Goal: Task Accomplishment & Management: Manage account settings

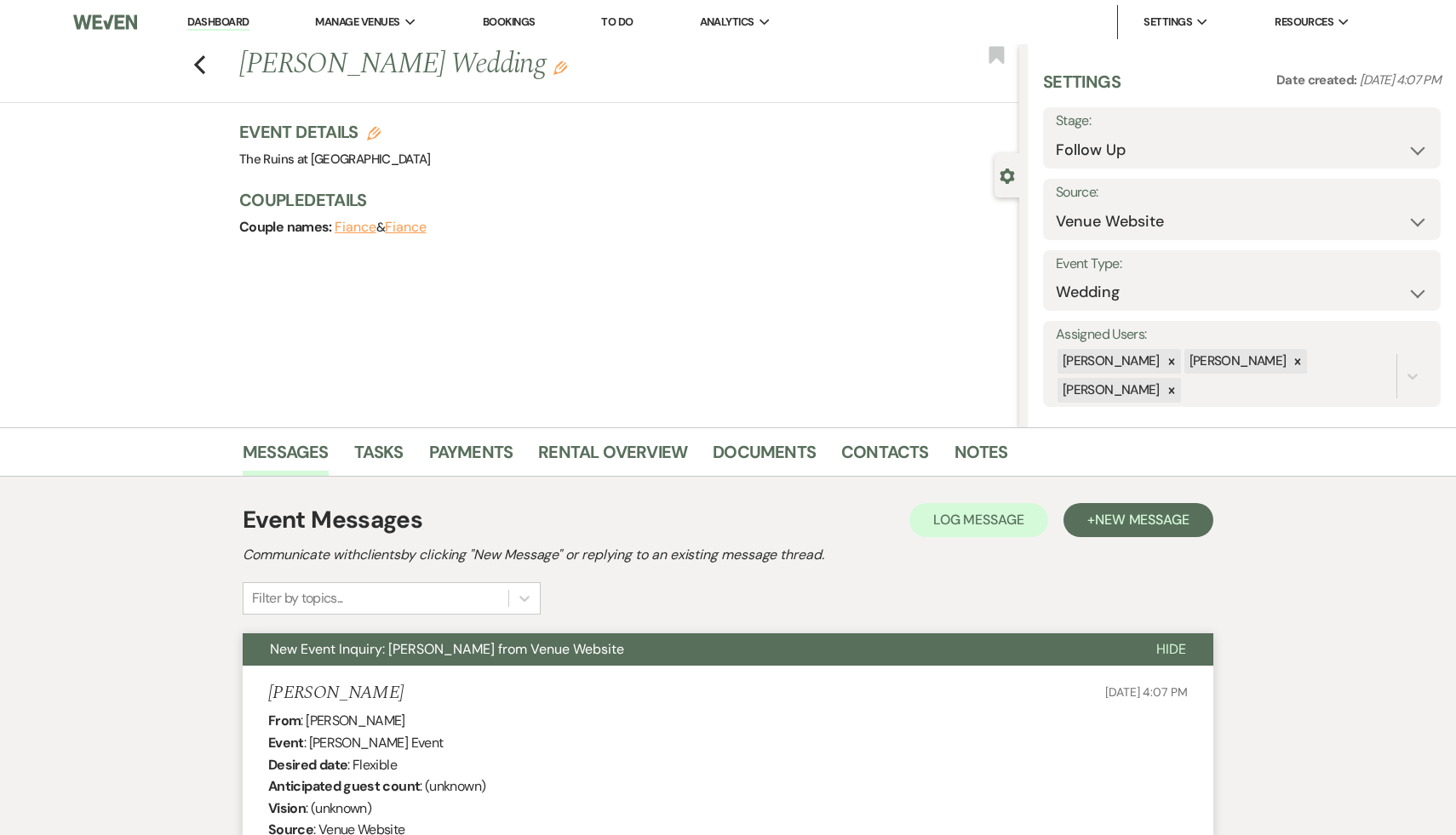
select select "9"
select select "5"
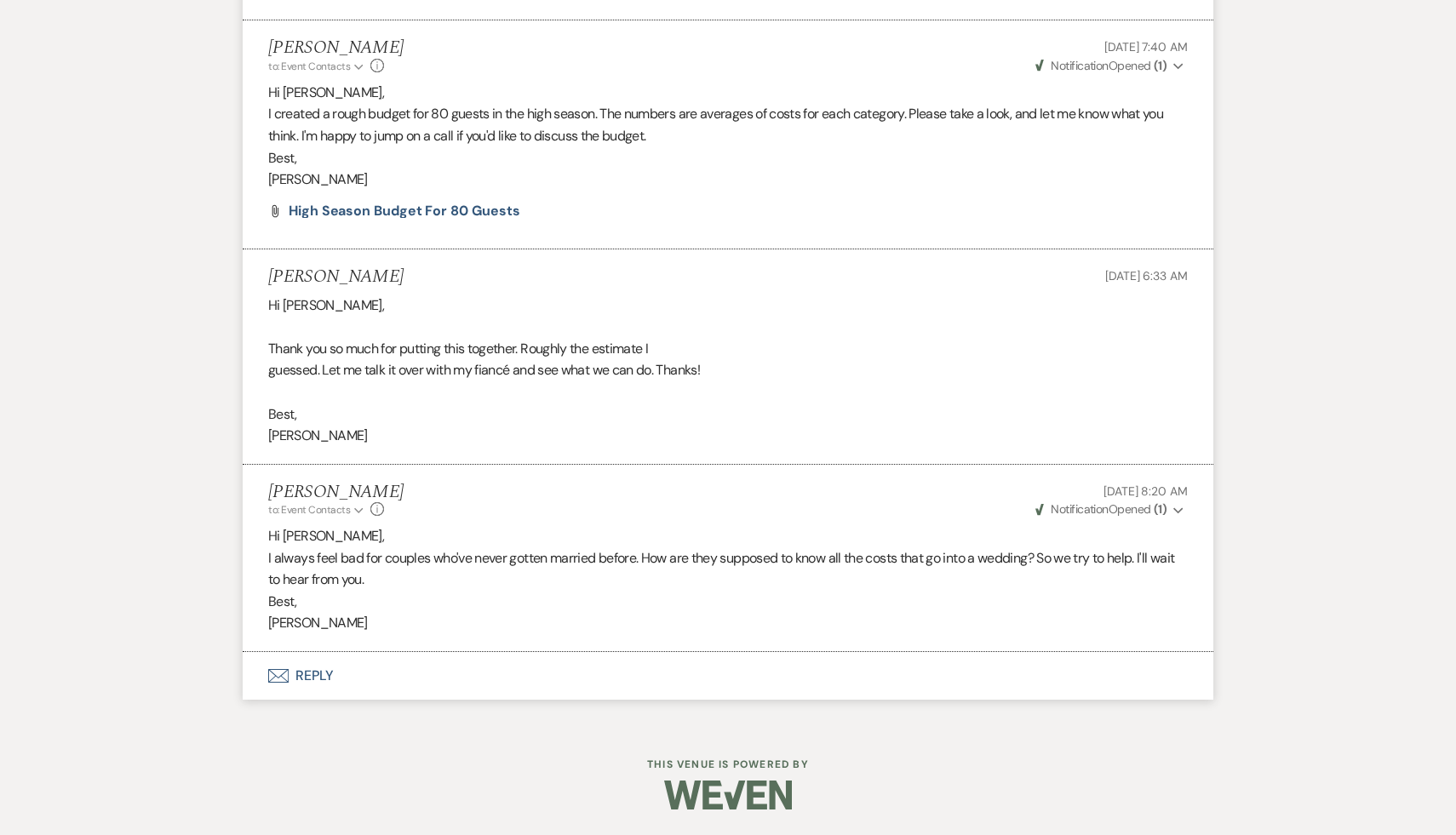
select select "9"
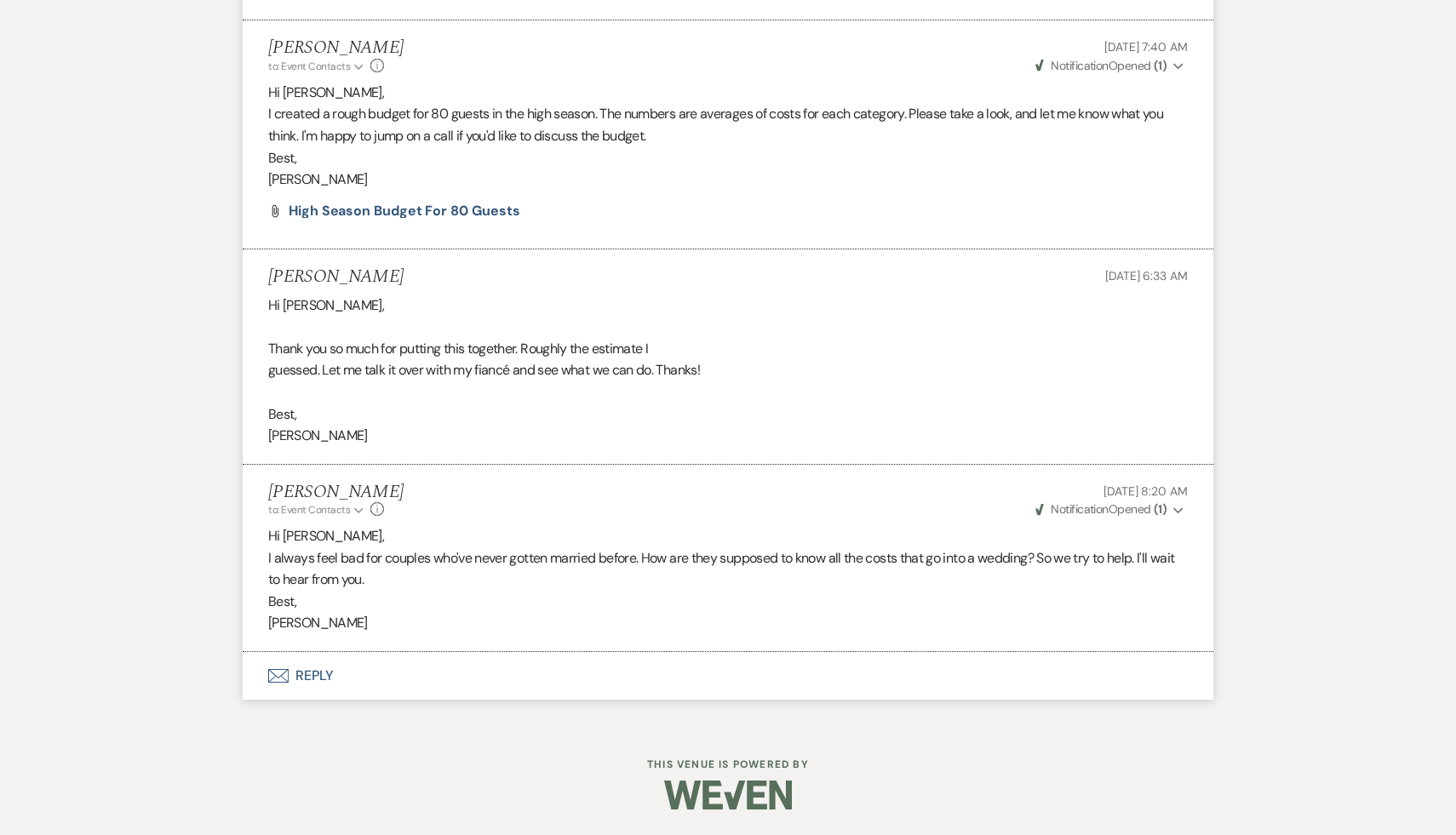
select select "9"
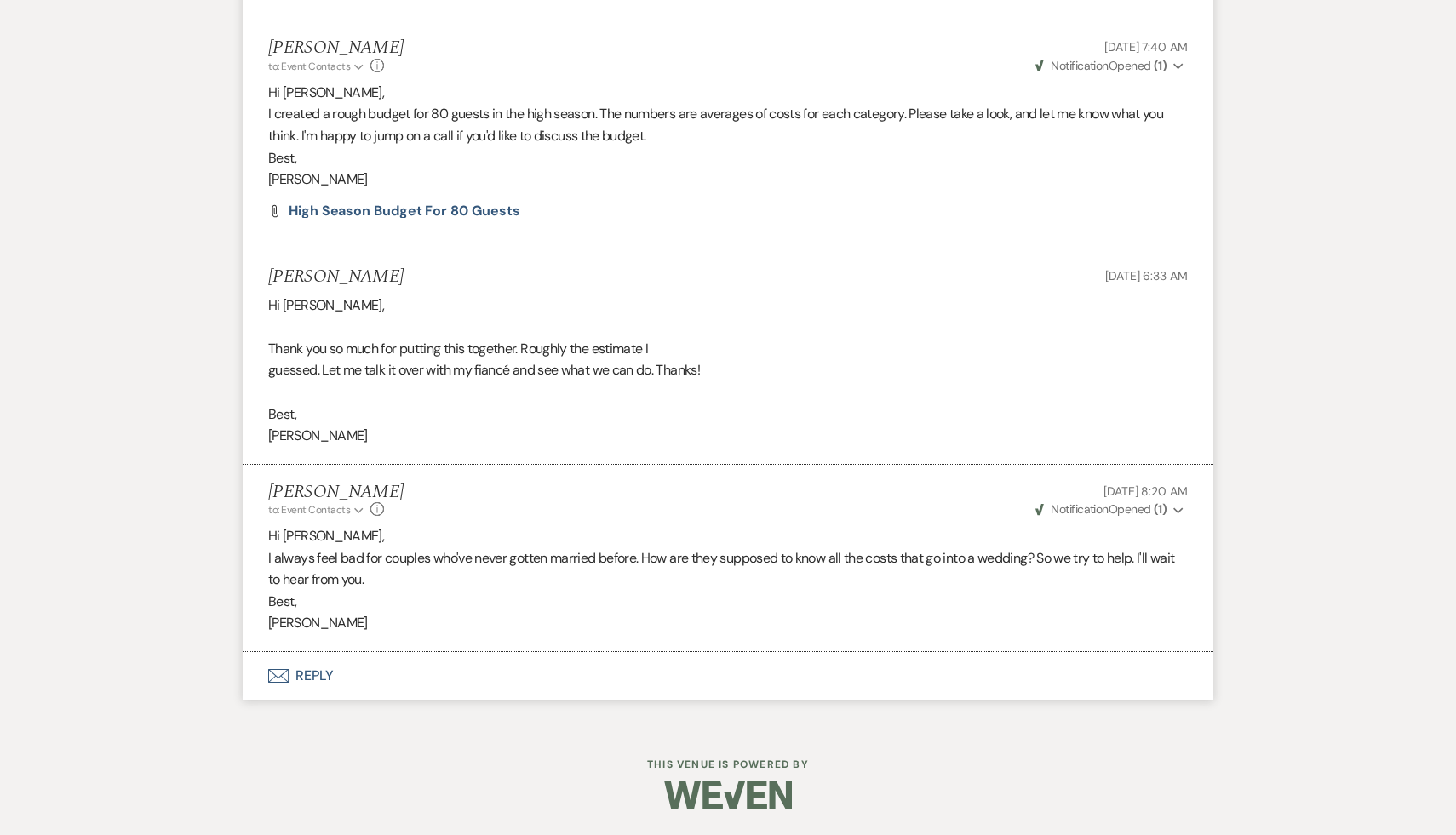
select select "9"
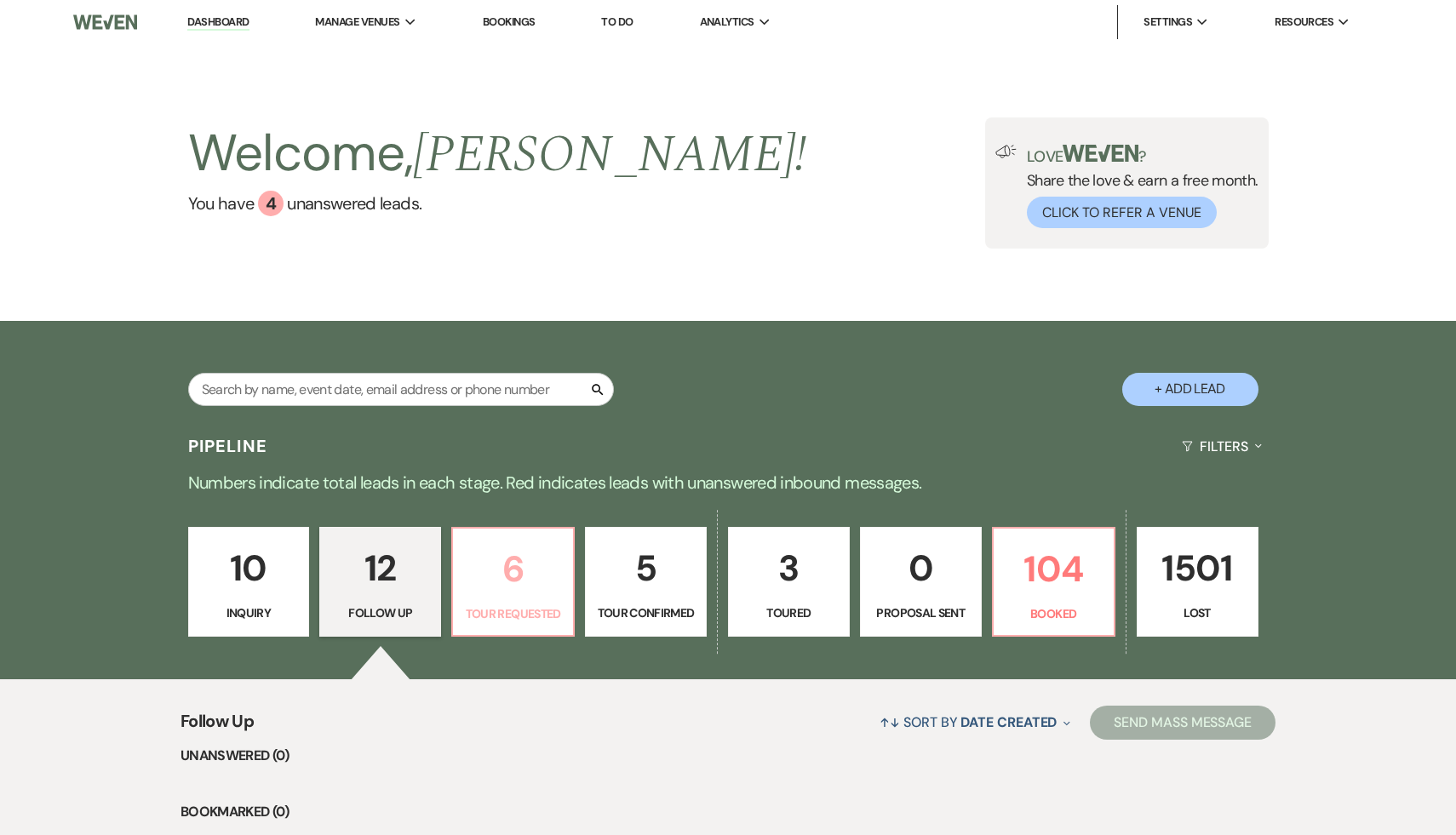
click at [510, 589] on p "6" at bounding box center [513, 569] width 100 height 57
select select "2"
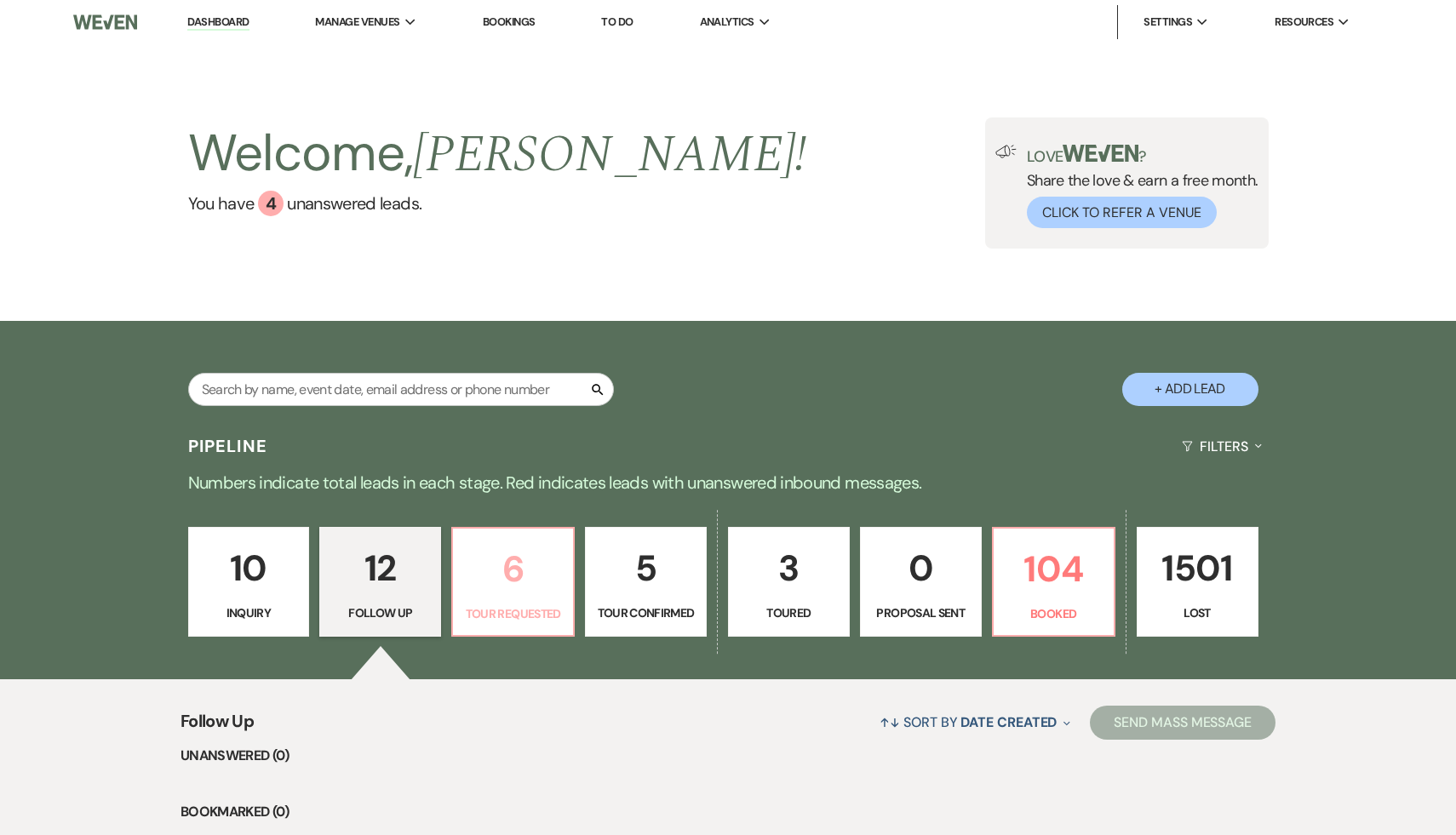
select select "2"
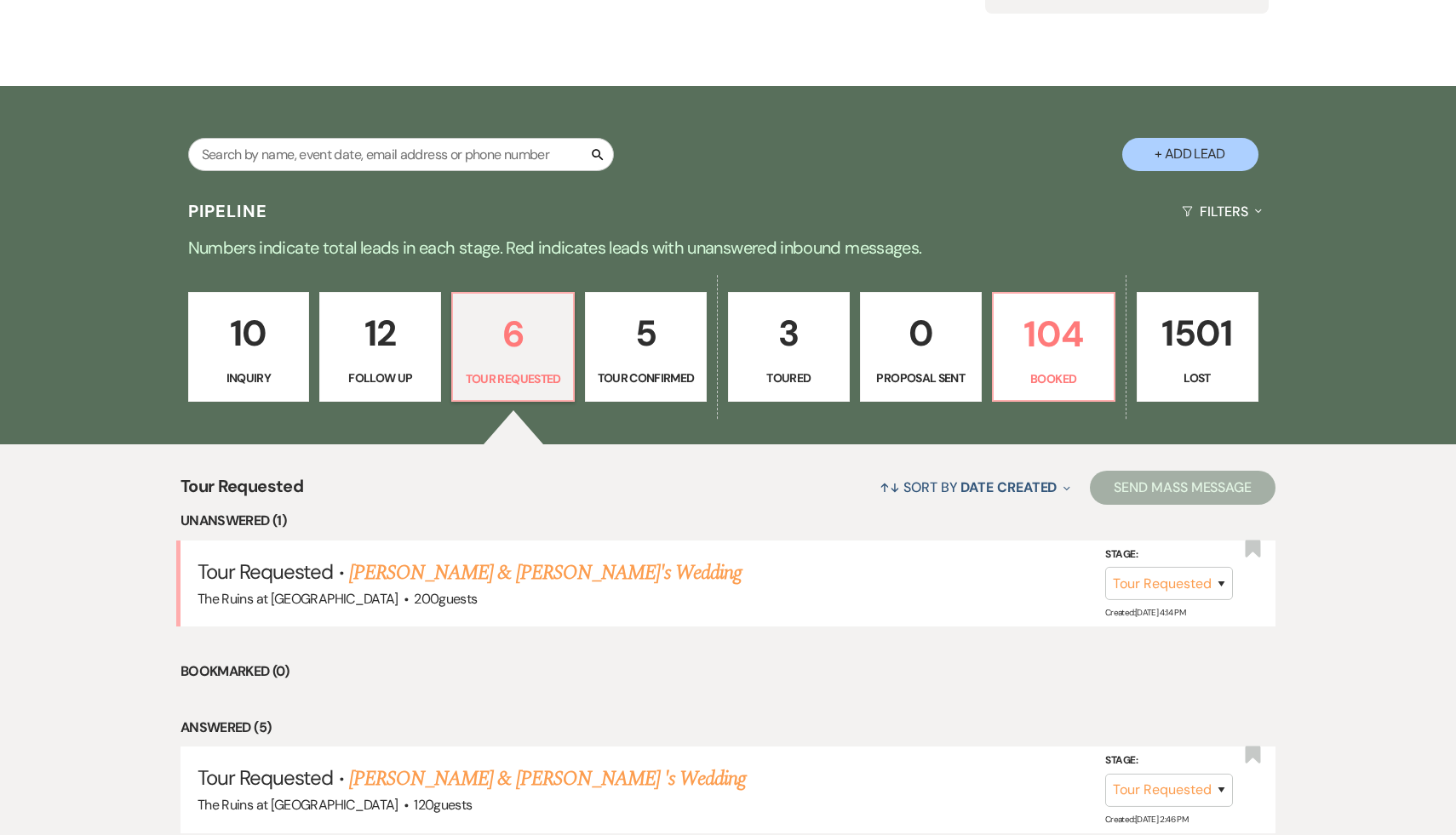
scroll to position [241, 0]
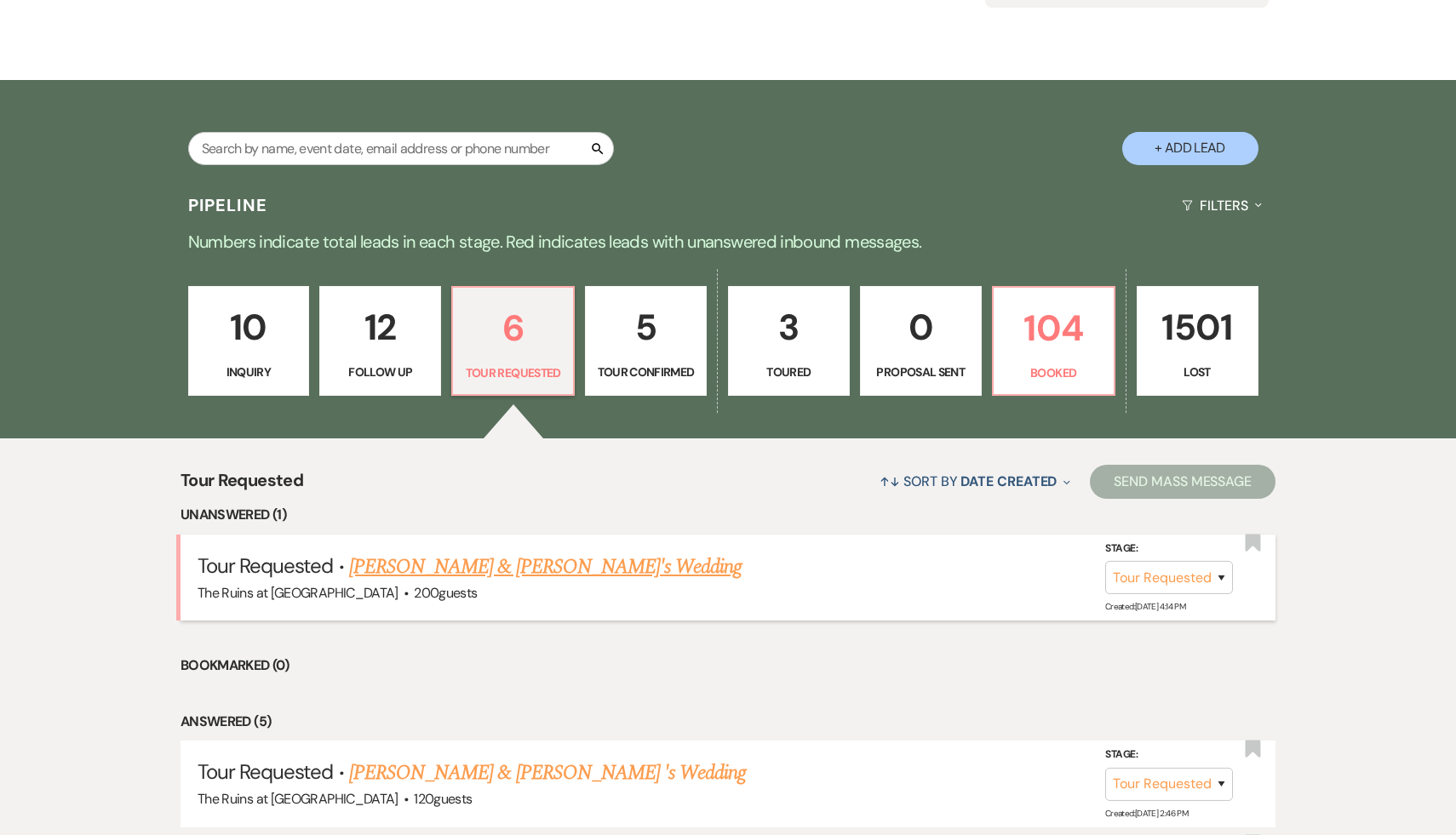
click at [532, 571] on link "[PERSON_NAME] & [PERSON_NAME]'s Wedding" at bounding box center [546, 567] width 393 height 30
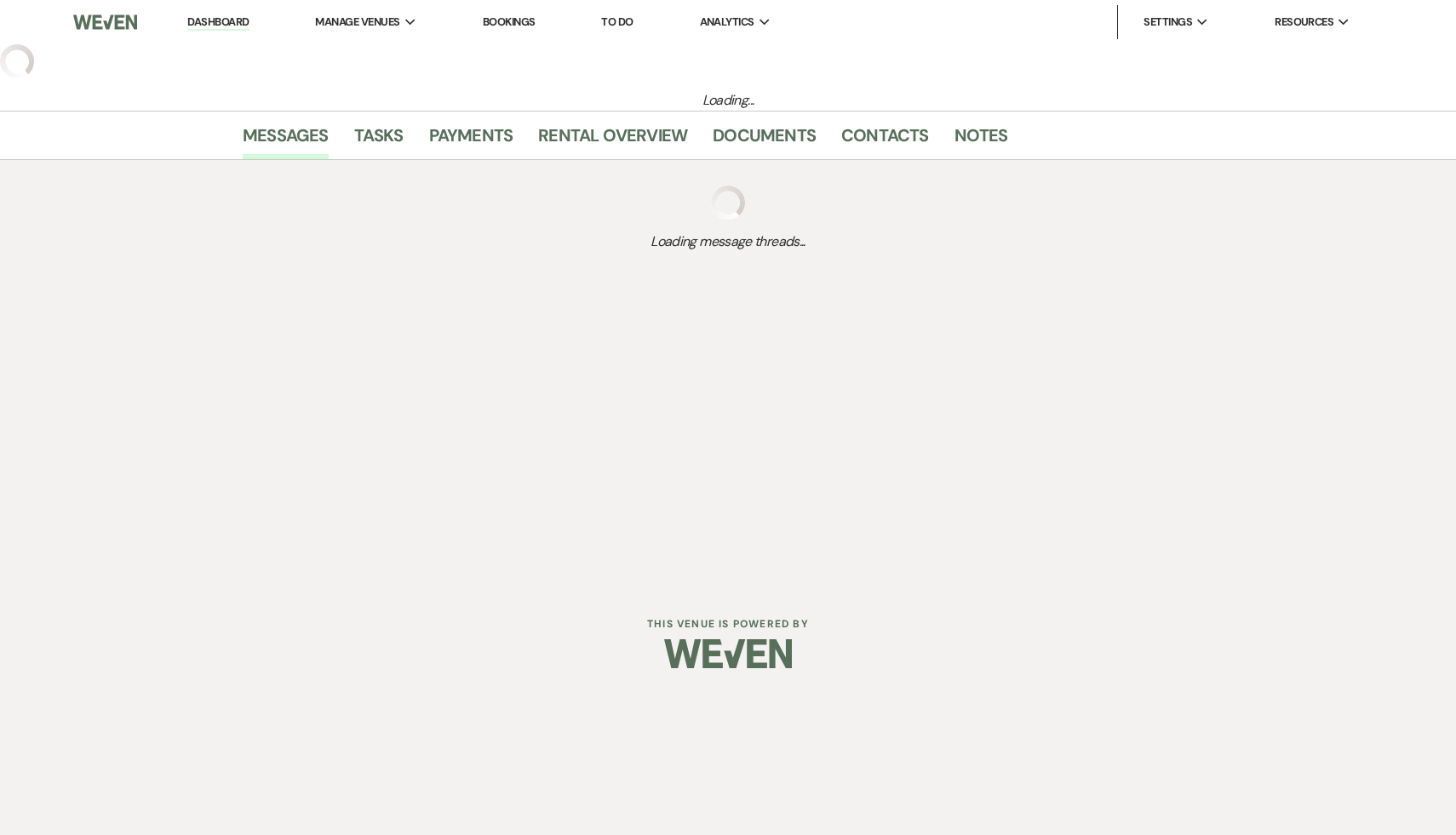
select select "2"
select select "6"
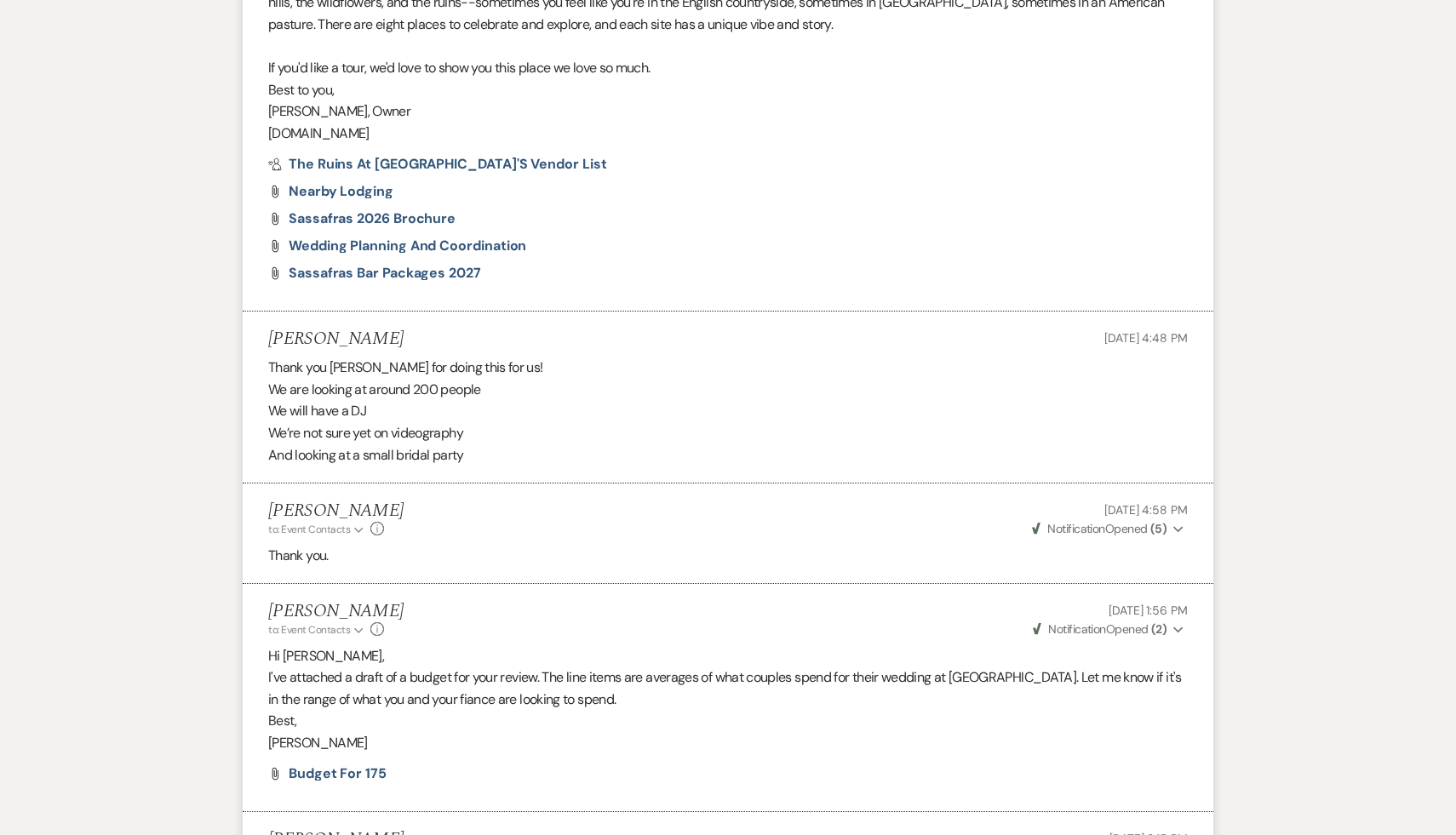
scroll to position [1600, 0]
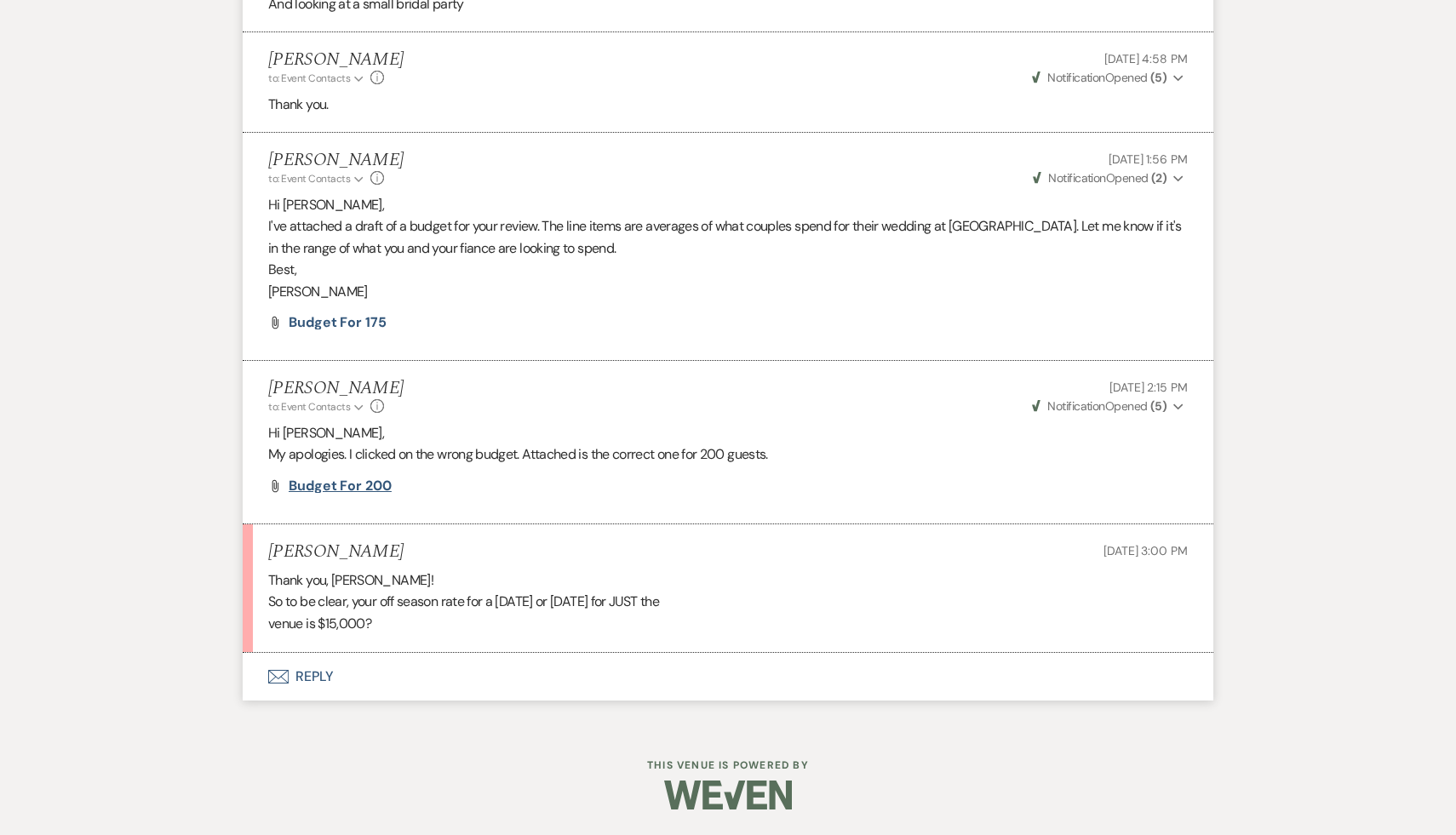
click at [357, 486] on span "Budget for 200" at bounding box center [340, 486] width 103 height 18
click at [320, 675] on button "Envelope Reply" at bounding box center [728, 678] width 971 height 48
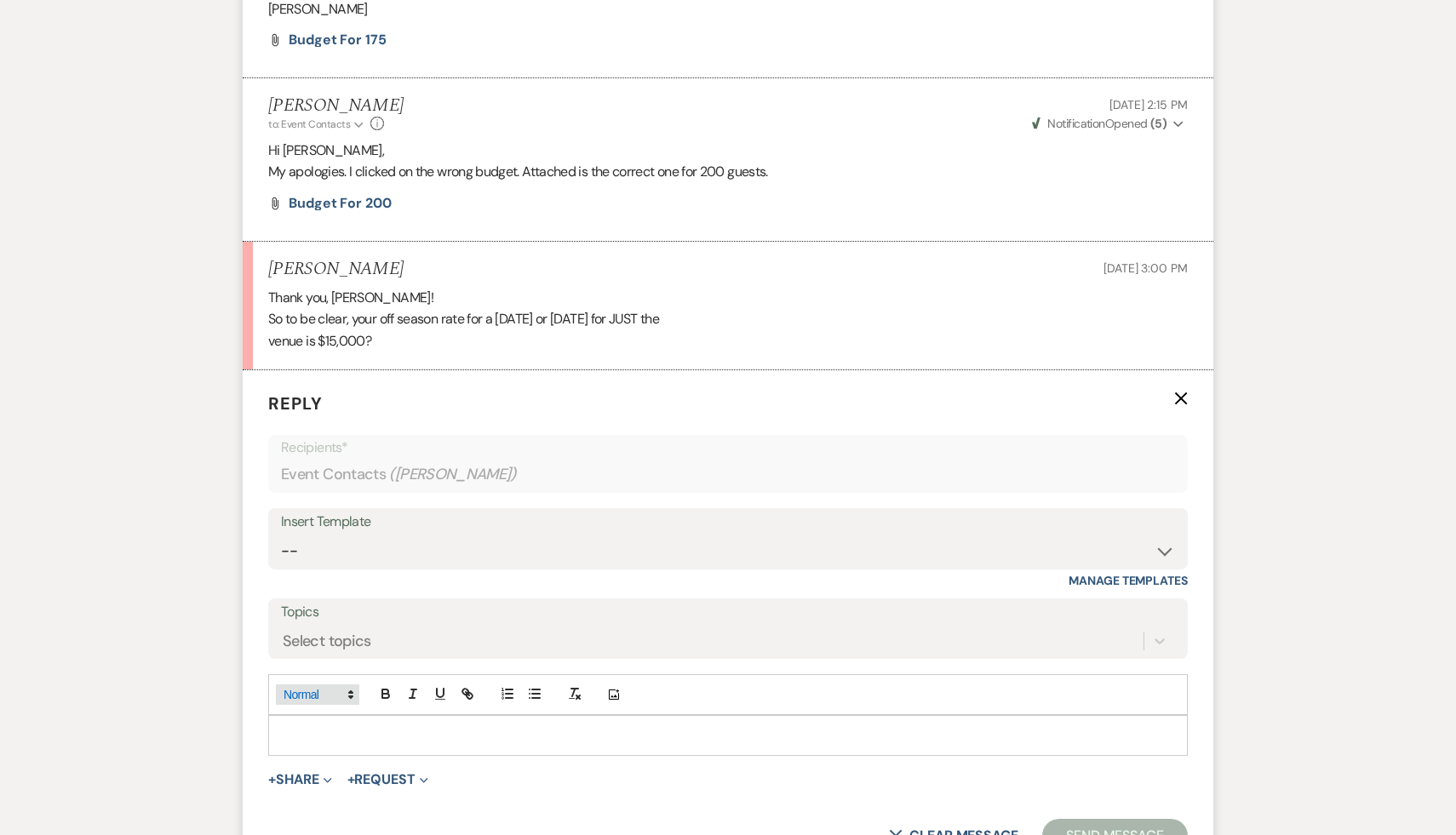
scroll to position [1892, 0]
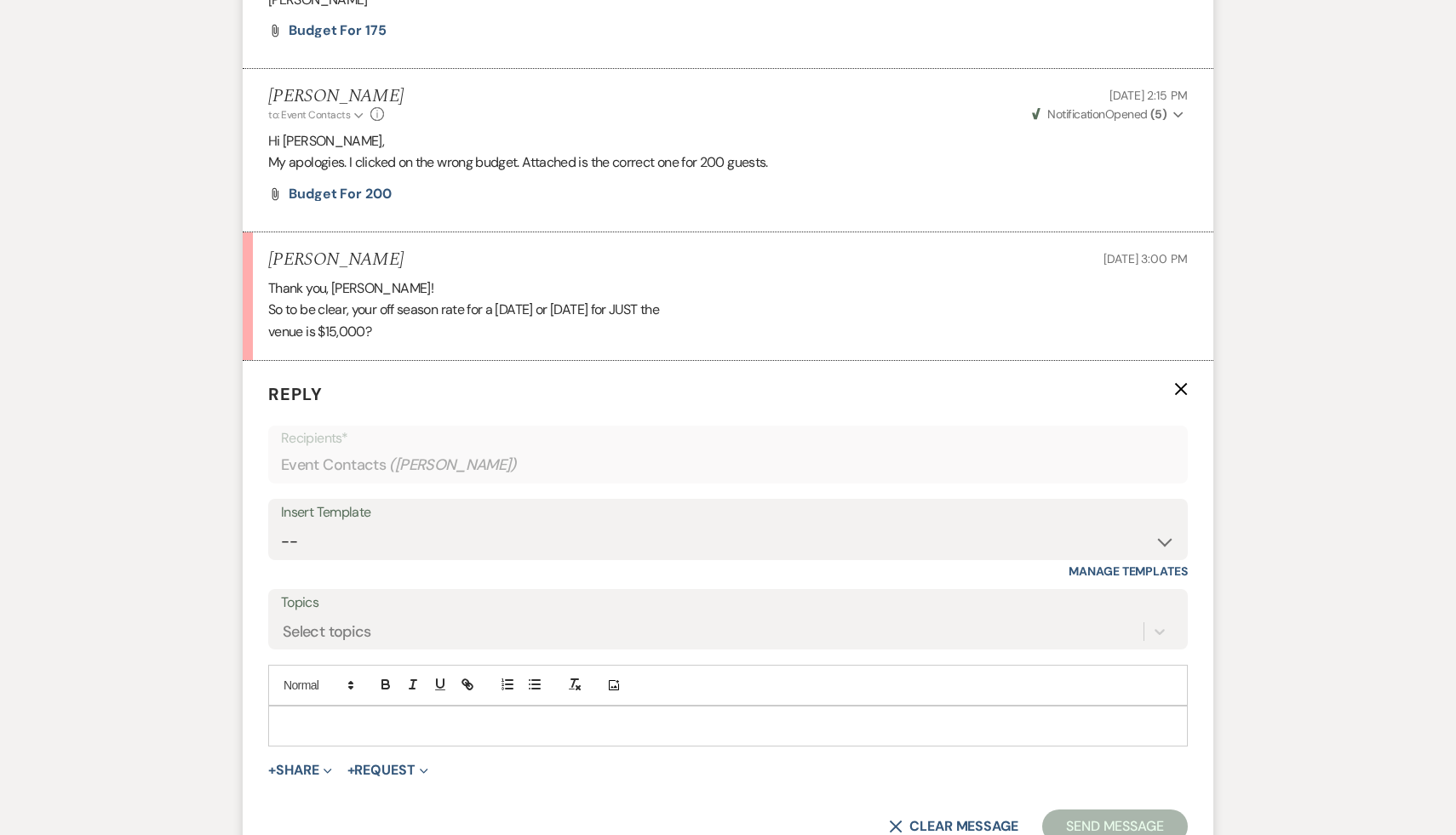
click at [340, 713] on div at bounding box center [728, 727] width 917 height 39
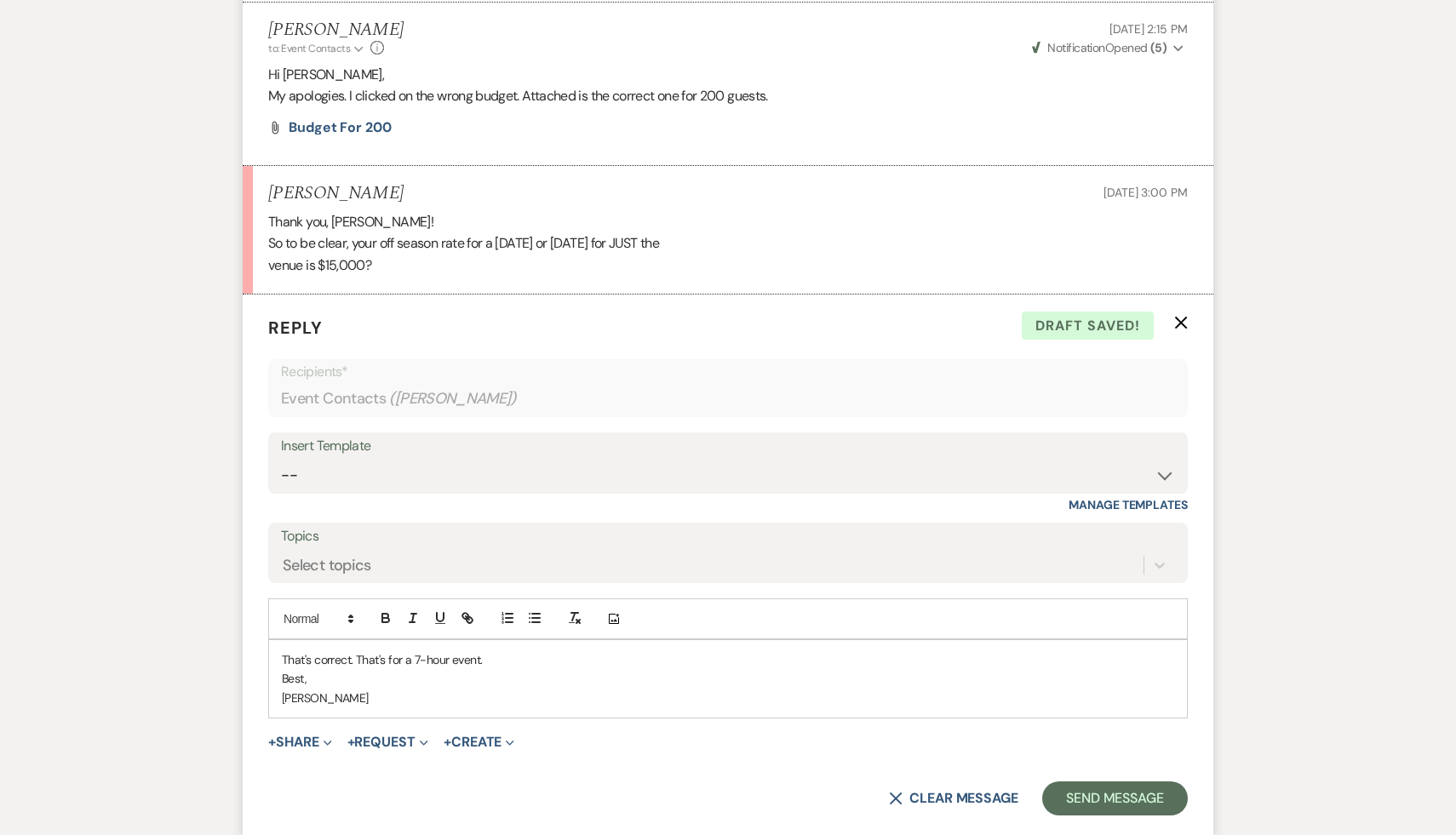
scroll to position [1962, 0]
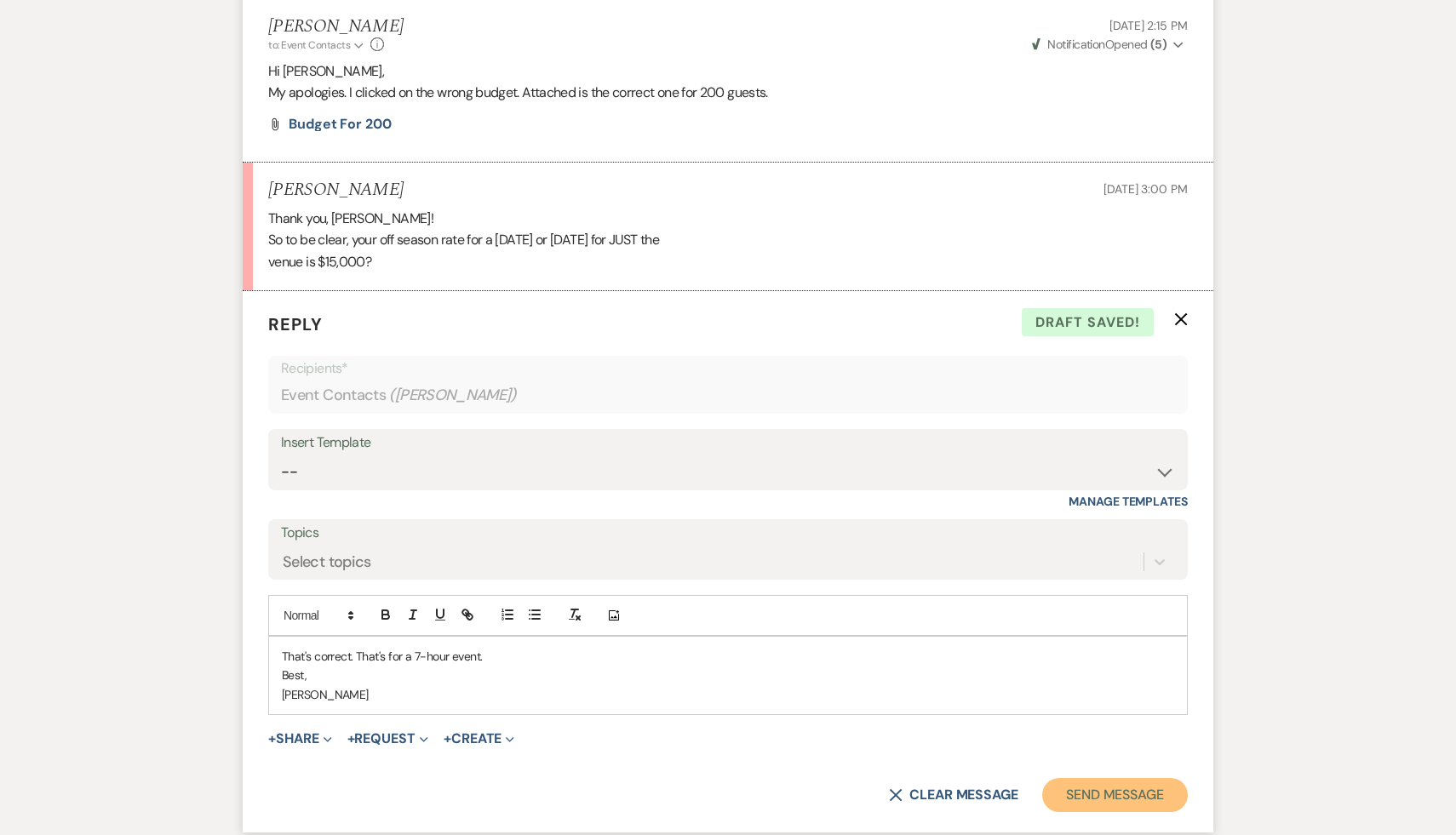
click at [1091, 794] on button "Send Message" at bounding box center [1115, 795] width 146 height 34
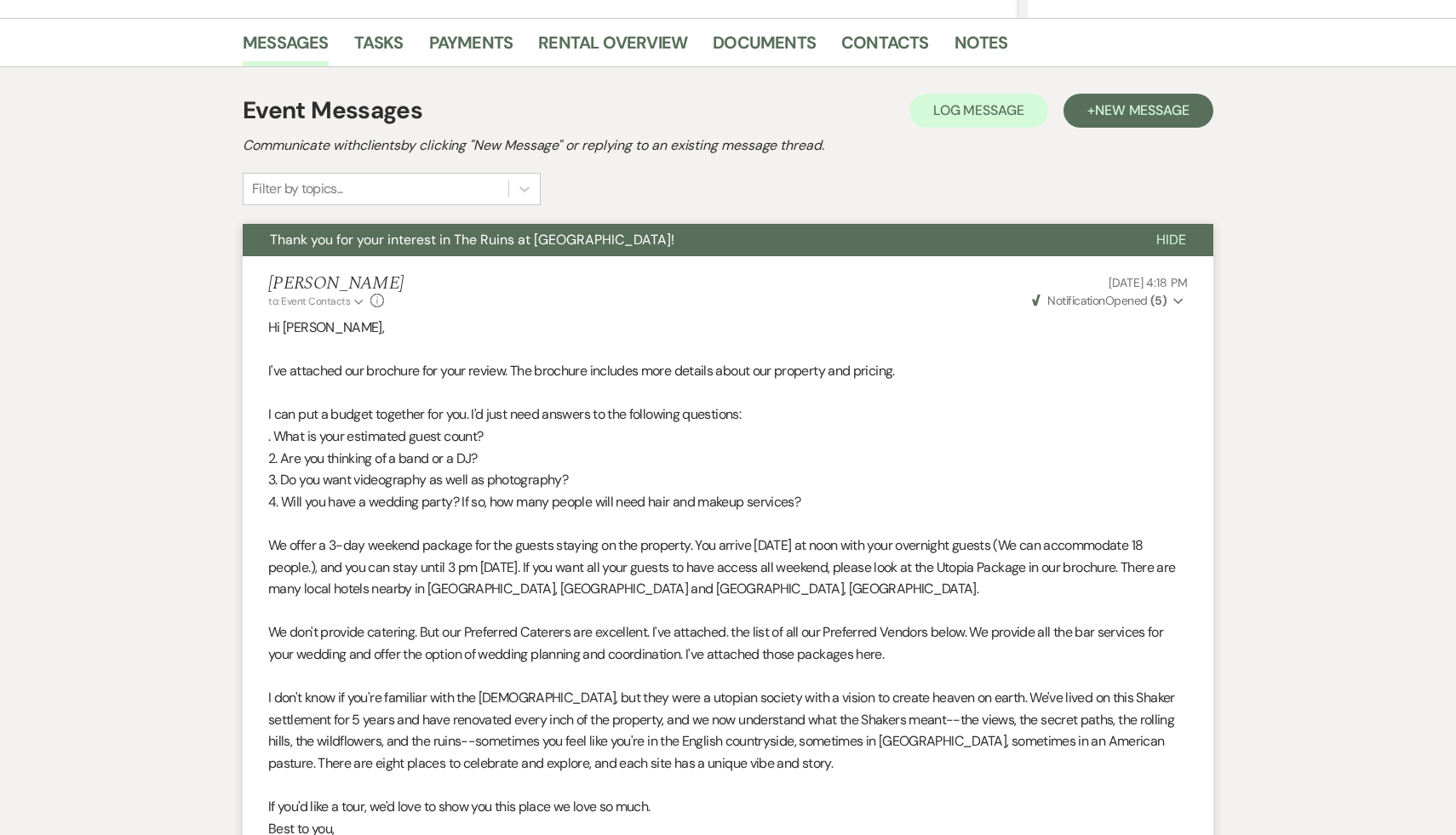
scroll to position [0, 0]
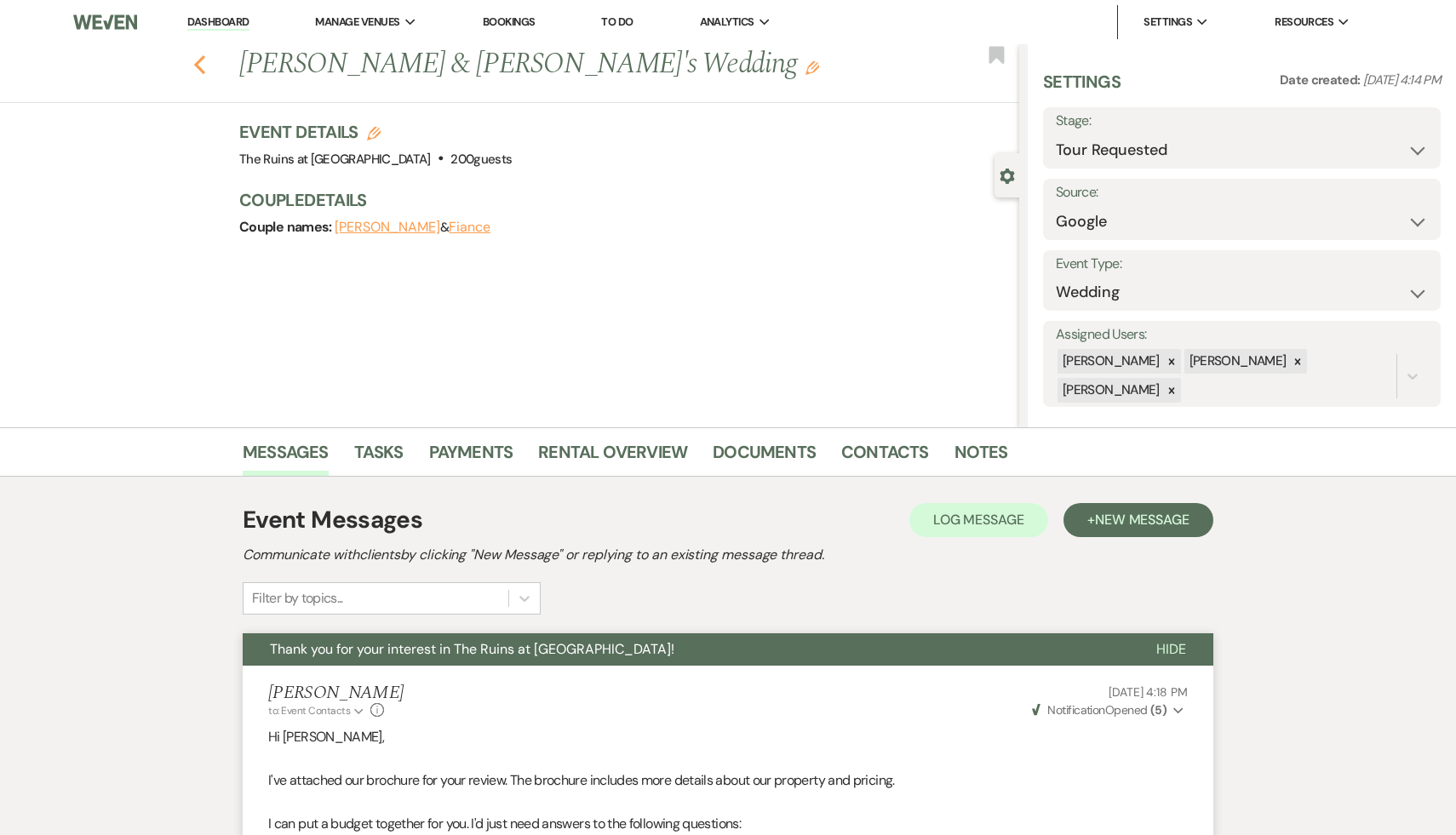
click at [194, 62] on icon "Previous" at bounding box center [199, 64] width 12 height 20
select select "2"
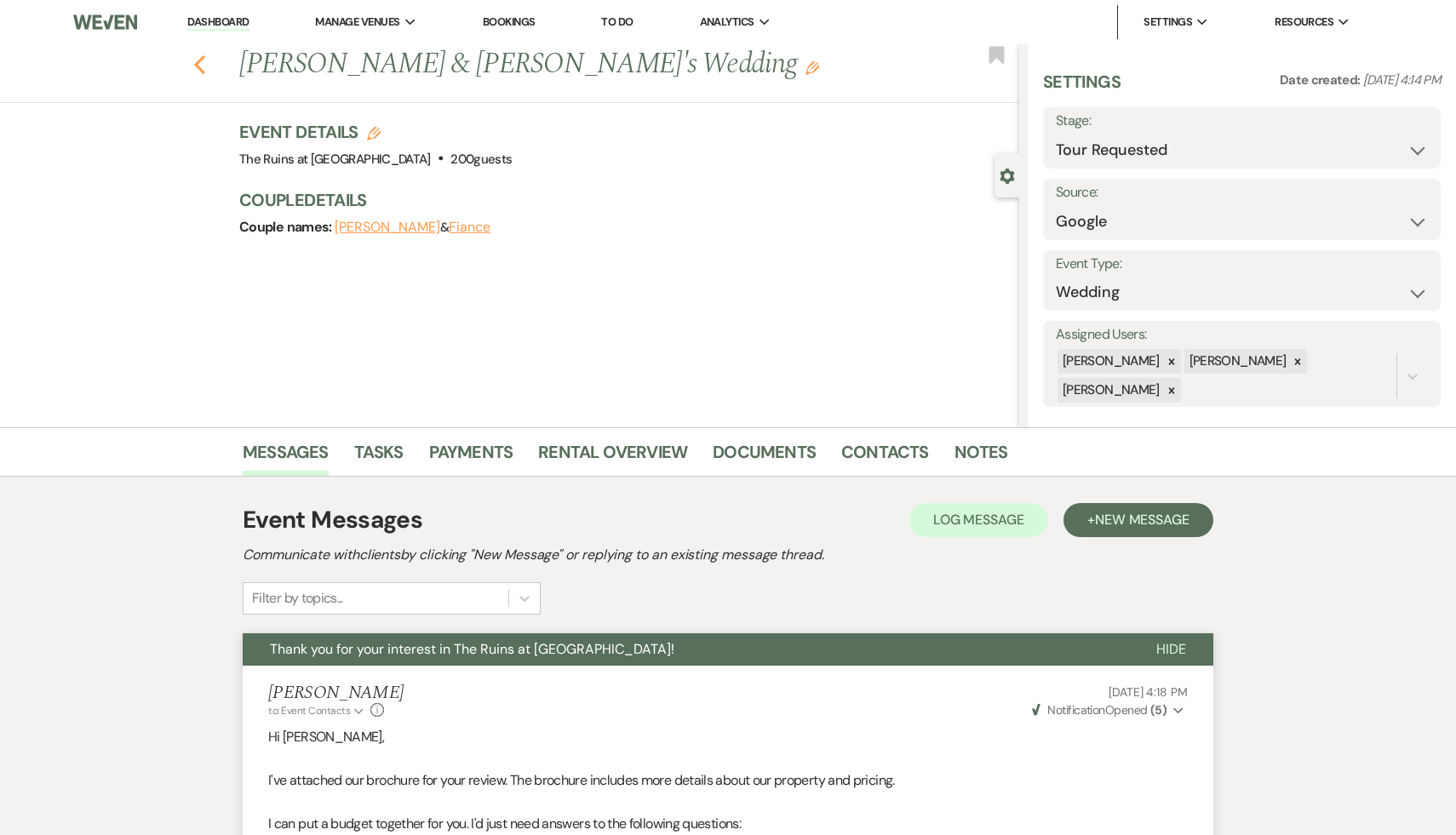
select select "2"
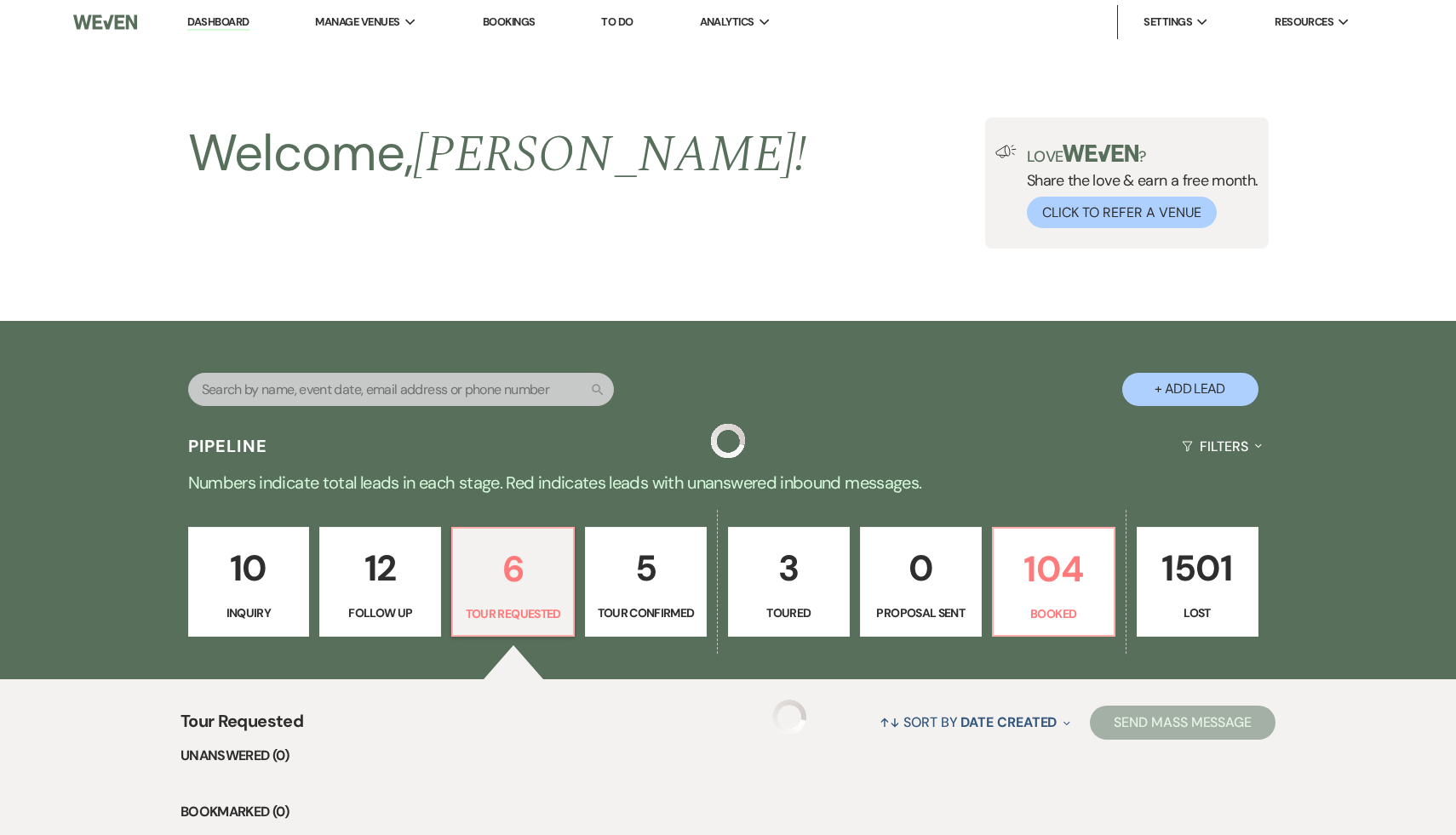
scroll to position [241, 0]
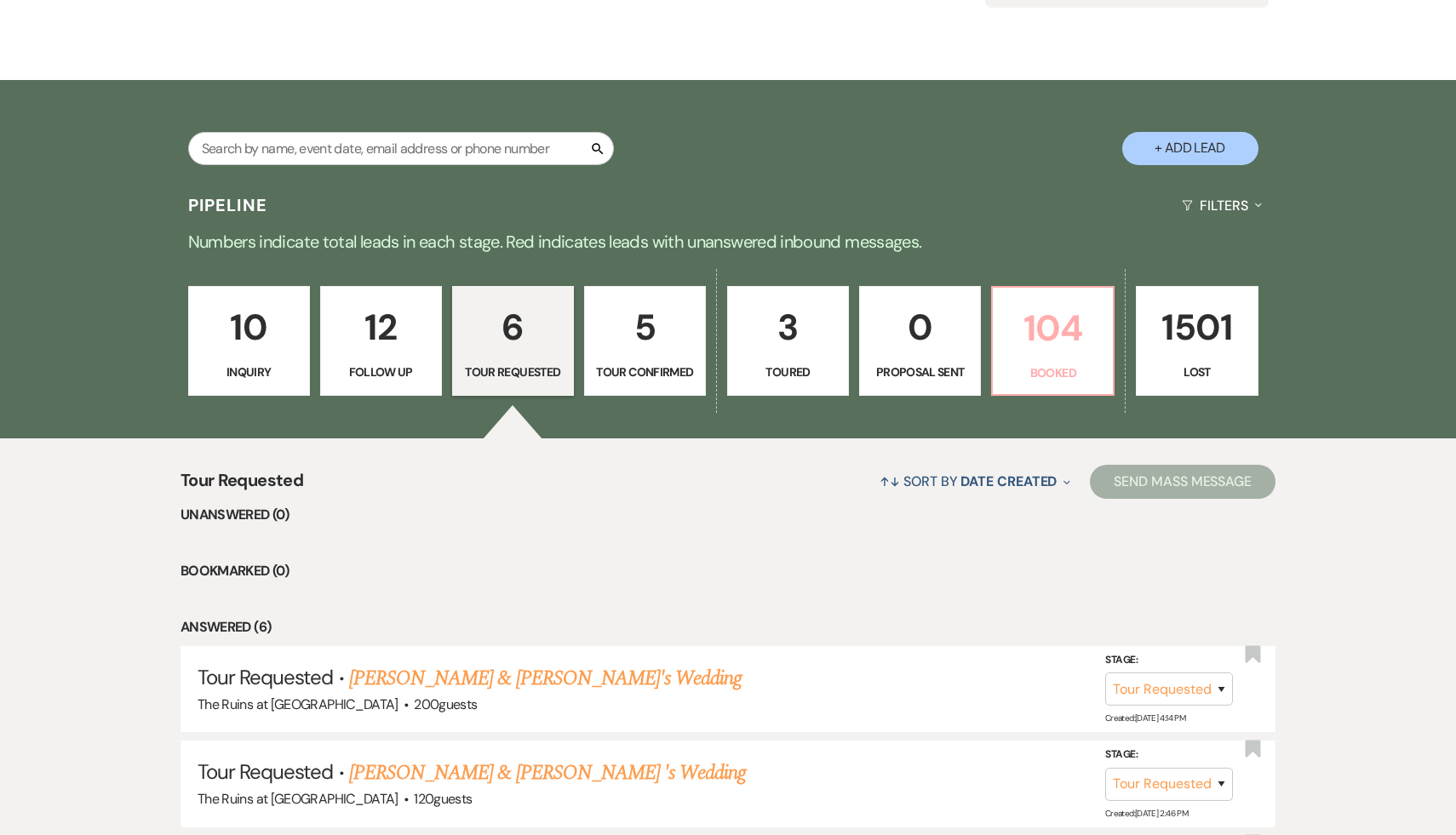
click at [1049, 325] on p "104" at bounding box center [1052, 328] width 100 height 57
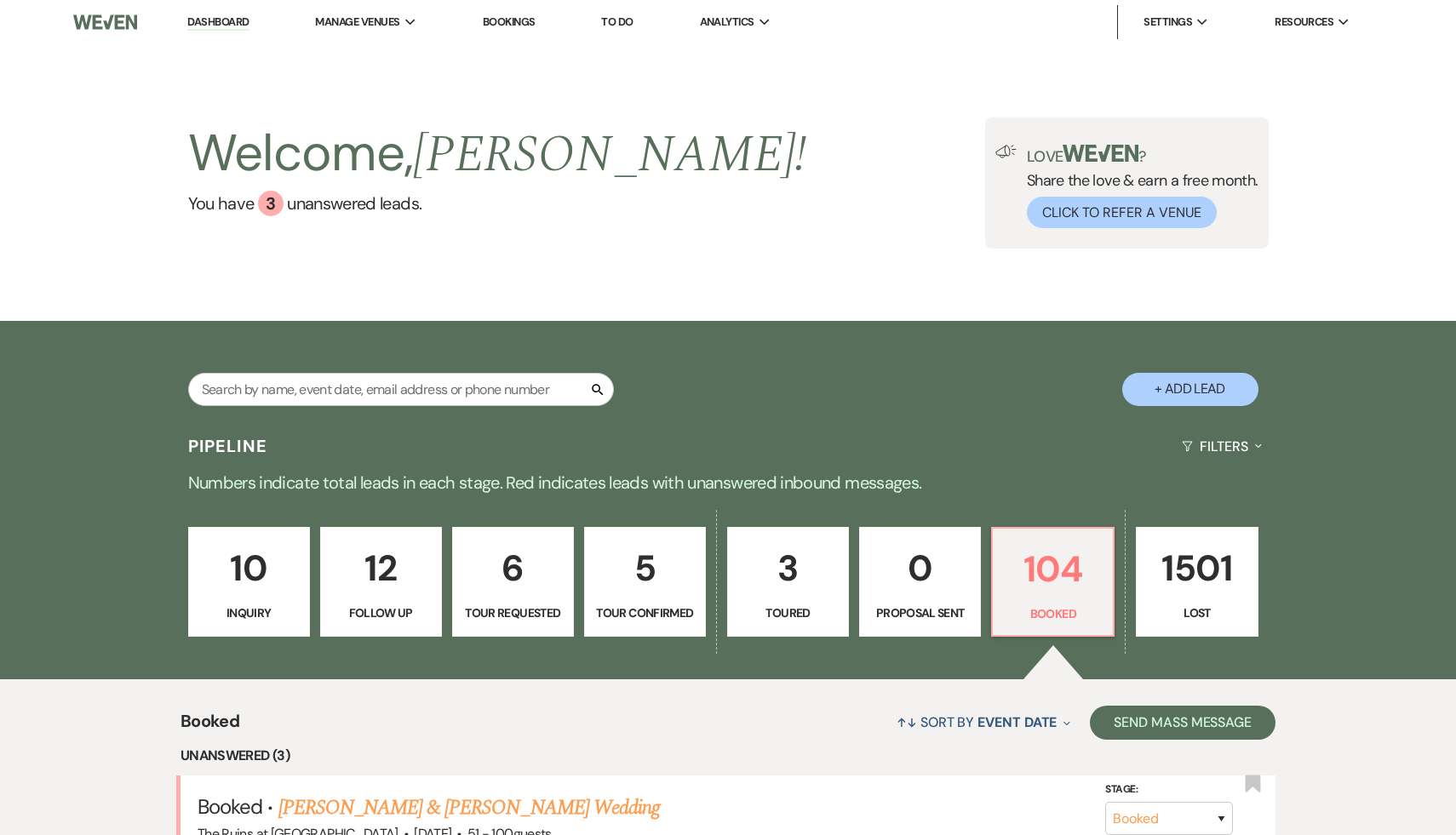
select select "8"
select select "5"
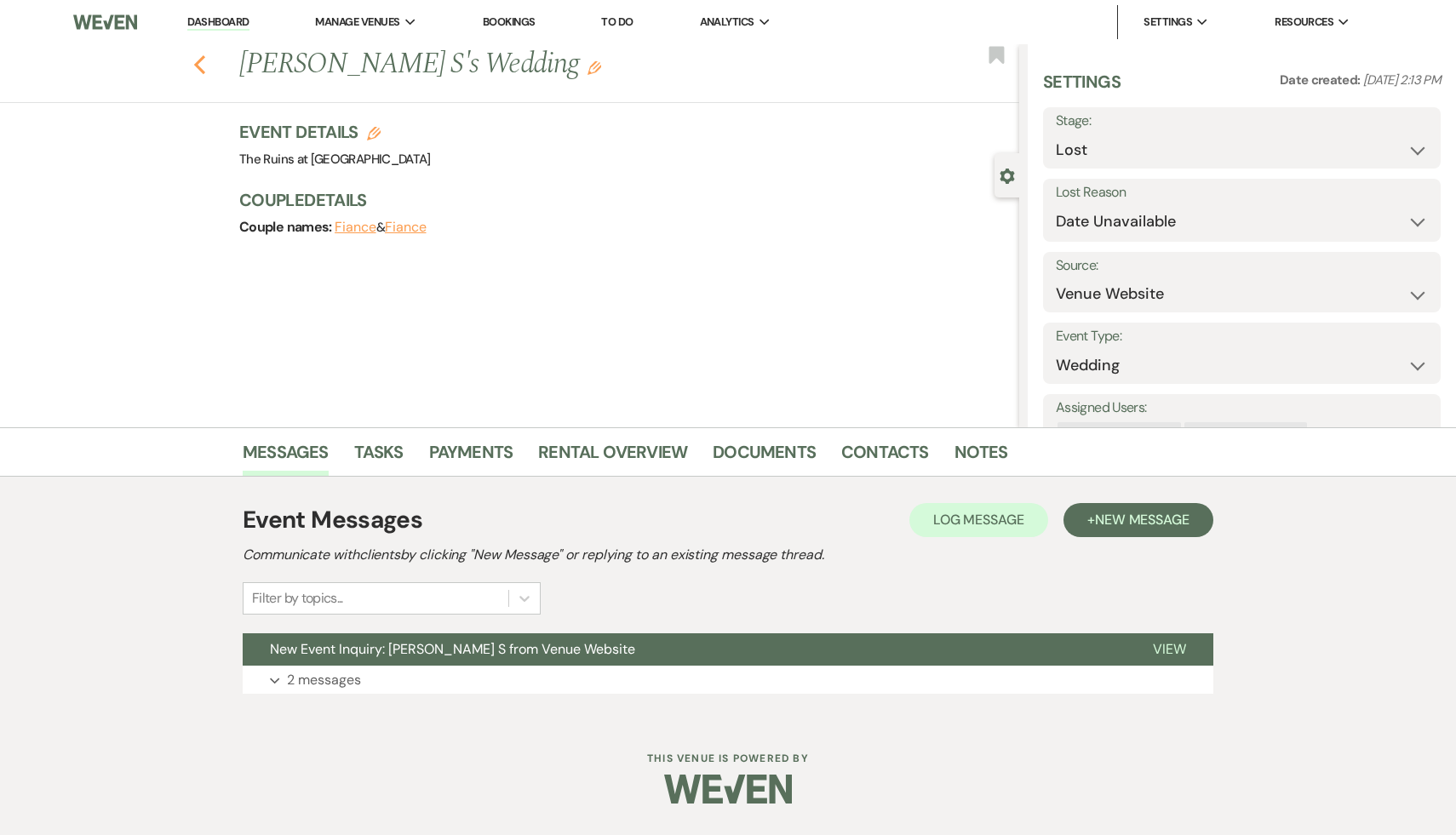
click at [197, 69] on icon "Previous" at bounding box center [199, 64] width 12 height 20
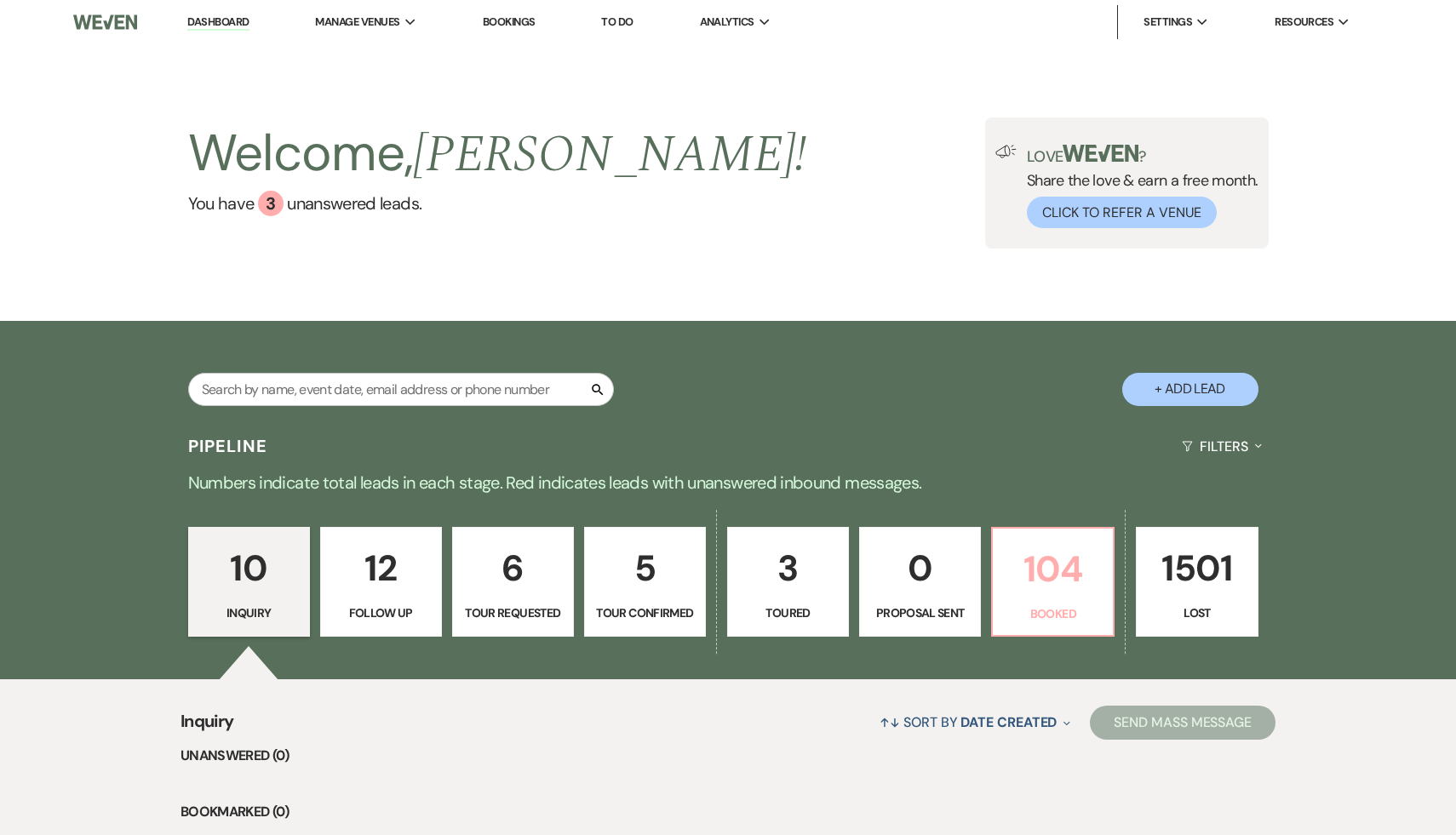
click at [1060, 566] on p "104" at bounding box center [1052, 569] width 100 height 57
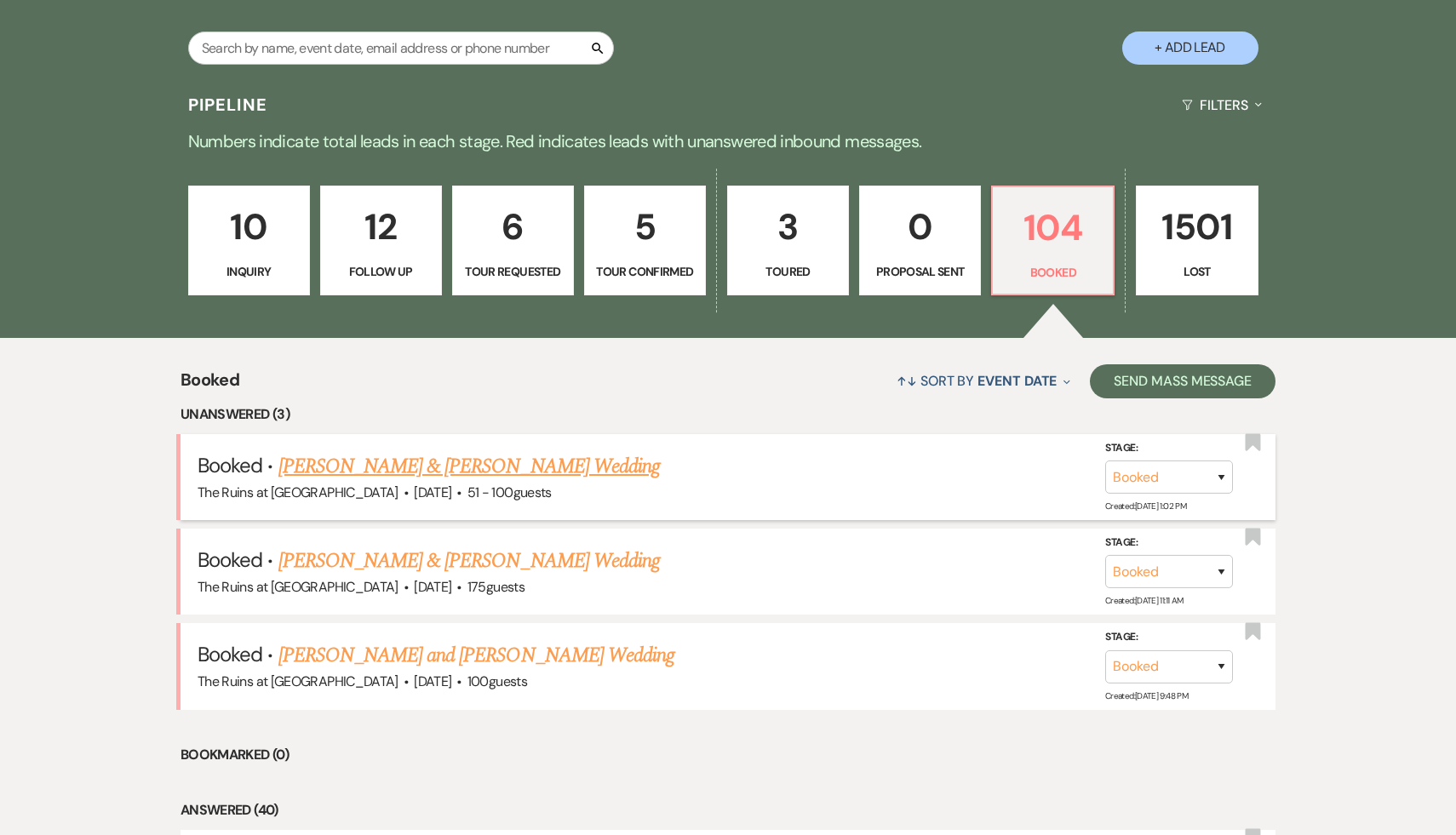
scroll to position [336, 0]
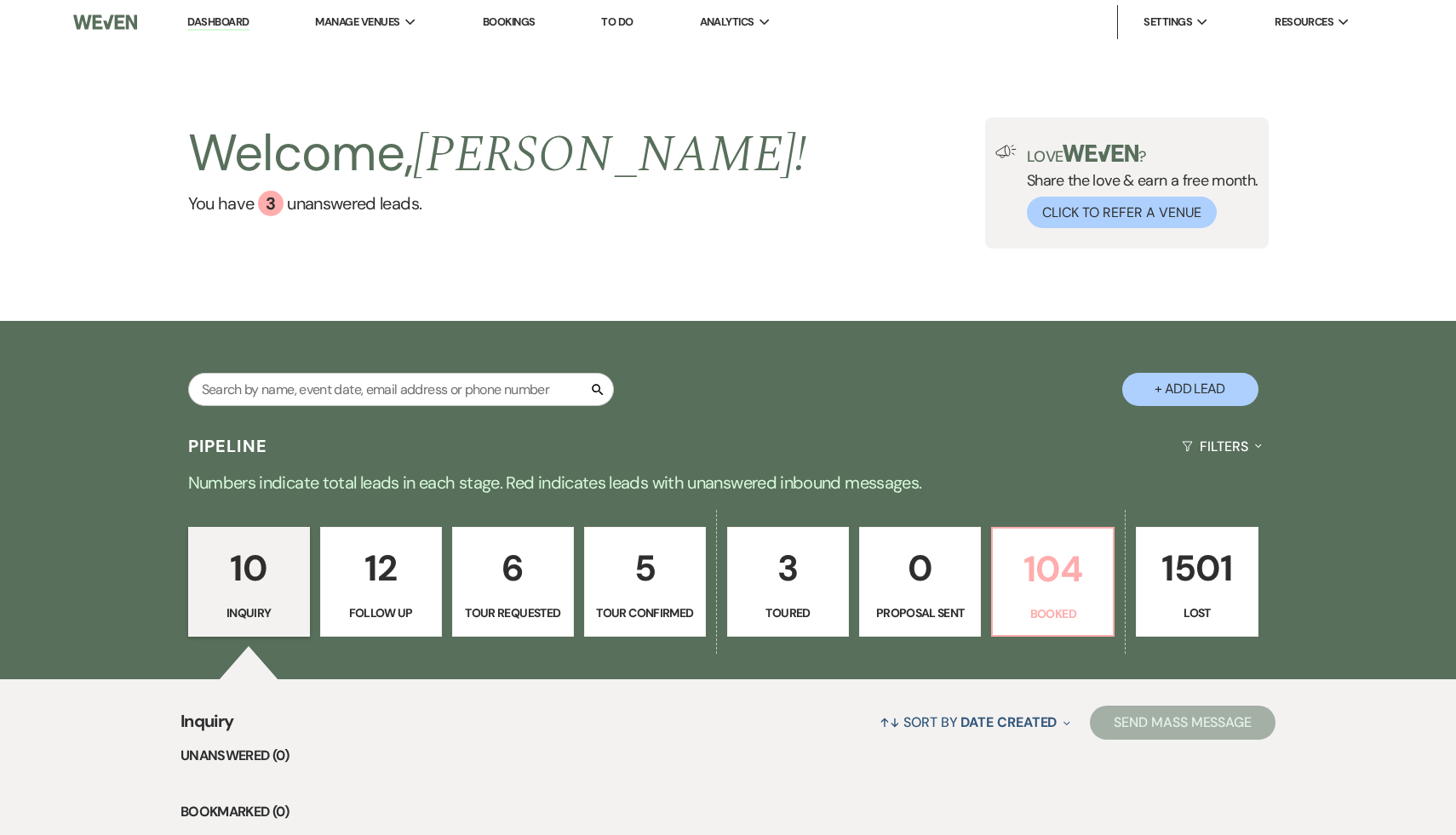
click at [1045, 582] on p "104" at bounding box center [1052, 569] width 100 height 57
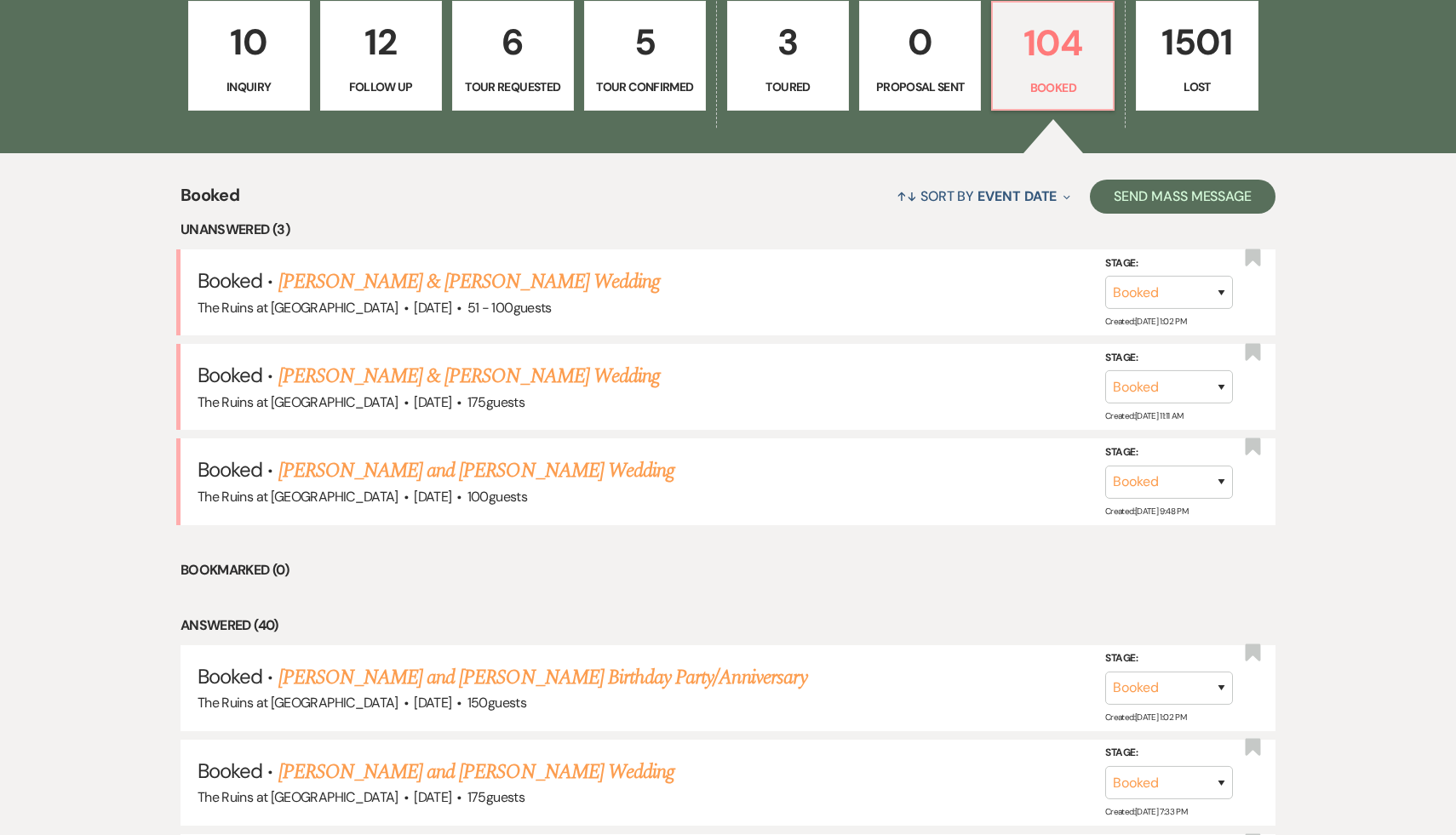
scroll to position [541, 0]
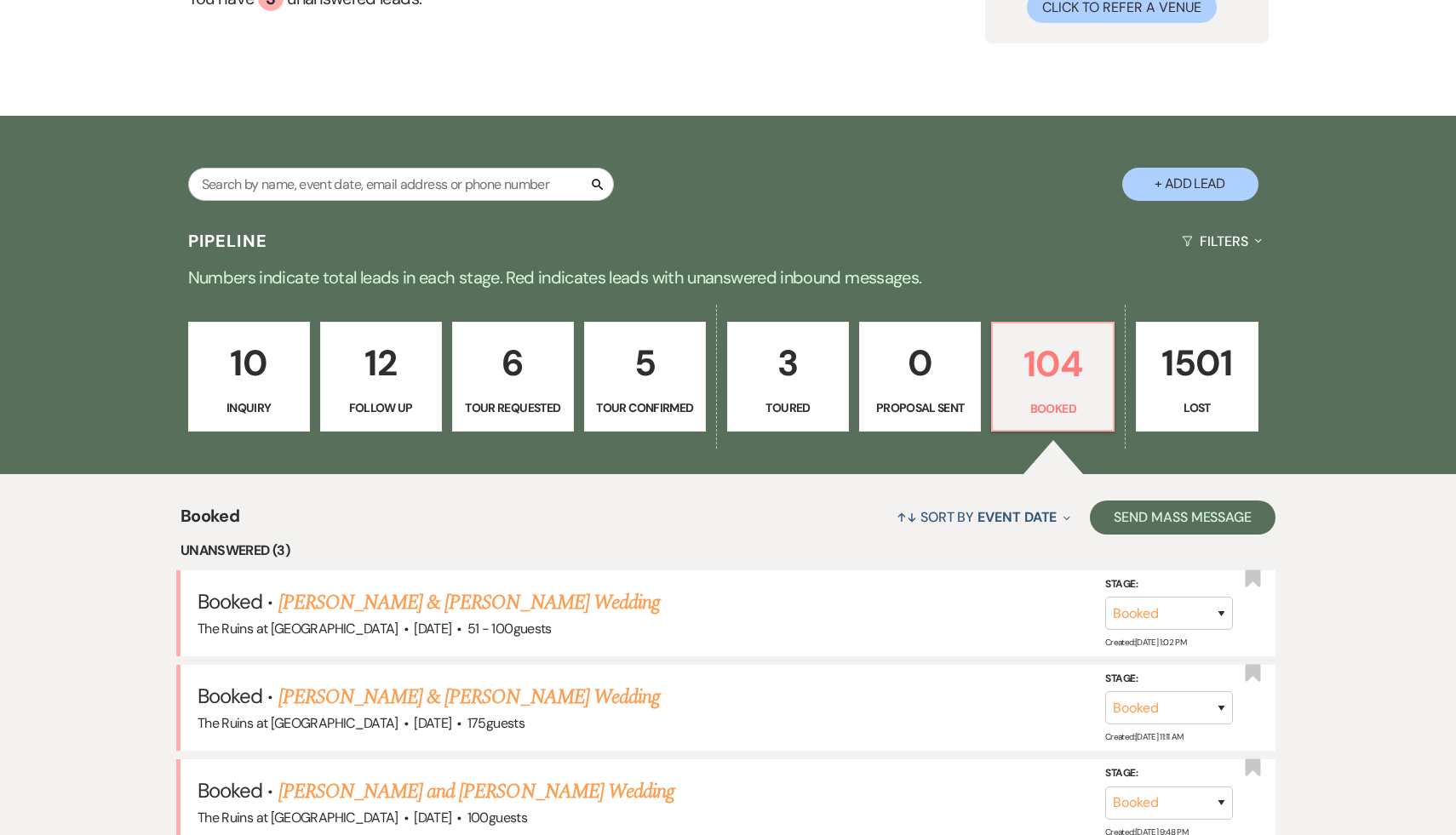
scroll to position [0, 0]
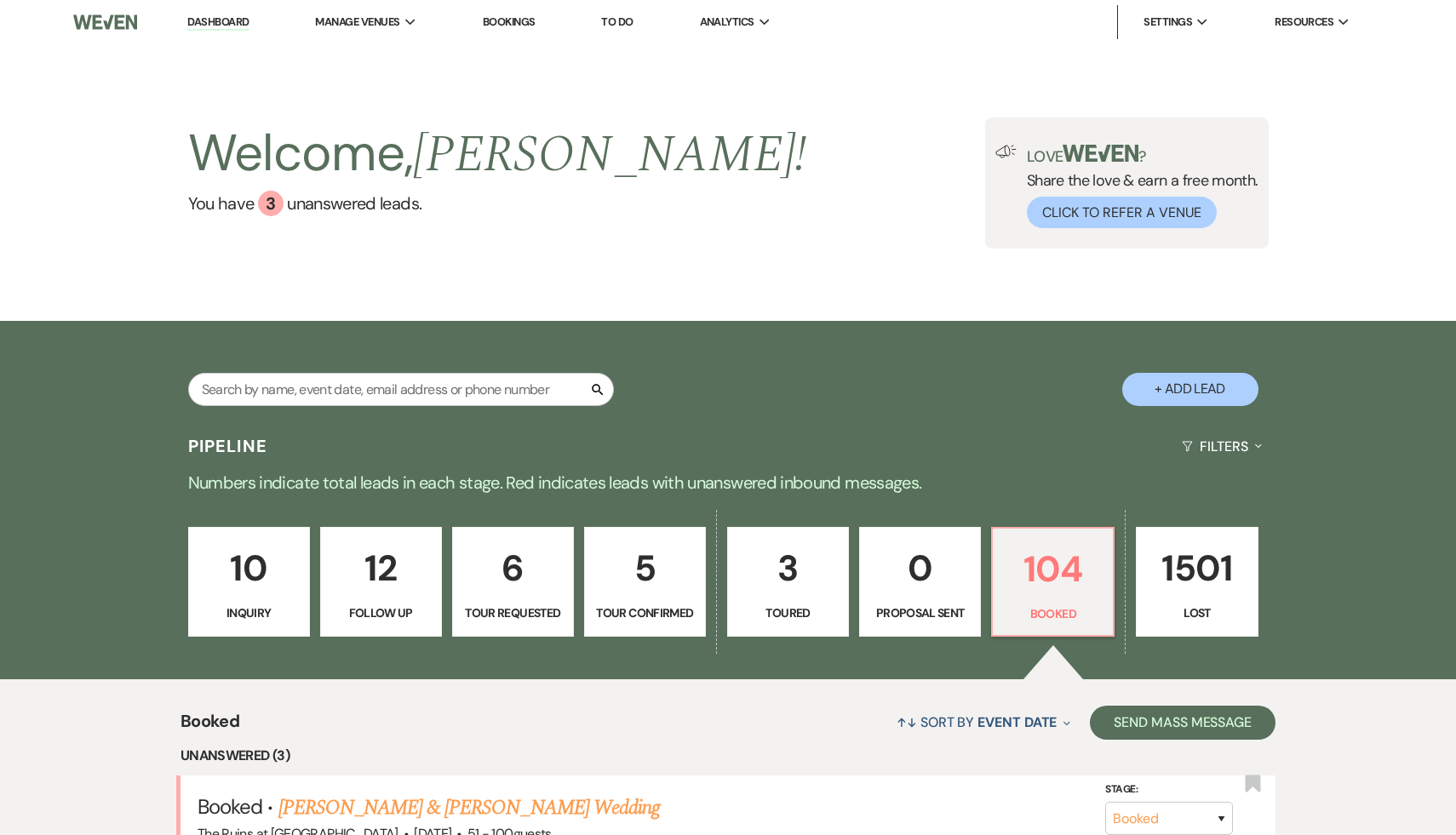
click at [384, 591] on p "12" at bounding box center [381, 568] width 100 height 57
select select "9"
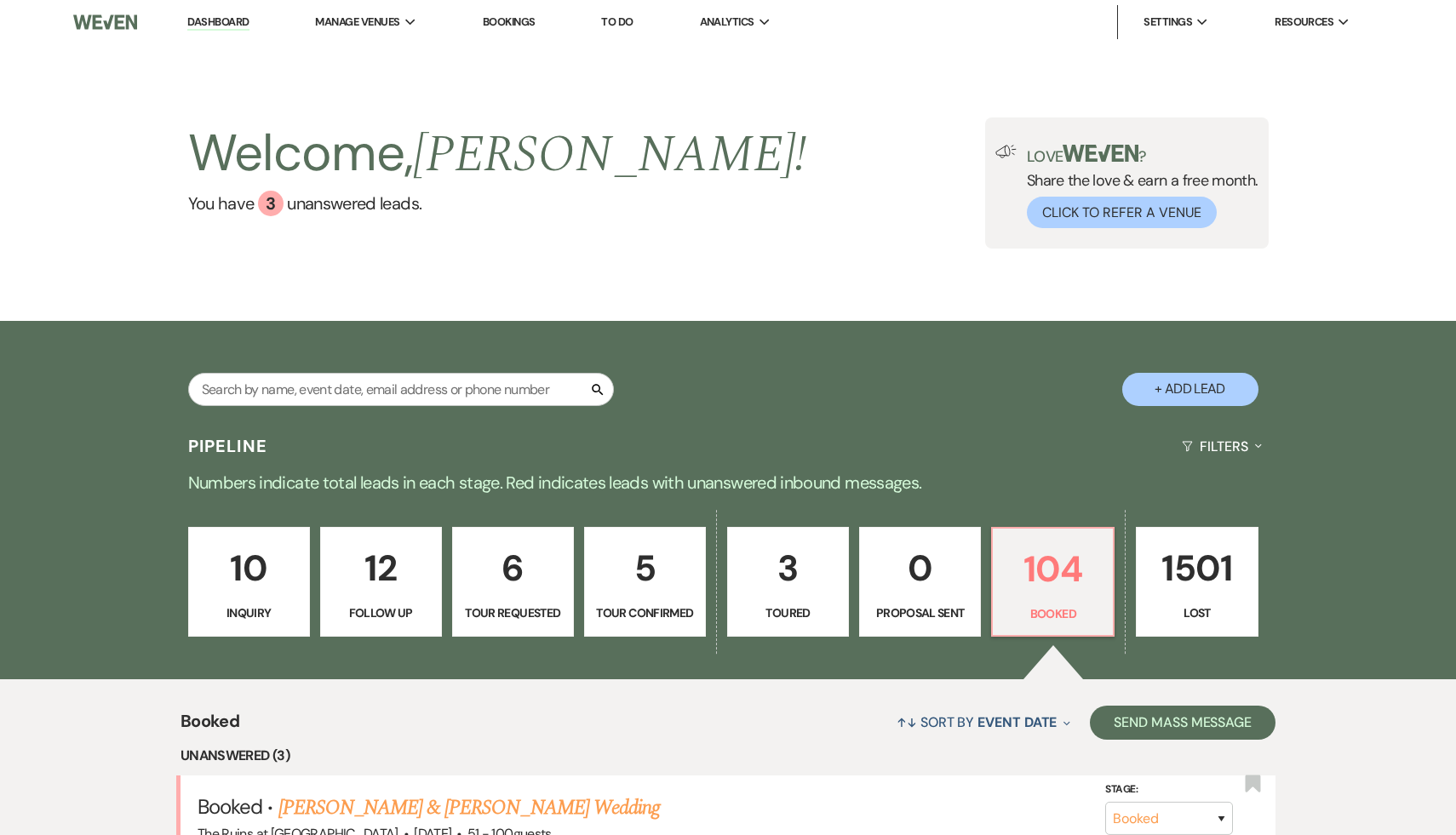
select select "9"
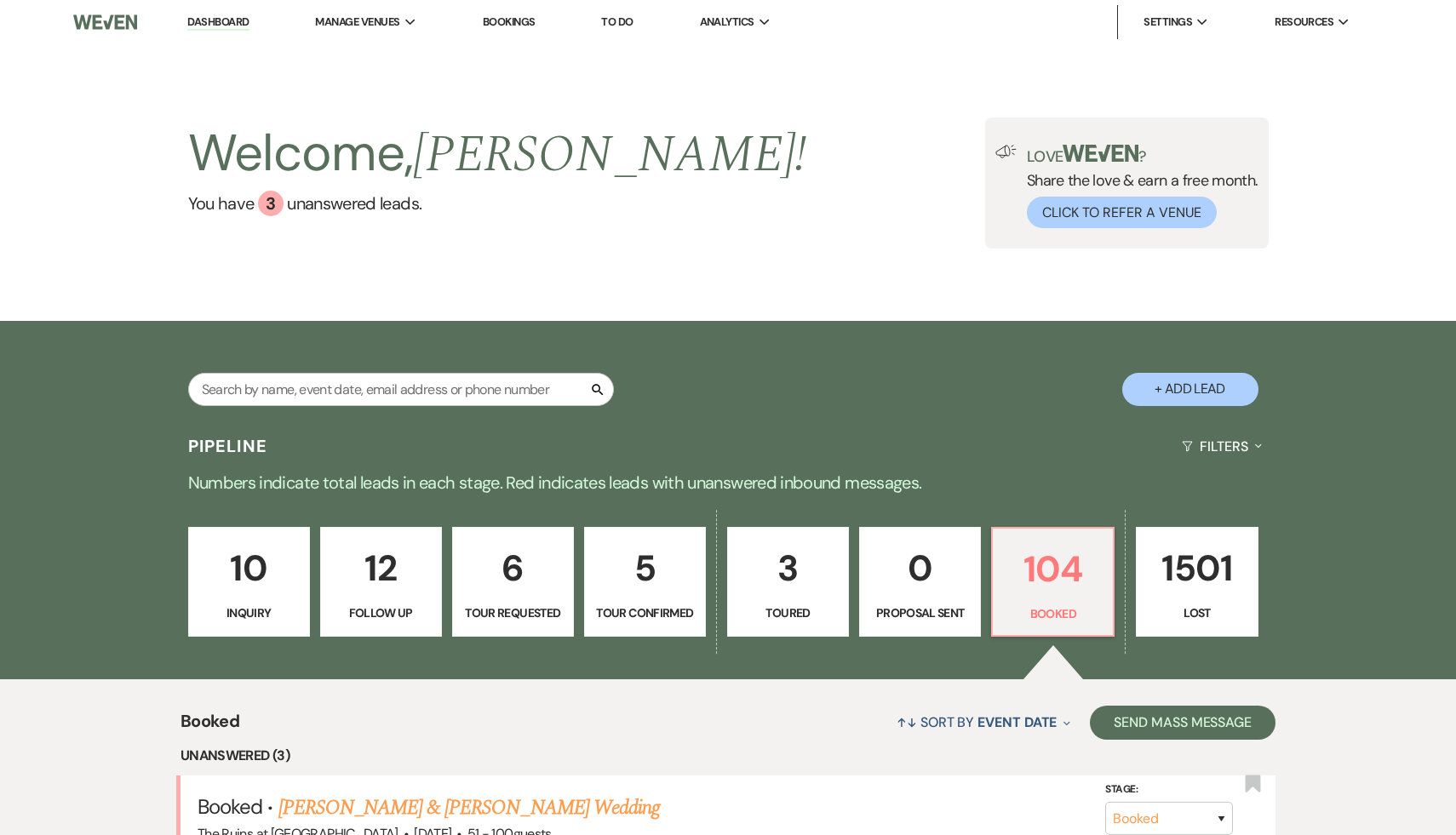
select select "9"
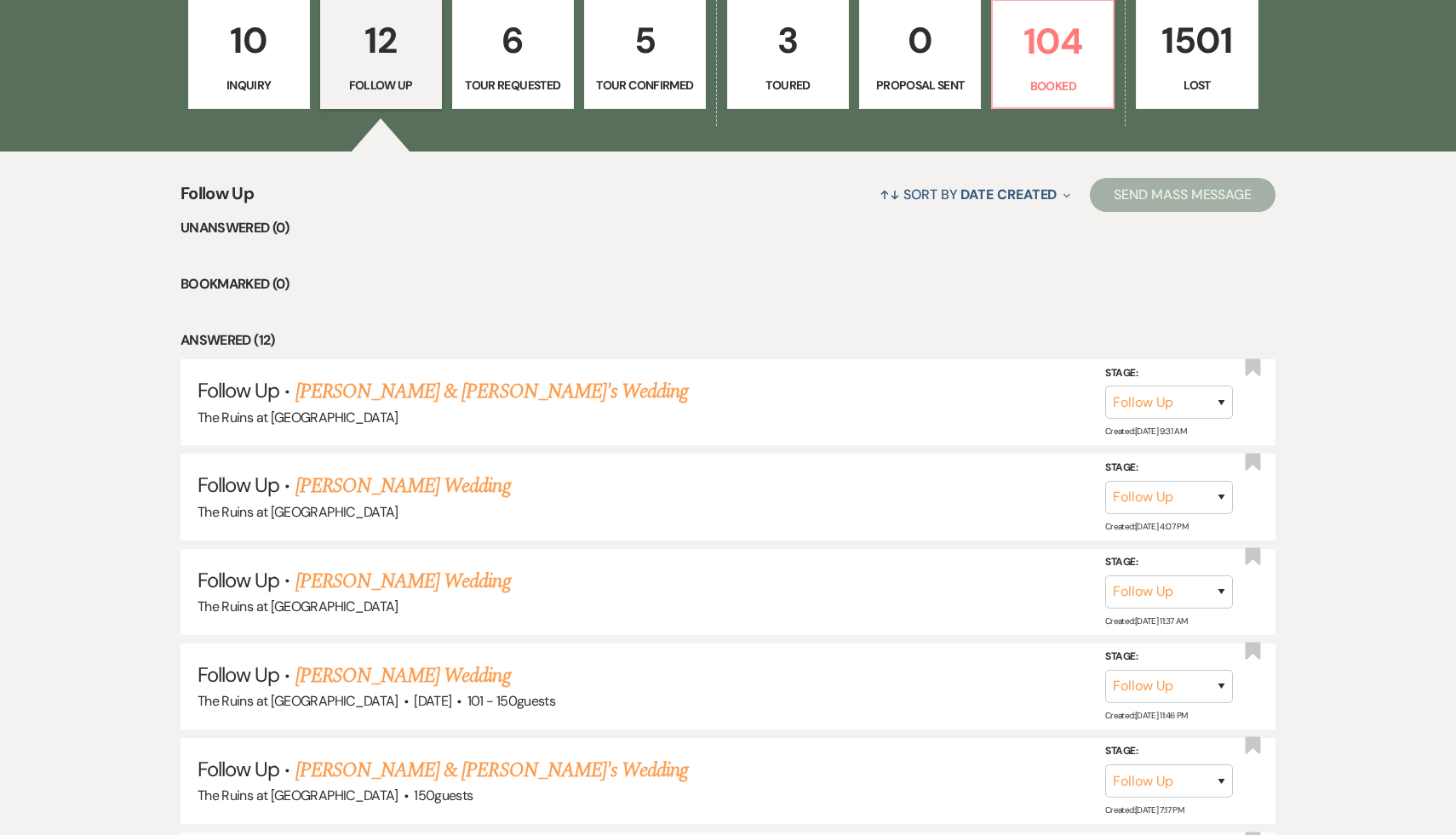
scroll to position [550, 0]
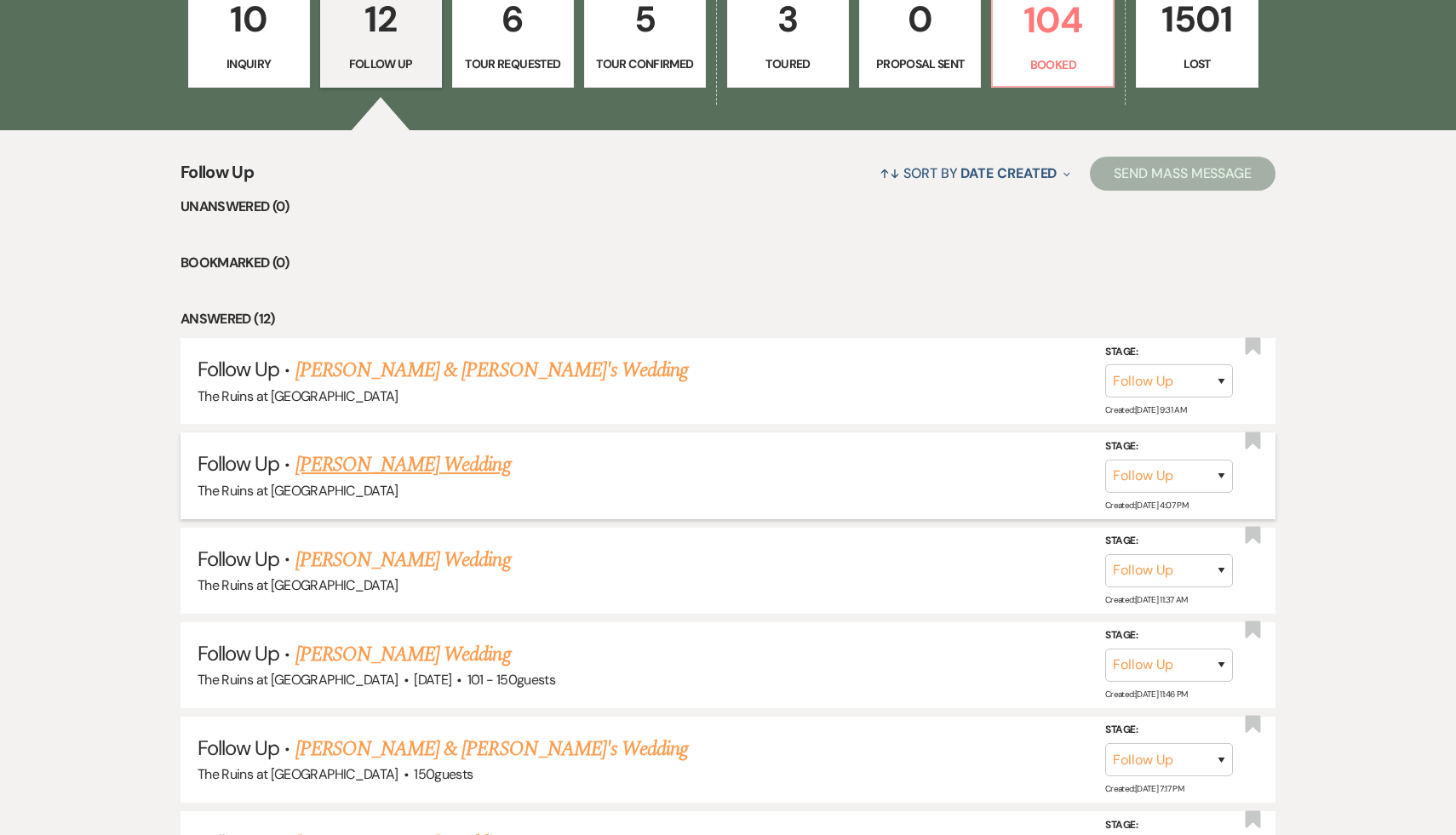
click at [392, 466] on link "[PERSON_NAME] Wedding" at bounding box center [403, 465] width 215 height 30
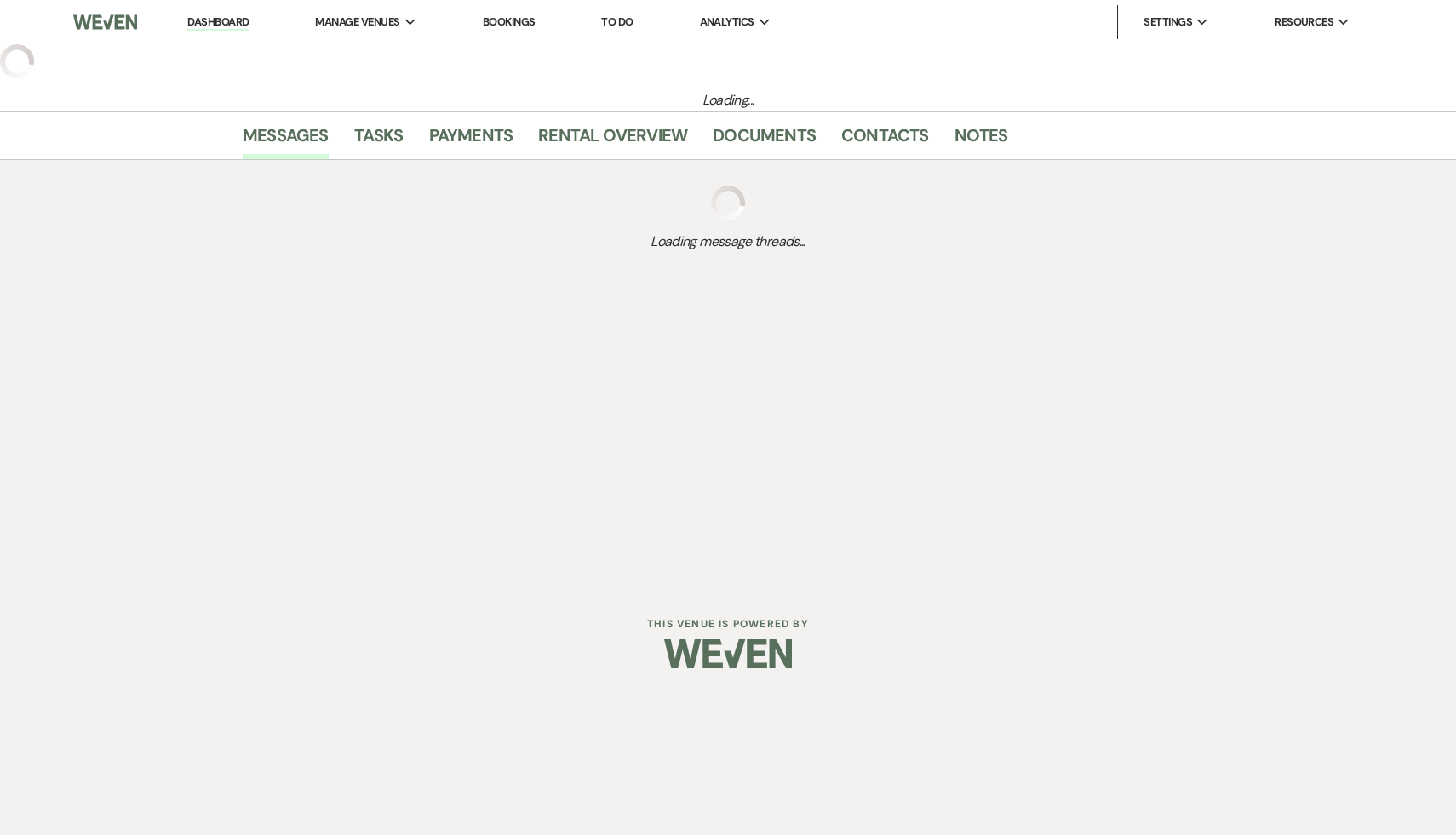
select select "9"
select select "5"
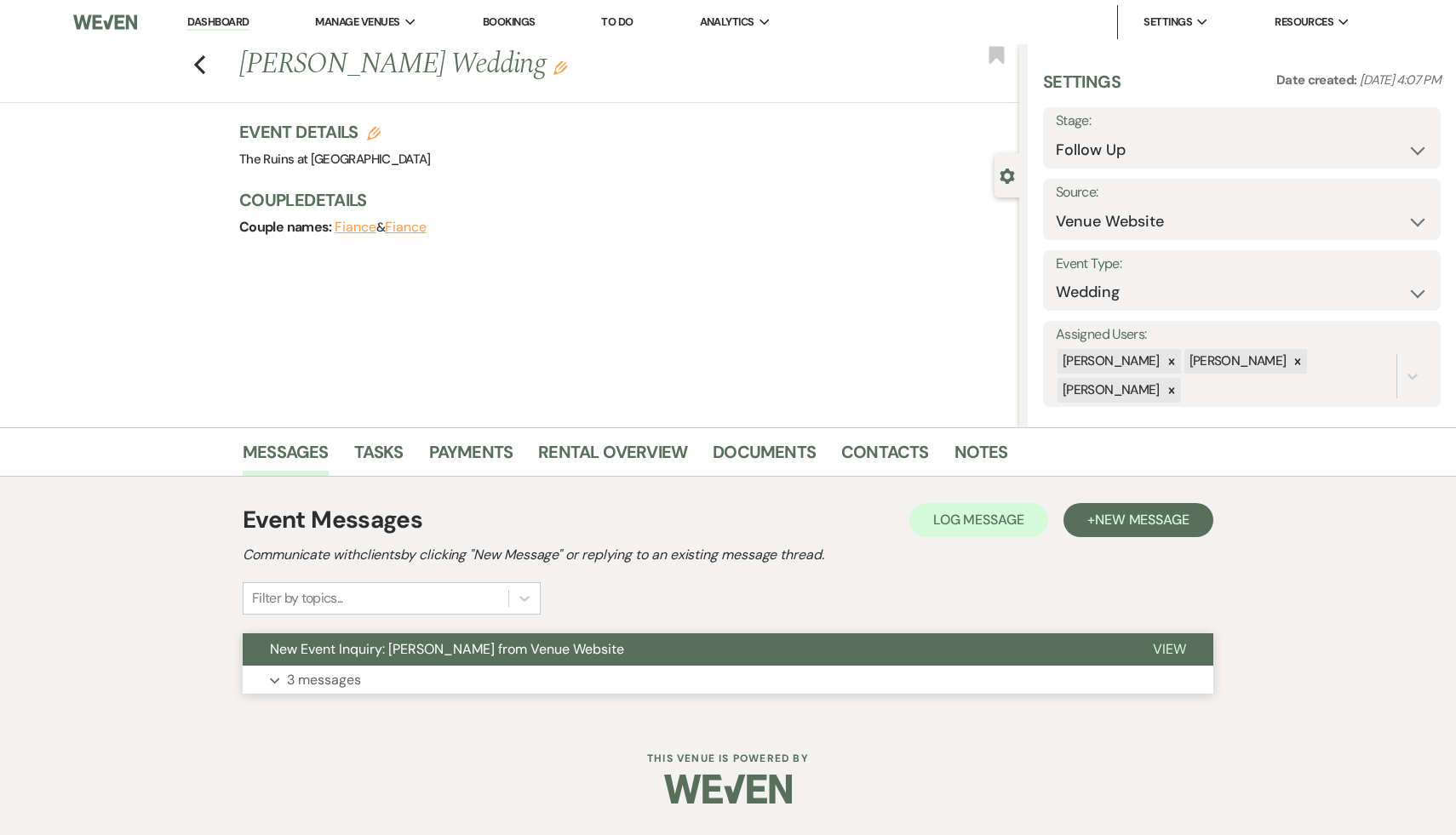
click at [400, 648] on span "New Event Inquiry: [PERSON_NAME] from Venue Website" at bounding box center [447, 649] width 354 height 18
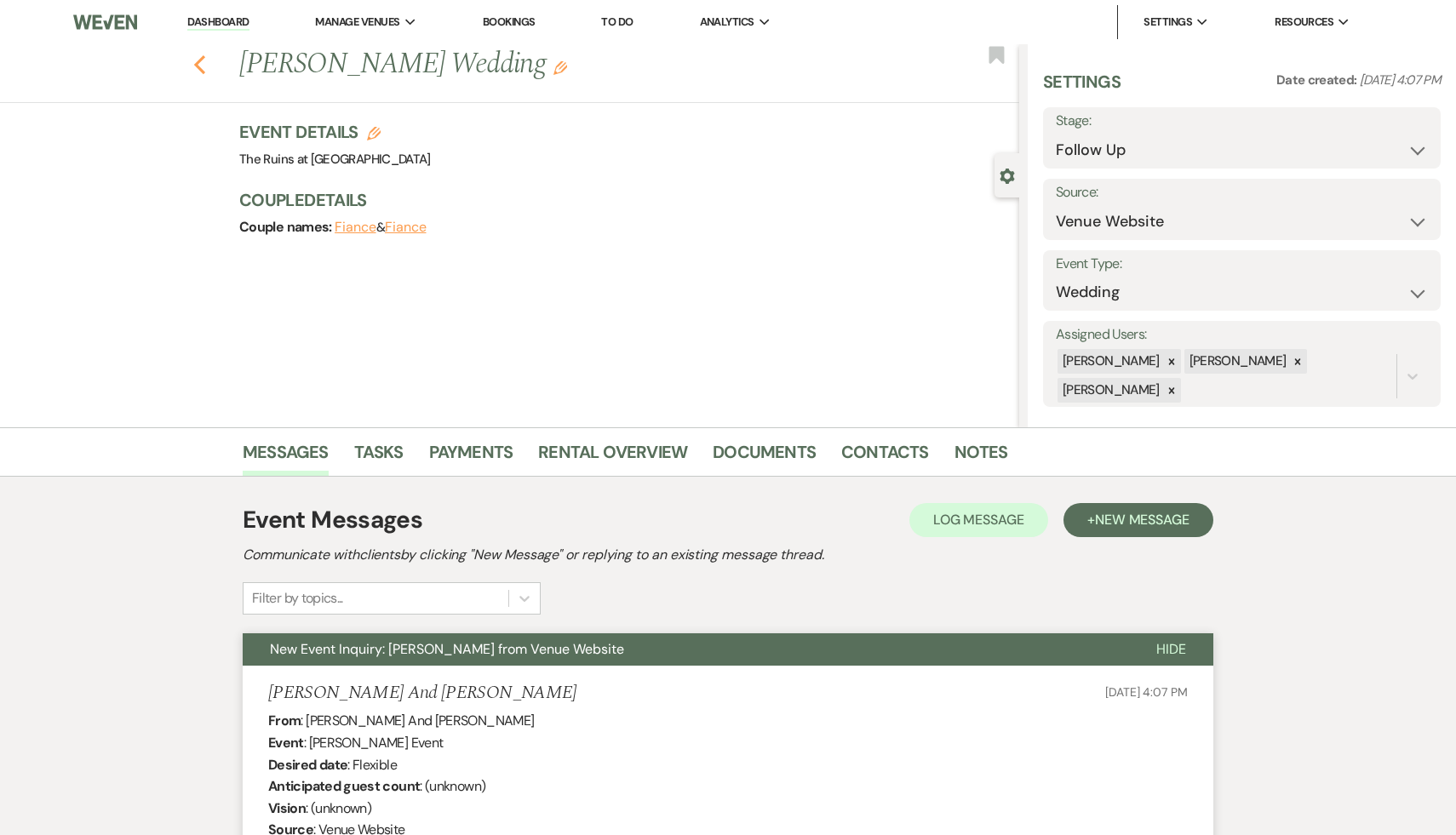
click at [195, 62] on use "button" at bounding box center [199, 64] width 11 height 19
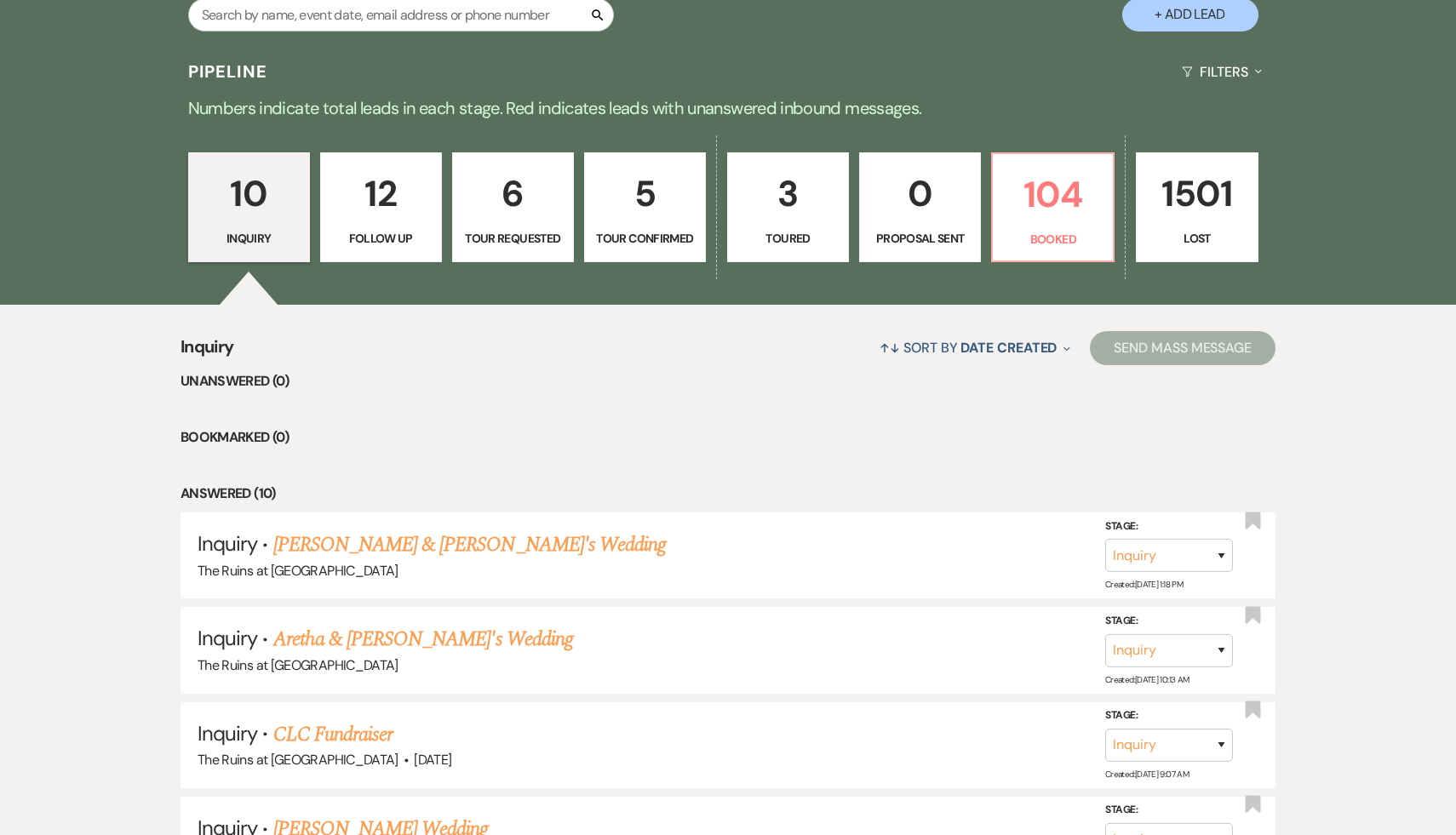
scroll to position [375, 0]
click at [382, 204] on p "12" at bounding box center [381, 193] width 100 height 57
select select "9"
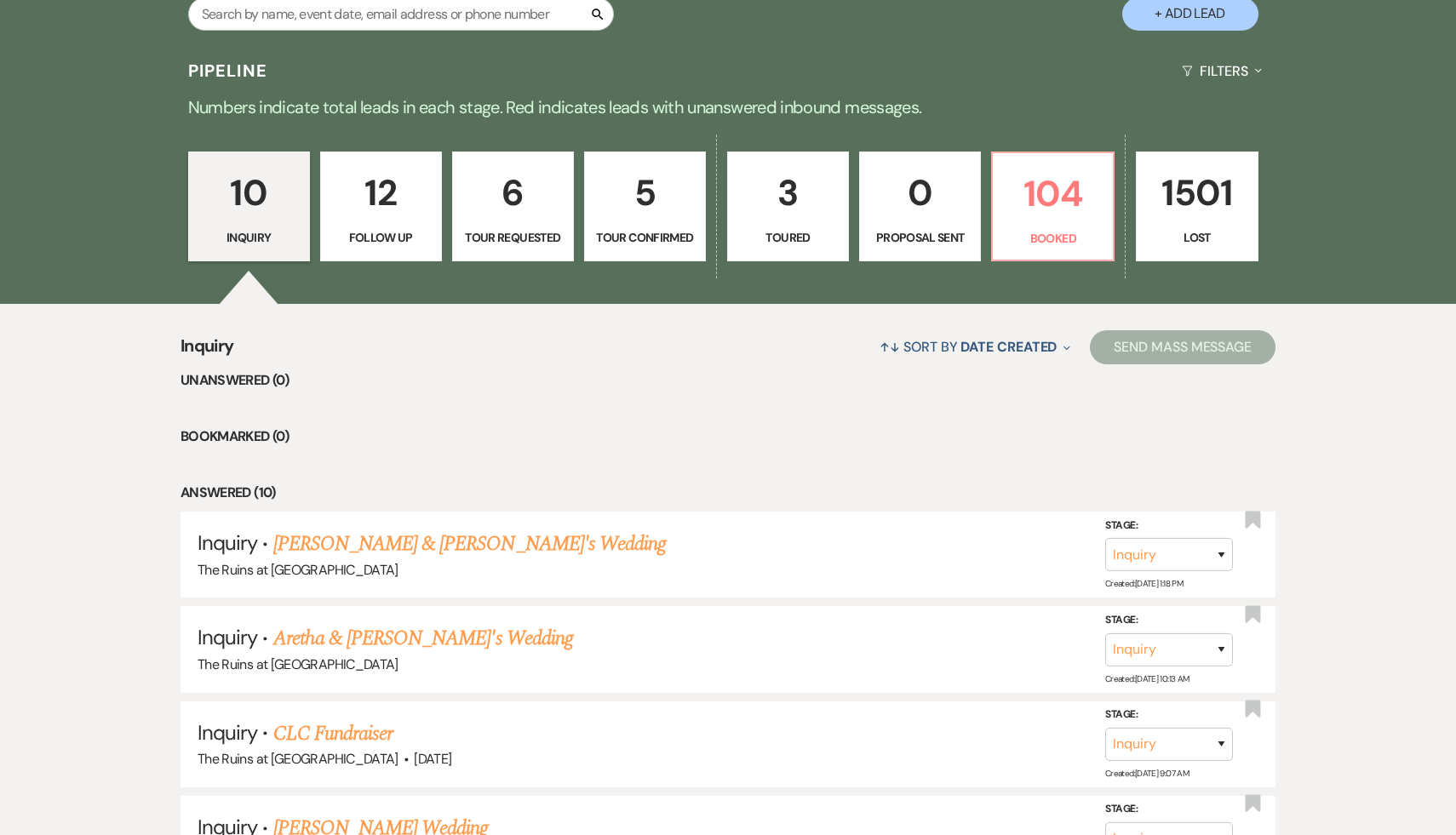
select select "9"
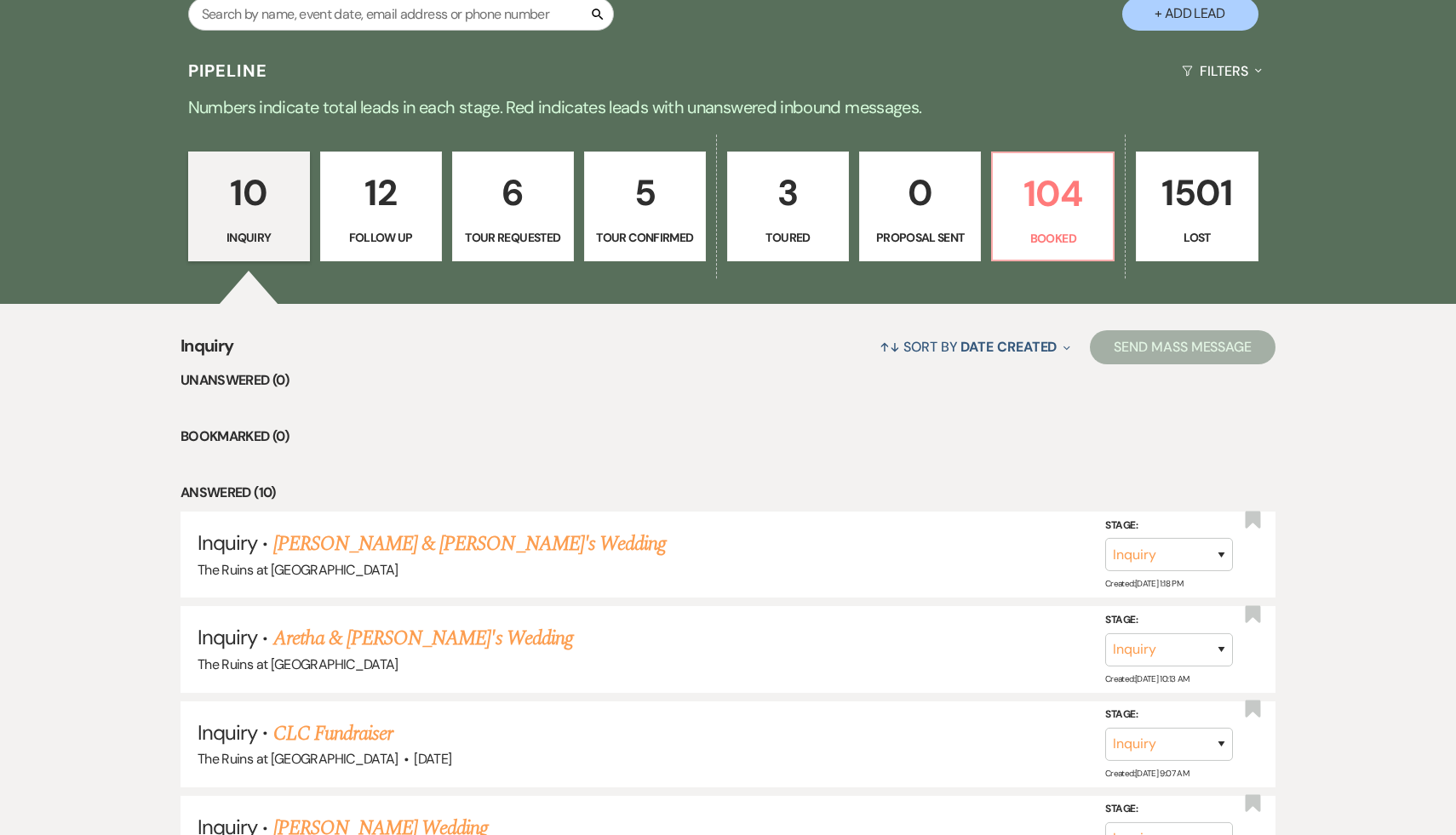
select select "9"
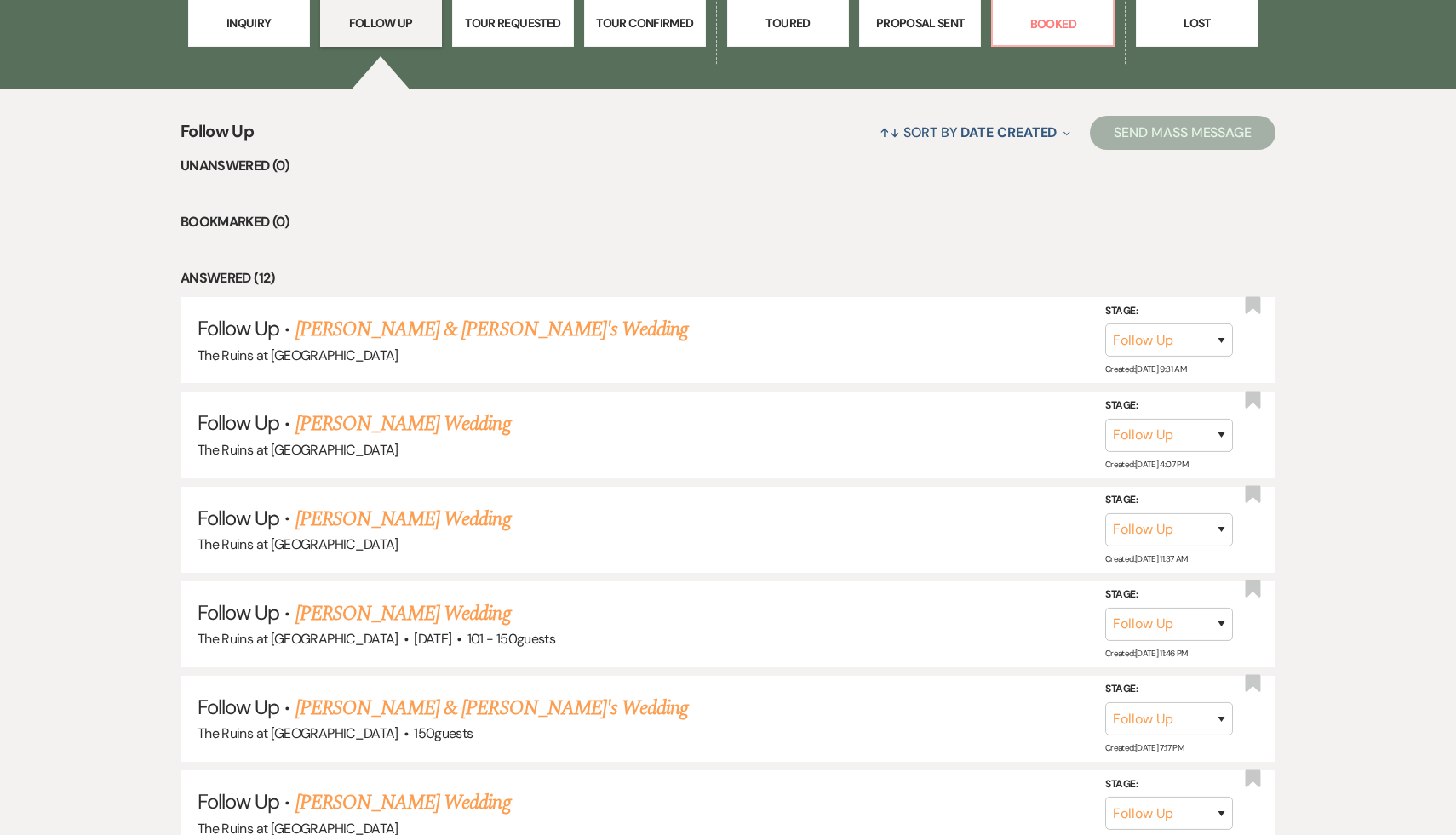
scroll to position [615, 0]
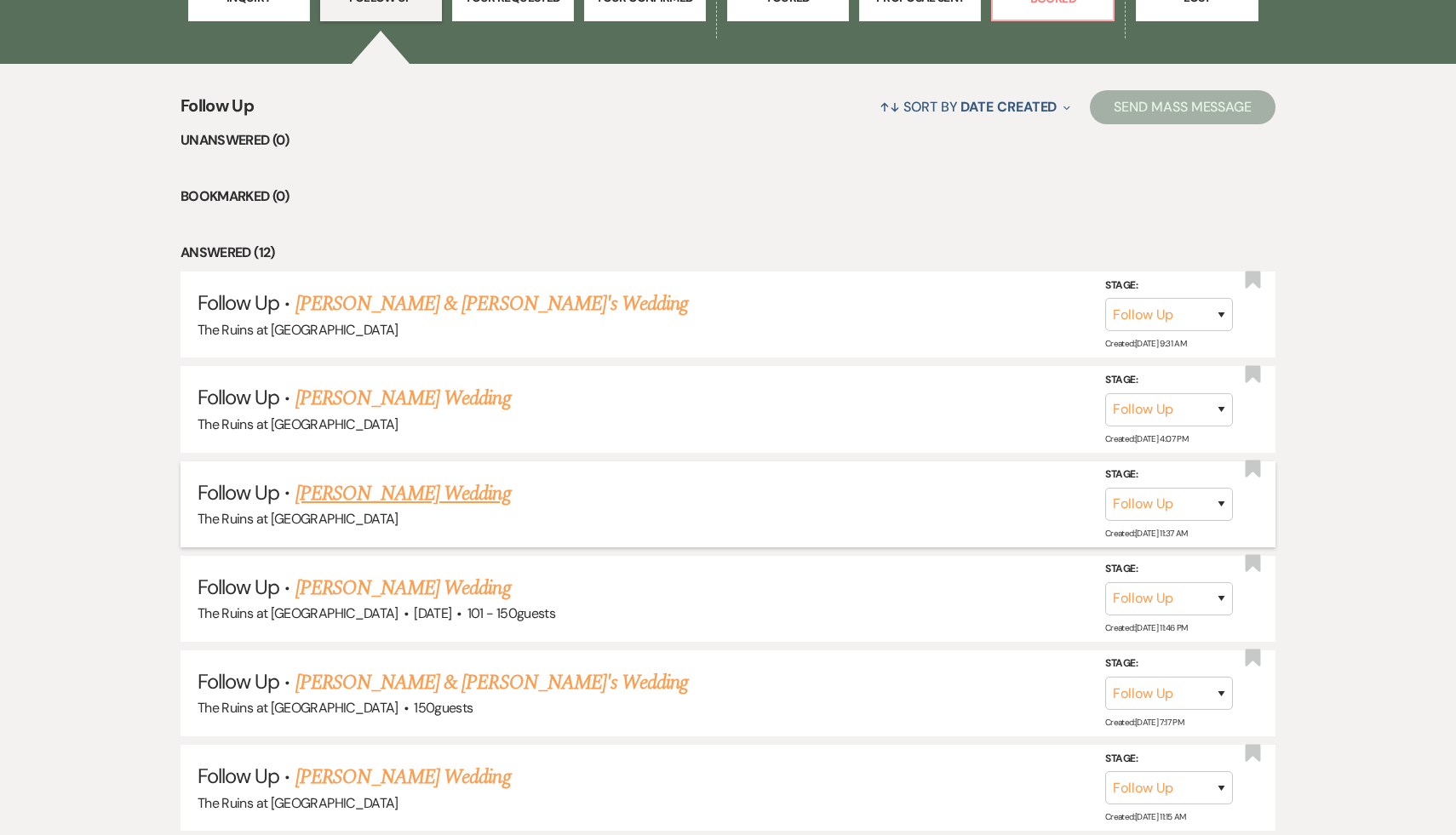
click at [422, 499] on link "[PERSON_NAME] Wedding" at bounding box center [403, 494] width 215 height 30
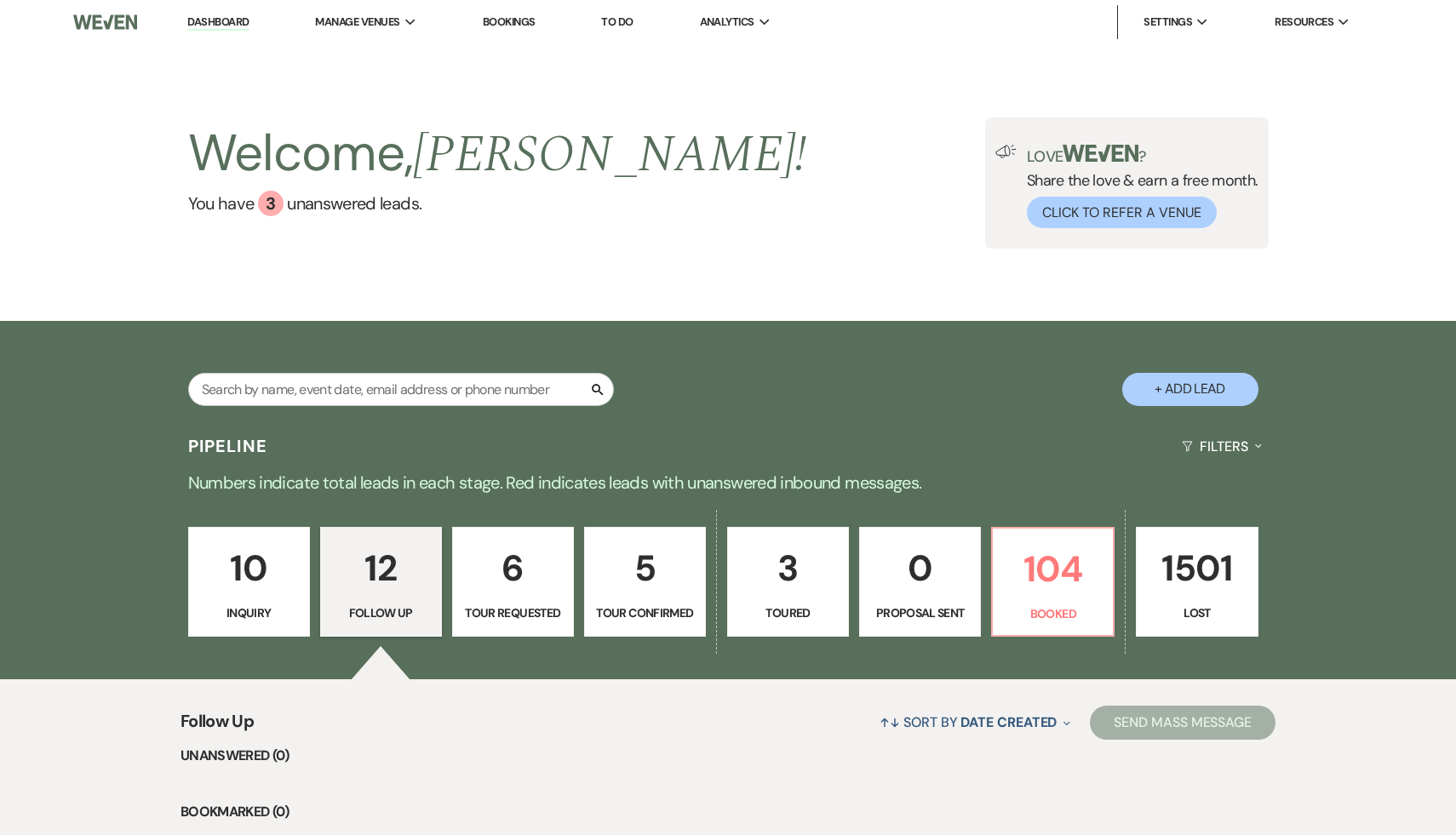
select select "9"
select select "5"
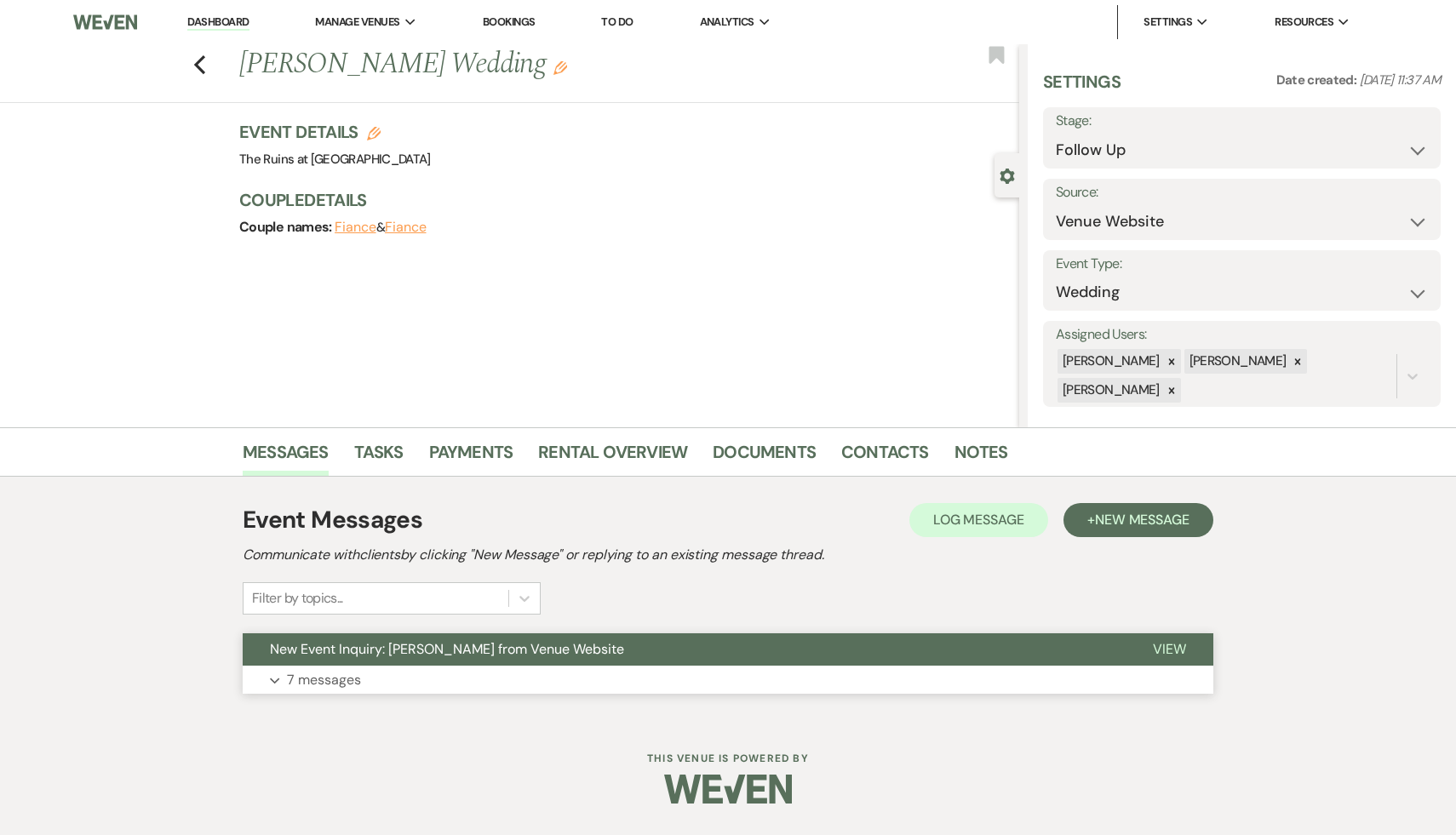
click at [452, 652] on span "New Event Inquiry: [PERSON_NAME] from Venue Website" at bounding box center [447, 649] width 354 height 18
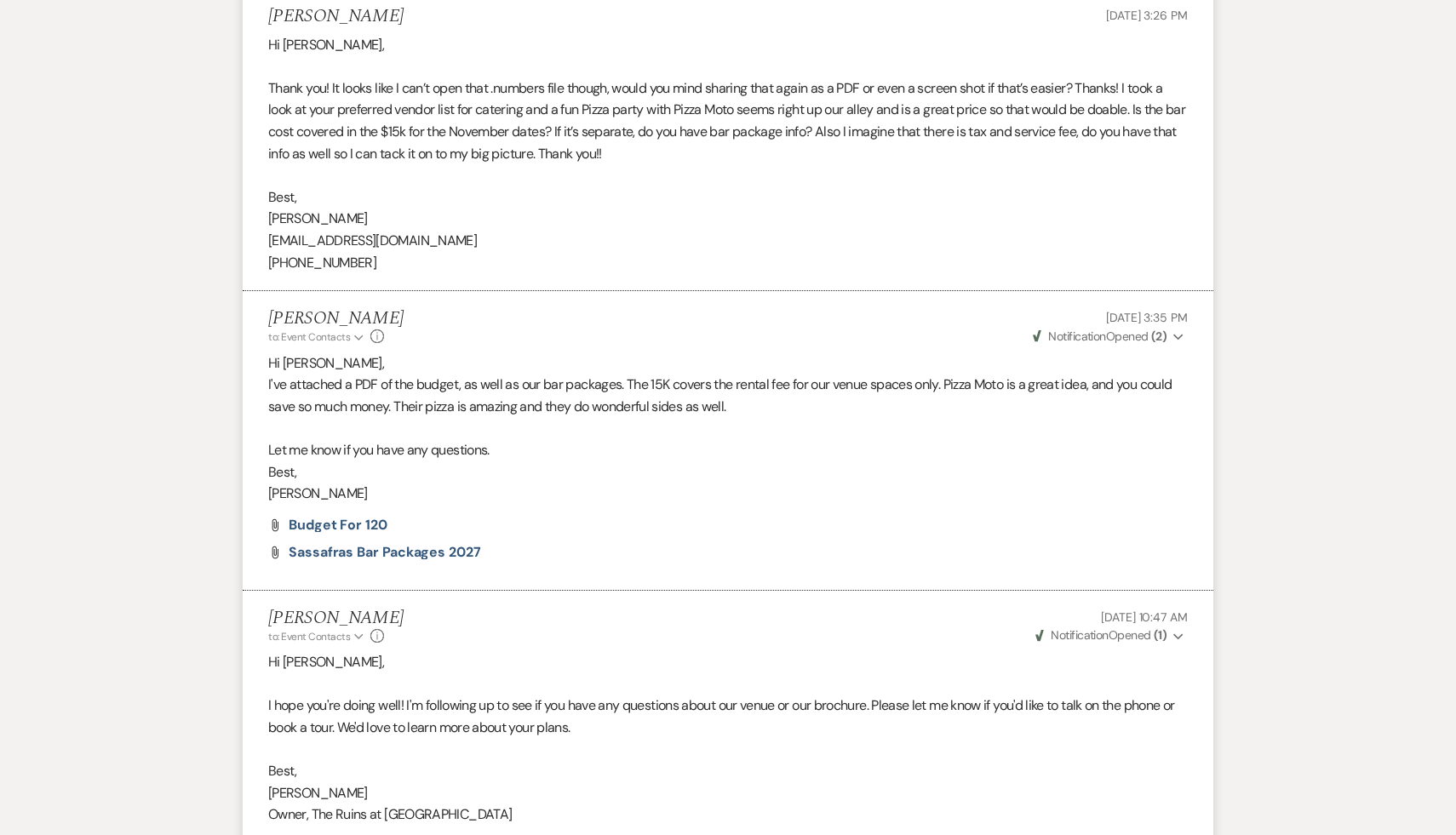
scroll to position [2244, 0]
click at [348, 529] on span "Budget for 120" at bounding box center [338, 526] width 99 height 18
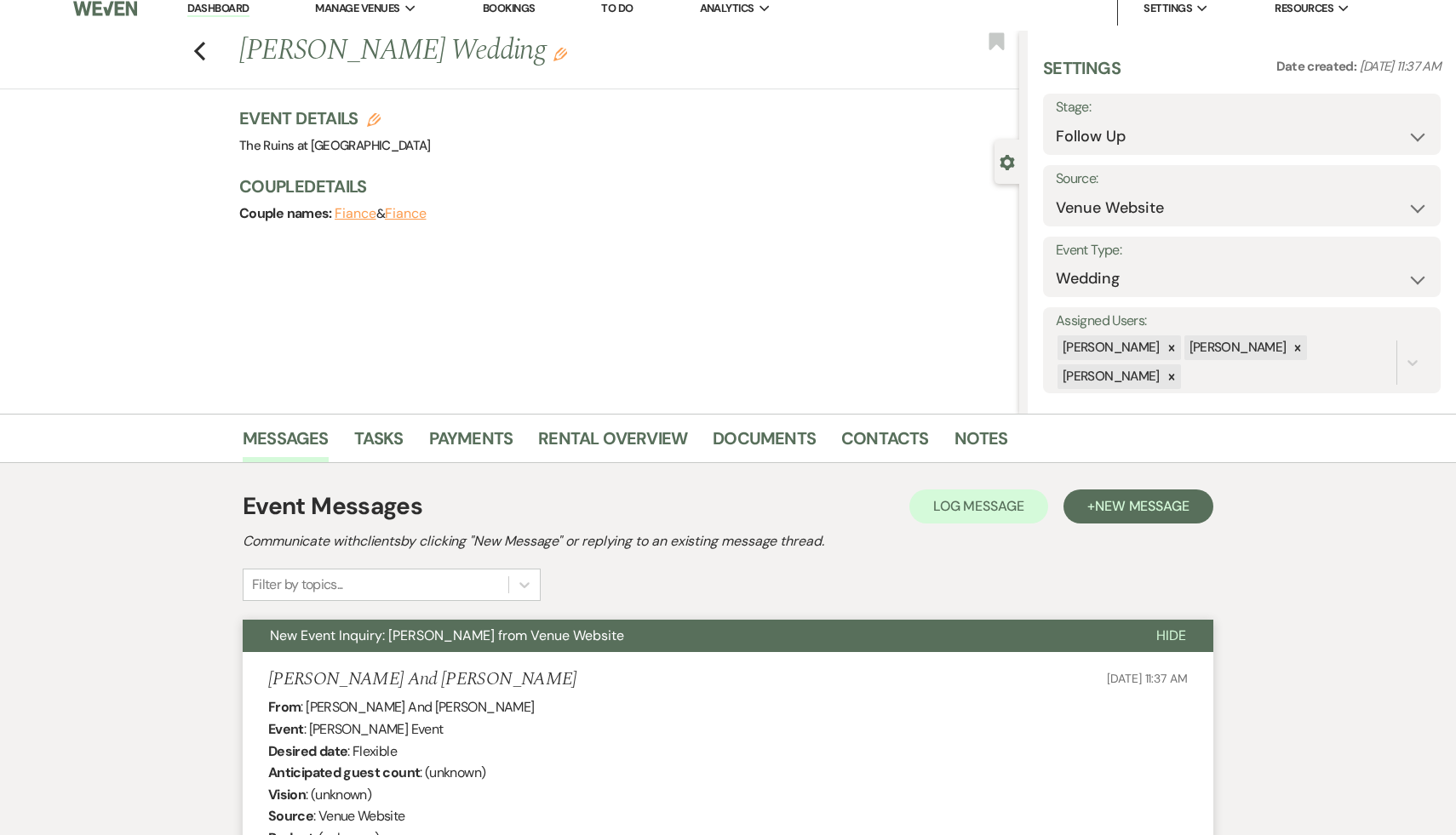
scroll to position [0, 0]
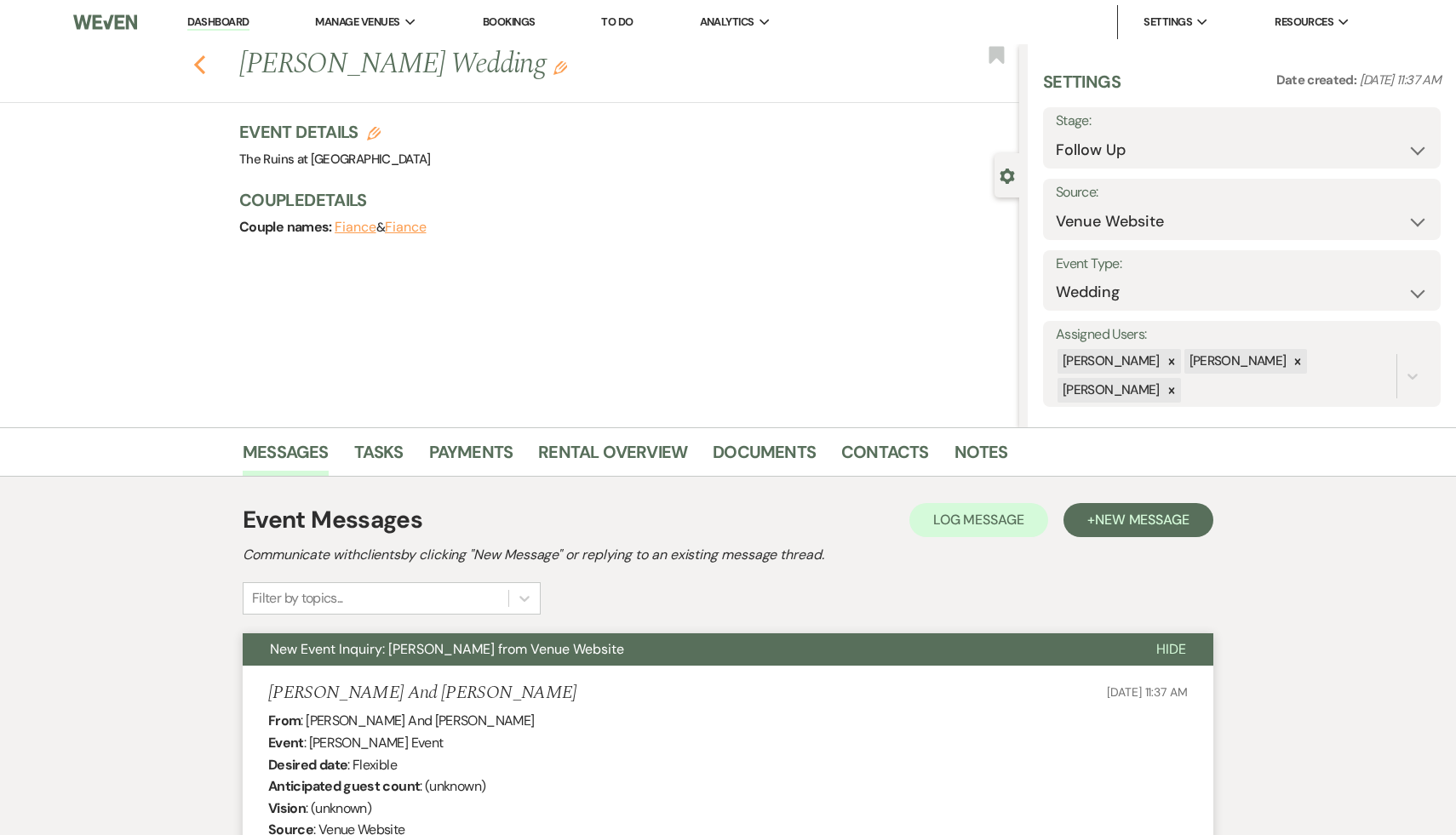
click at [195, 59] on icon "Previous" at bounding box center [199, 64] width 12 height 20
select select "9"
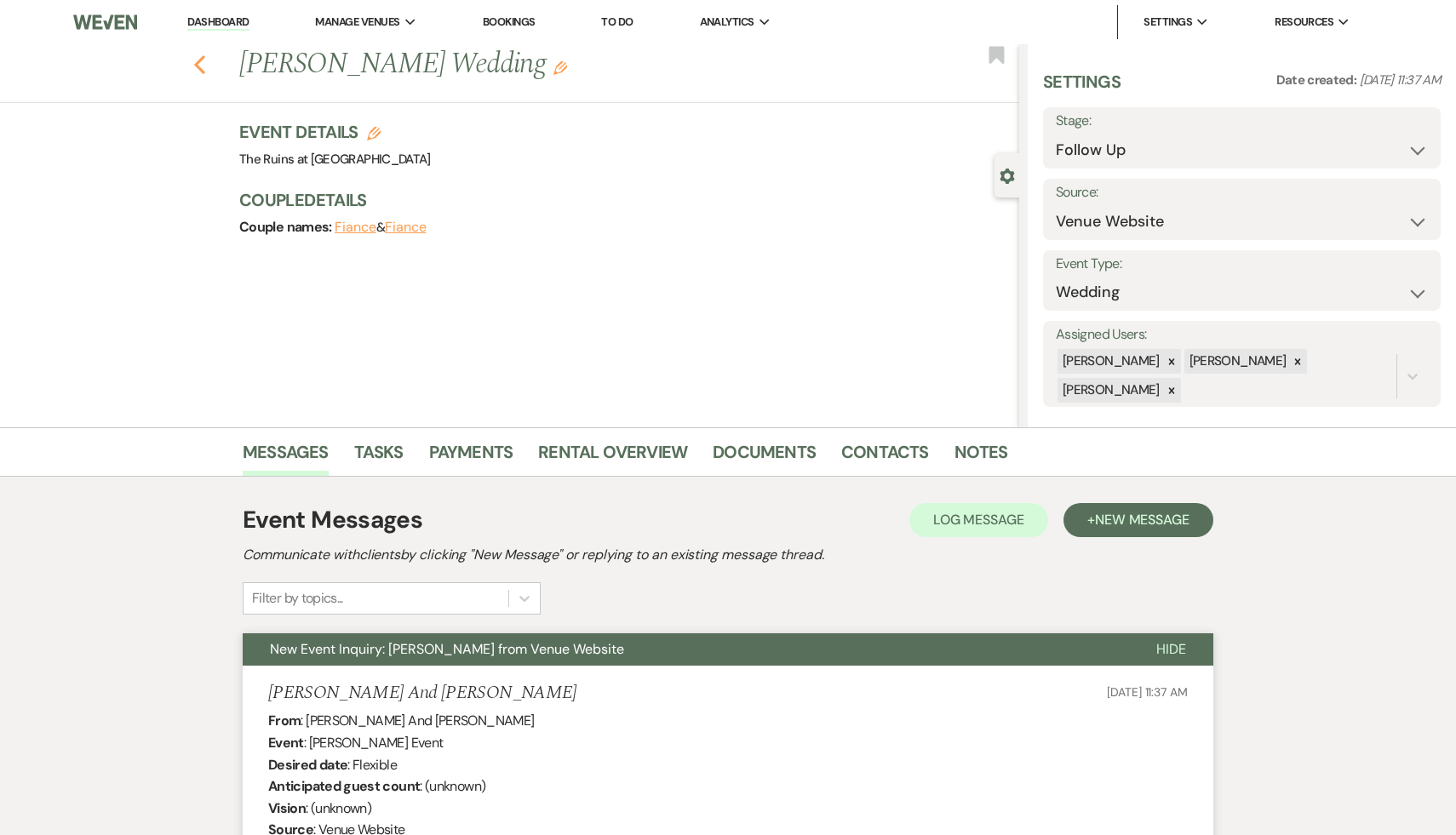
select select "9"
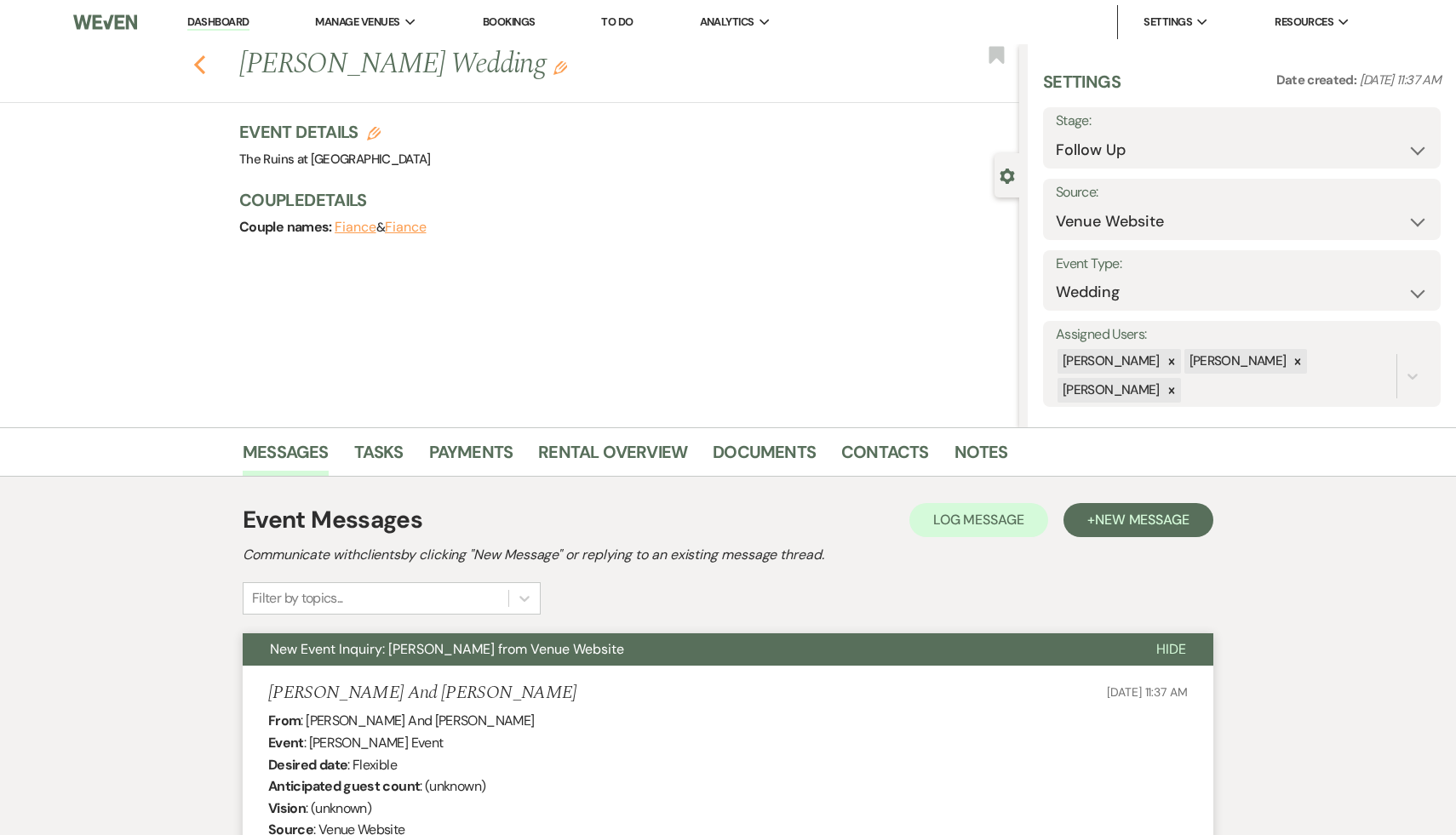
select select "9"
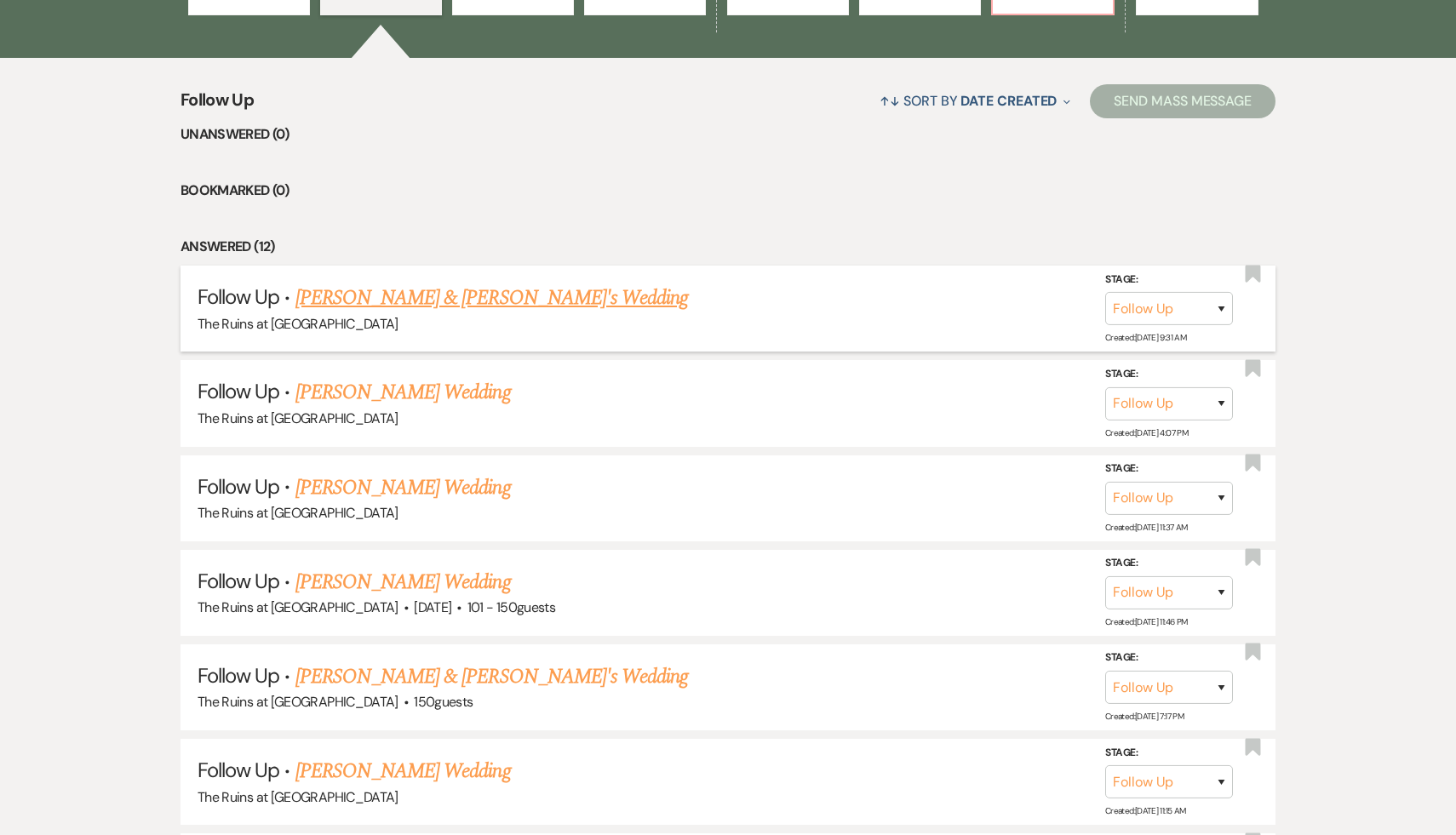
scroll to position [131, 0]
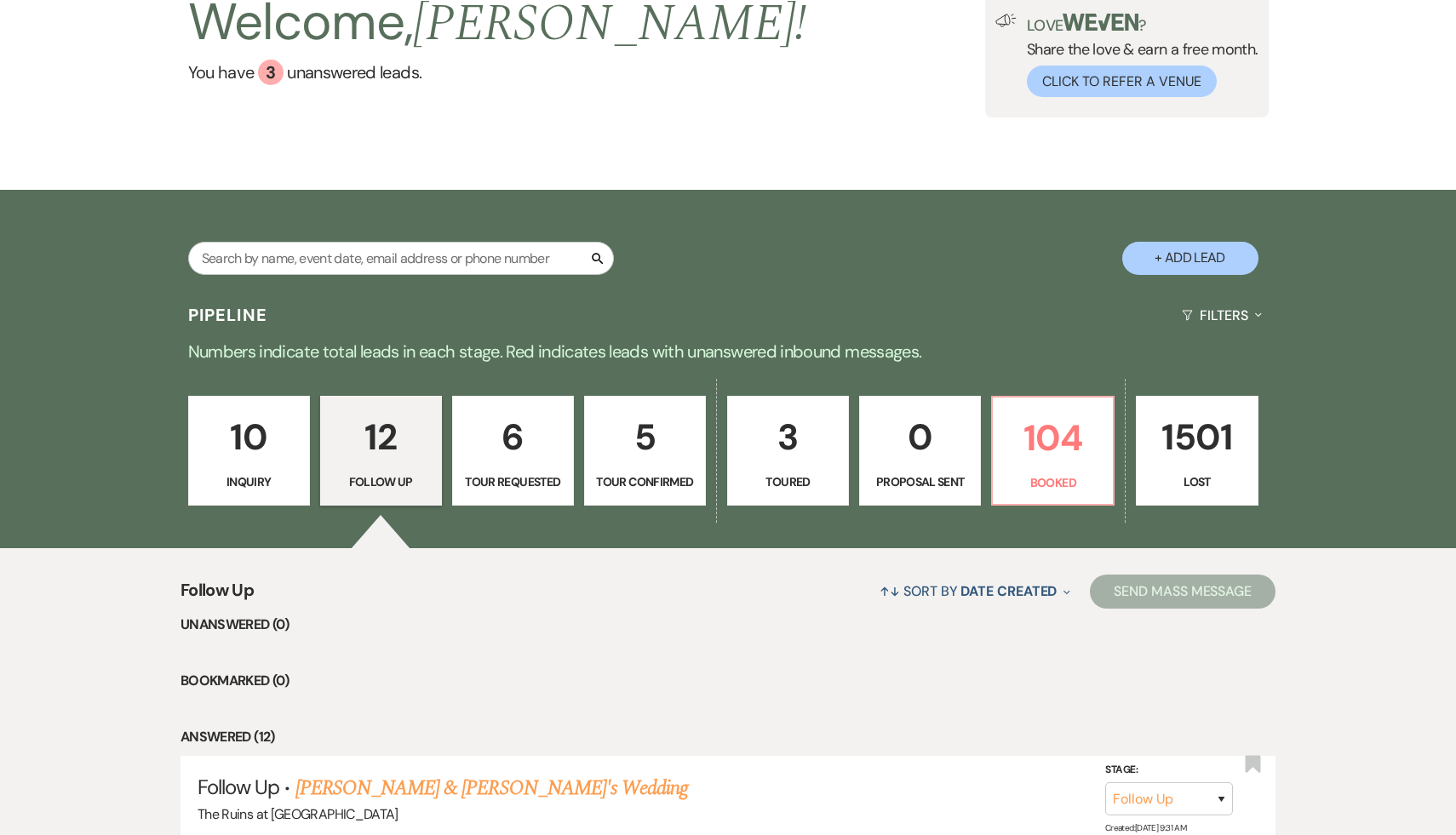
click at [510, 448] on p "6" at bounding box center [513, 438] width 100 height 57
select select "2"
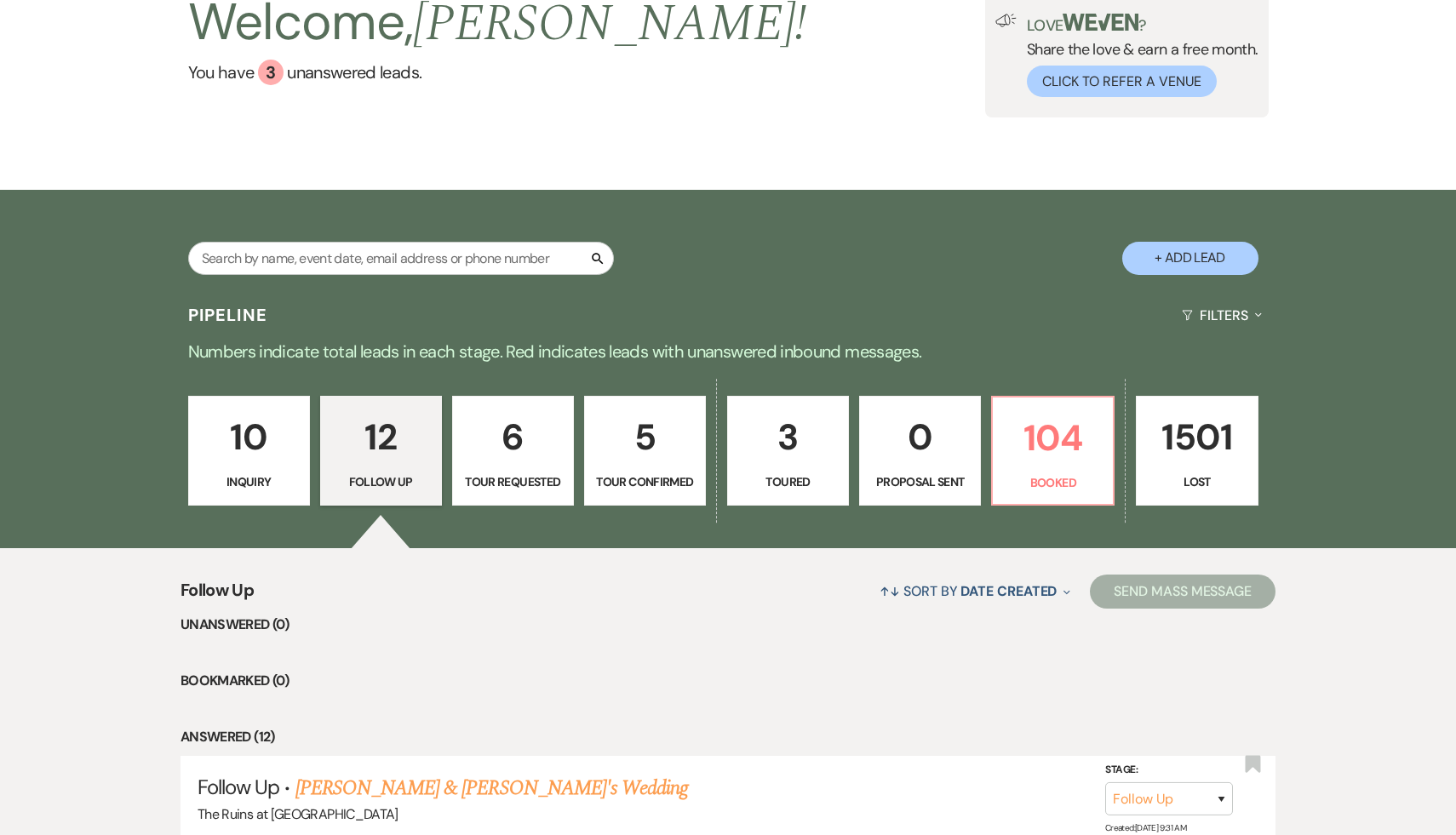
select select "2"
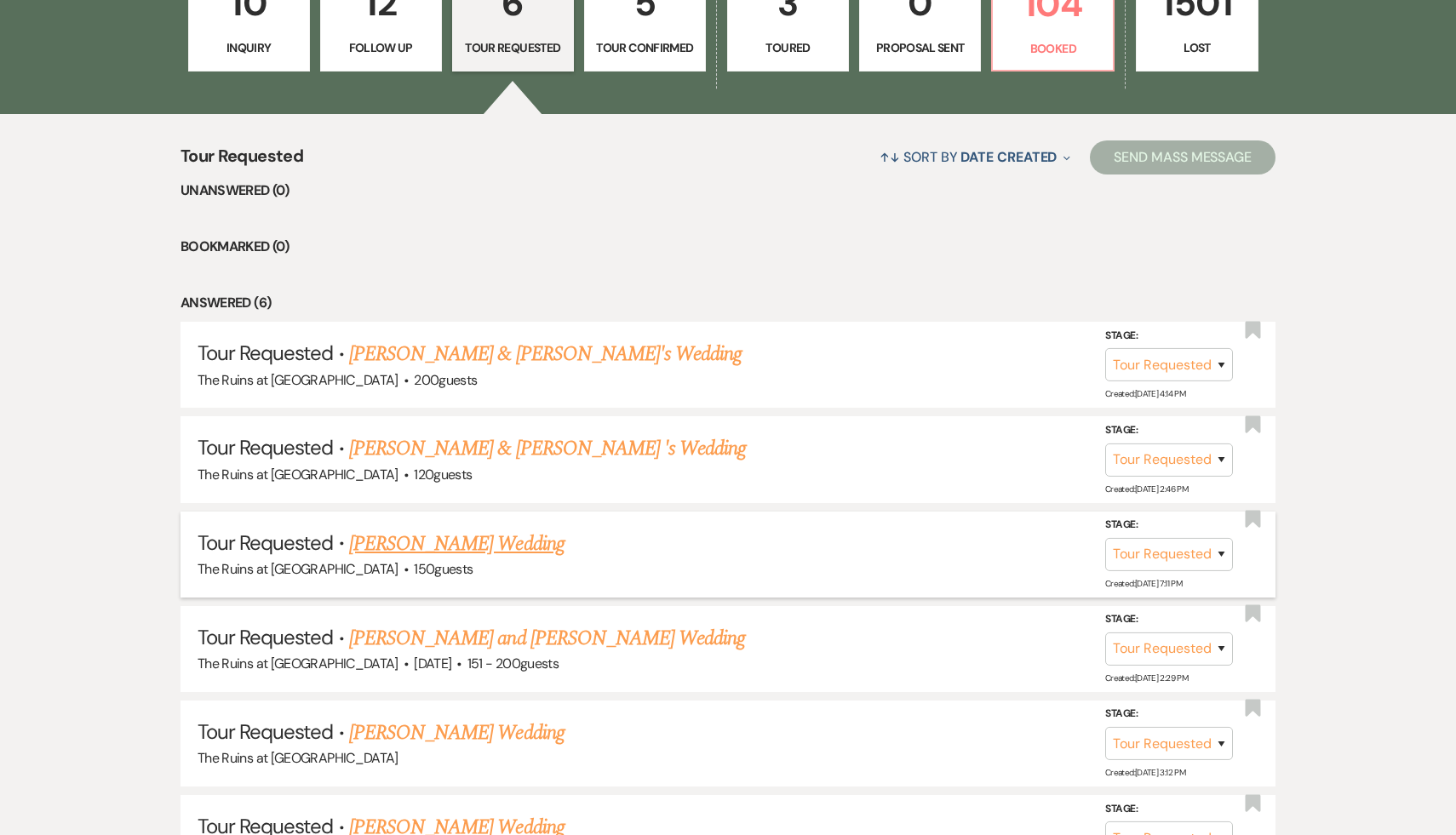
scroll to position [573, 0]
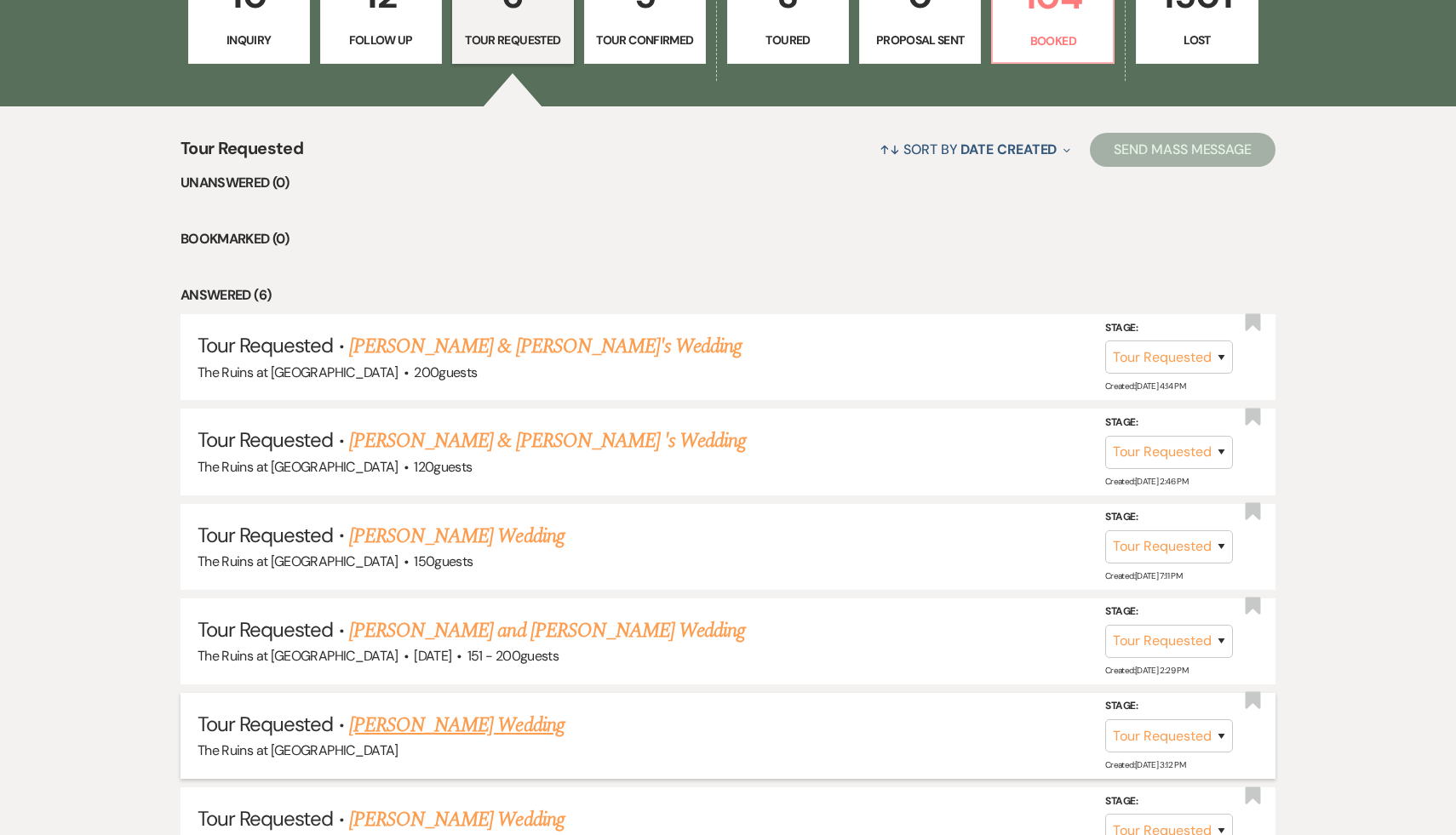
click at [451, 720] on link "[PERSON_NAME] Wedding" at bounding box center [457, 726] width 215 height 30
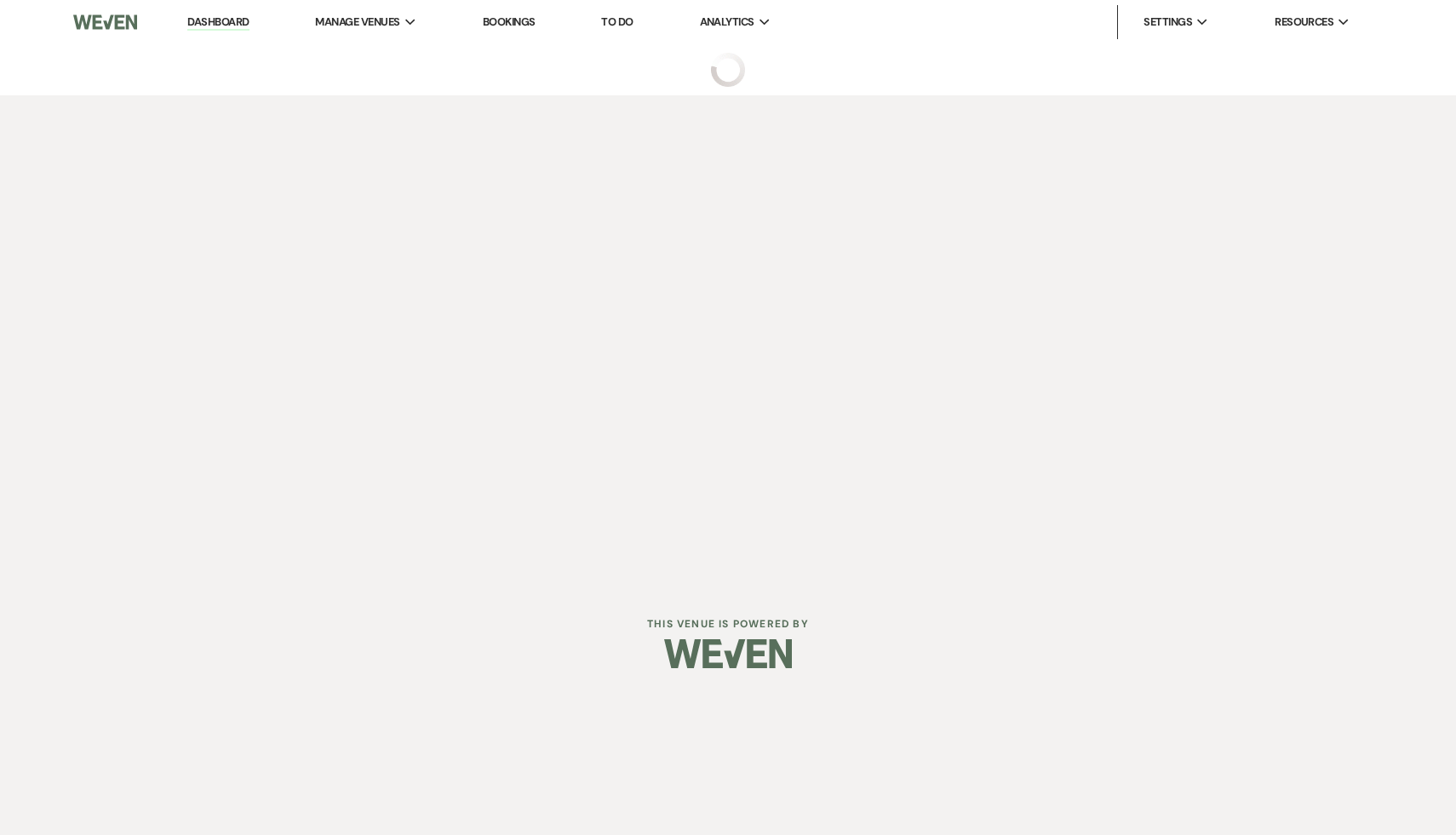
select select "2"
select select "6"
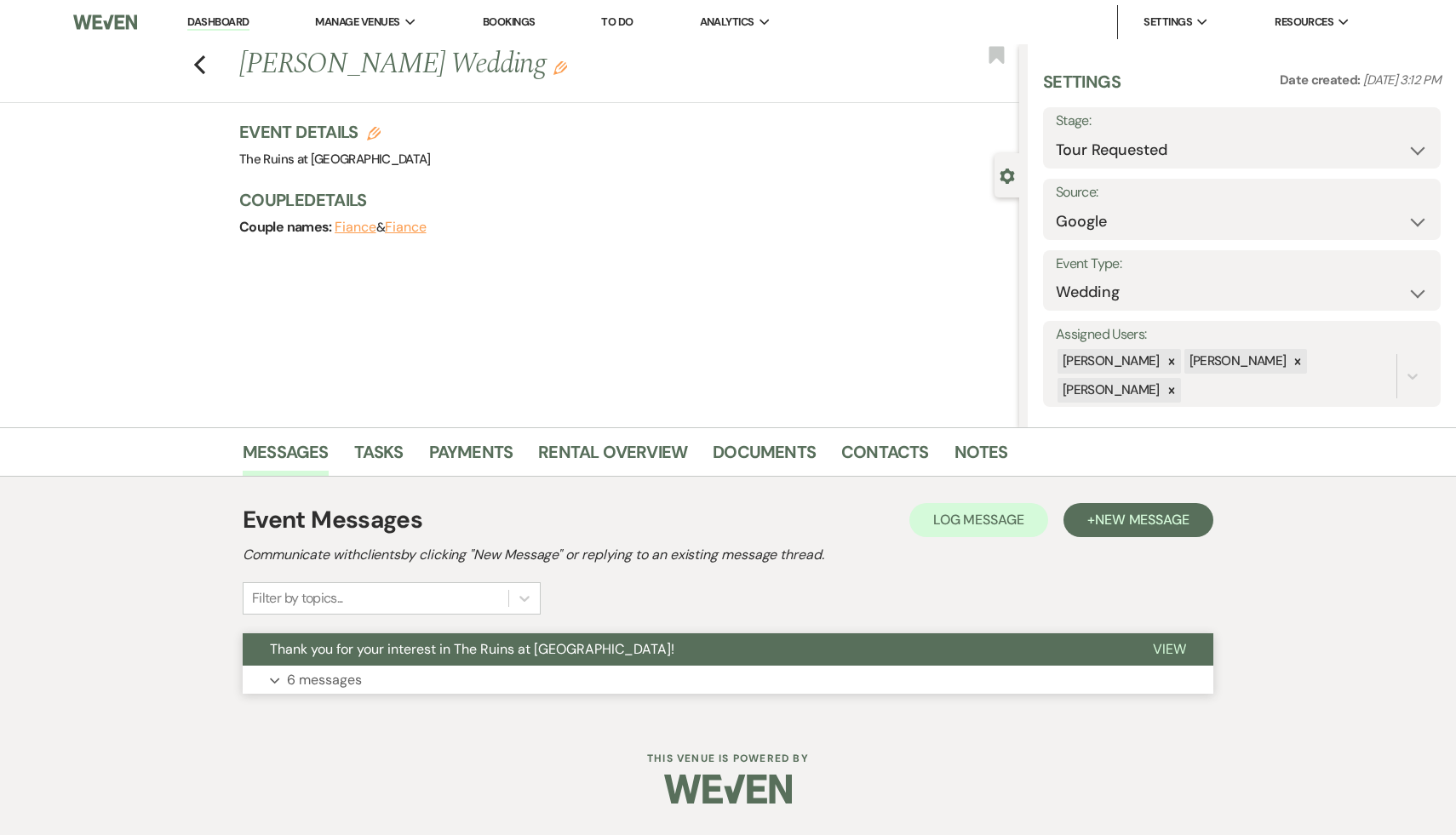
click at [488, 647] on span "Thank you for your interest in The Ruins at [GEOGRAPHIC_DATA]!" at bounding box center [472, 649] width 404 height 18
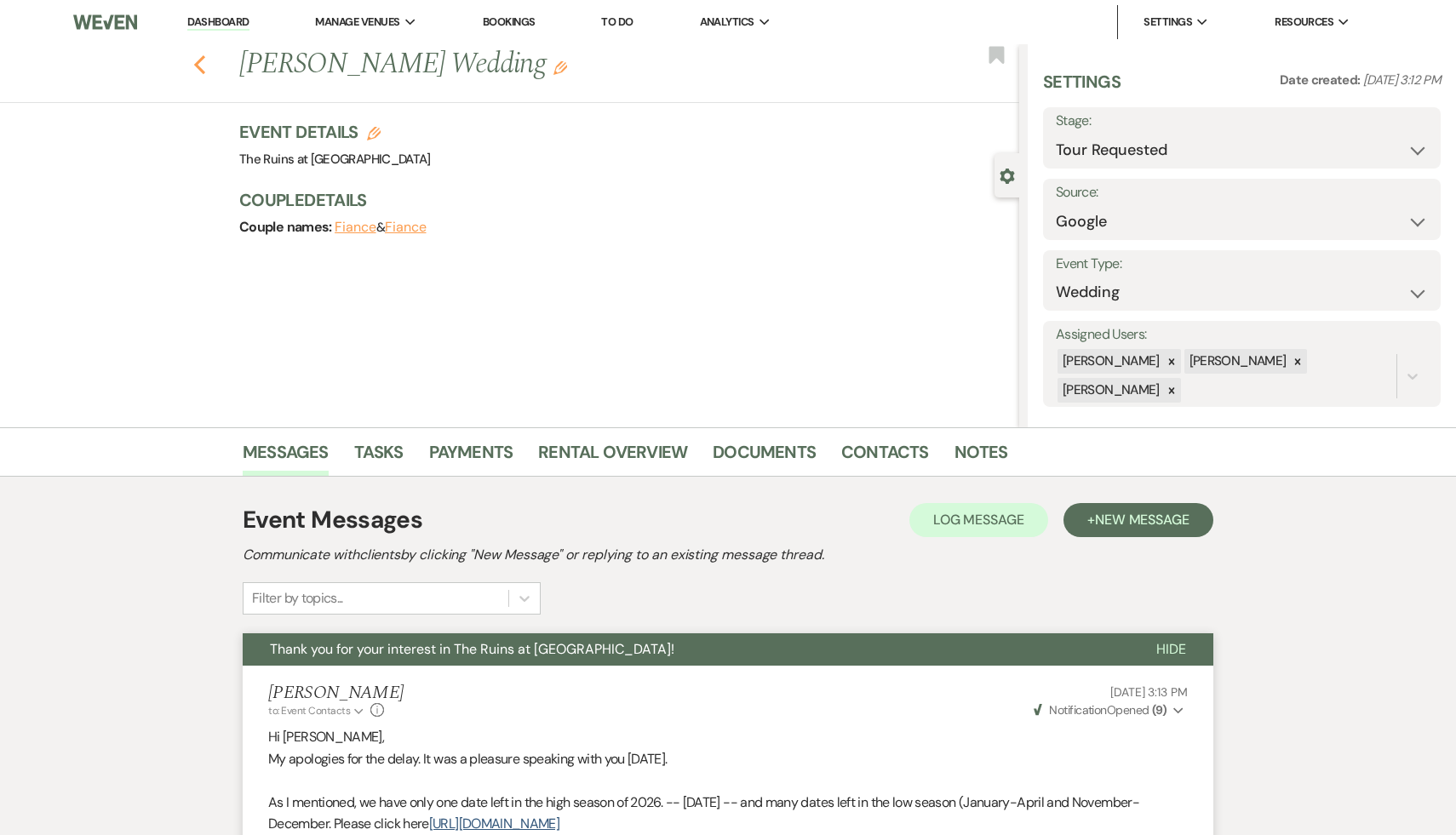
click at [196, 58] on icon "Previous" at bounding box center [199, 64] width 12 height 20
select select "2"
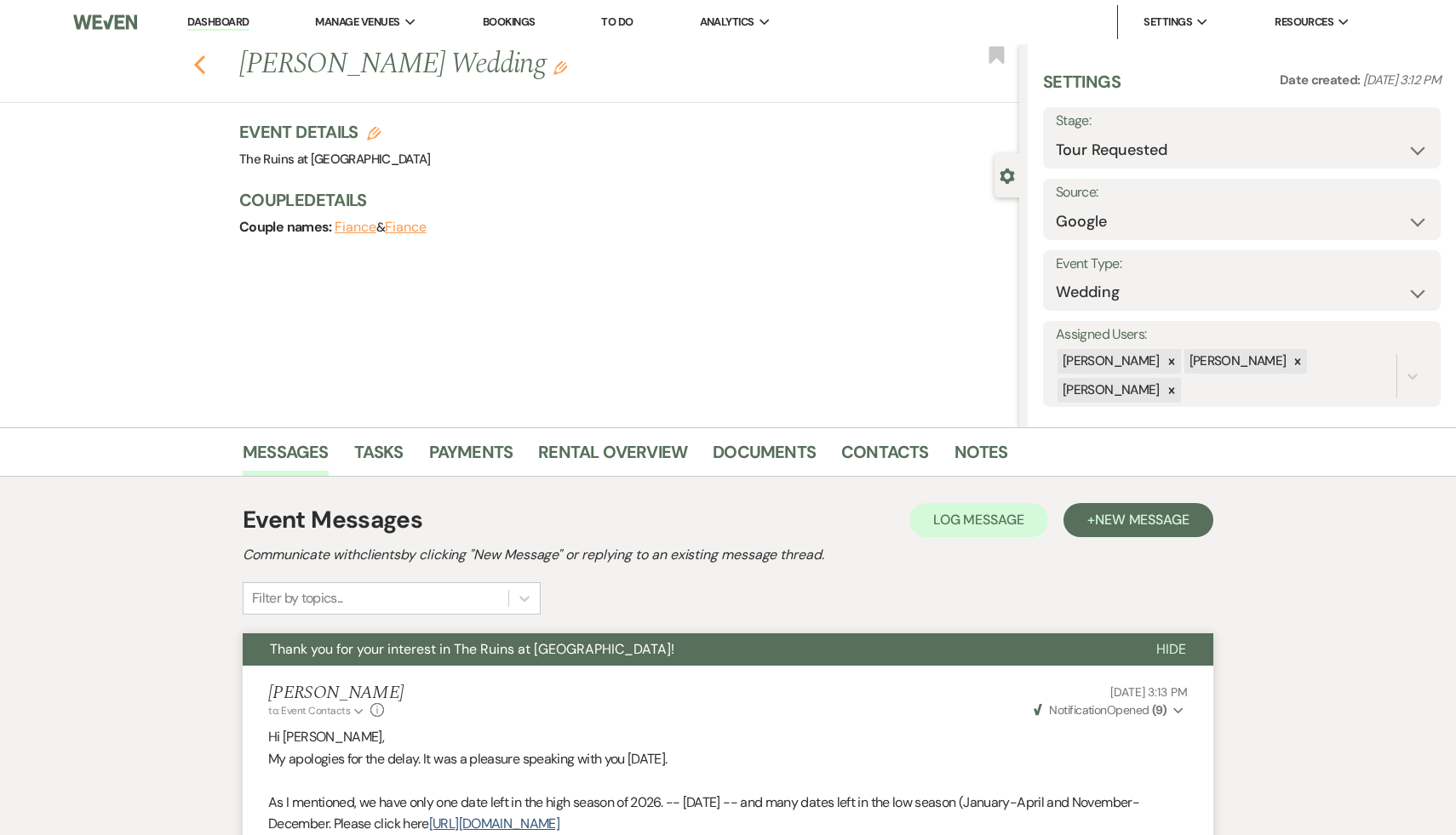
select select "2"
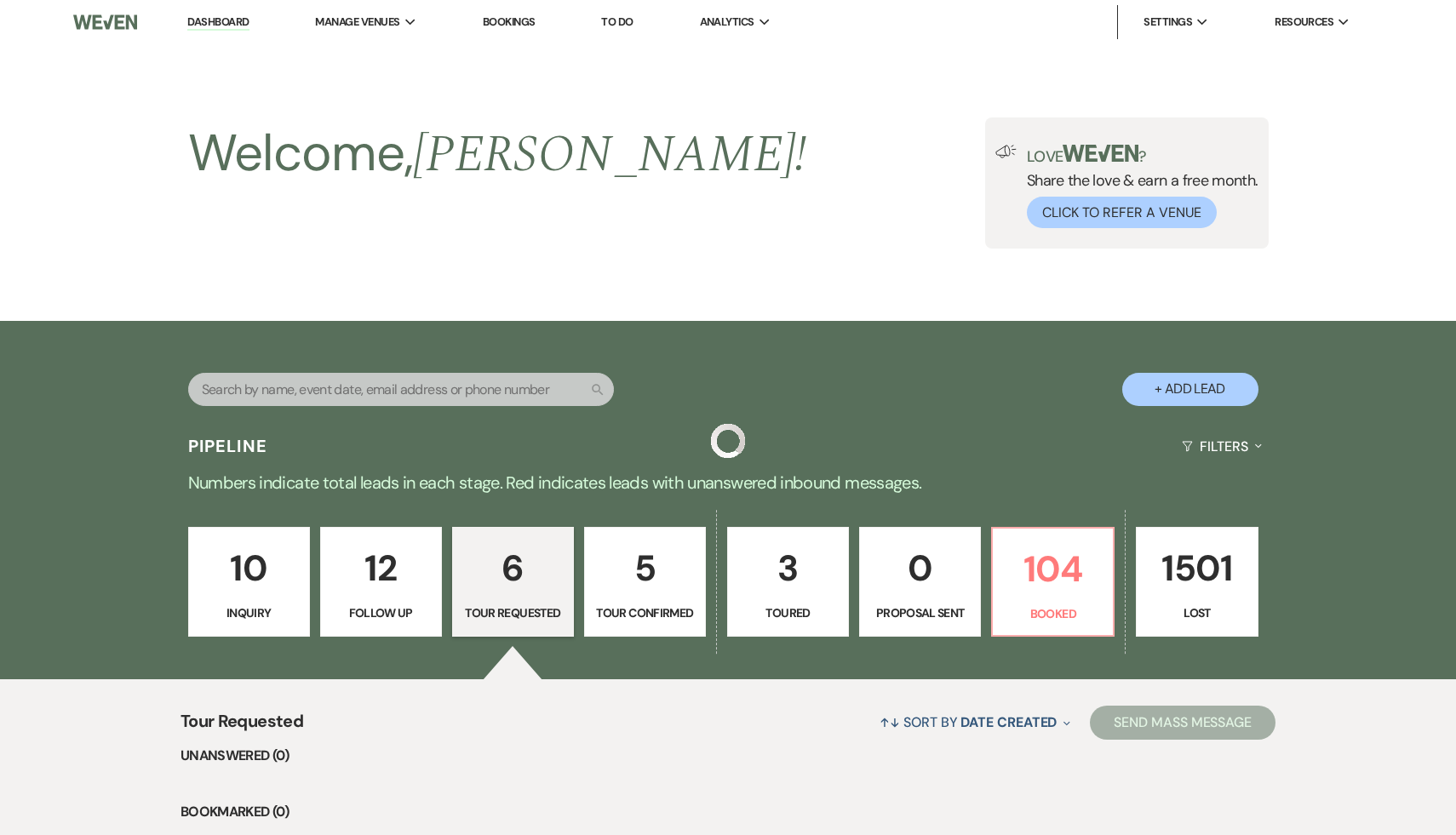
scroll to position [573, 0]
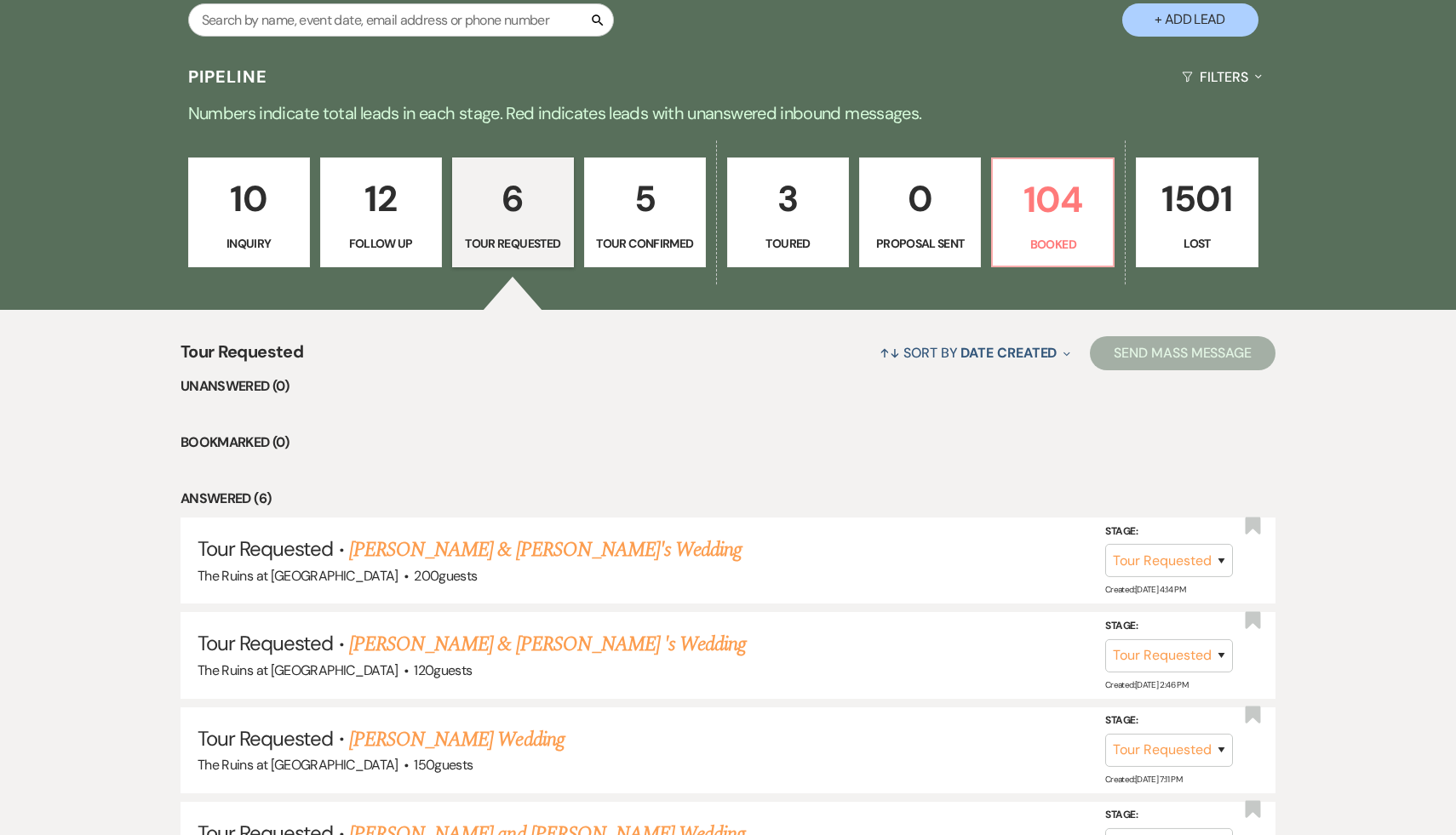
click at [647, 204] on p "5" at bounding box center [644, 199] width 100 height 57
select select "4"
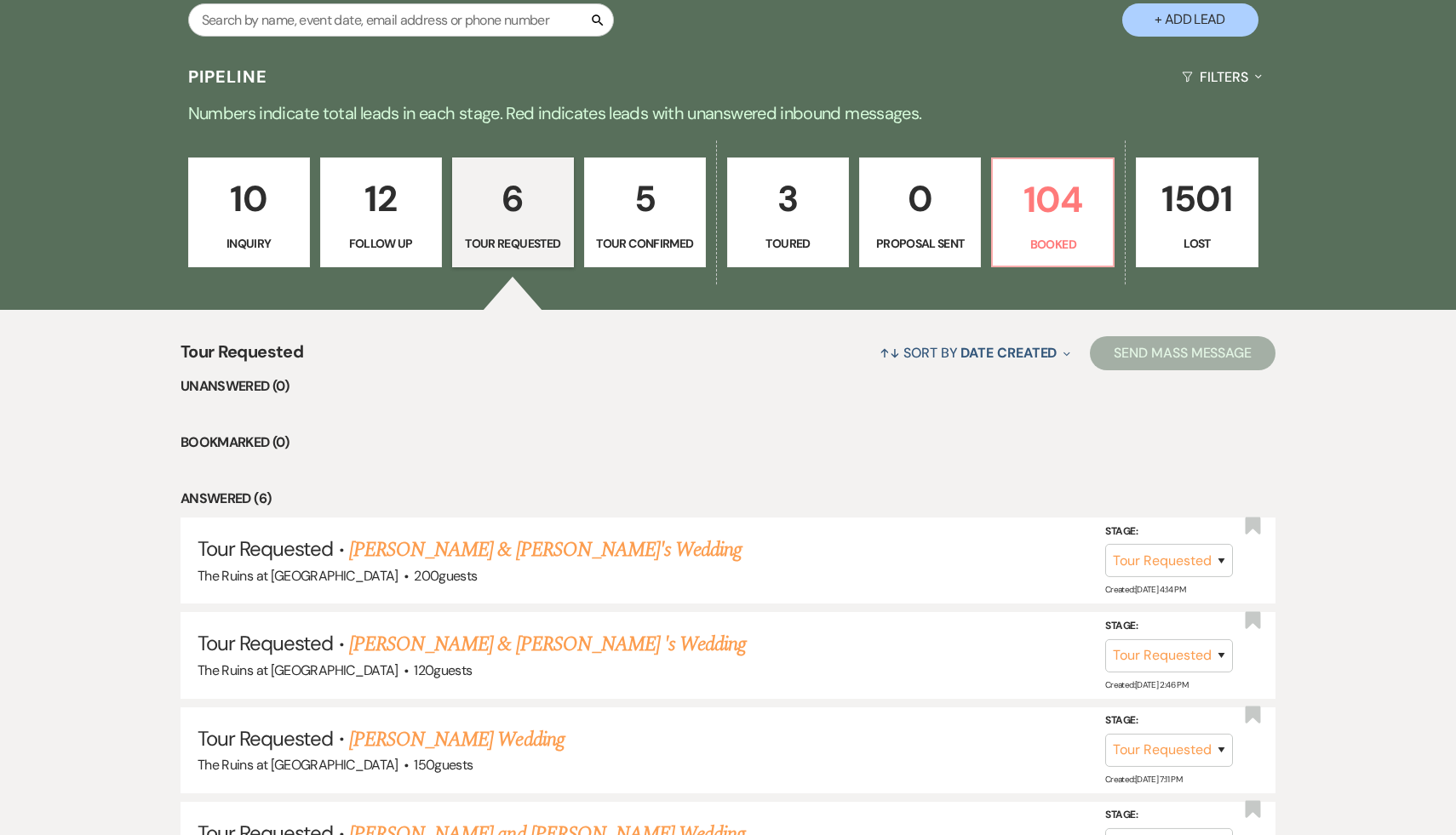
select select "4"
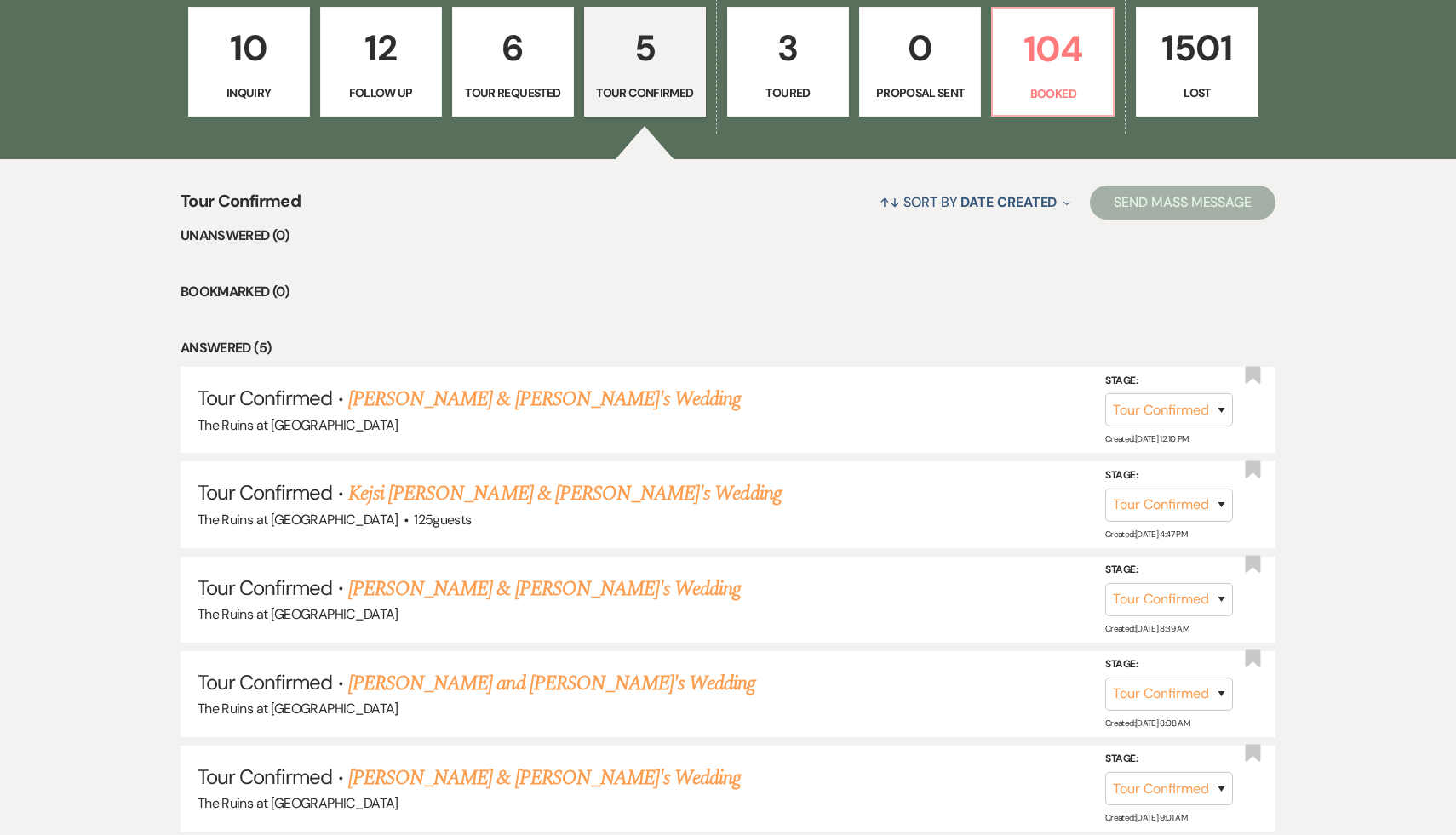
scroll to position [529, 0]
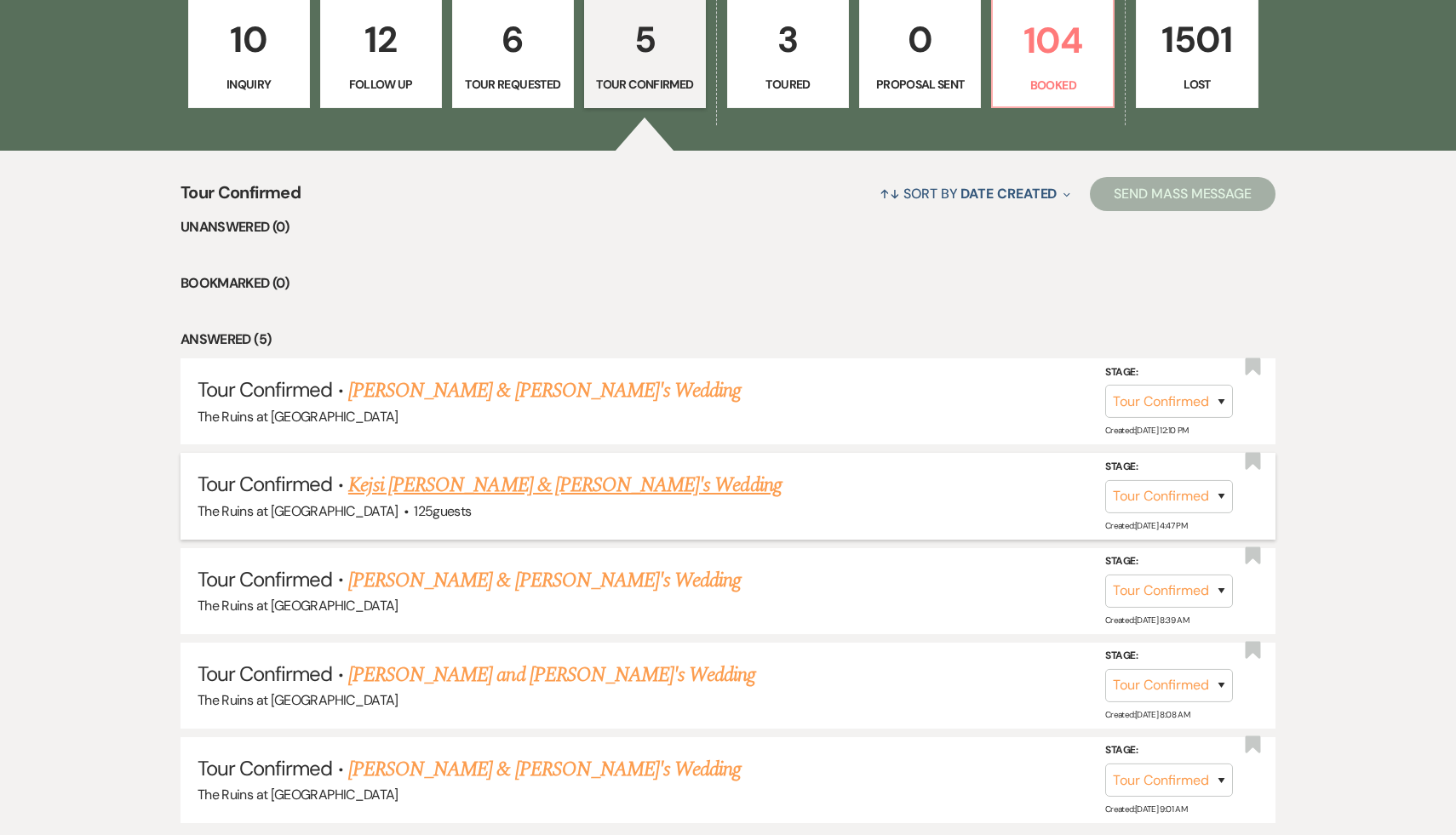
click at [553, 493] on link "Kejsi [PERSON_NAME] & [PERSON_NAME]'s Wedding" at bounding box center [564, 486] width 433 height 30
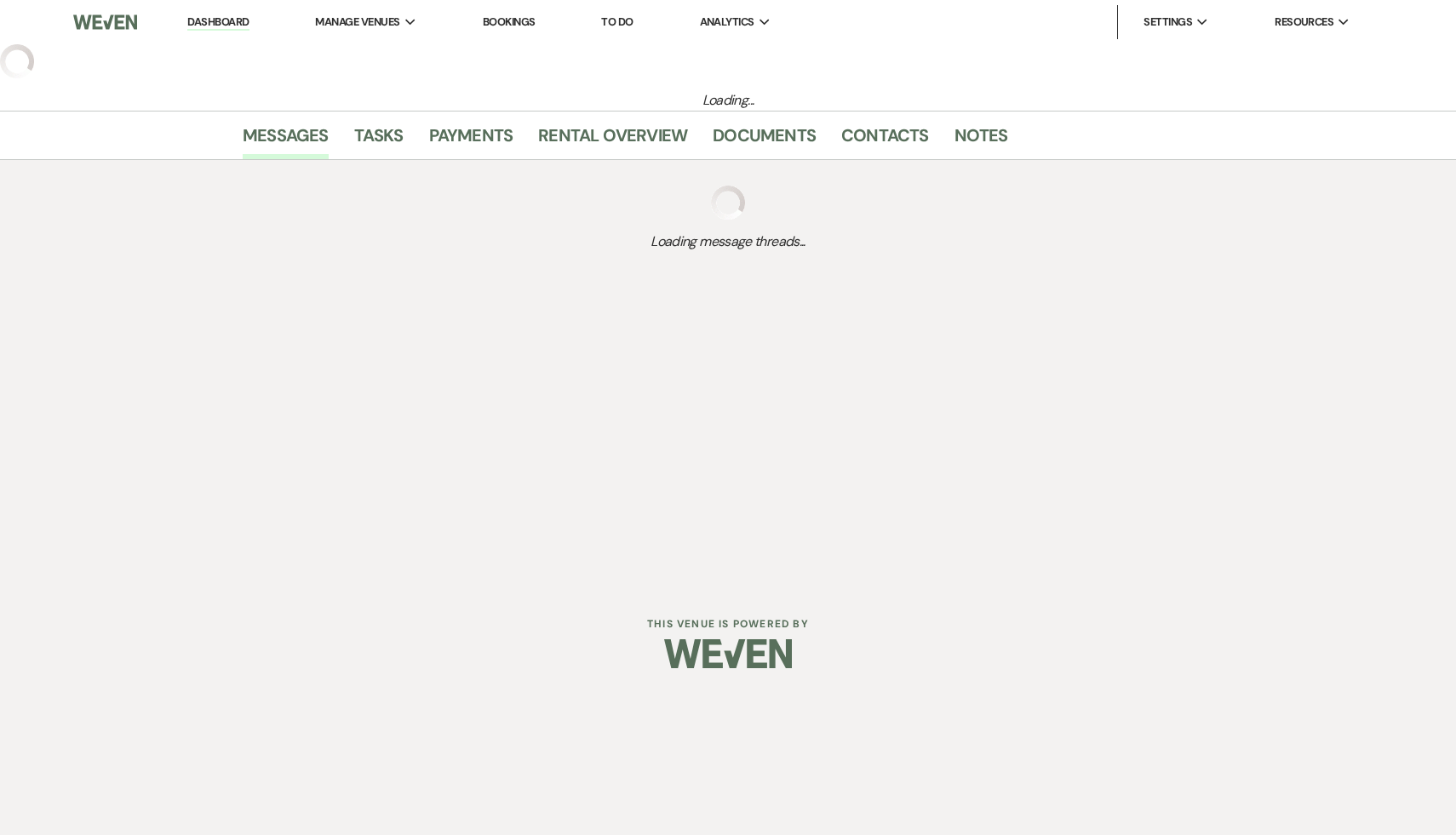
select select "4"
select select "6"
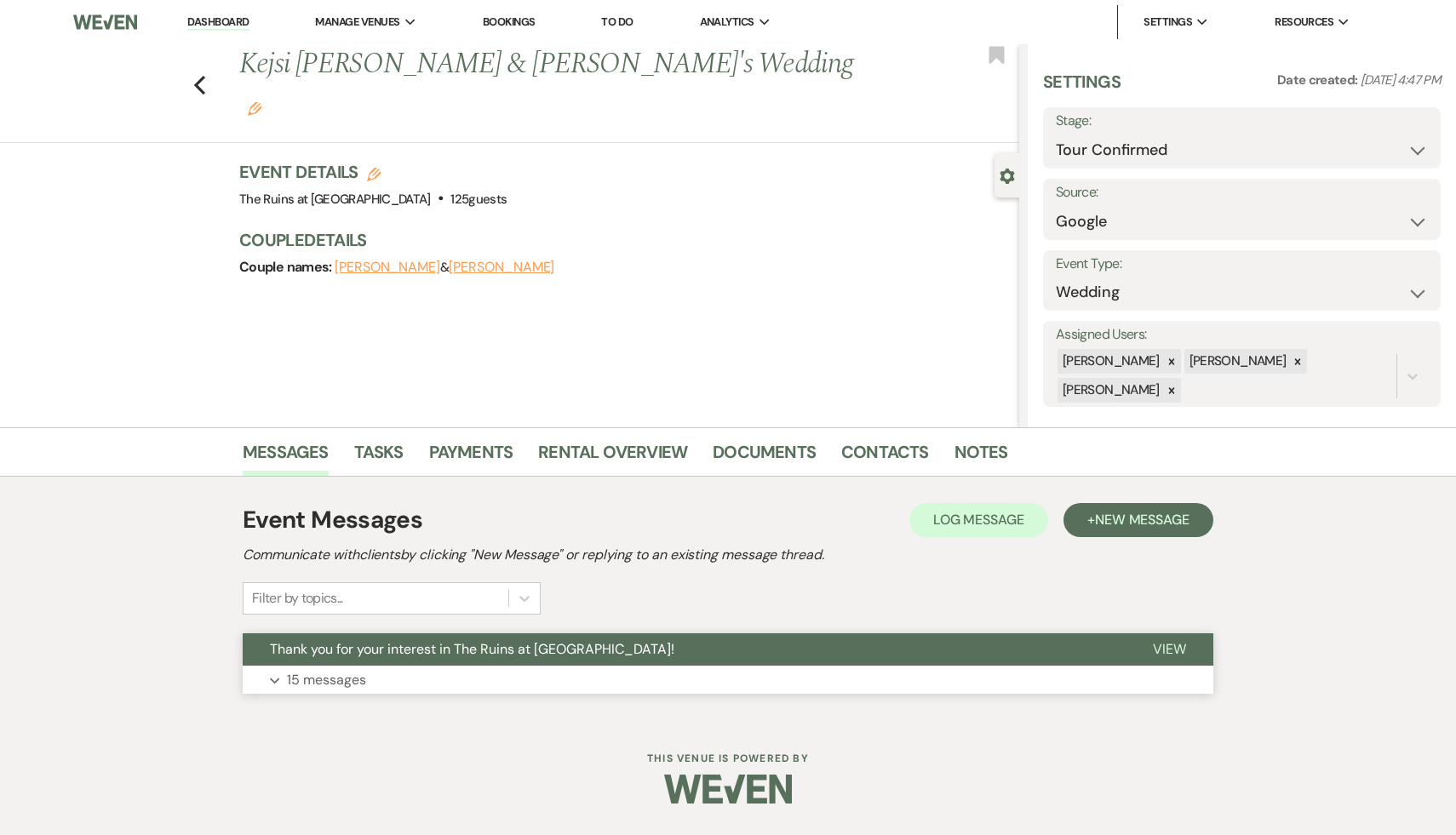
click at [519, 652] on span "Thank you for your interest in The Ruins at [GEOGRAPHIC_DATA]!" at bounding box center [472, 649] width 404 height 18
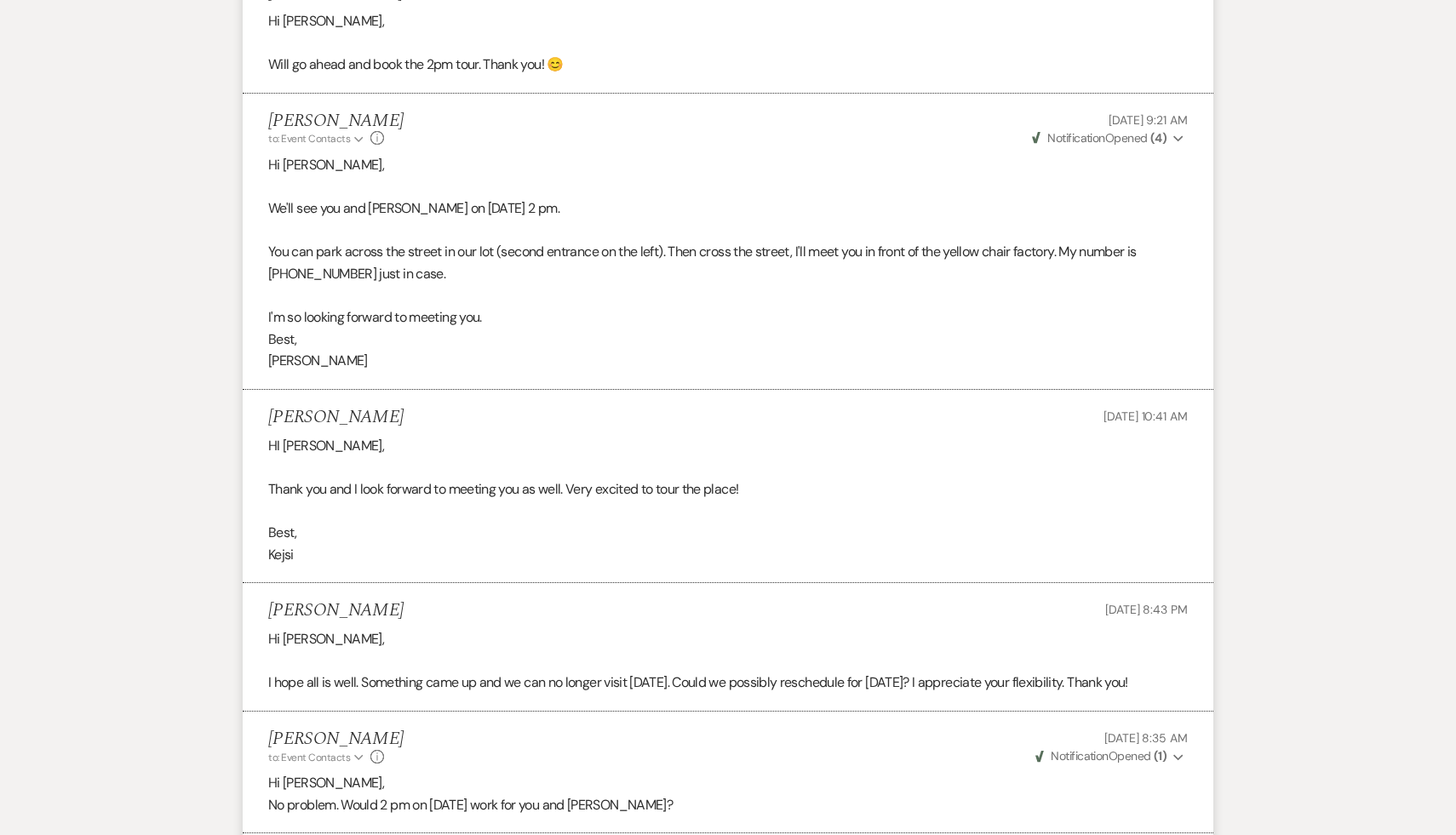
scroll to position [3964, 0]
select select "4"
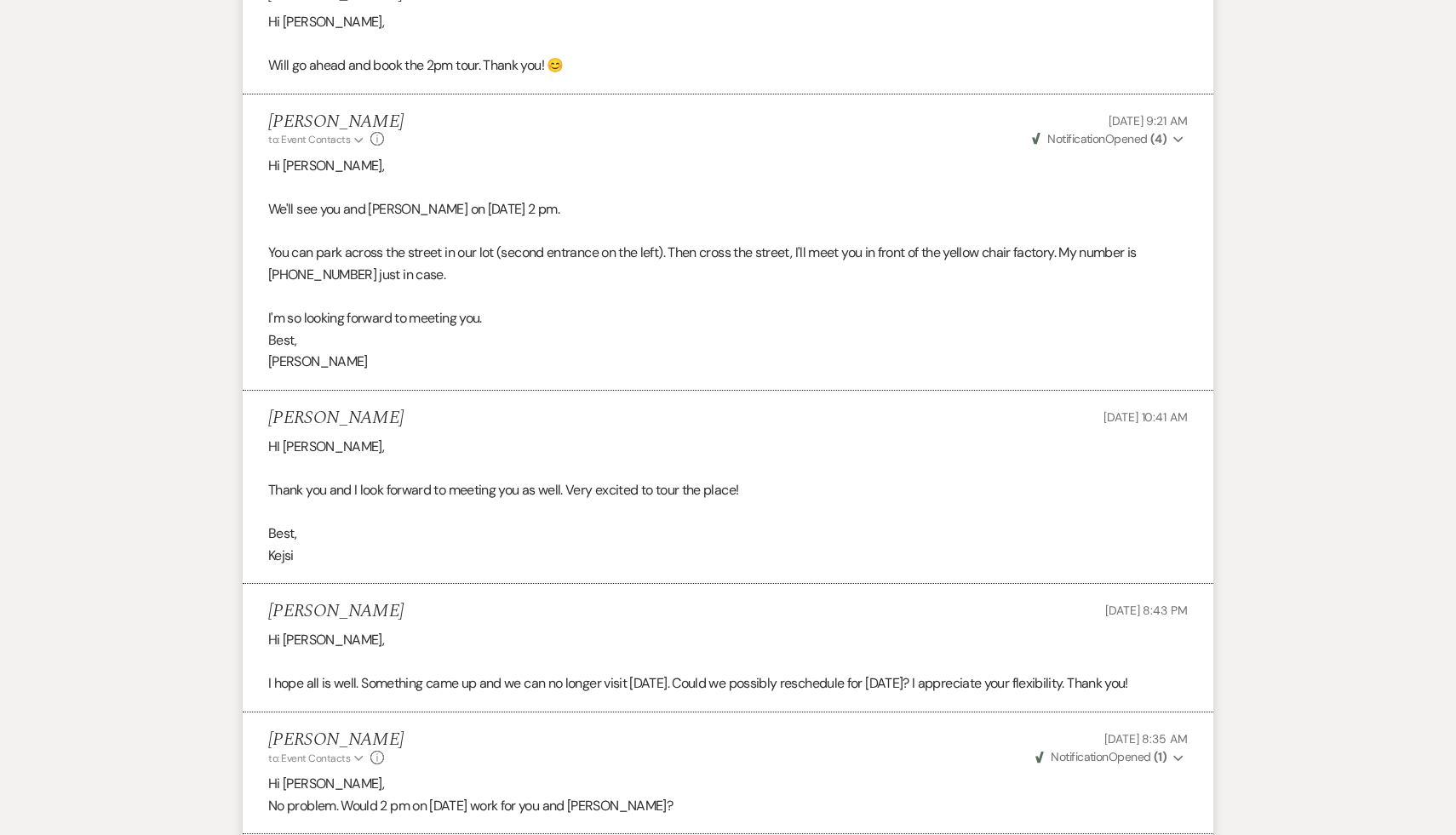
select select "4"
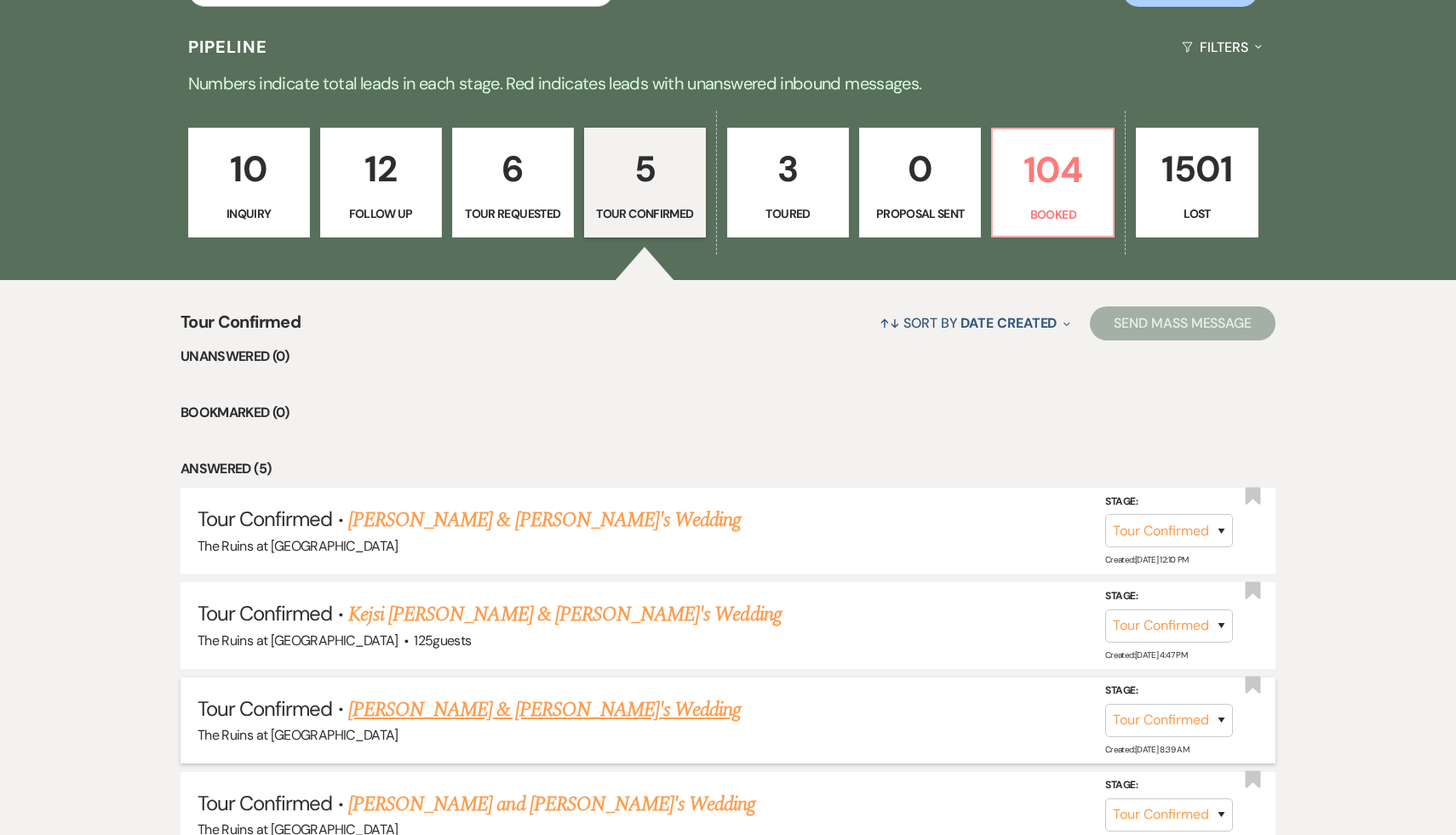
scroll to position [369, 0]
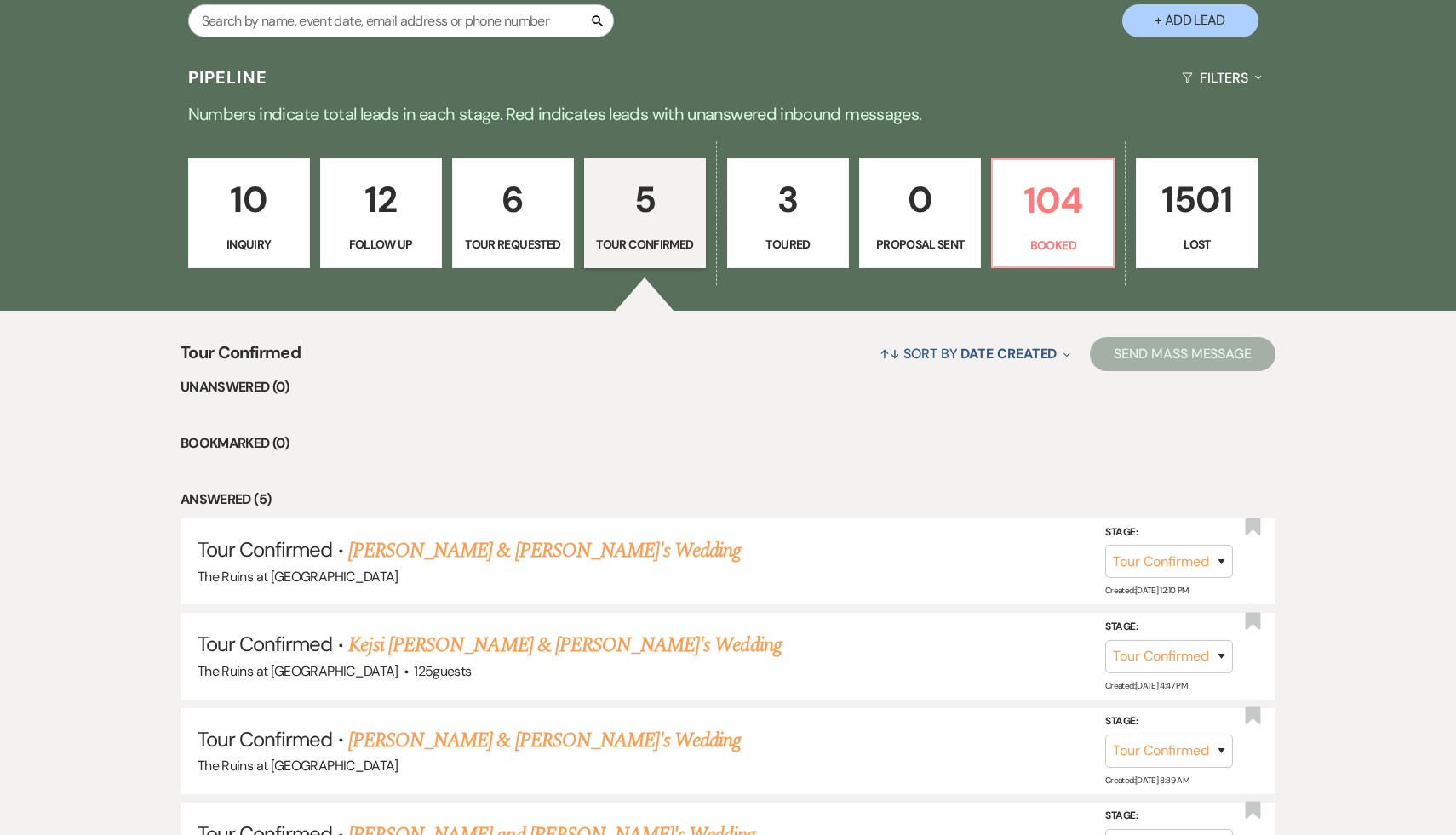
click at [791, 205] on p "3" at bounding box center [788, 199] width 100 height 57
select select "5"
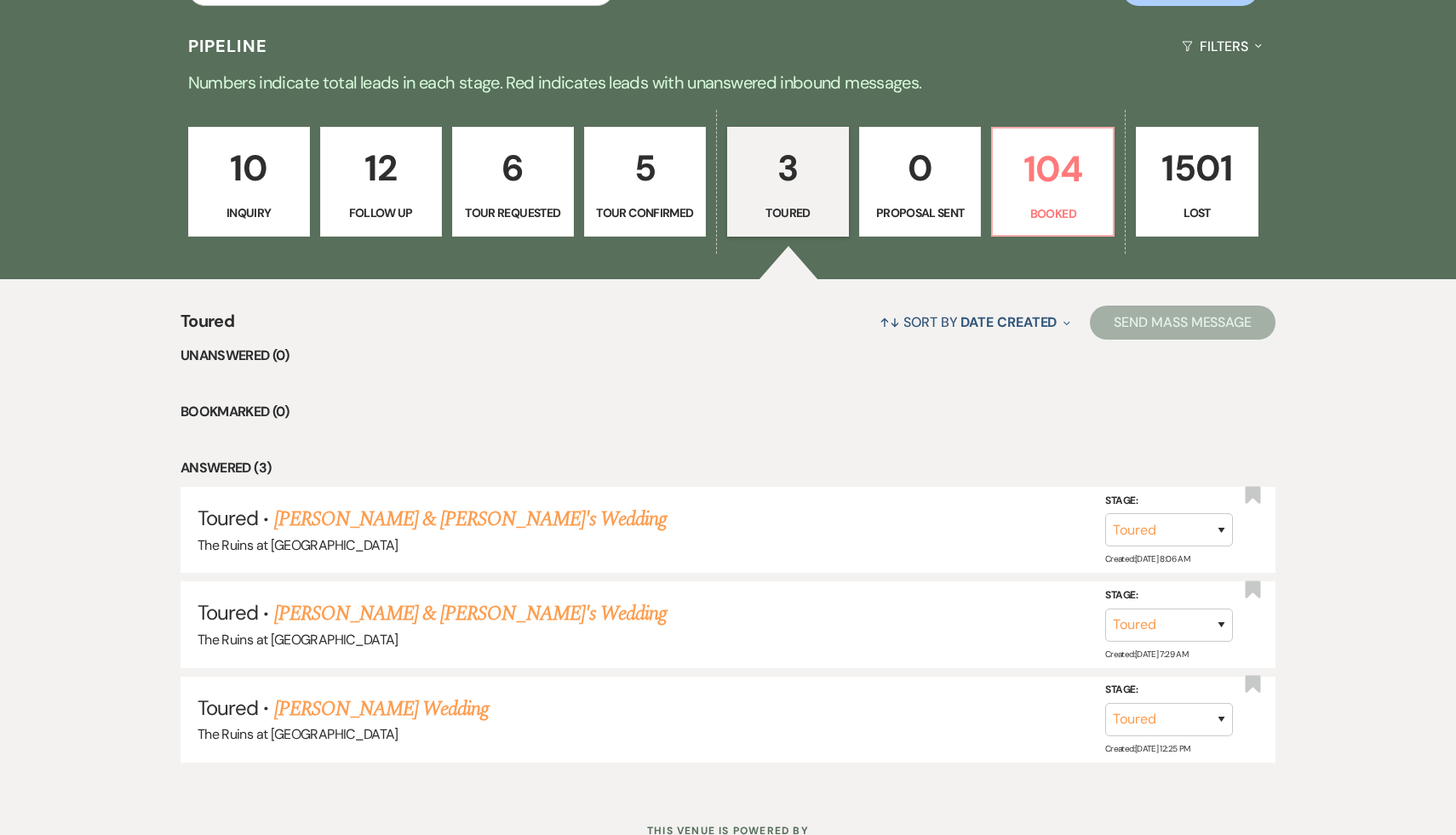
scroll to position [428, 0]
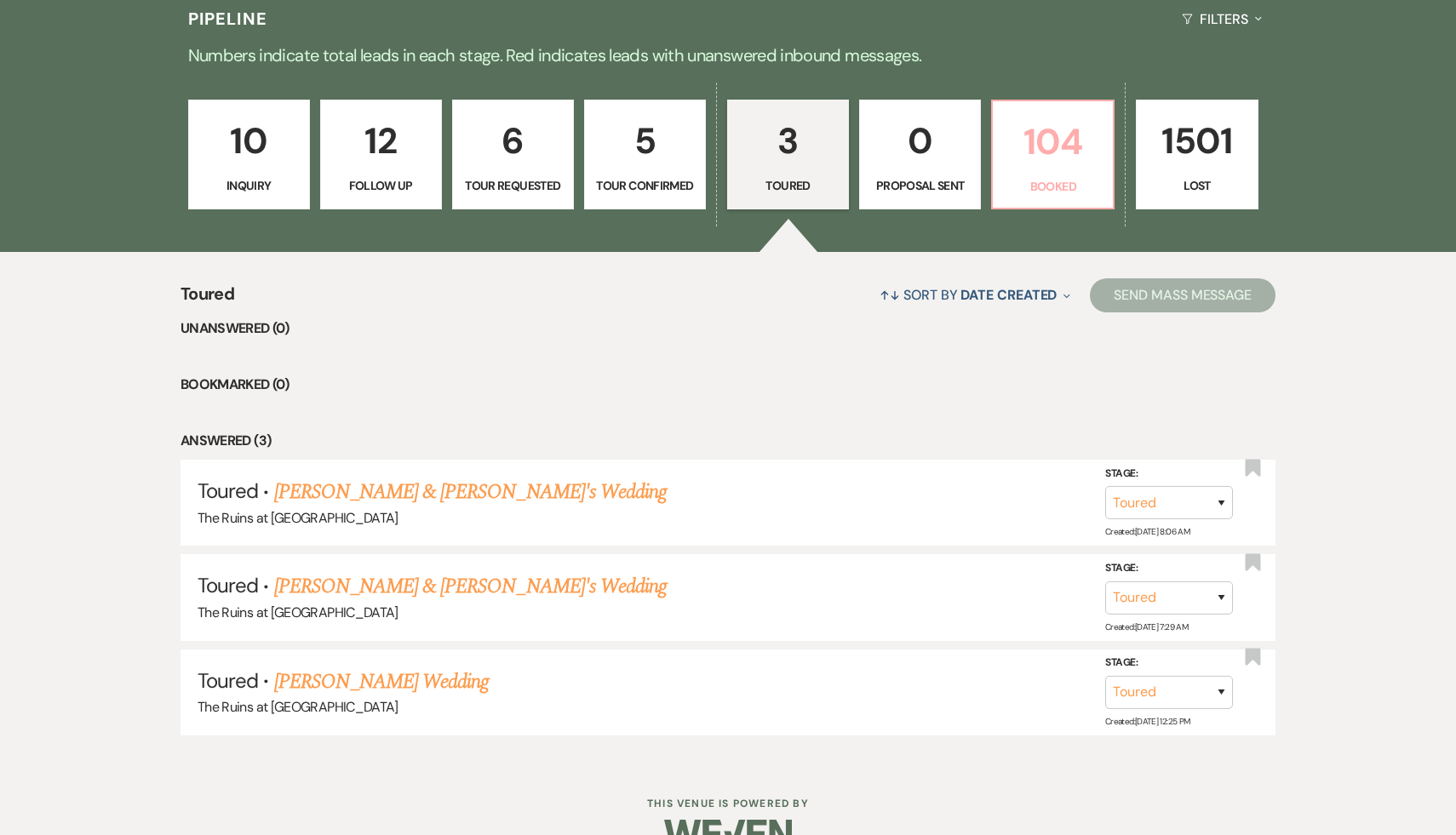
click at [1041, 152] on p "104" at bounding box center [1052, 141] width 100 height 57
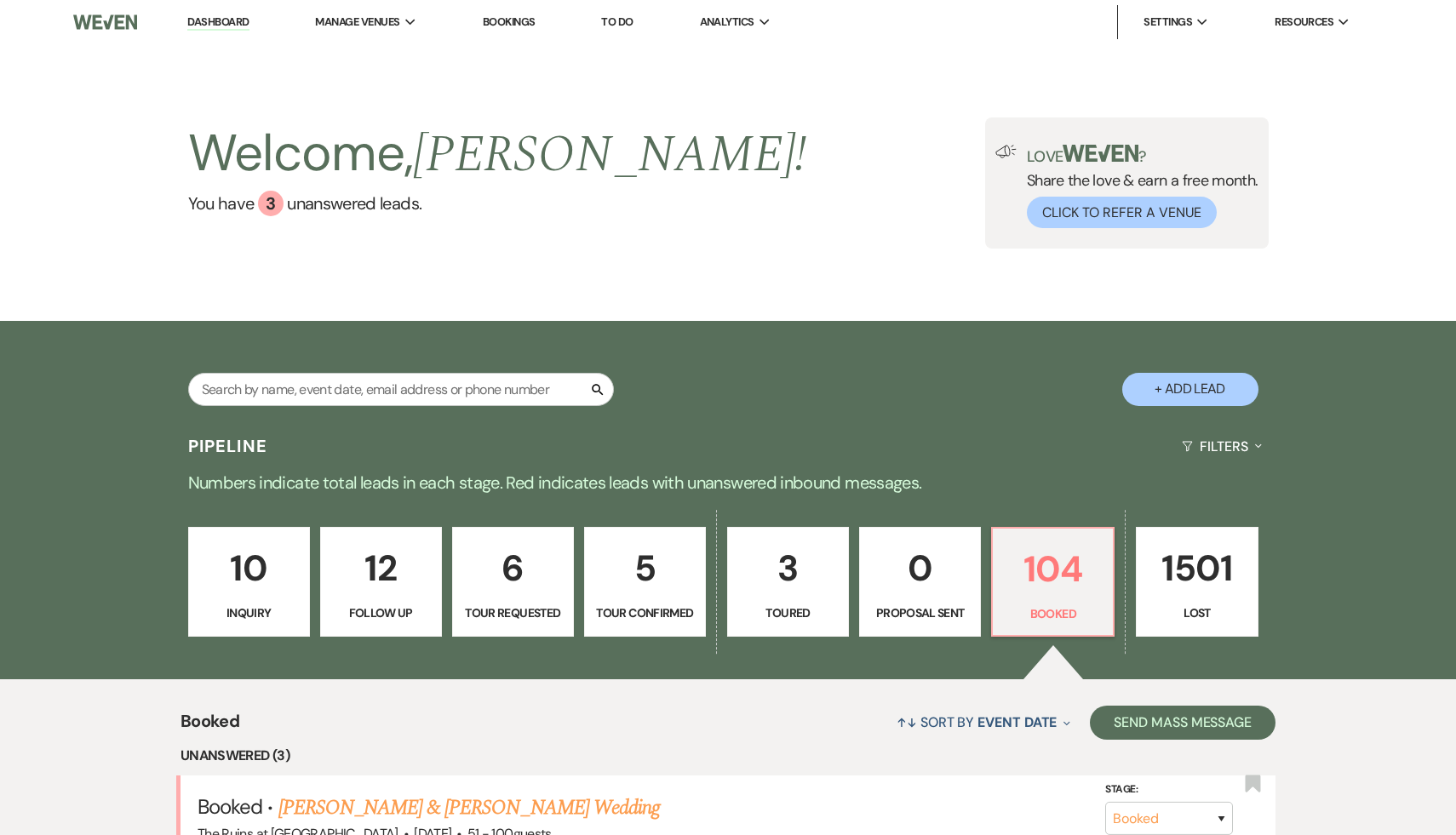
click at [228, 15] on link "Dashboard" at bounding box center [218, 22] width 61 height 16
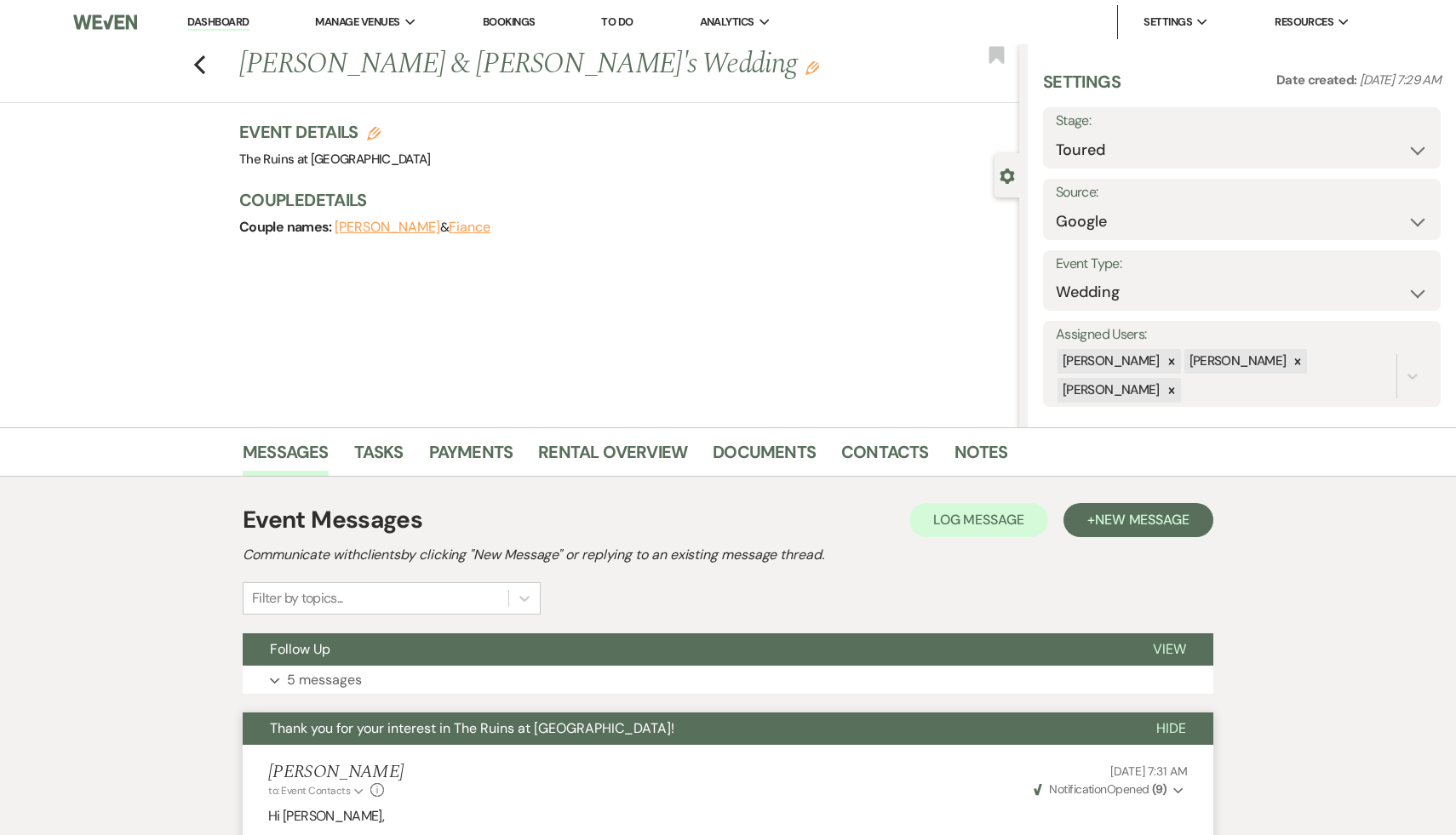
select select "5"
select select "6"
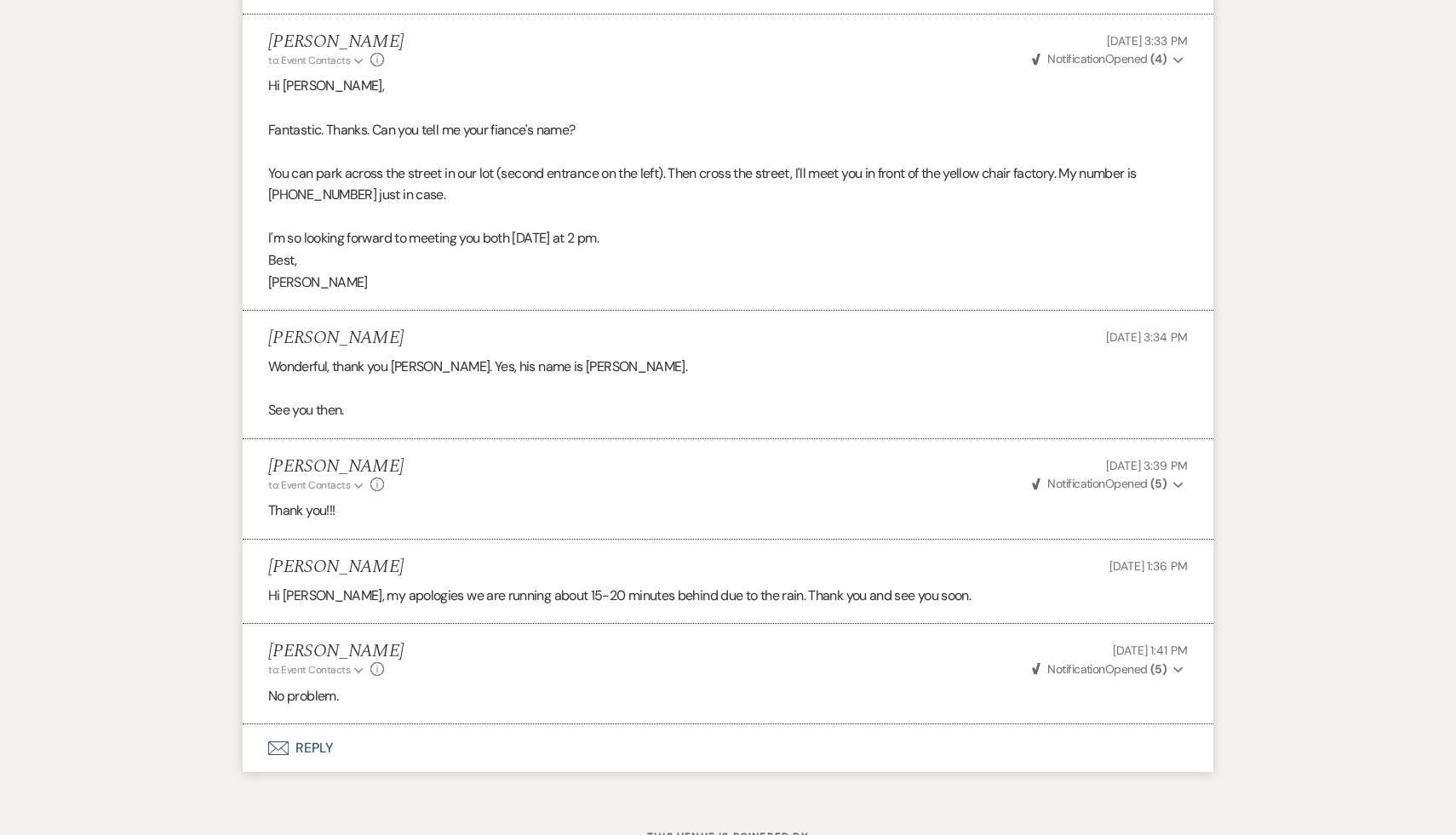
scroll to position [2951, 0]
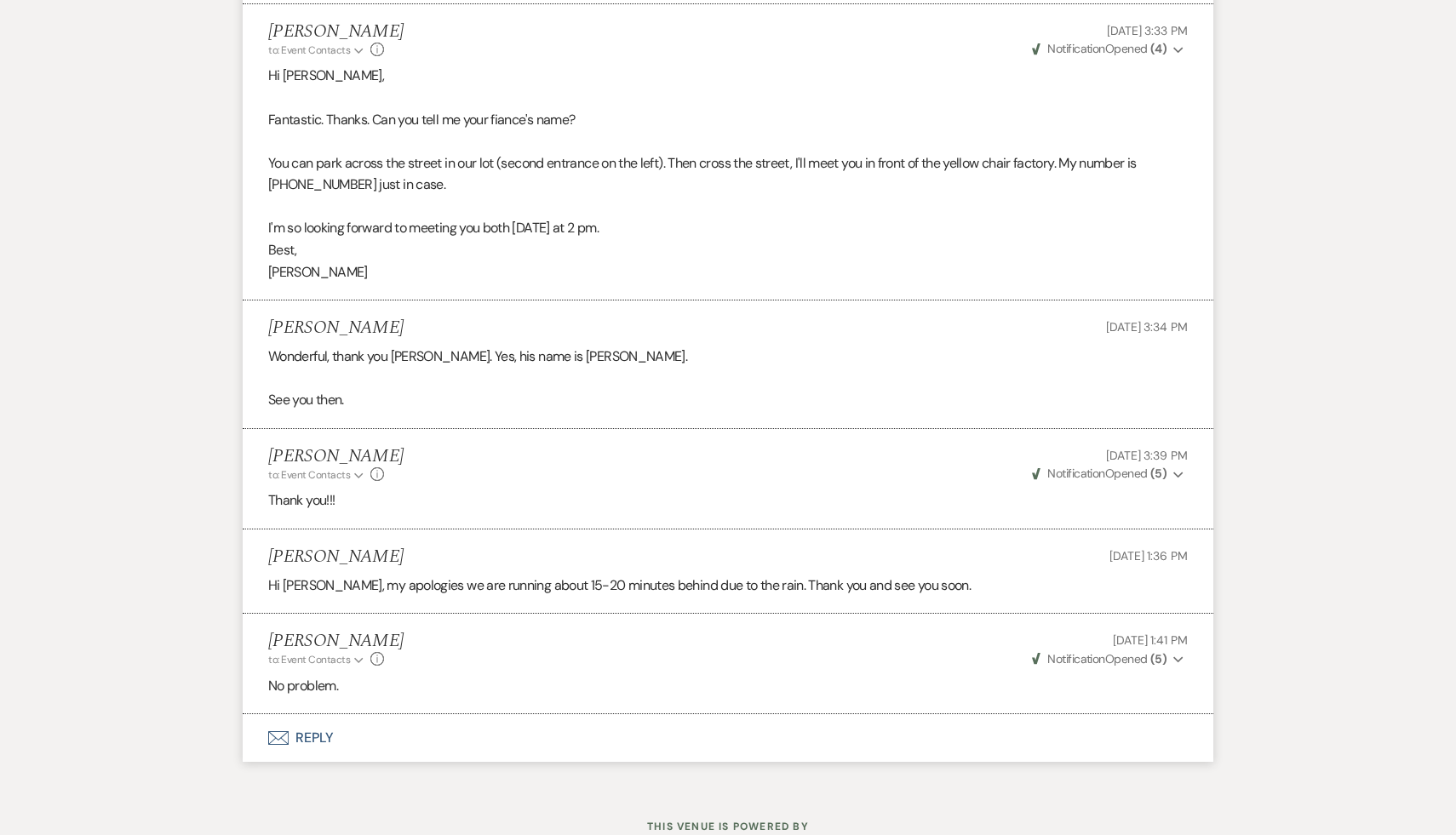
scroll to position [363, 0]
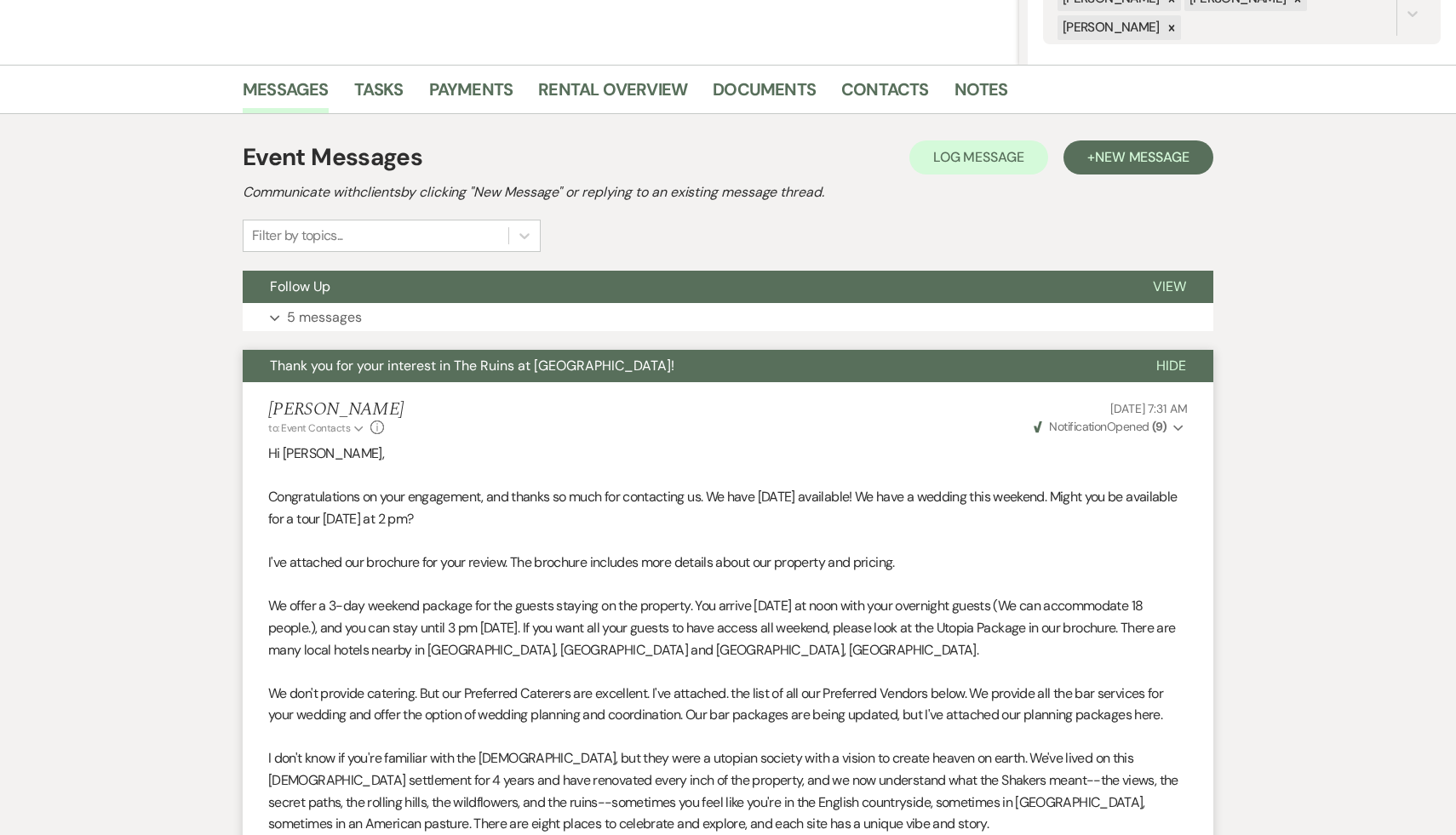
select select "5"
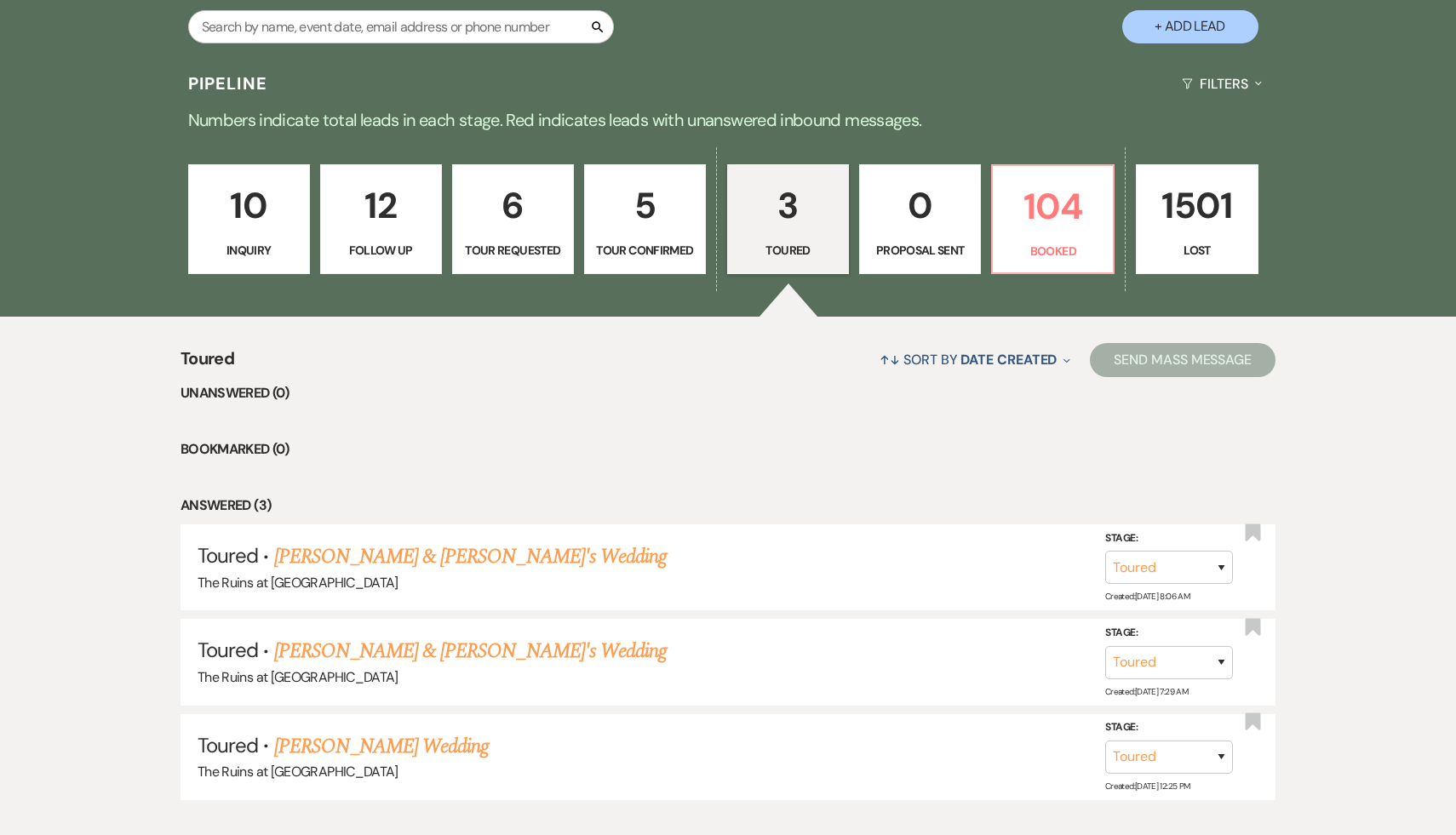
click at [241, 199] on p "10" at bounding box center [249, 205] width 100 height 57
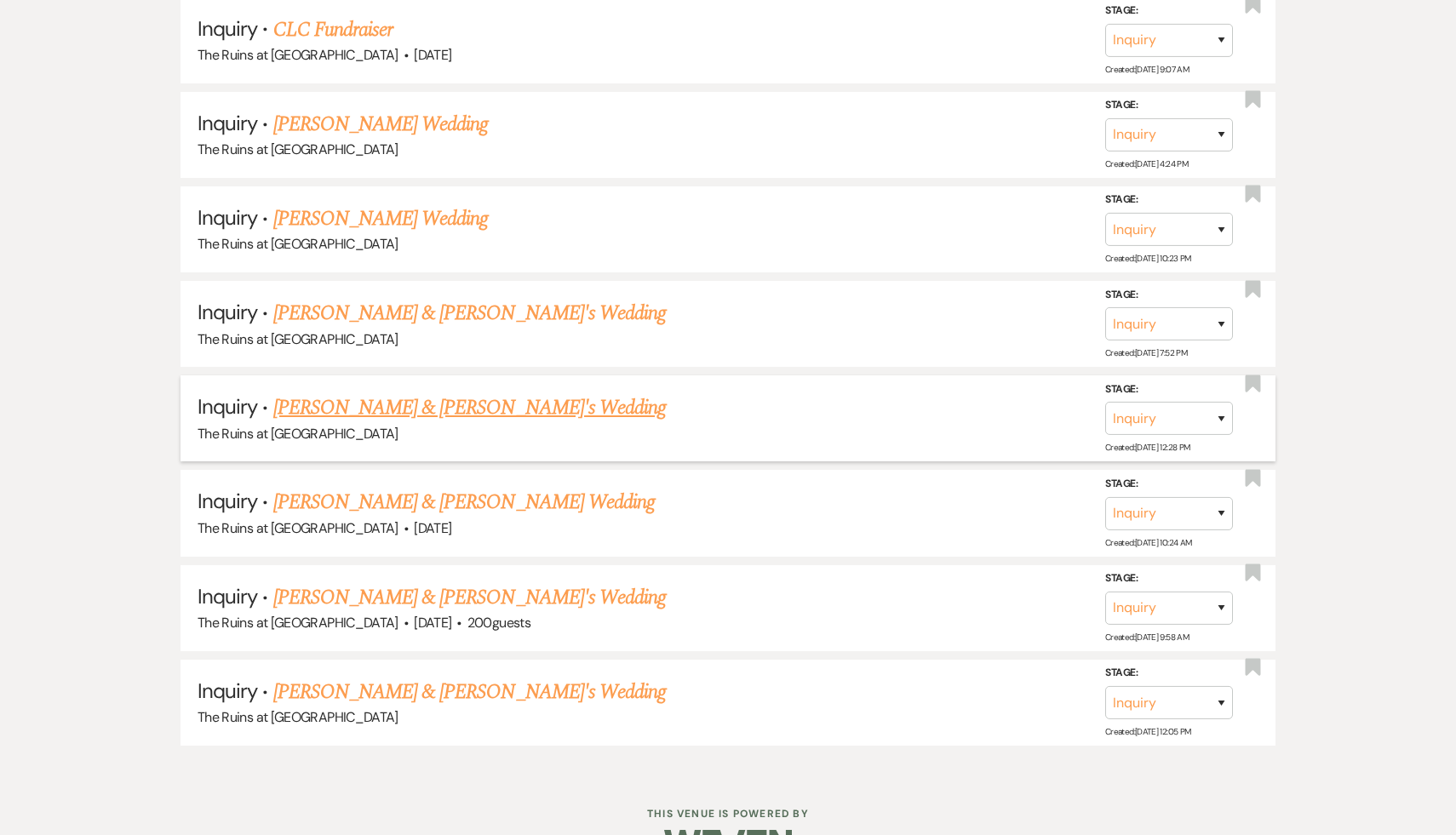
scroll to position [1120, 0]
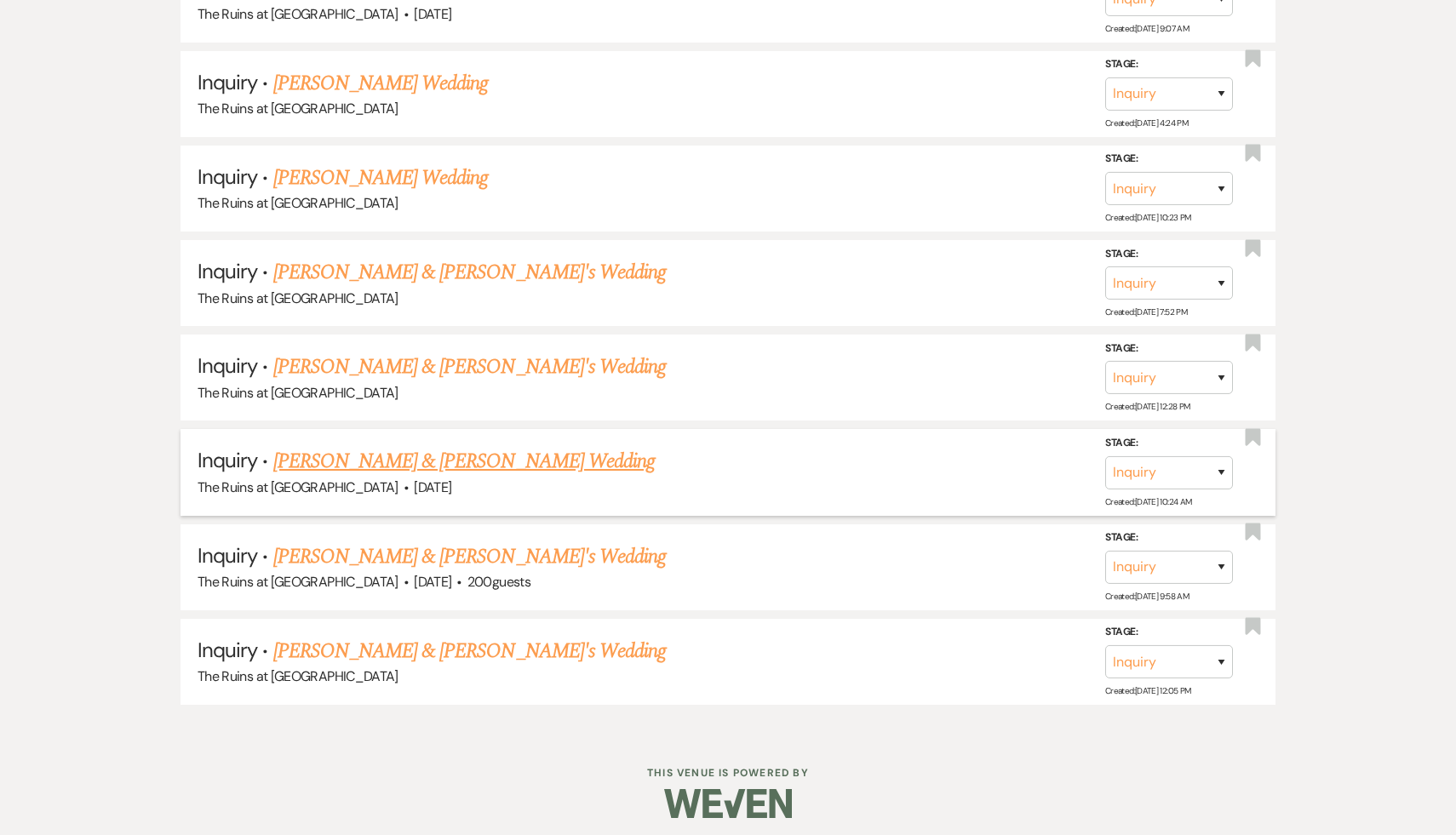
click at [330, 456] on link "[PERSON_NAME] & [PERSON_NAME] Wedding" at bounding box center [463, 462] width 381 height 30
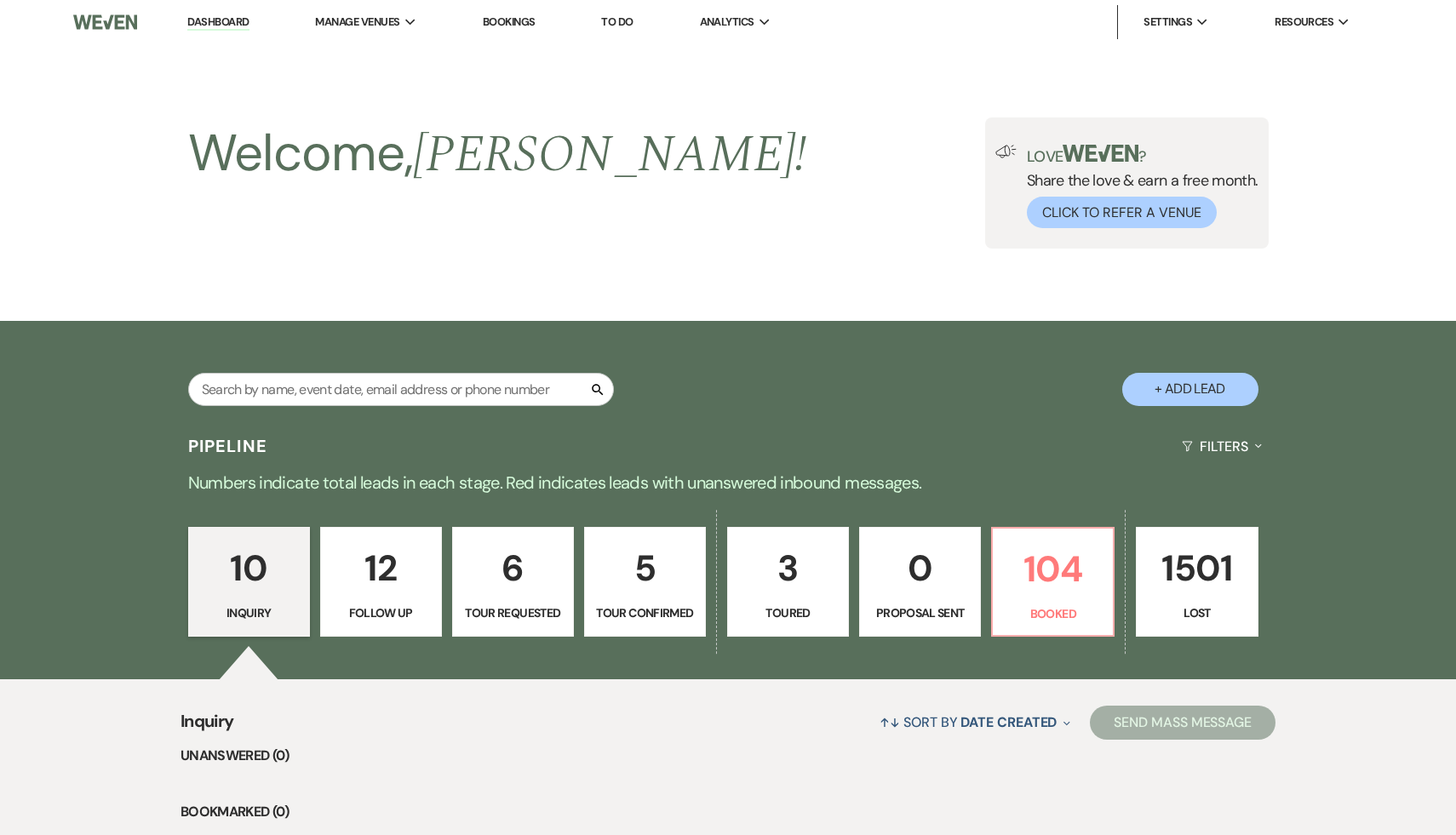
select select "17"
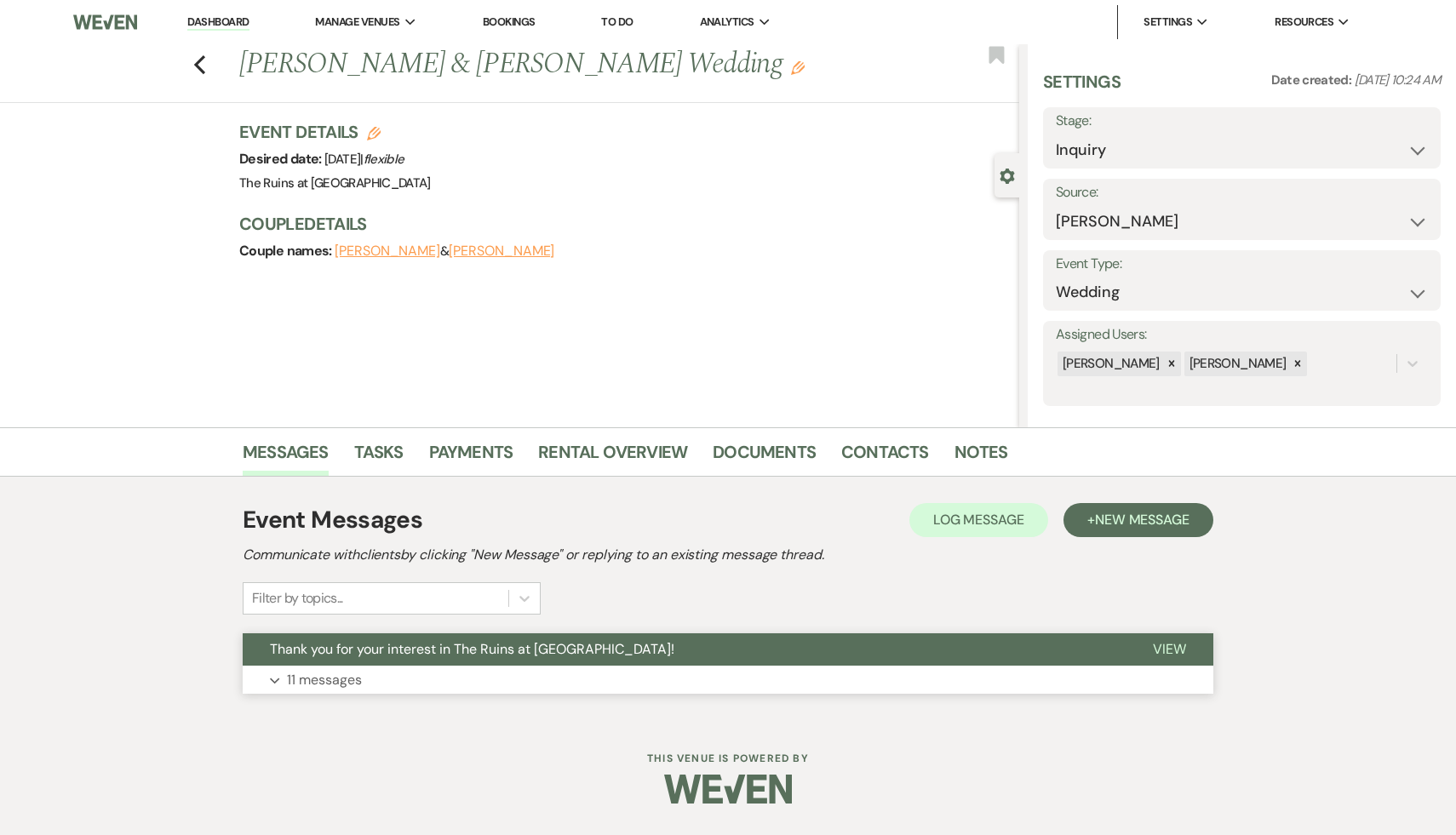
click at [453, 654] on span "Thank you for your interest in The Ruins at [GEOGRAPHIC_DATA]!" at bounding box center [472, 649] width 404 height 18
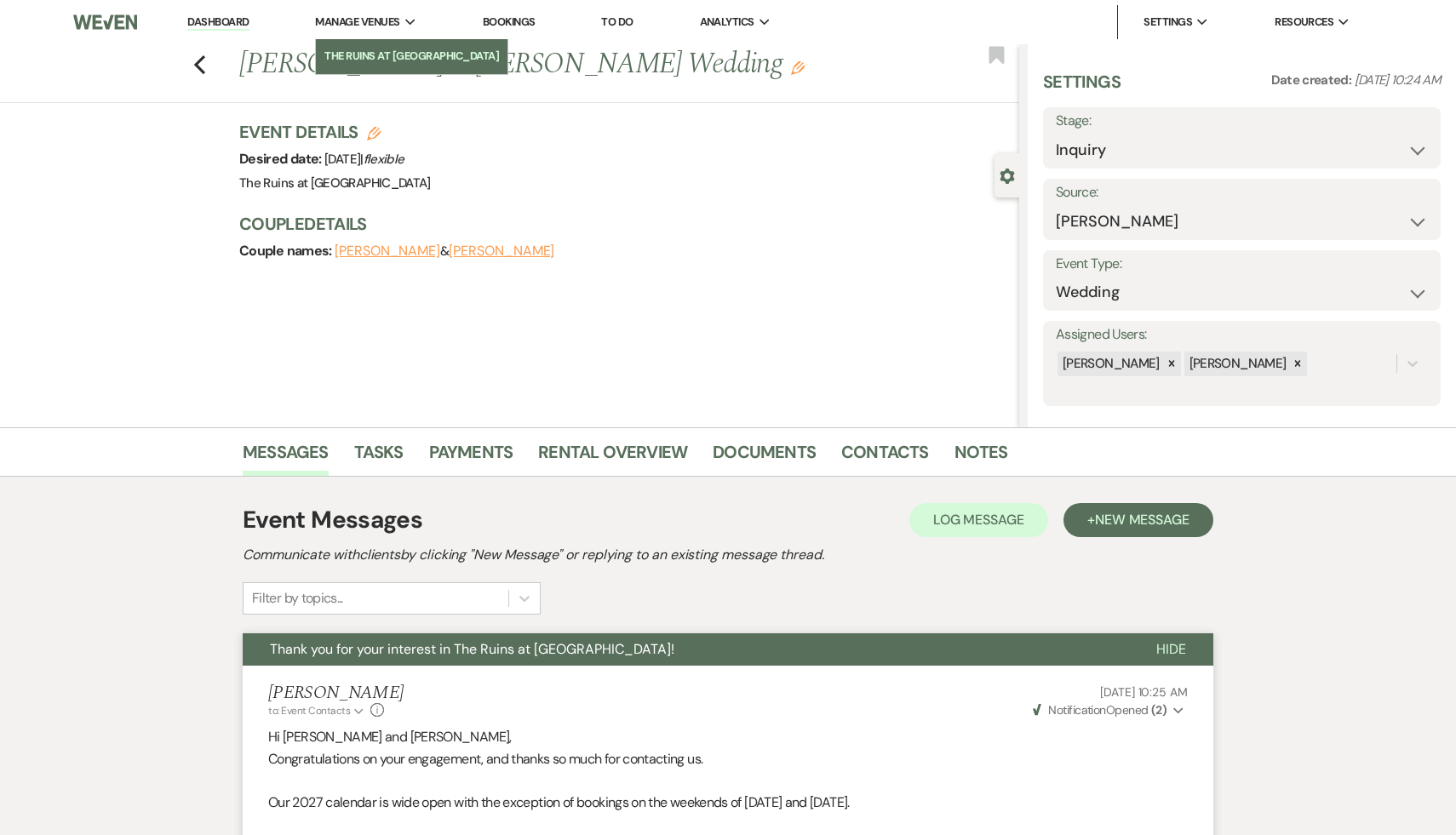
click at [407, 53] on li "The Ruins at [GEOGRAPHIC_DATA]" at bounding box center [412, 56] width 174 height 17
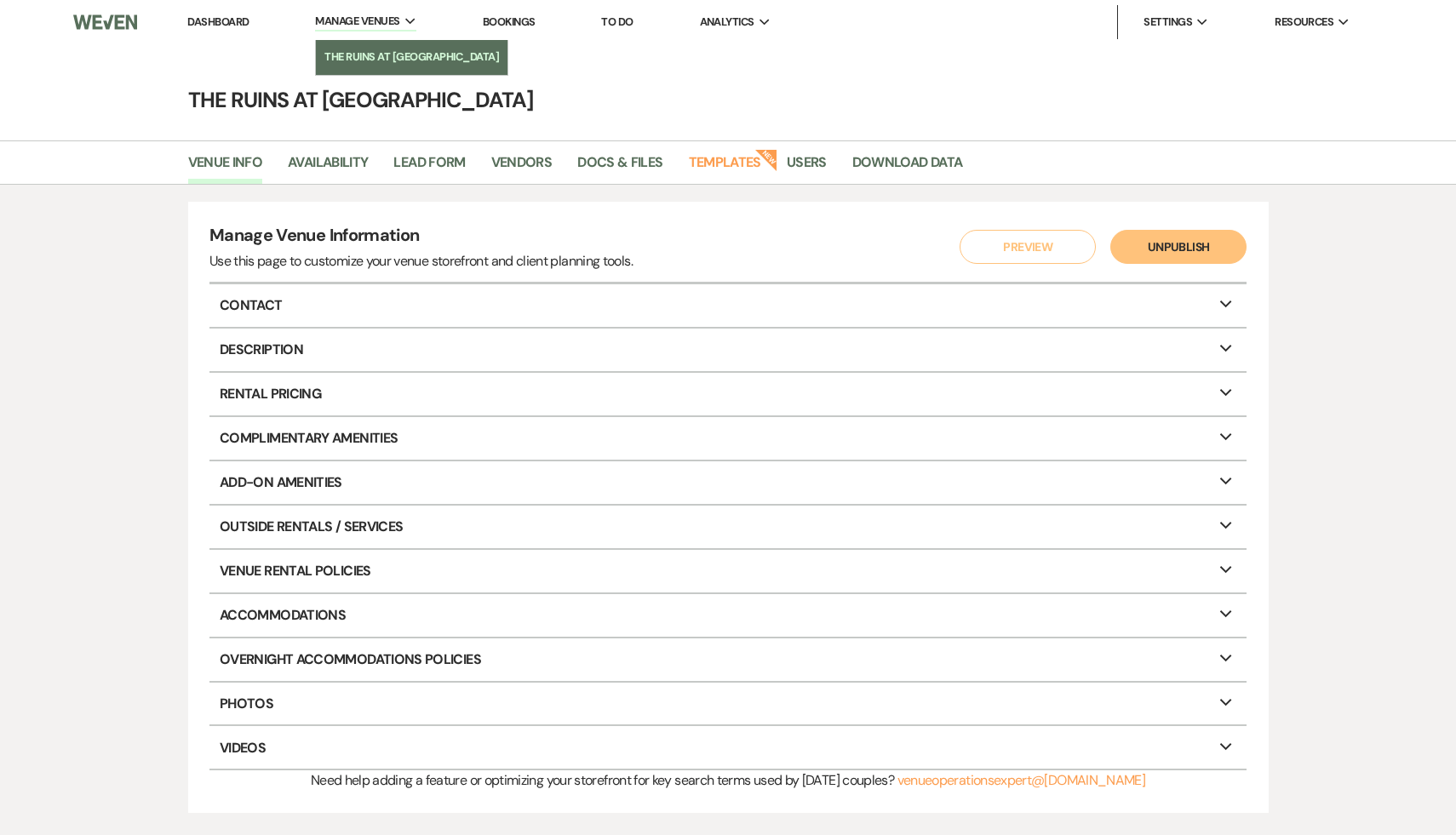
click at [379, 55] on li "The Ruins at [GEOGRAPHIC_DATA]" at bounding box center [412, 57] width 174 height 17
click at [222, 24] on link "Dashboard" at bounding box center [218, 21] width 61 height 14
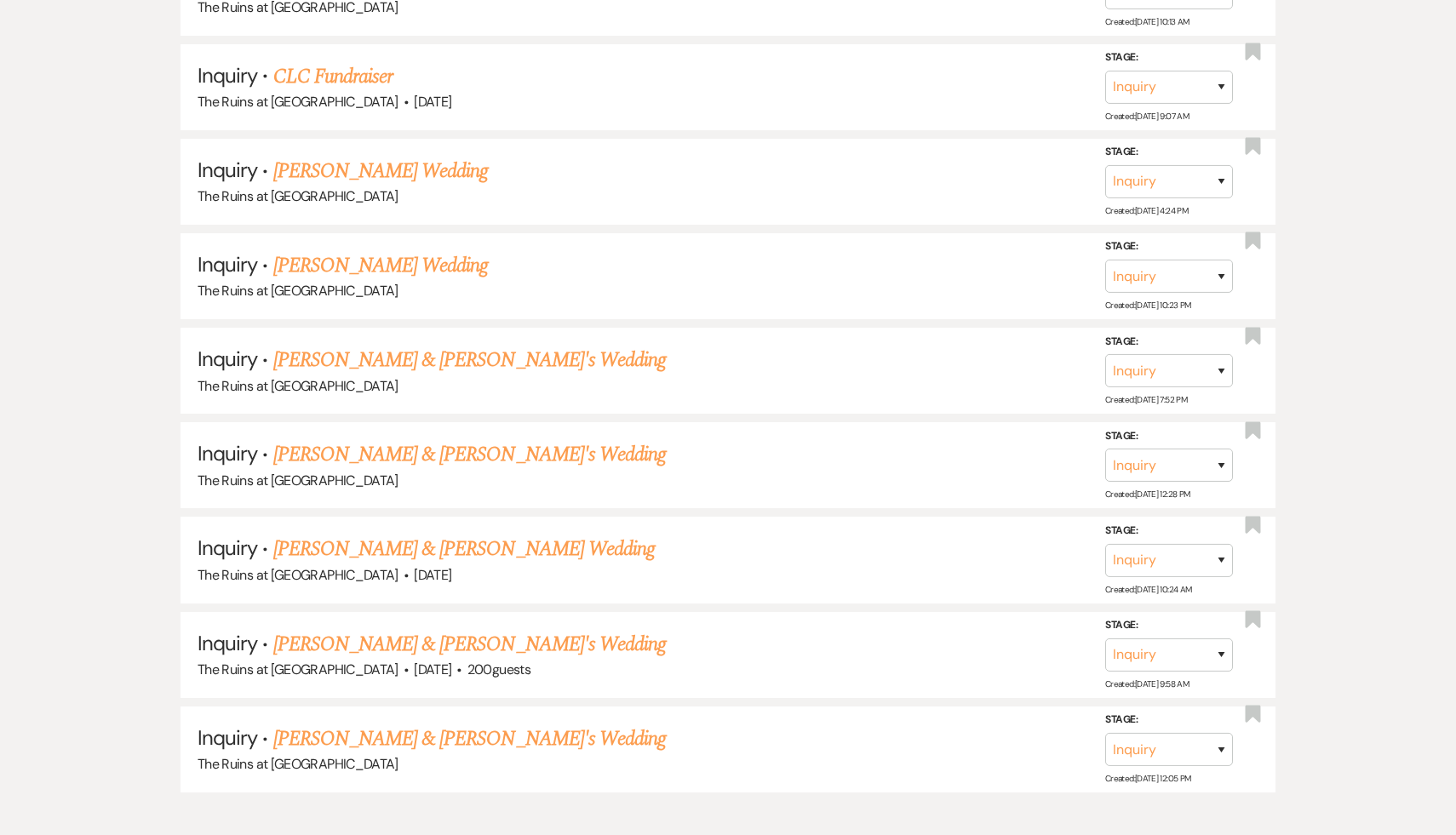
scroll to position [1037, 0]
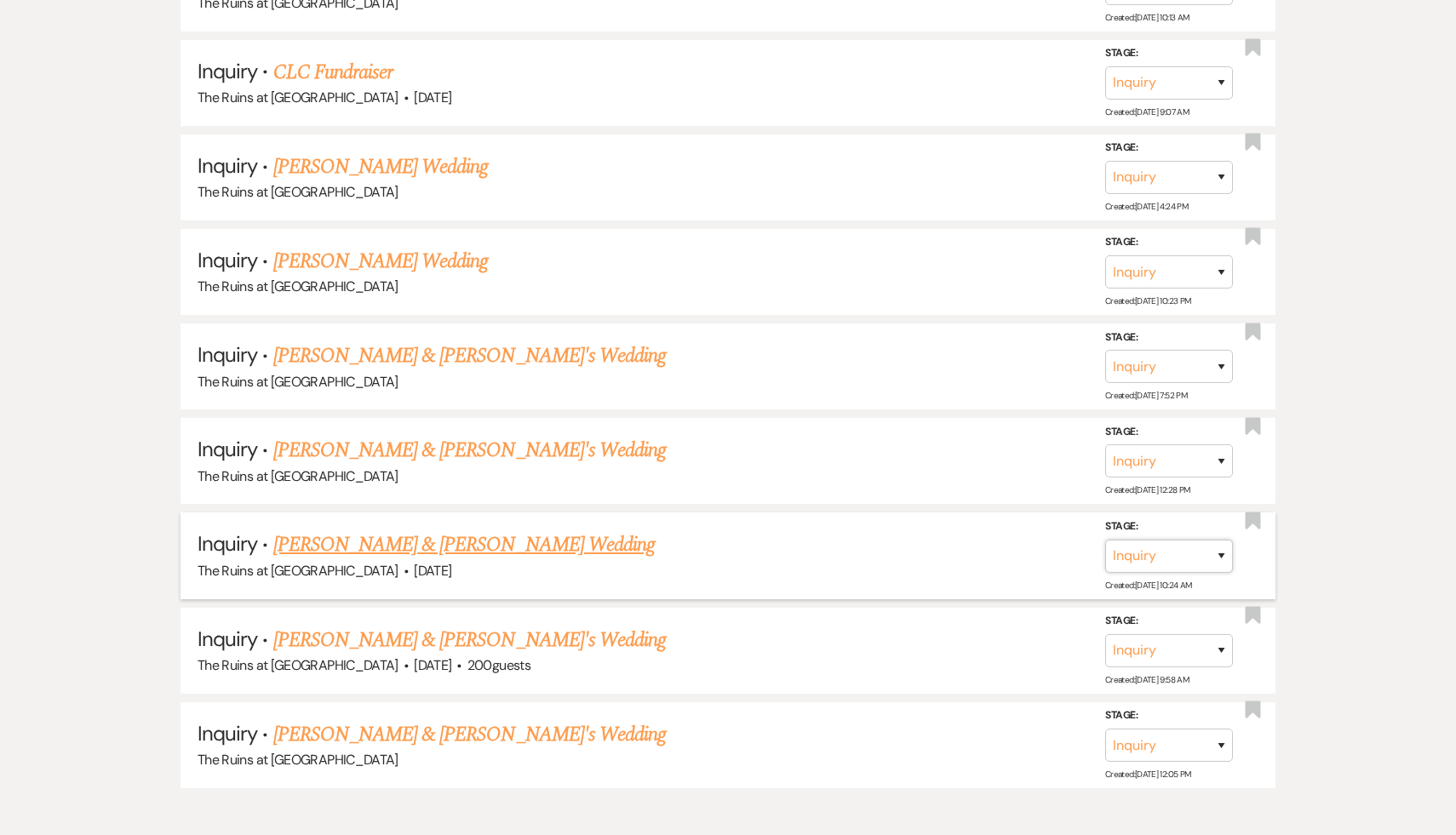
click at [1220, 546] on select "Inquiry Follow Up Tour Requested Tour Confirmed Toured Proposal Sent Booked Lost" at bounding box center [1169, 556] width 128 height 33
select select "4"
click at [1208, 545] on button "Save" at bounding box center [1198, 556] width 85 height 34
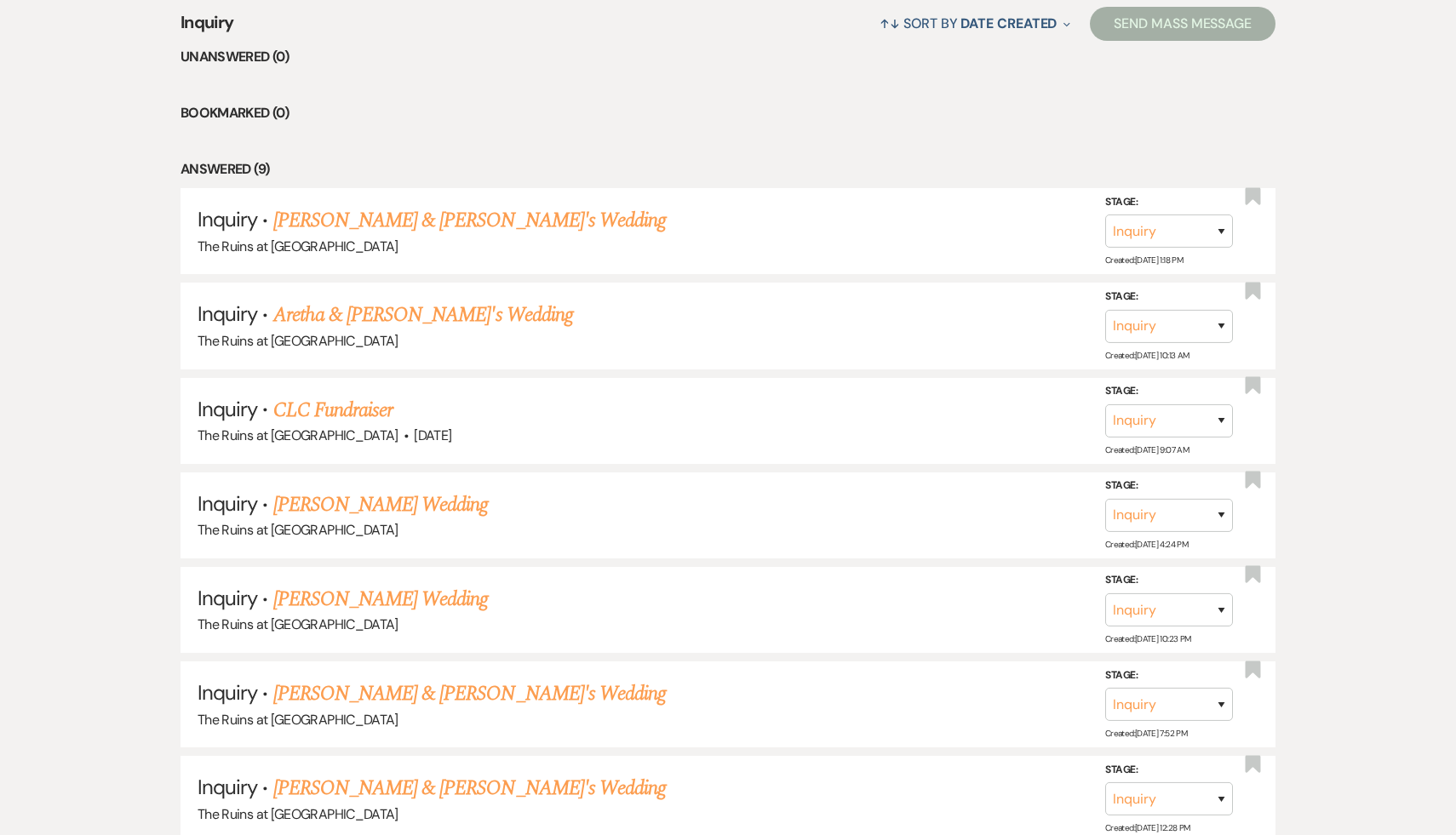
scroll to position [332, 0]
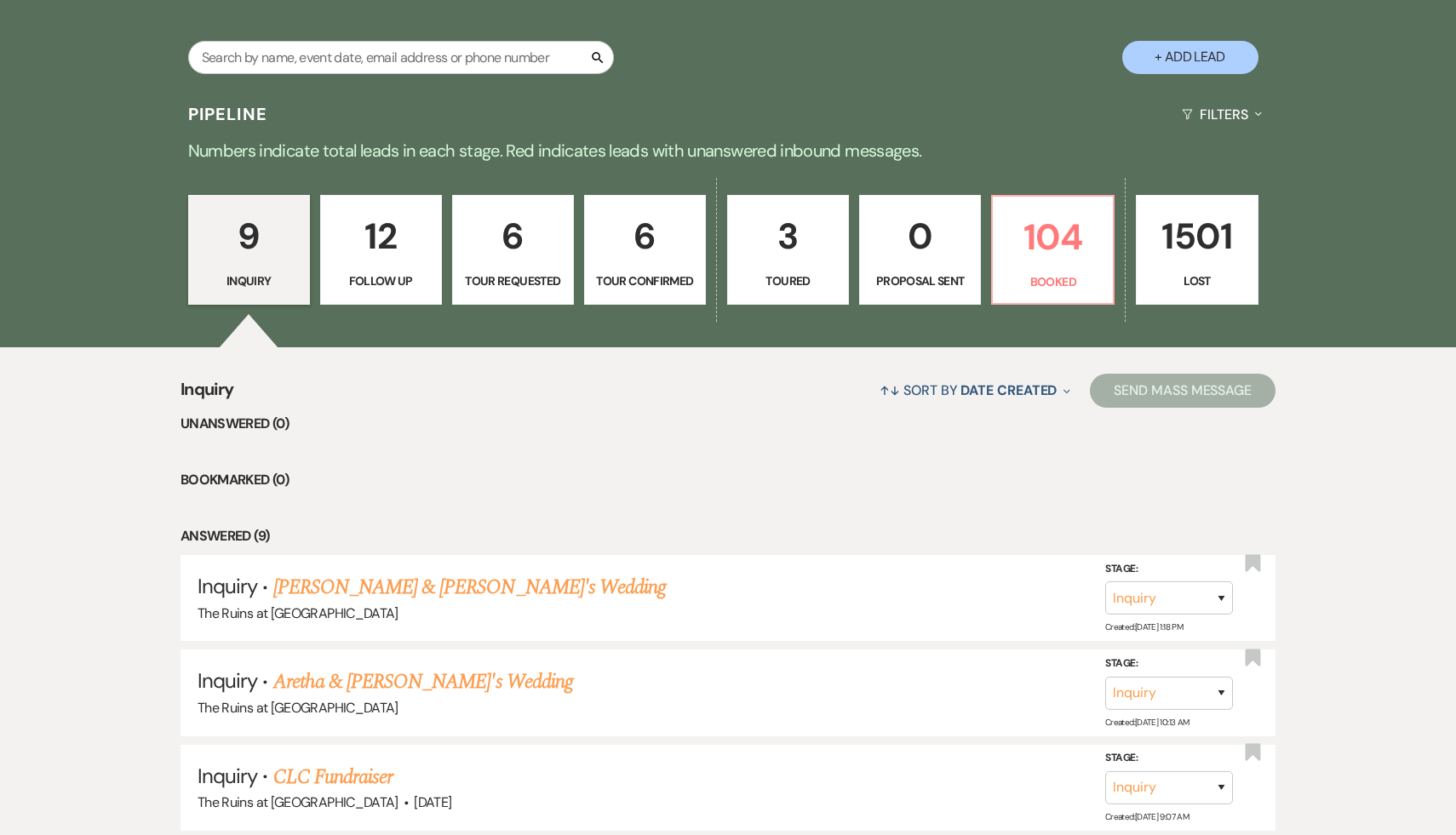
click at [385, 252] on p "12" at bounding box center [381, 237] width 100 height 57
select select "9"
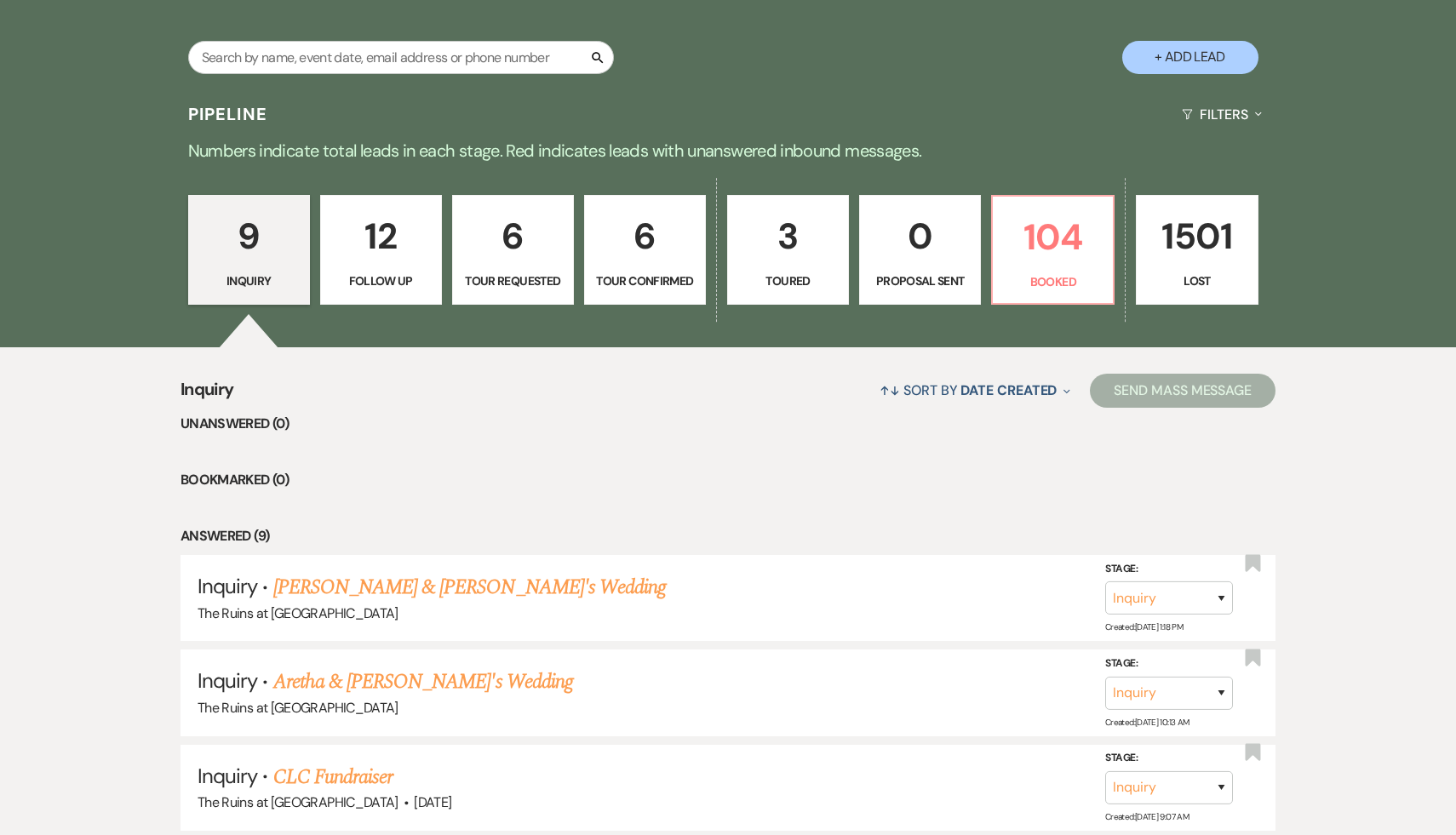
select select "9"
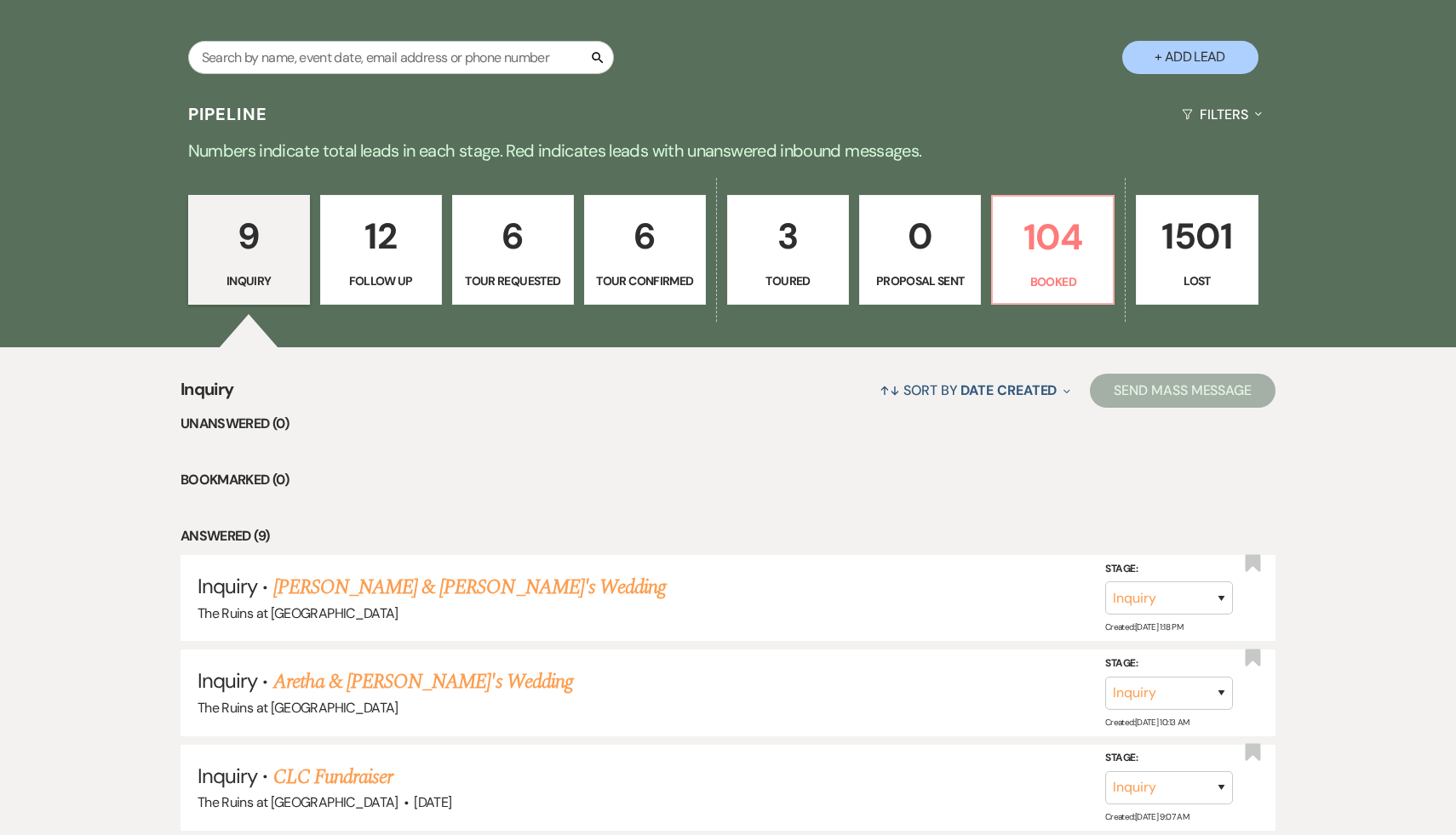
select select "9"
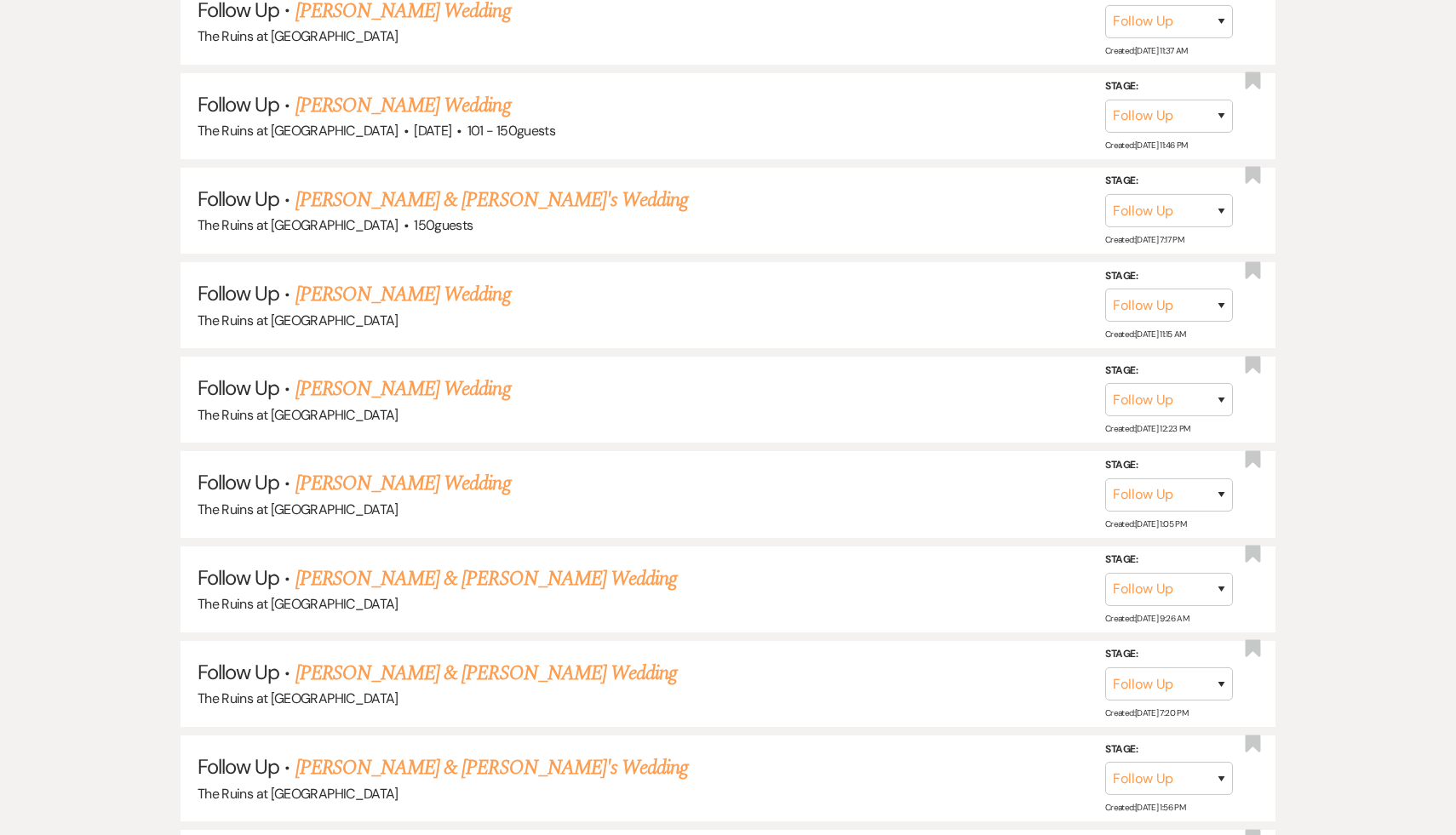
scroll to position [1308, 0]
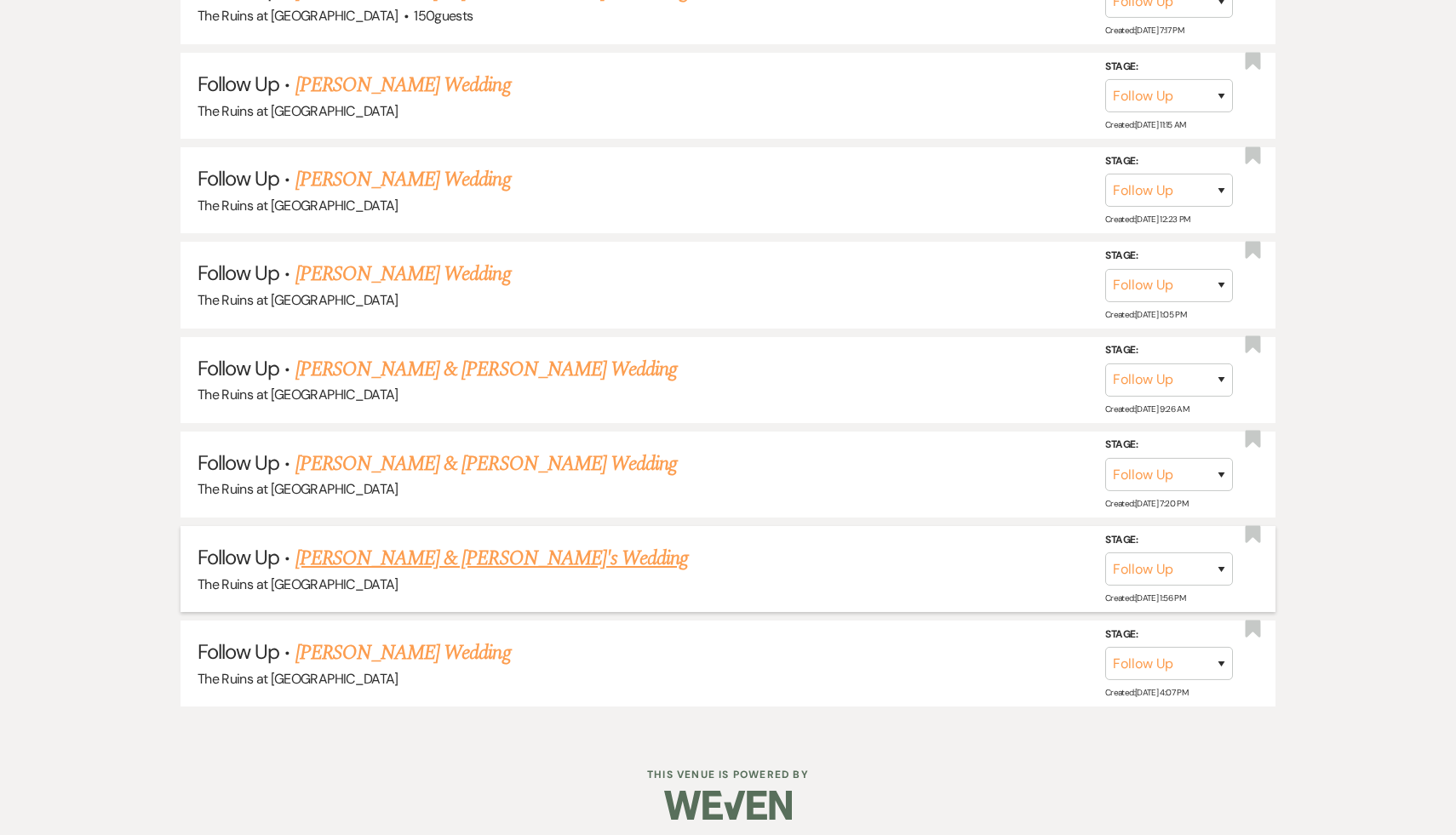
click at [443, 543] on link "[PERSON_NAME] & [PERSON_NAME]'s Wedding" at bounding box center [492, 558] width 393 height 30
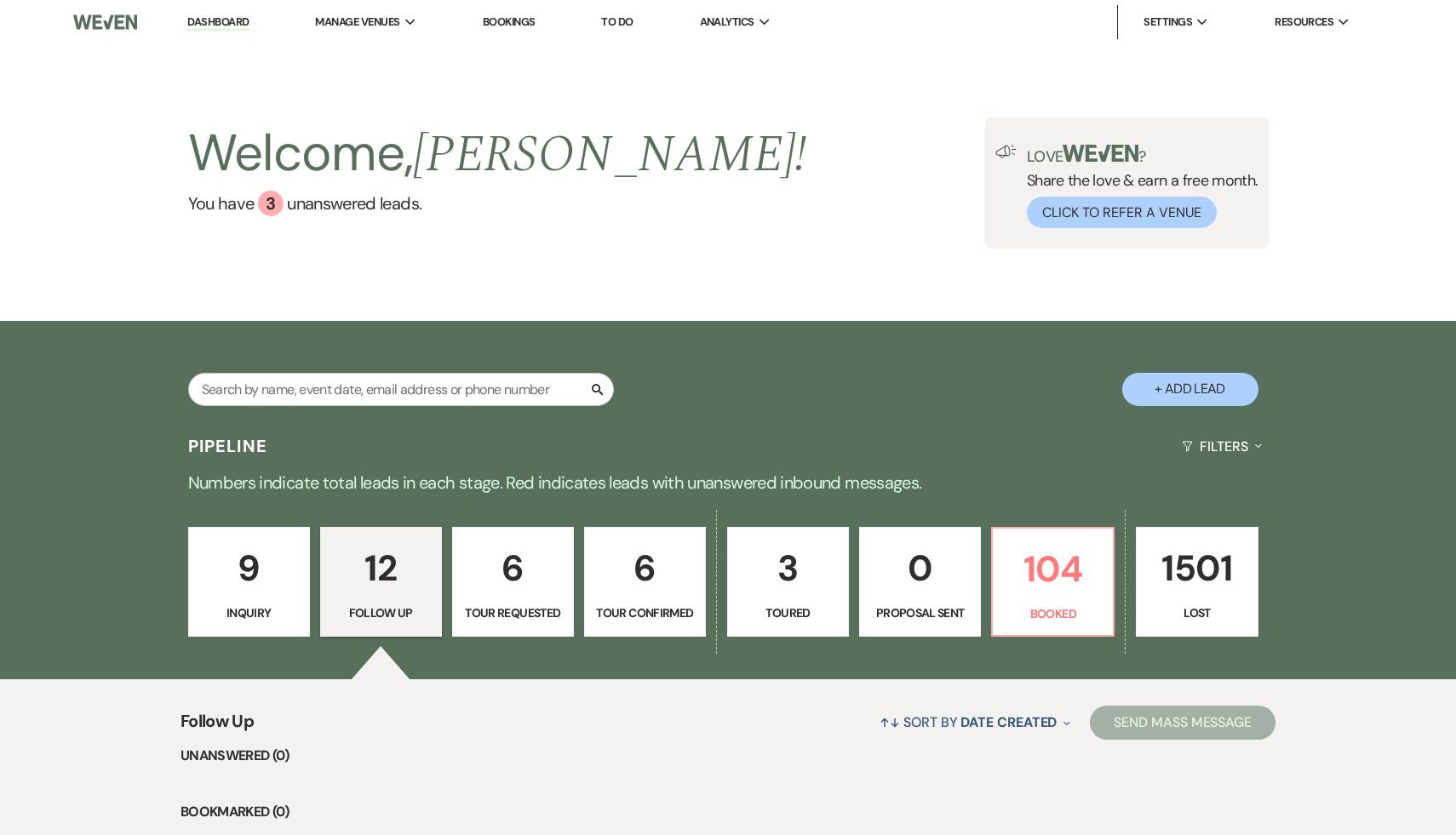
select select "9"
select select "6"
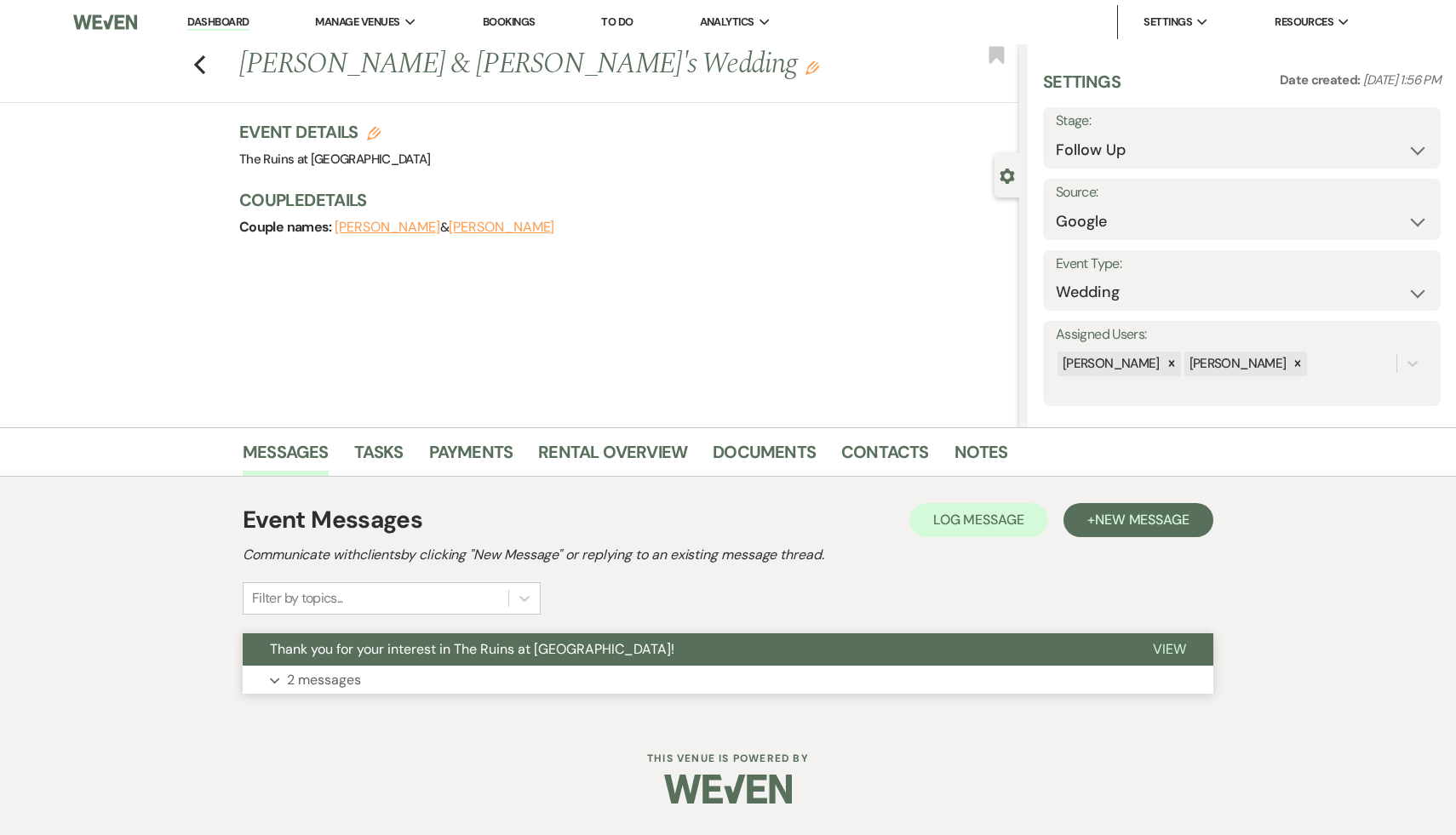
click at [424, 645] on span "Thank you for your interest in The Ruins at [GEOGRAPHIC_DATA]!" at bounding box center [472, 649] width 404 height 18
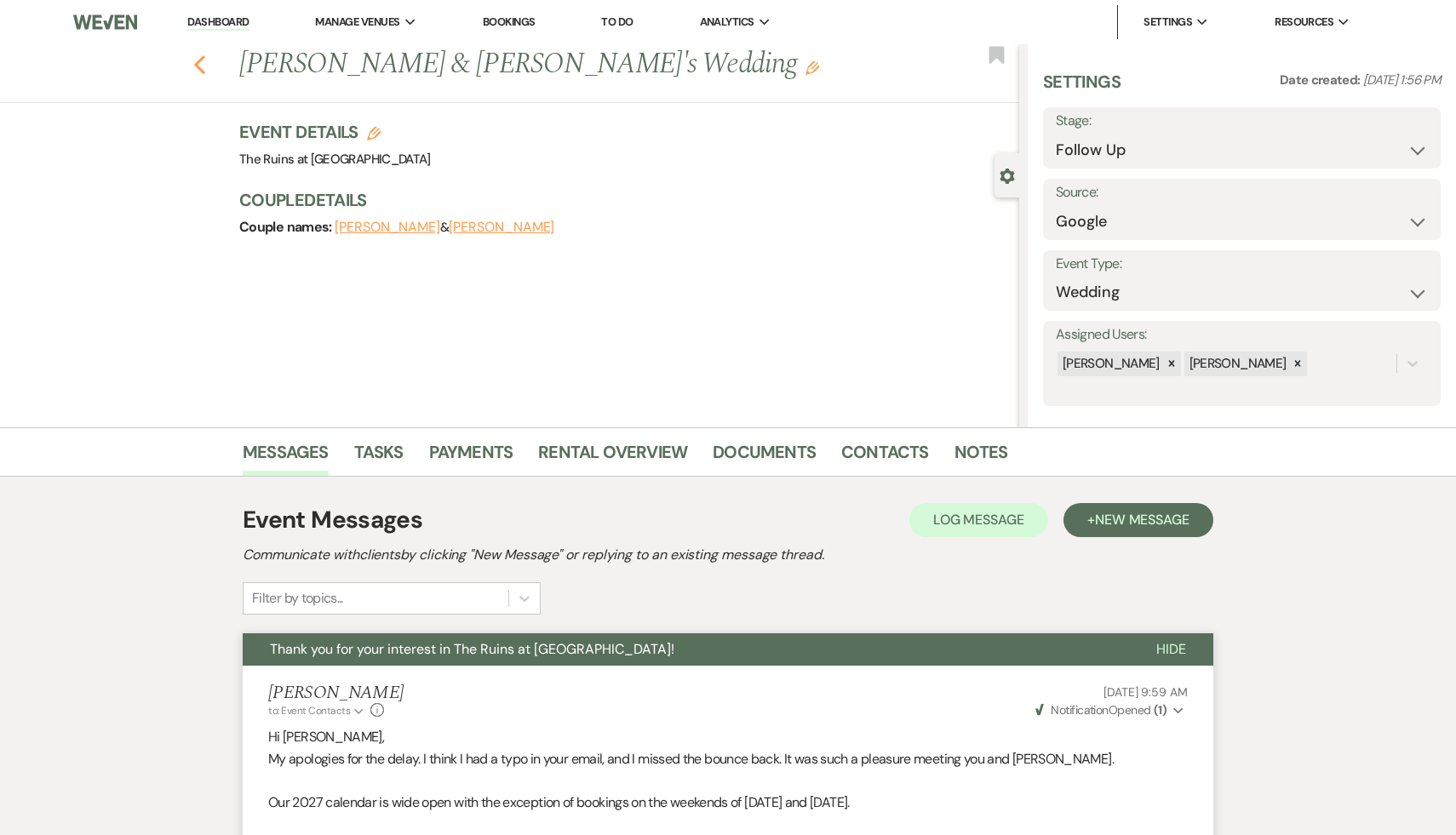
click at [195, 62] on icon "Previous" at bounding box center [199, 64] width 12 height 20
select select "9"
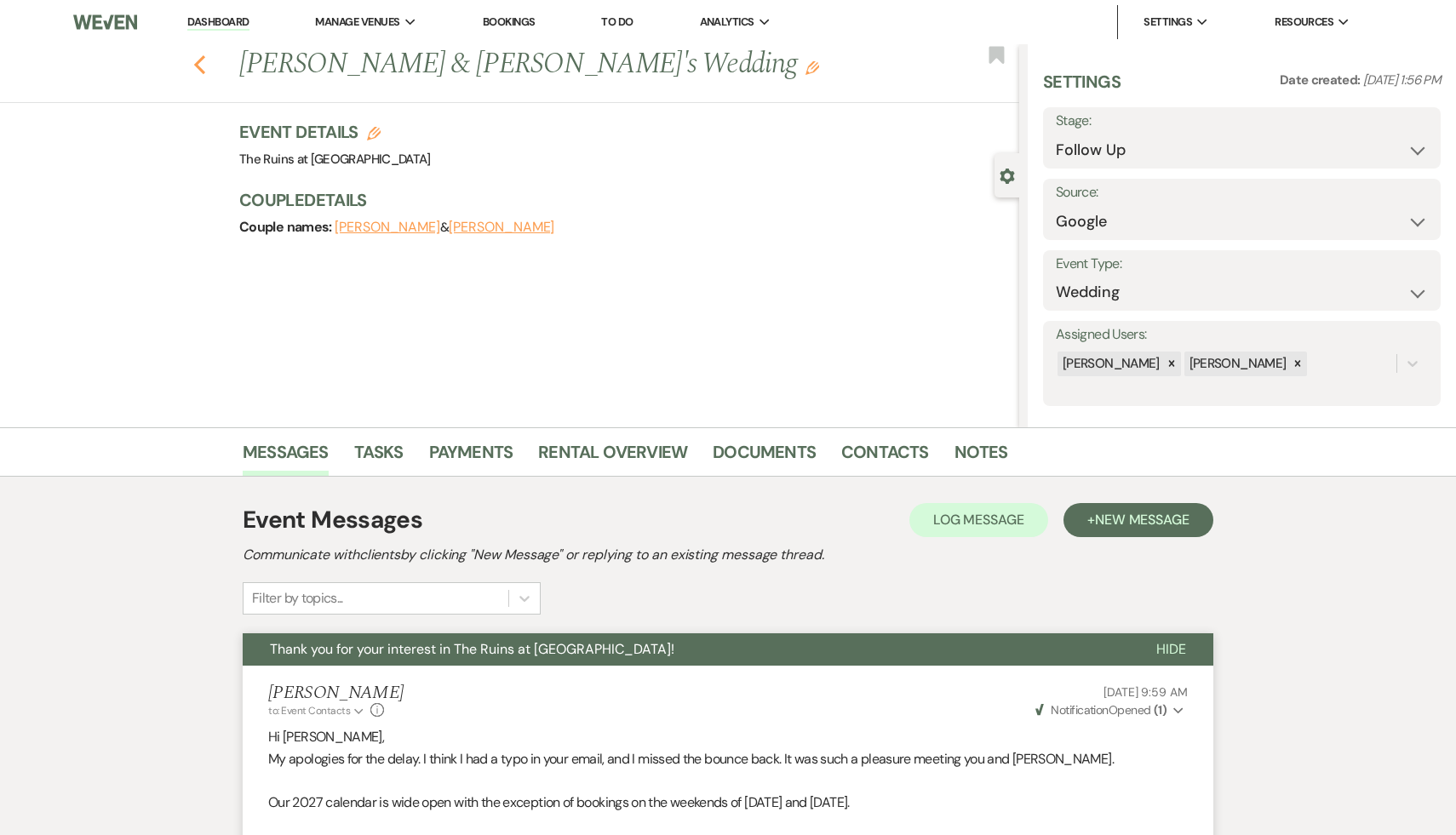
select select "9"
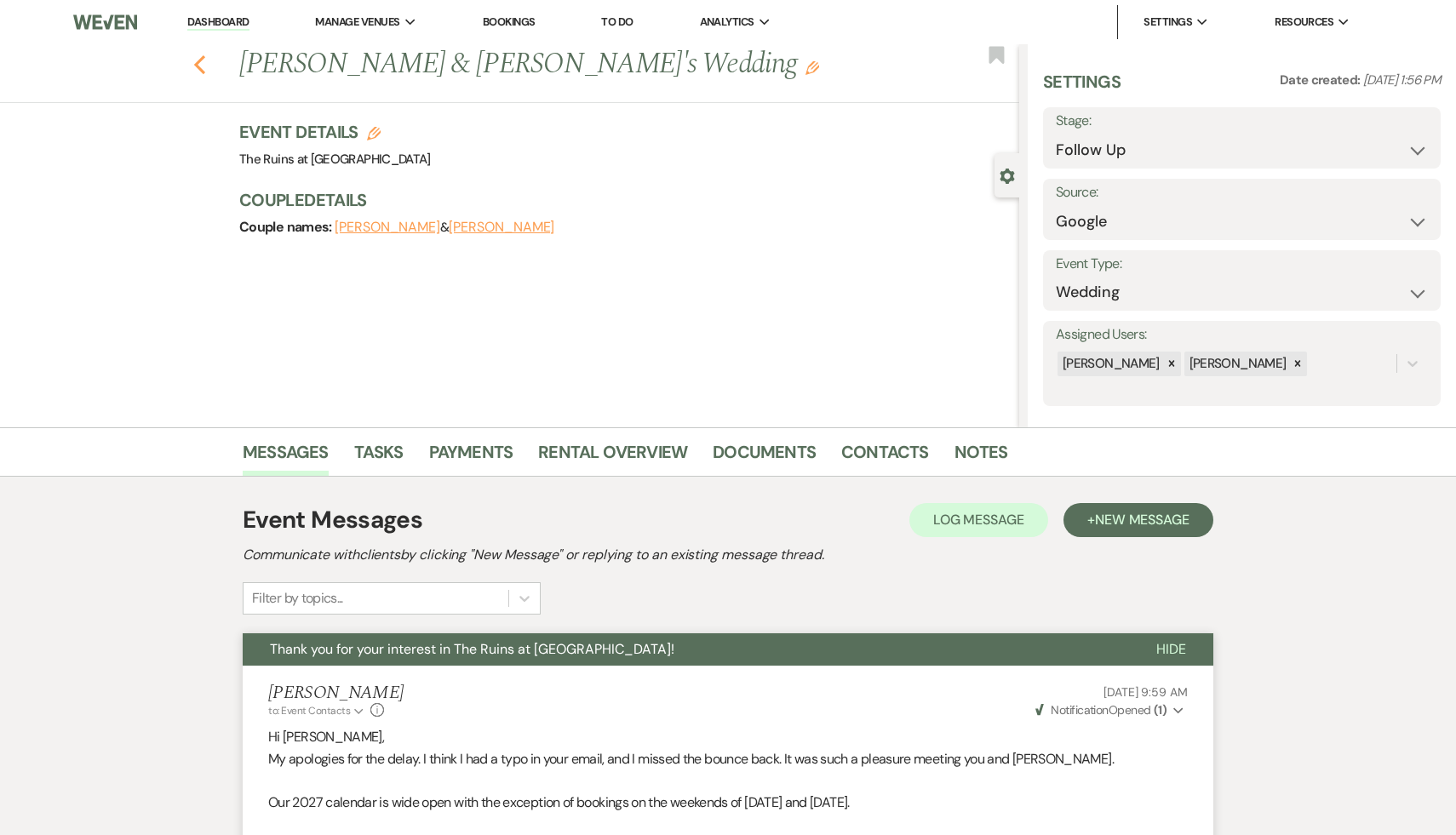
select select "9"
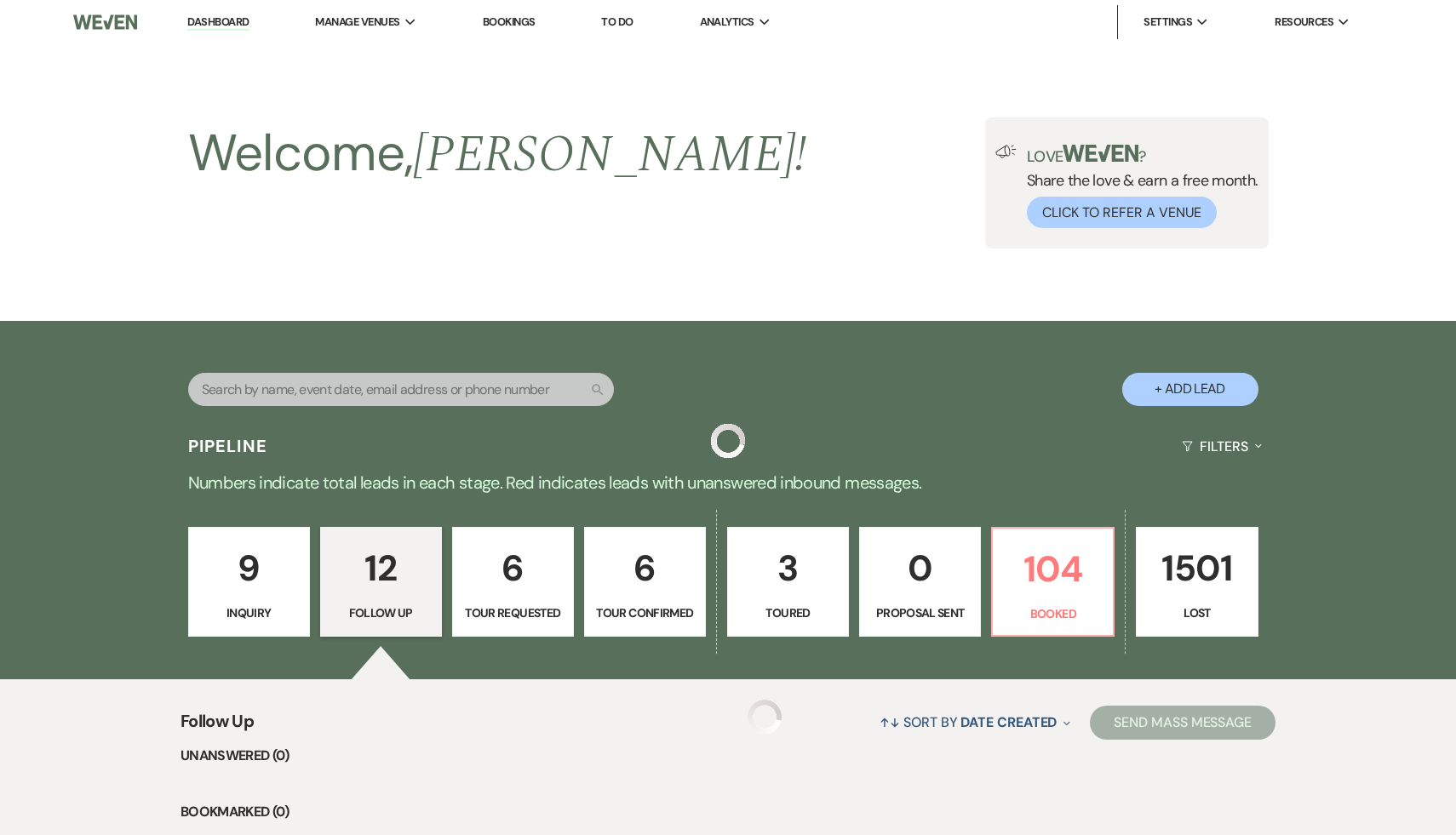
scroll to position [1308, 0]
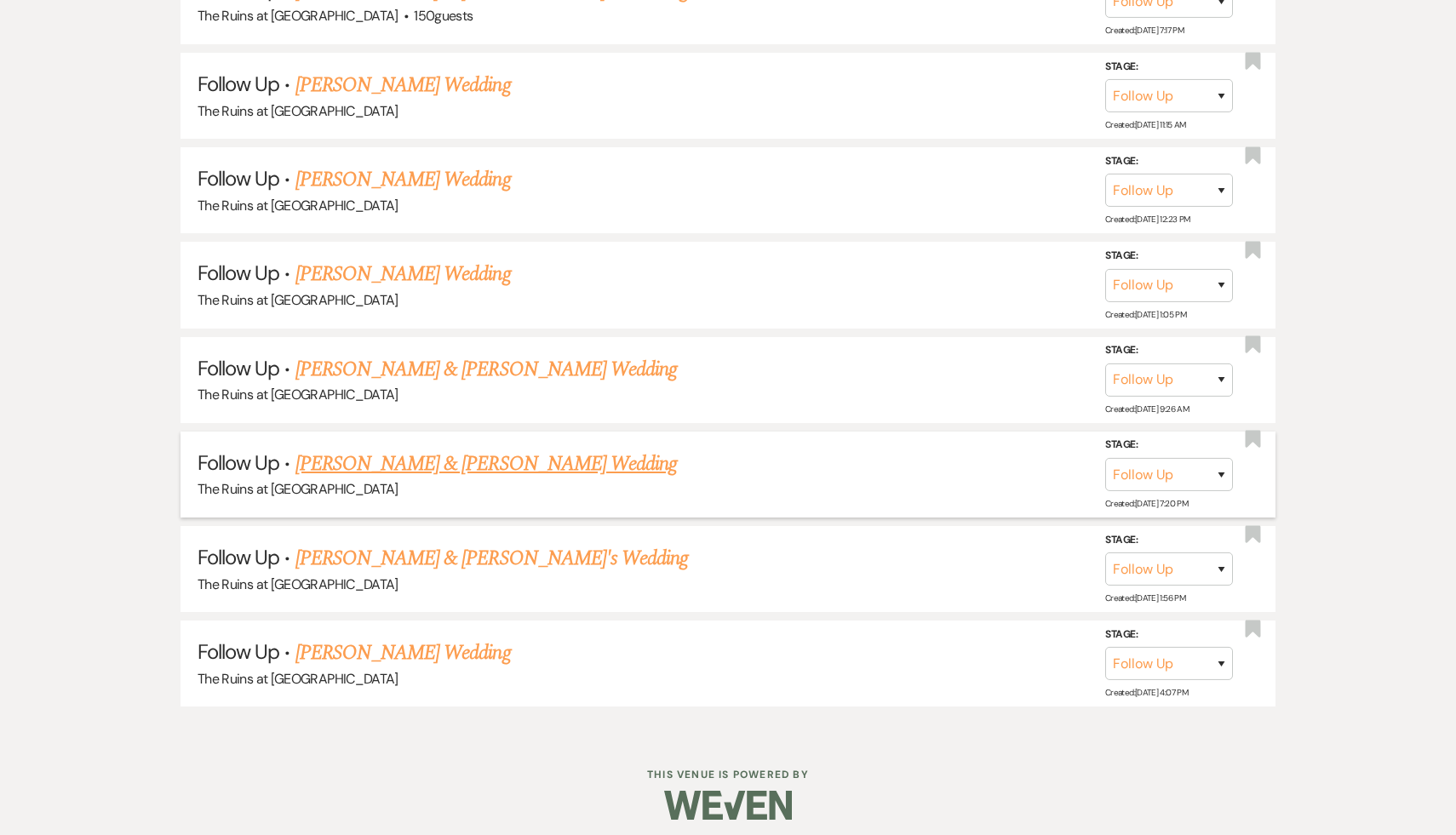
click at [439, 449] on link "[PERSON_NAME] & [PERSON_NAME] Wedding" at bounding box center [485, 464] width 381 height 30
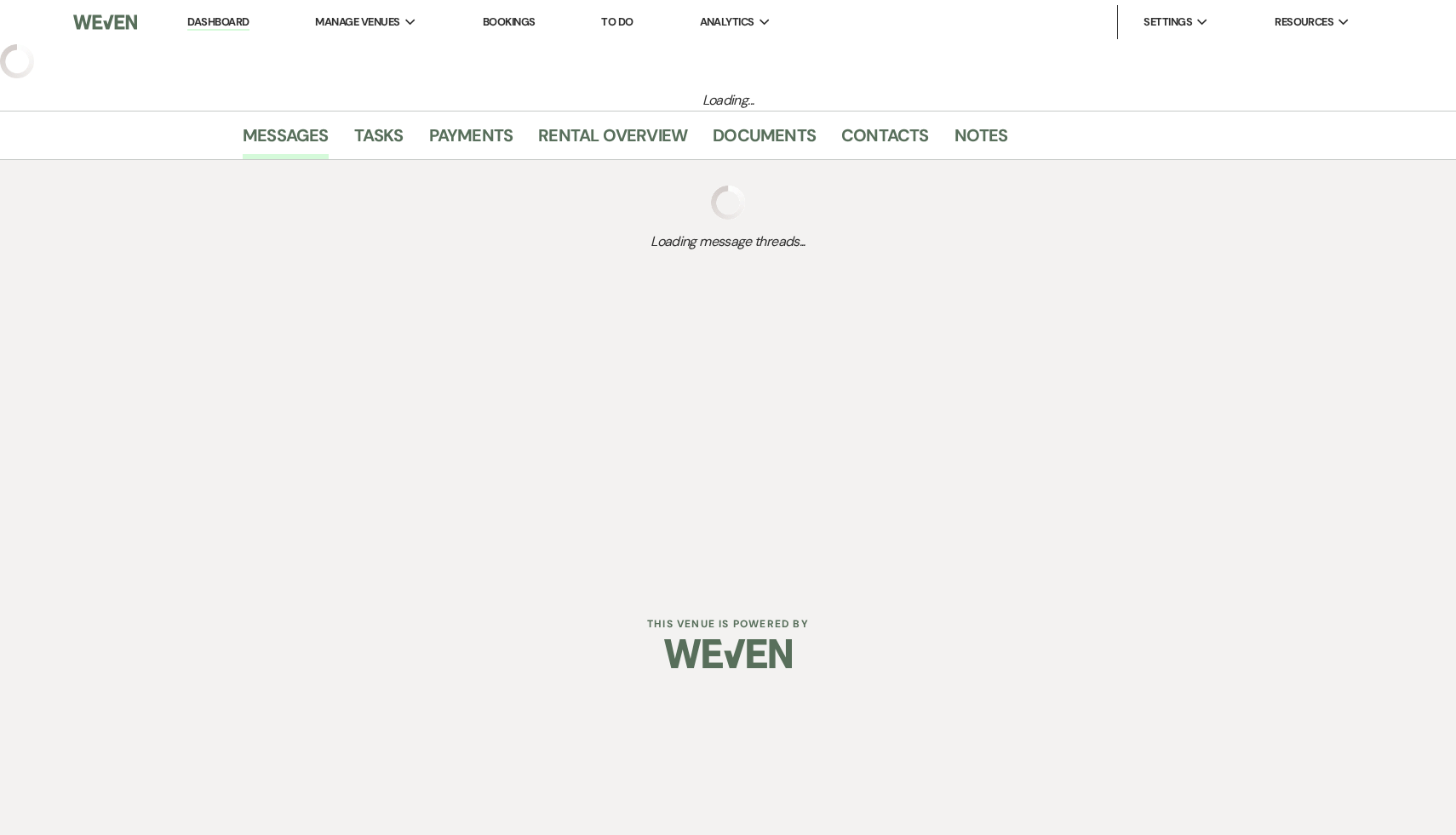
select select "9"
select select "6"
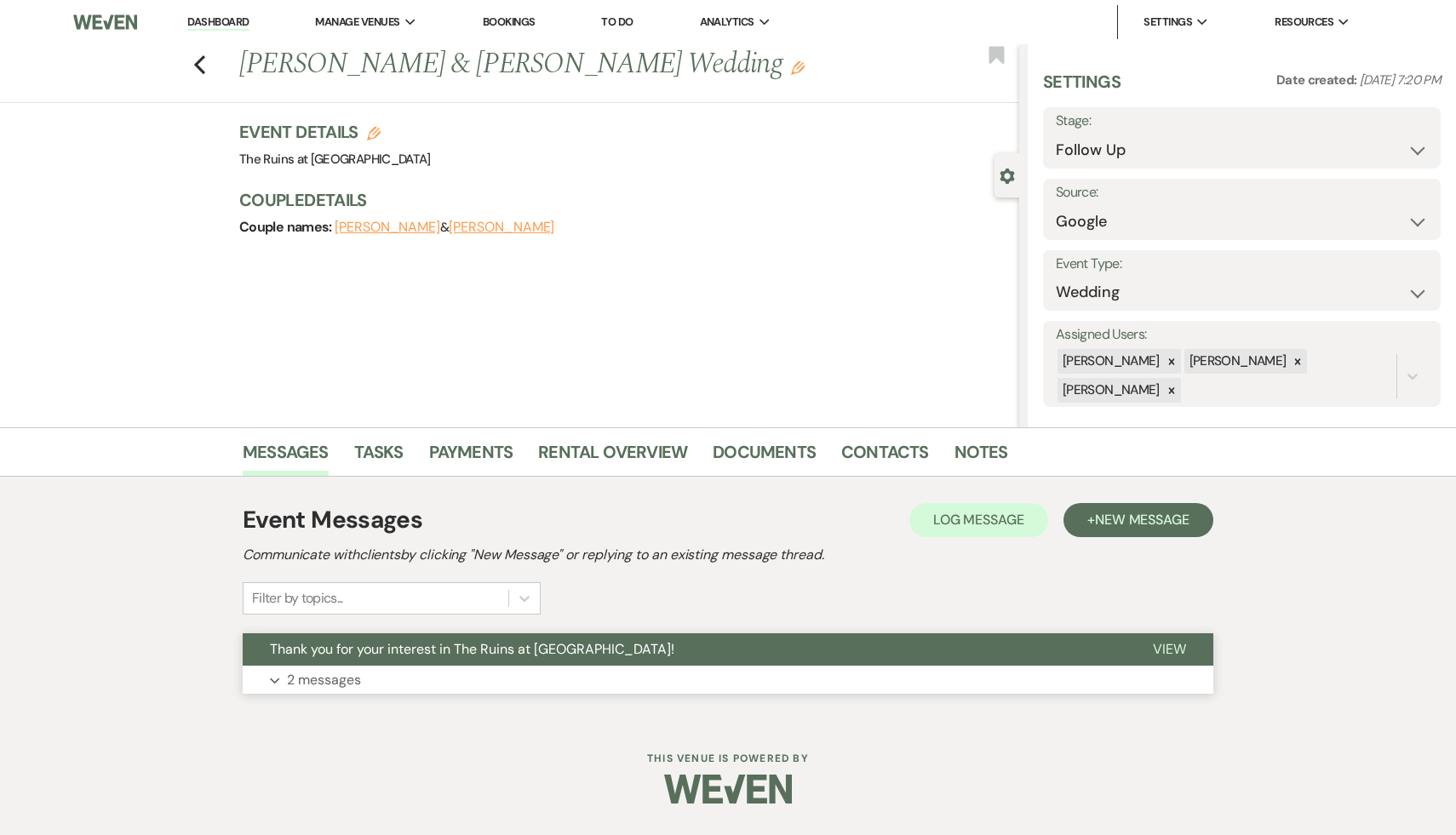
click at [485, 645] on span "Thank you for your interest in The Ruins at [GEOGRAPHIC_DATA]!" at bounding box center [472, 649] width 404 height 18
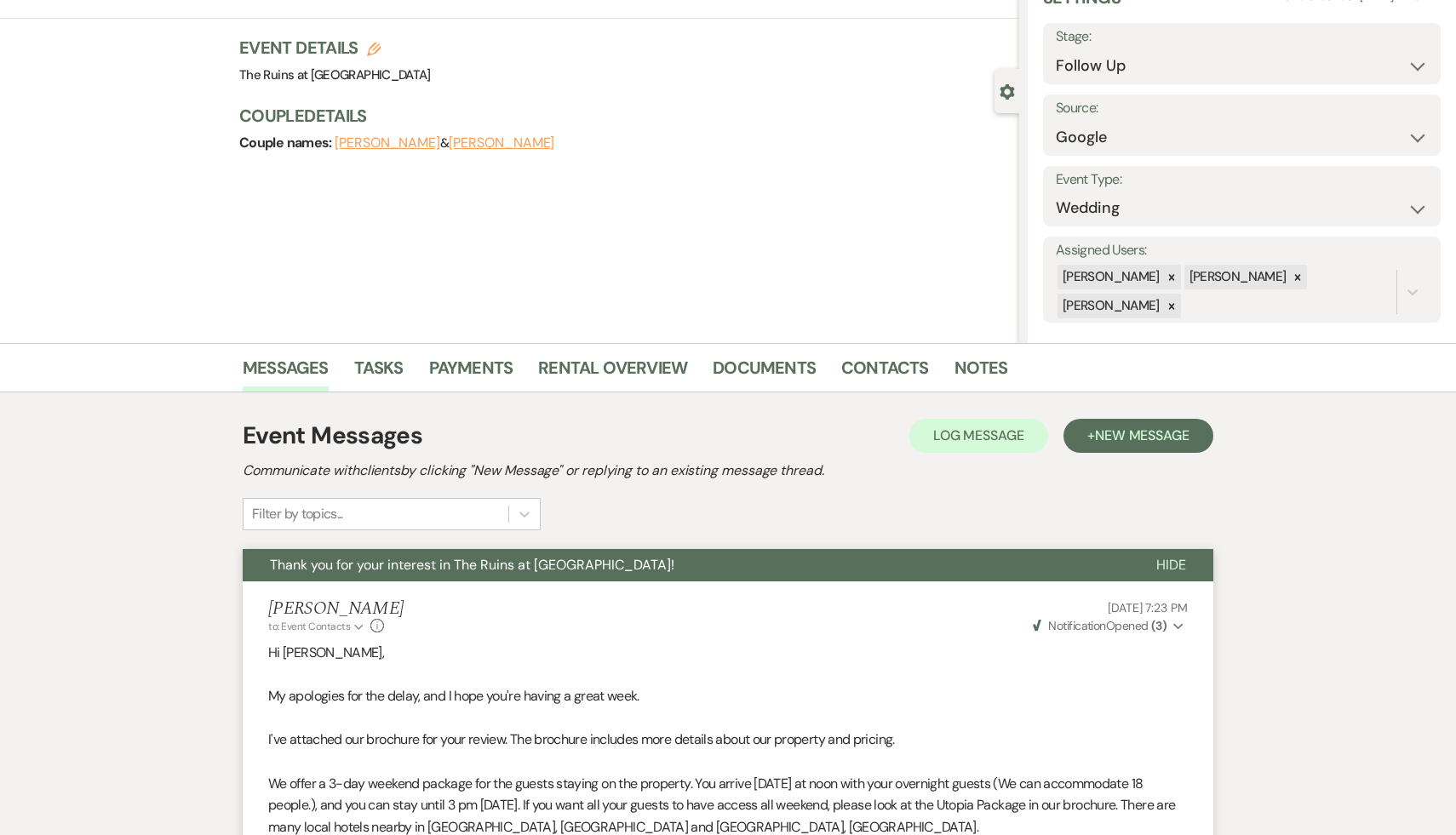
scroll to position [67, 0]
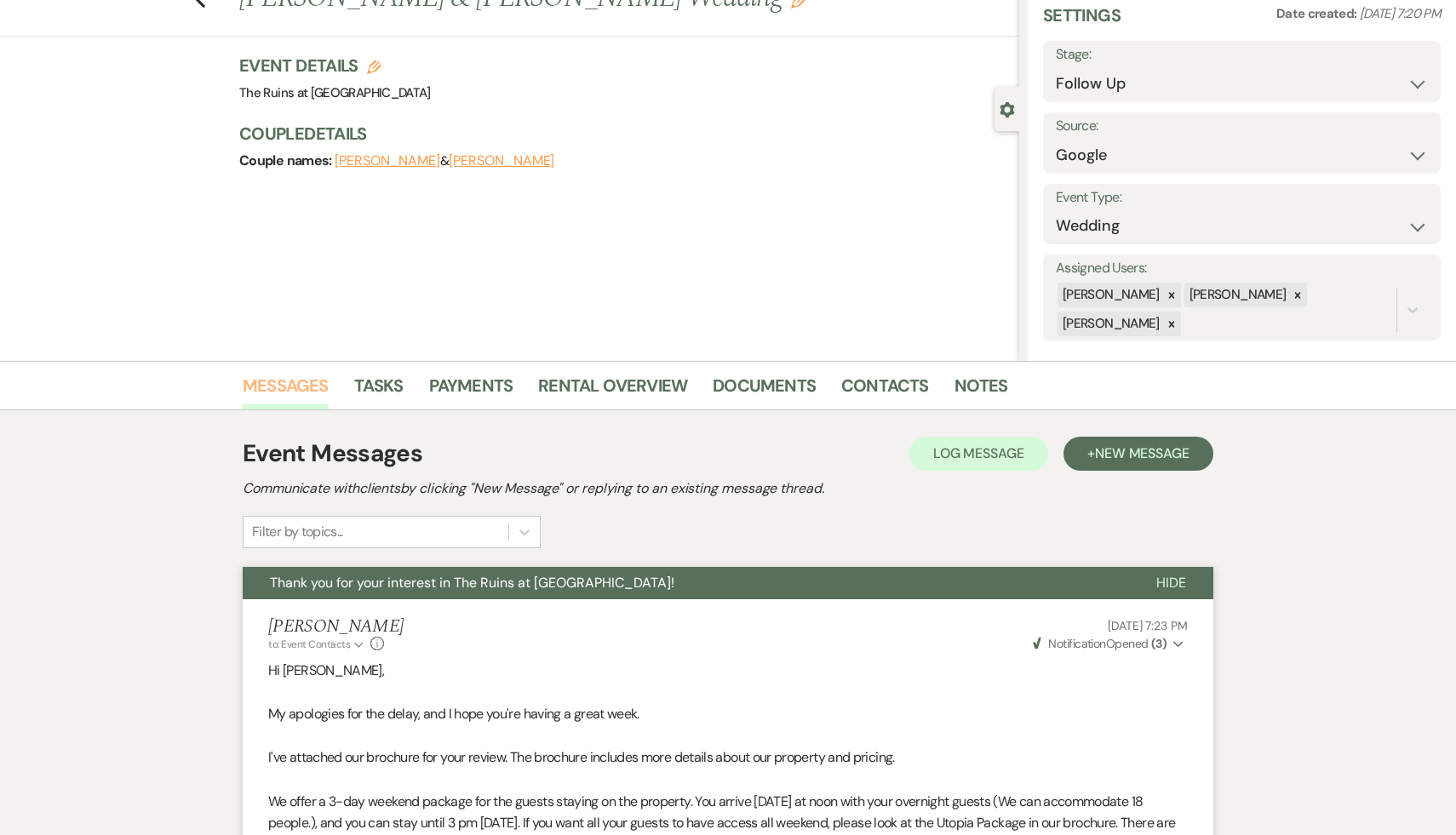
click at [289, 387] on link "Messages" at bounding box center [285, 390] width 86 height 37
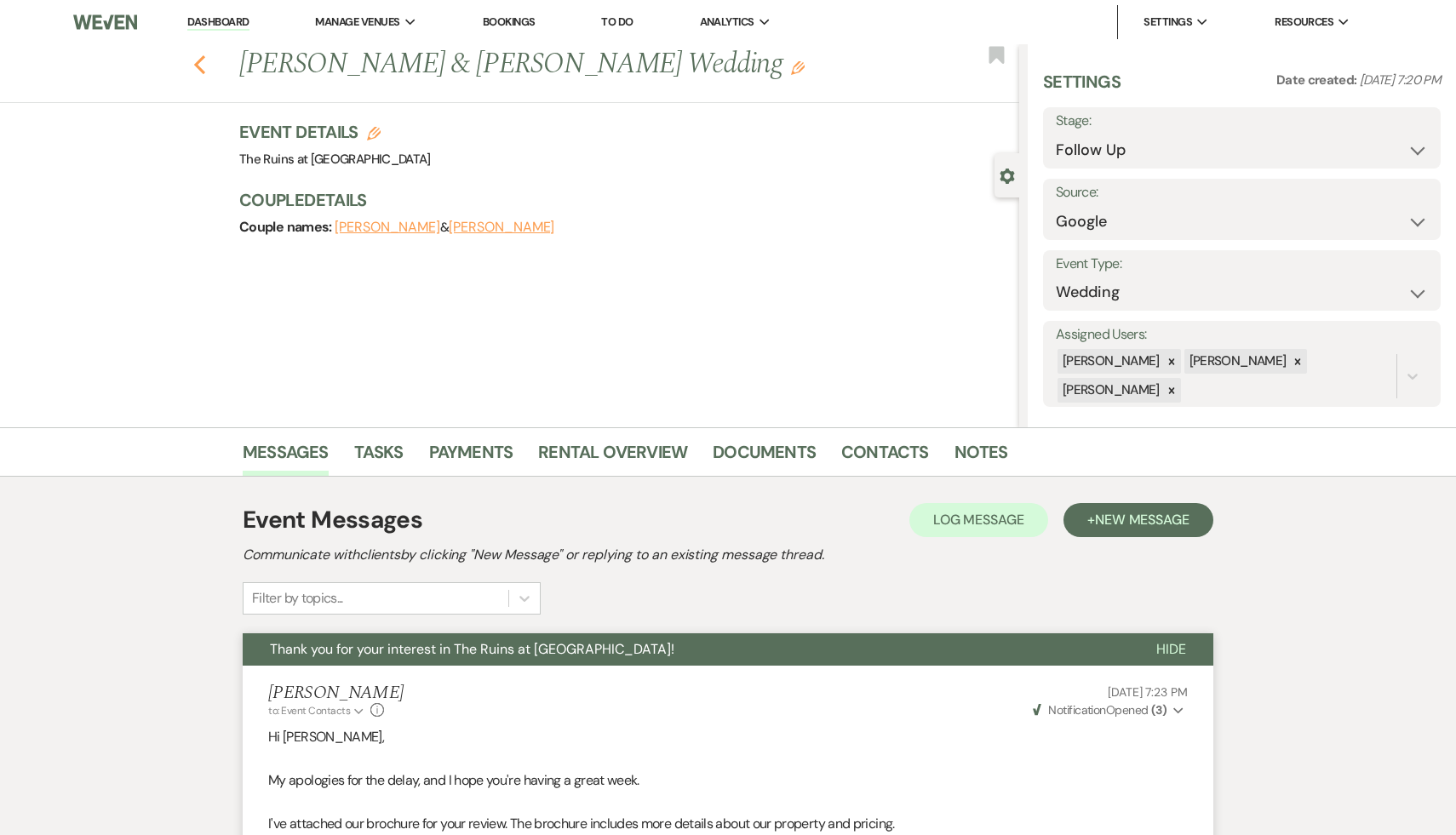
click at [194, 64] on use "button" at bounding box center [199, 64] width 11 height 19
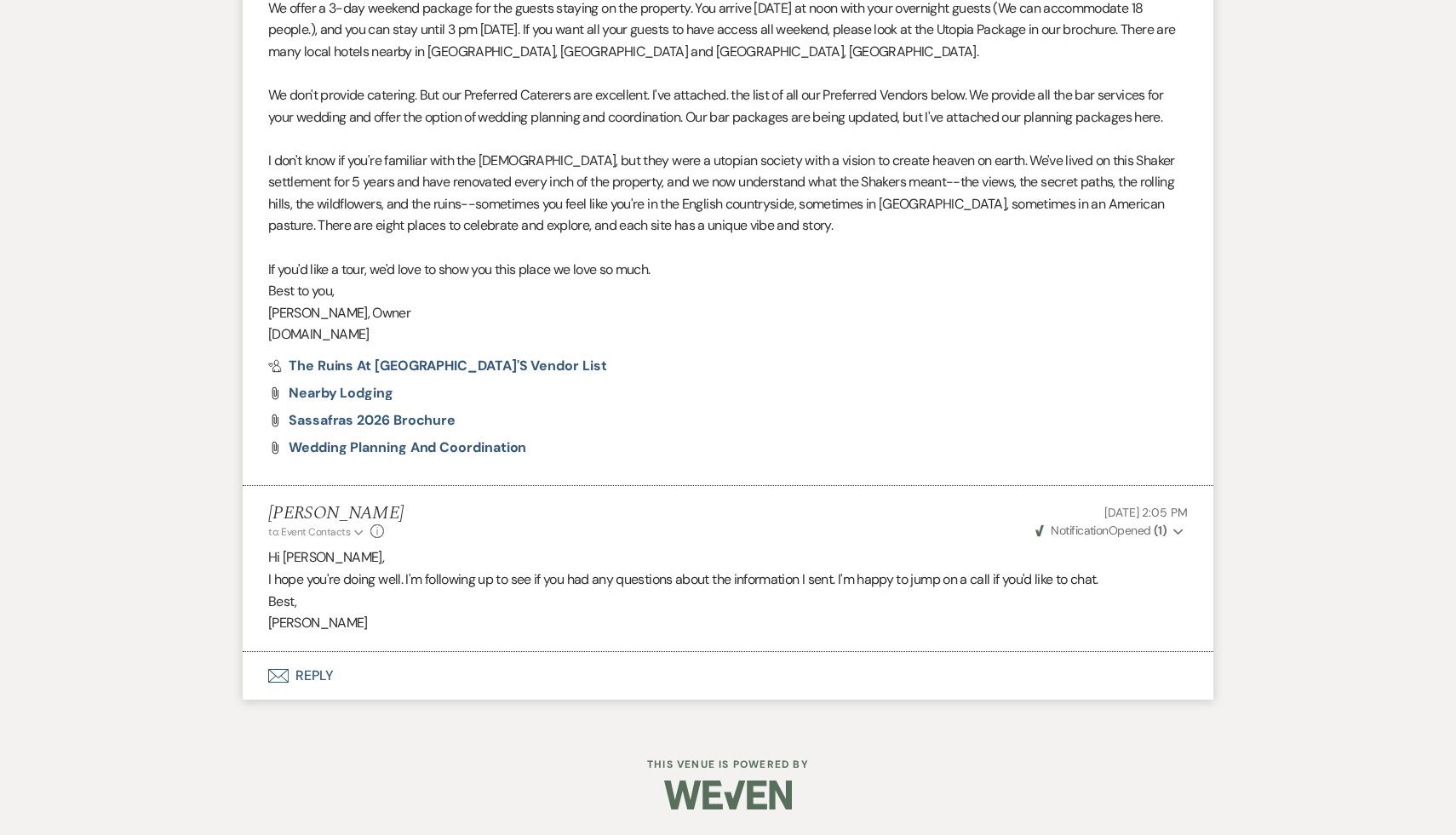
select select "9"
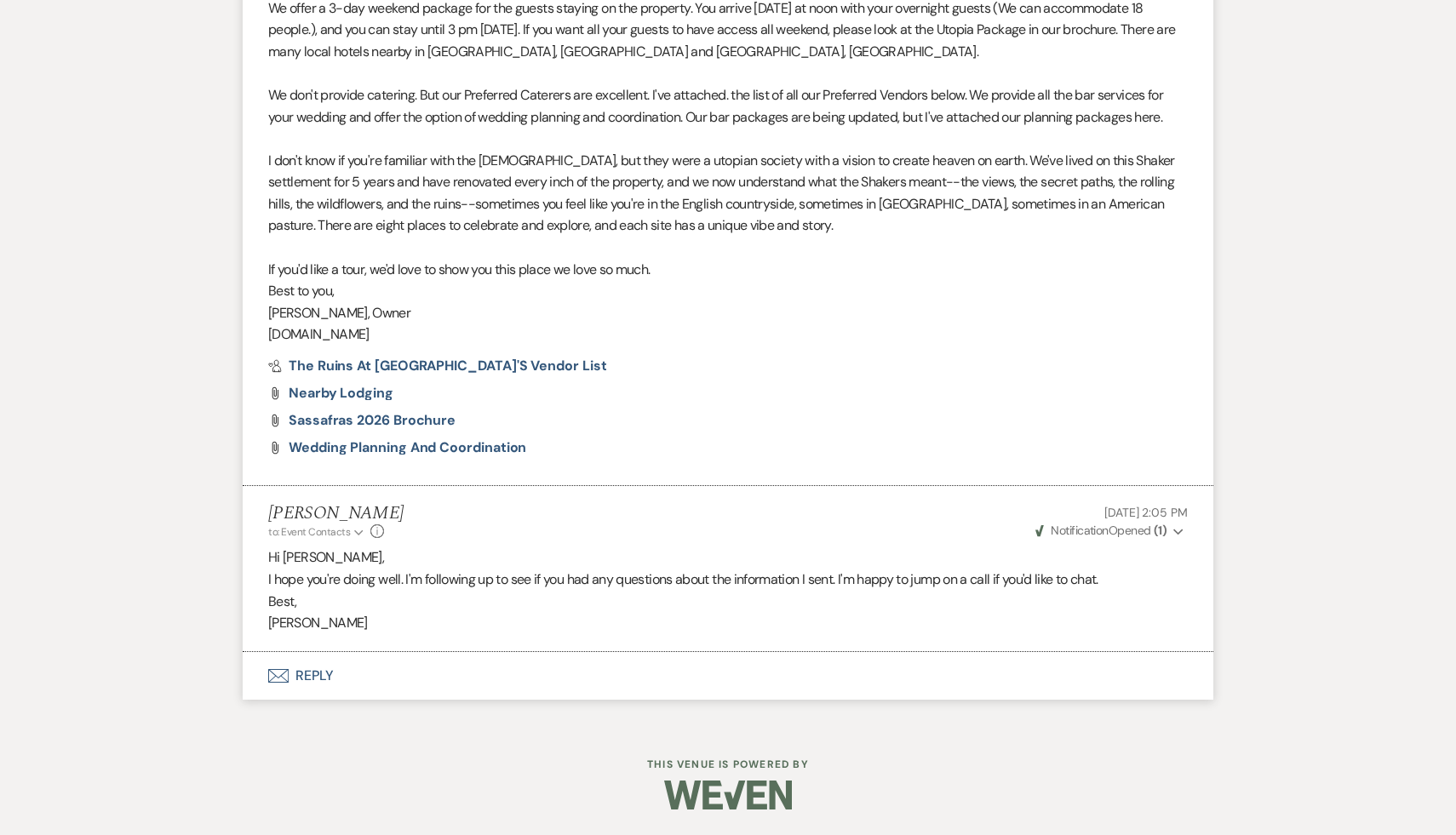
select select "9"
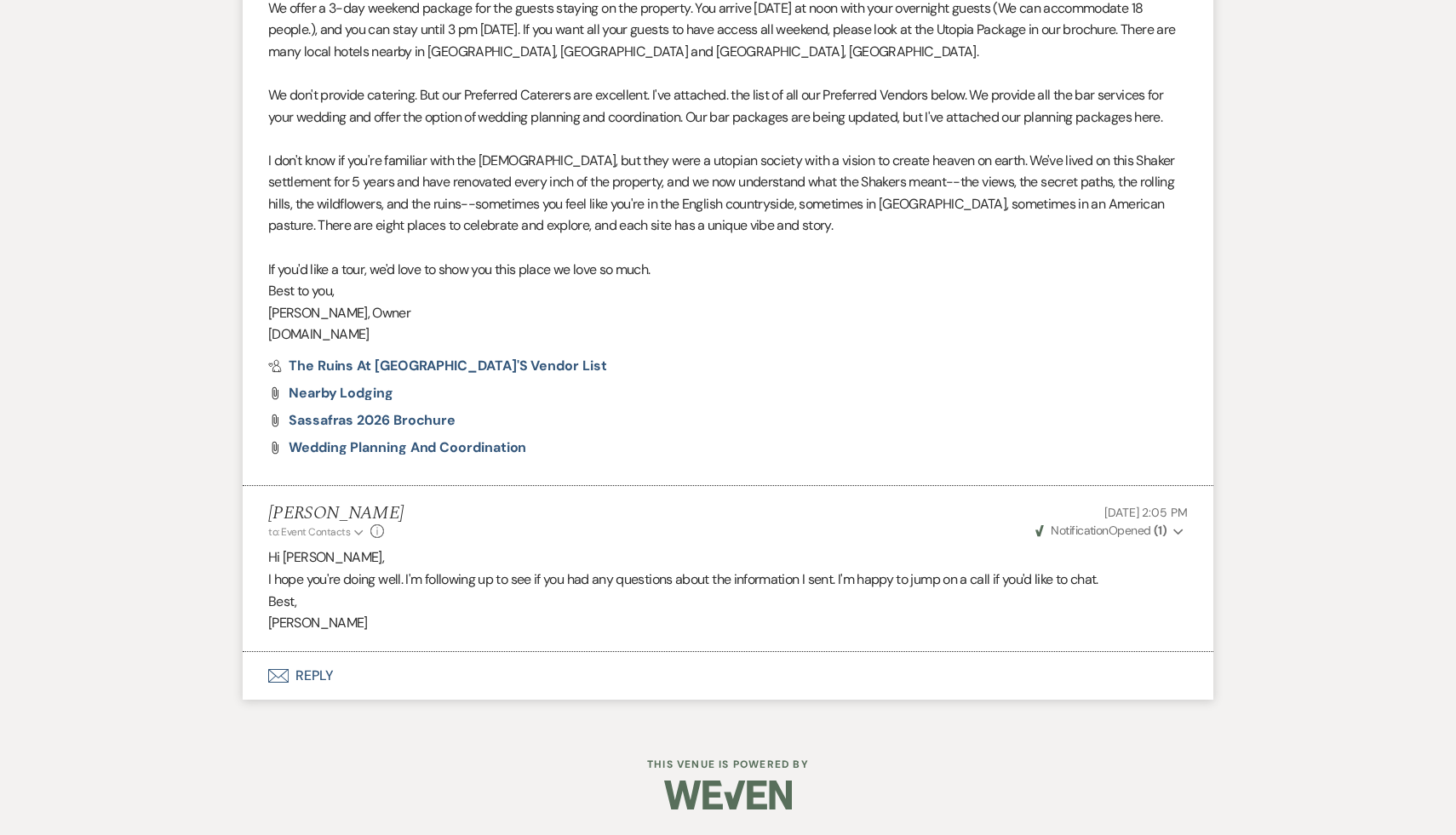
select select "9"
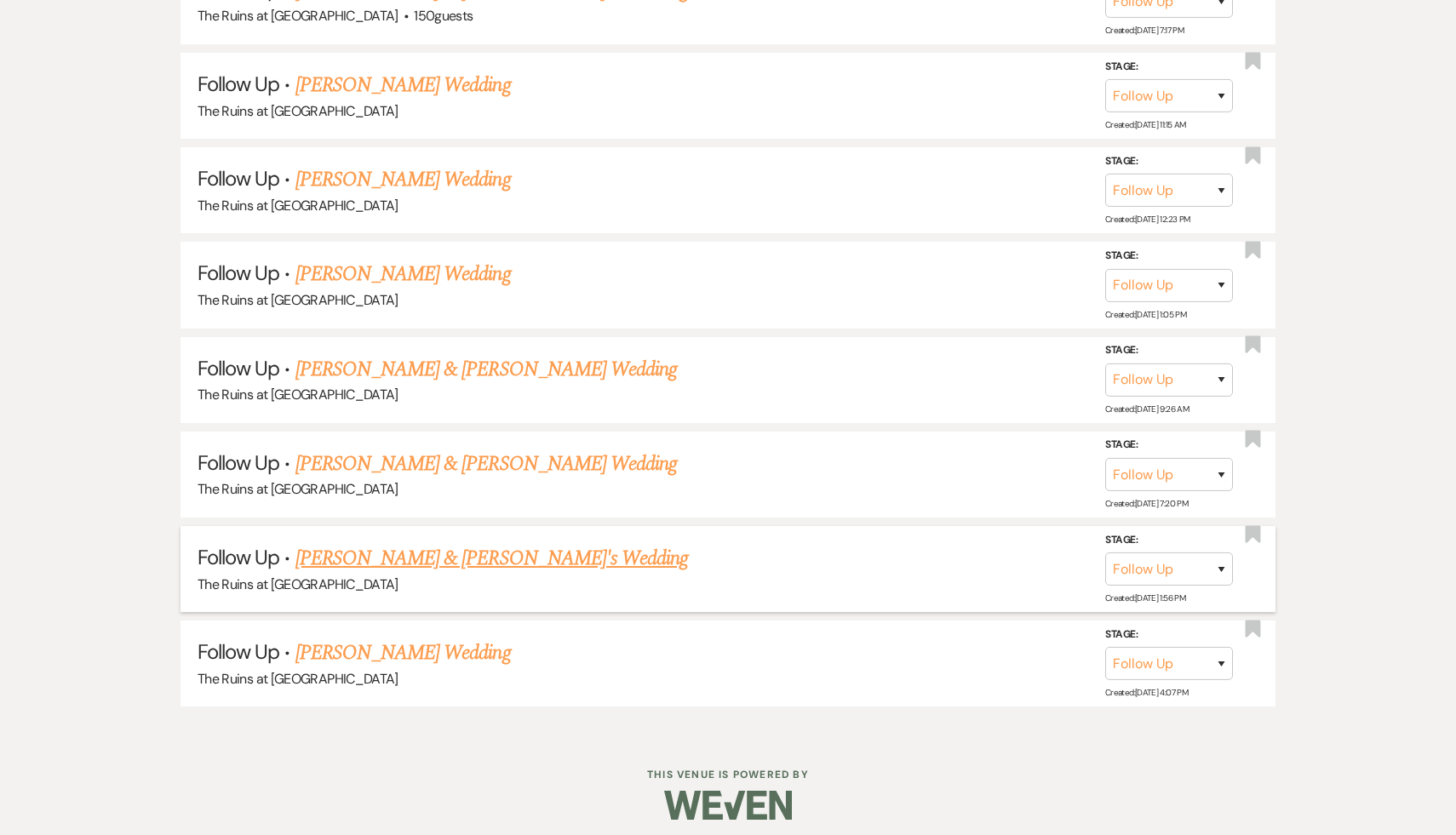
click at [456, 546] on link "[PERSON_NAME] & [PERSON_NAME]'s Wedding" at bounding box center [492, 558] width 393 height 30
select select "9"
select select "6"
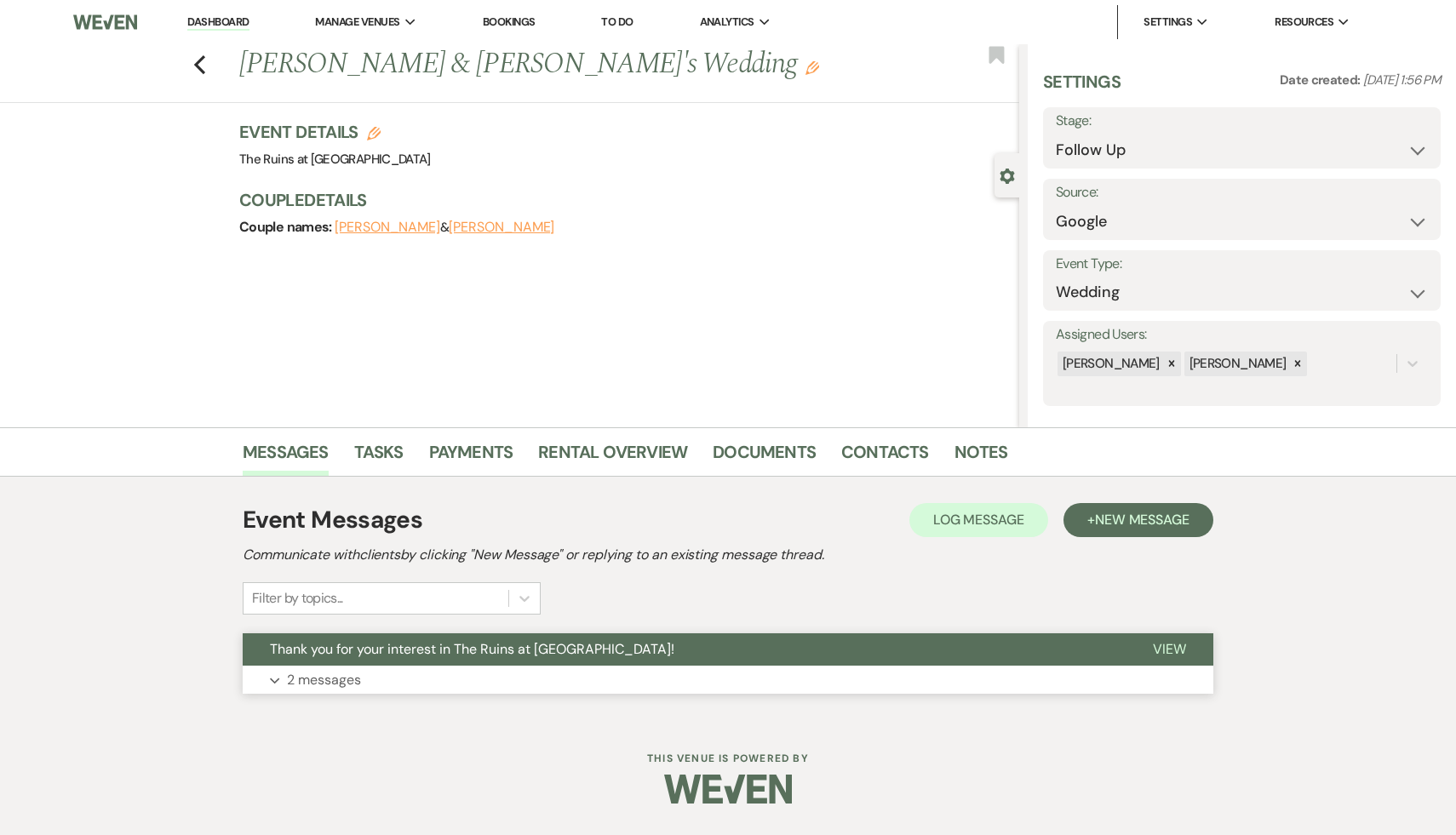
click at [460, 646] on span "Thank you for your interest in The Ruins at [GEOGRAPHIC_DATA]!" at bounding box center [472, 649] width 404 height 18
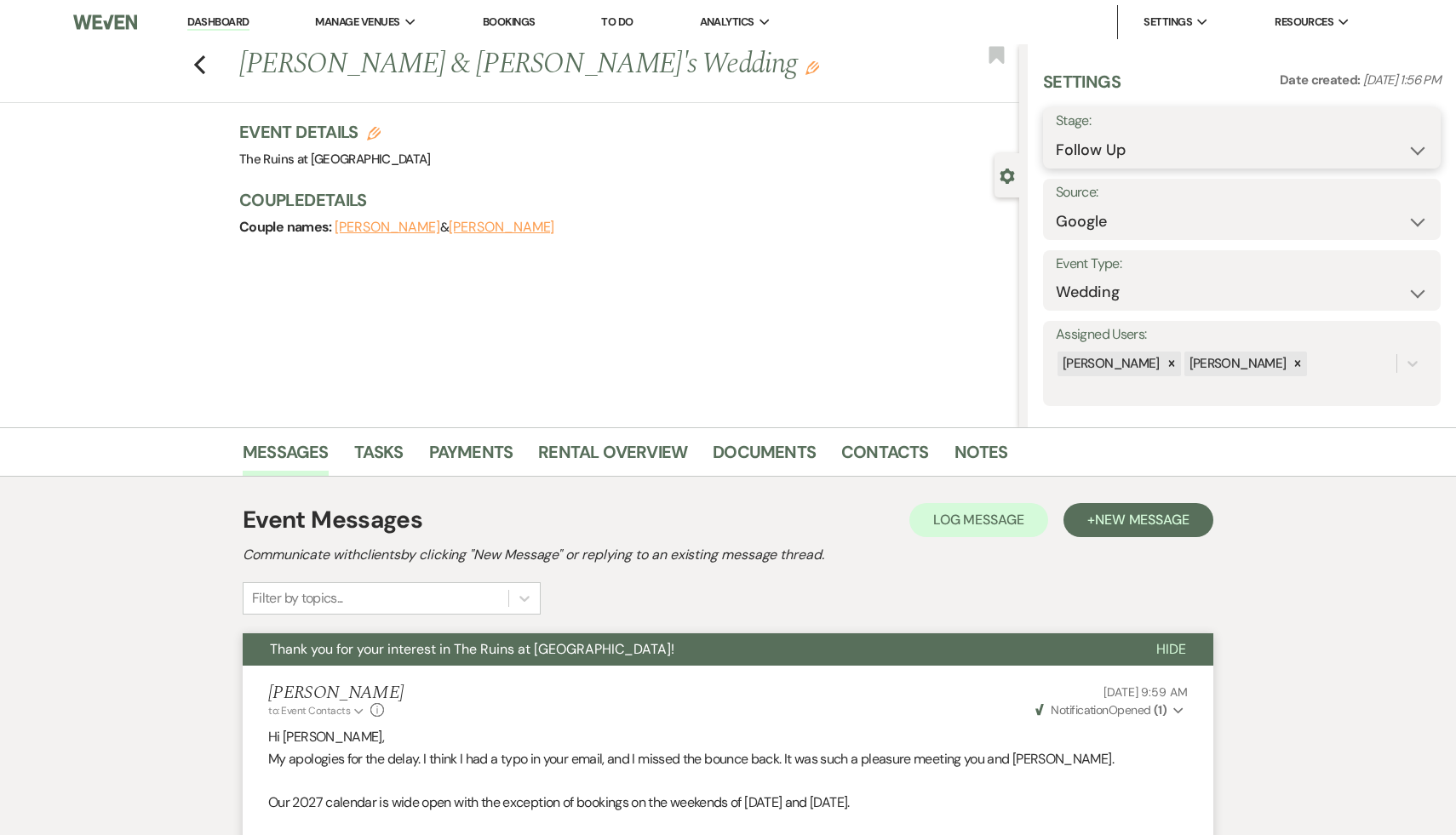
click at [1415, 149] on select "Inquiry Follow Up Tour Requested Tour Confirmed Toured Proposal Sent Booked Lost" at bounding box center [1241, 149] width 372 height 33
select select "8"
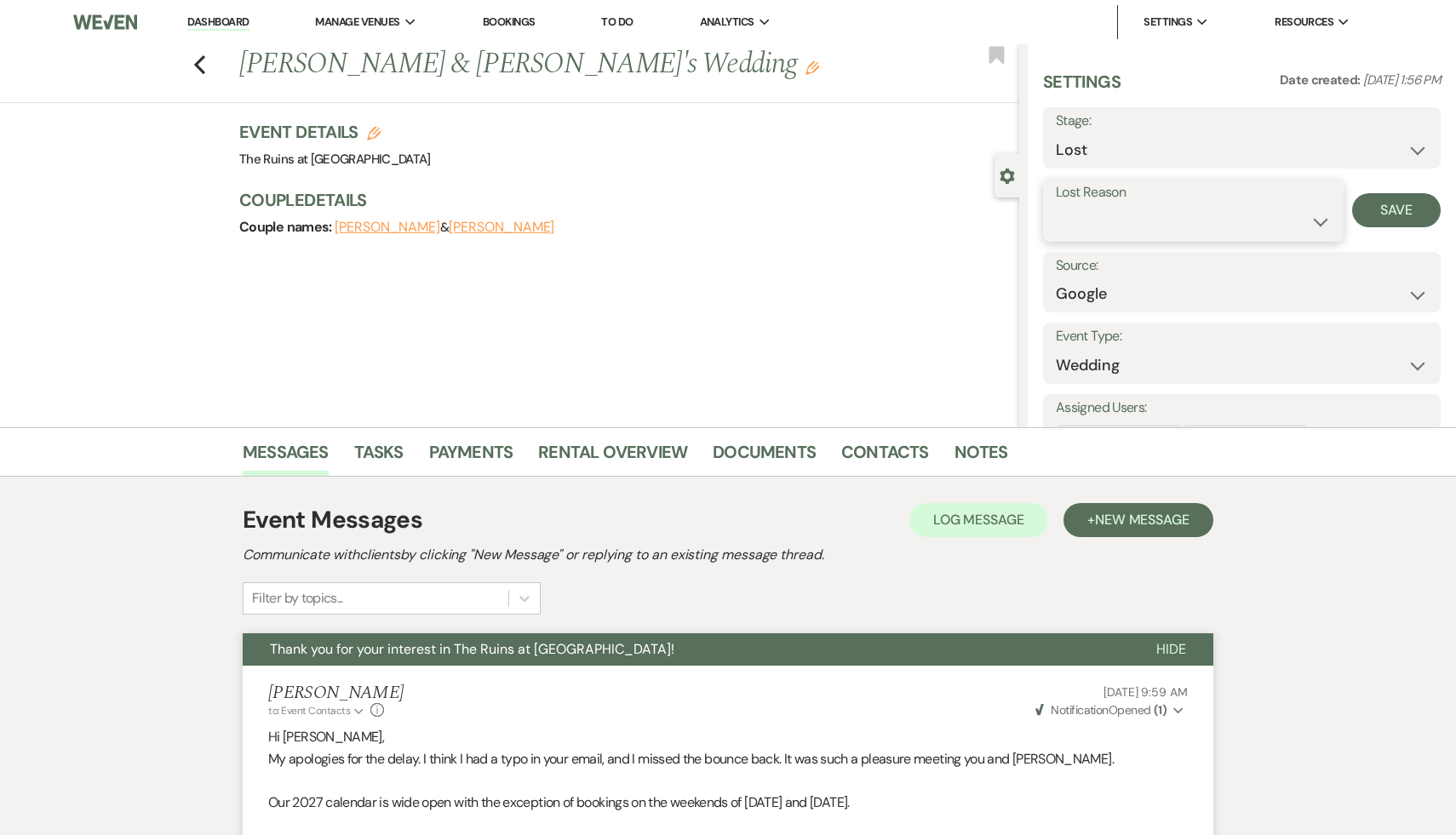
click at [1316, 220] on select "Booked Elsewhere Budget Date Unavailable No Response Not a Good Match Capacity …" at bounding box center [1192, 221] width 275 height 33
select select "4"
click at [1399, 205] on button "Save" at bounding box center [1396, 210] width 89 height 34
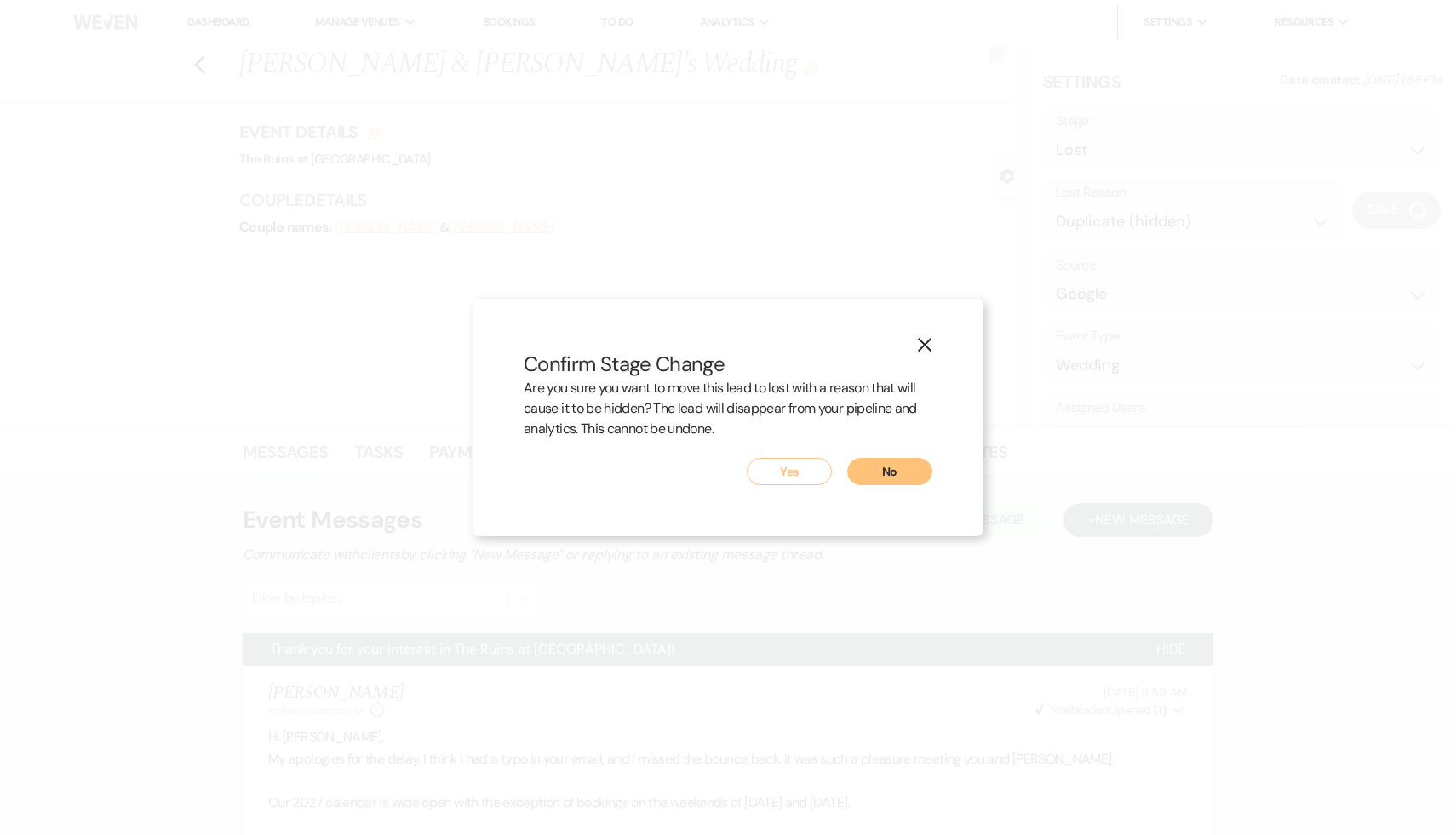
click at [783, 477] on button "Yes" at bounding box center [789, 471] width 85 height 28
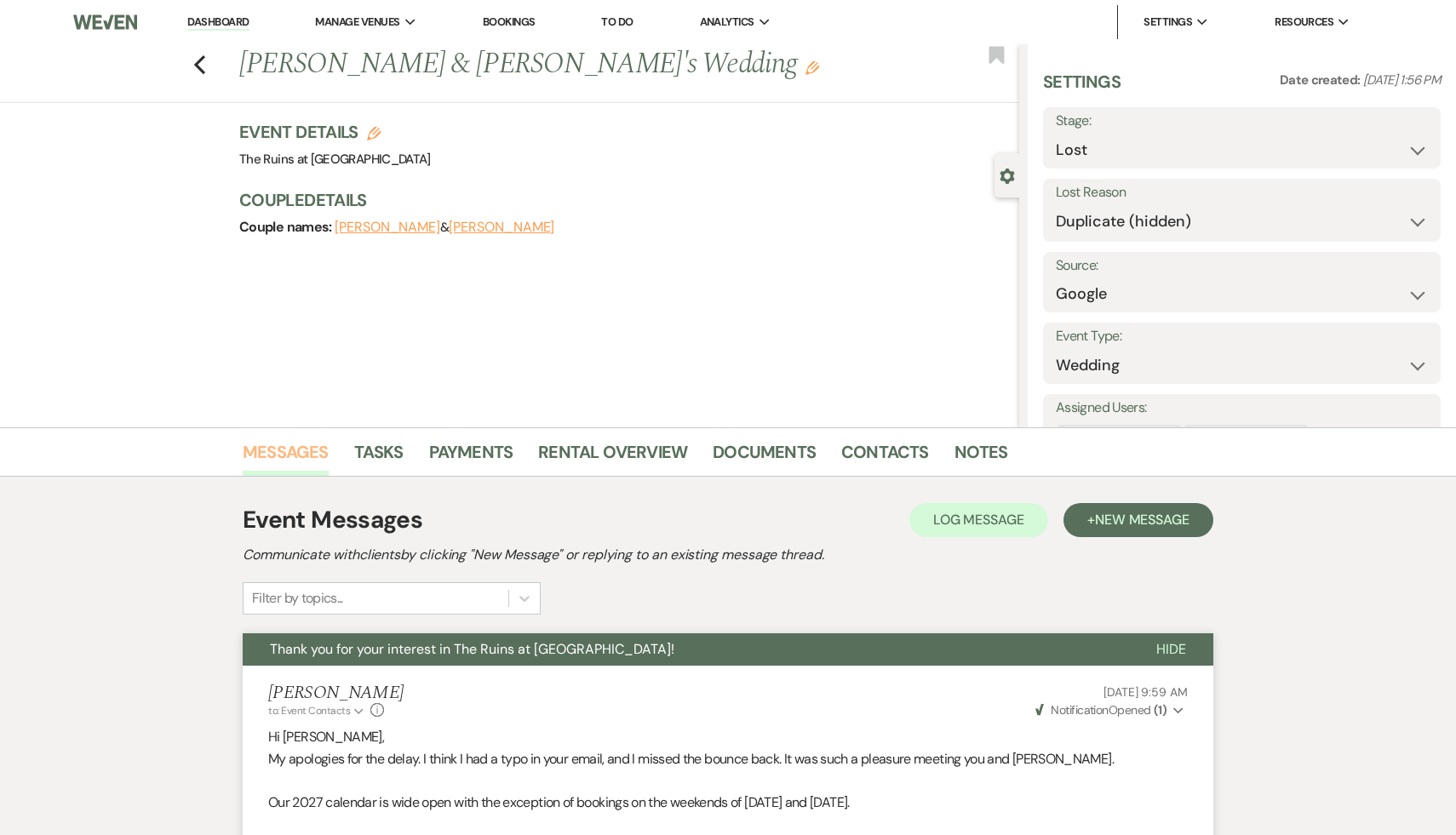
click at [283, 454] on link "Messages" at bounding box center [285, 457] width 86 height 37
click at [197, 58] on icon "Previous" at bounding box center [199, 64] width 12 height 20
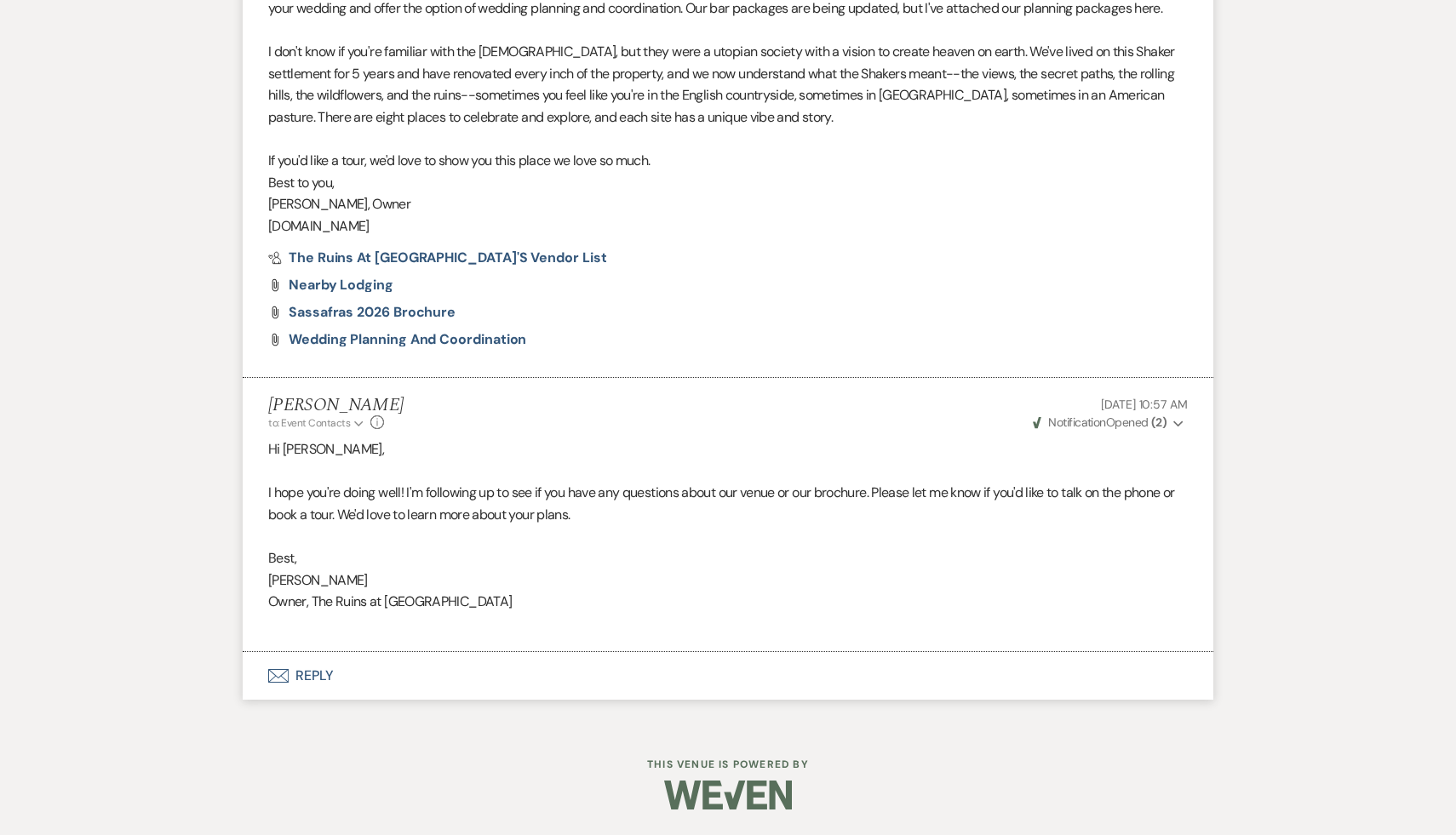
select select "9"
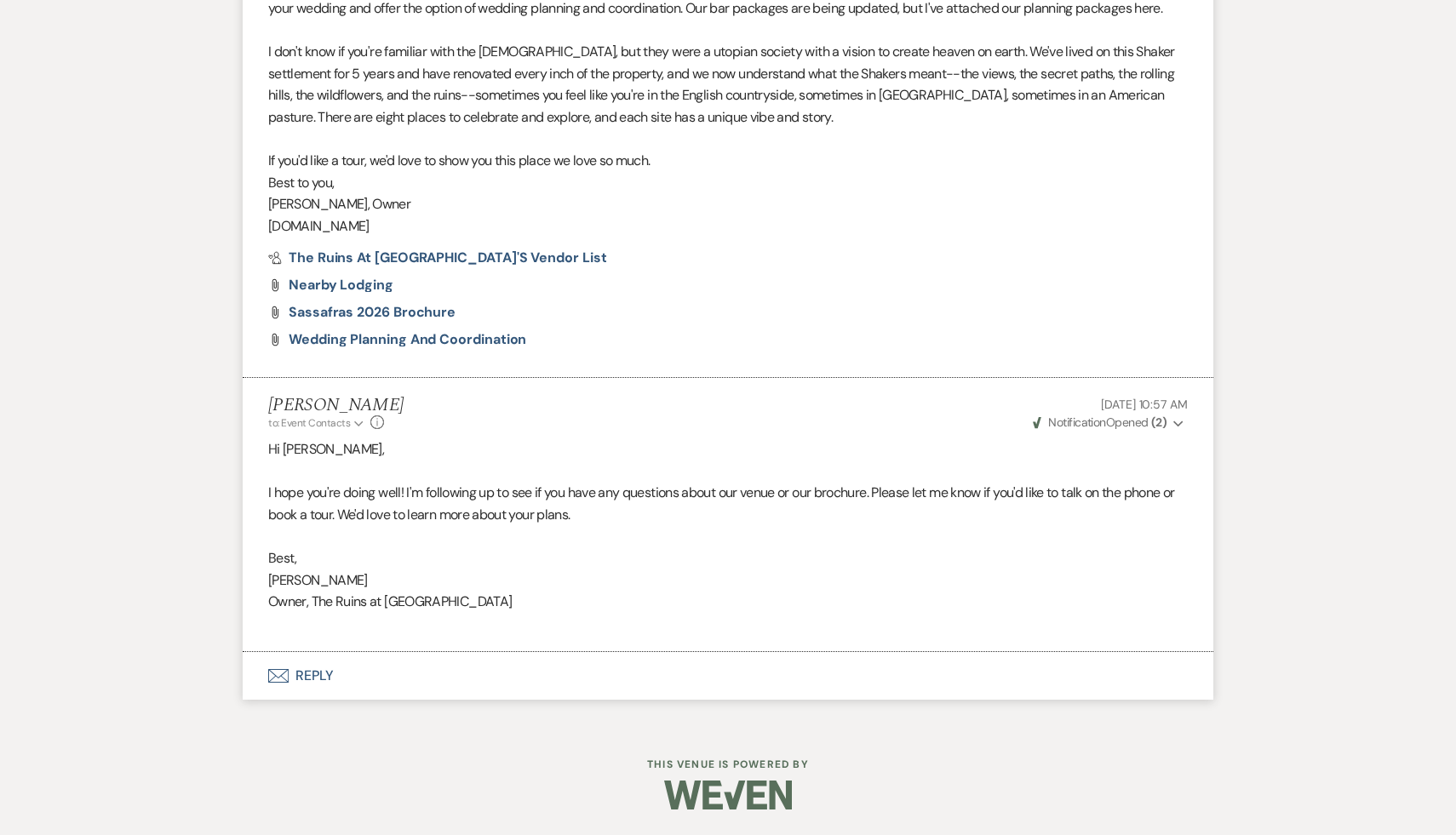
select select "9"
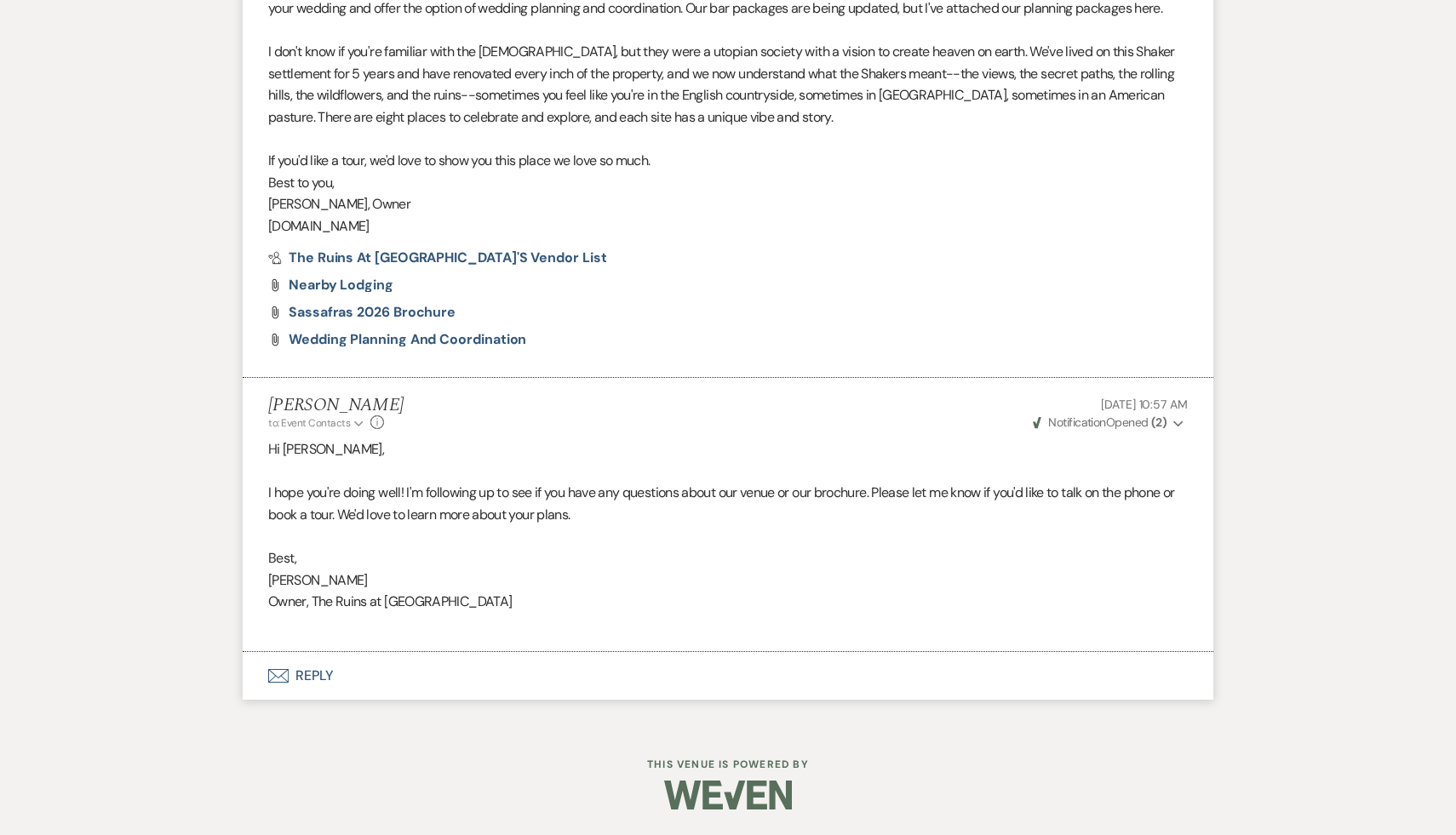
select select "9"
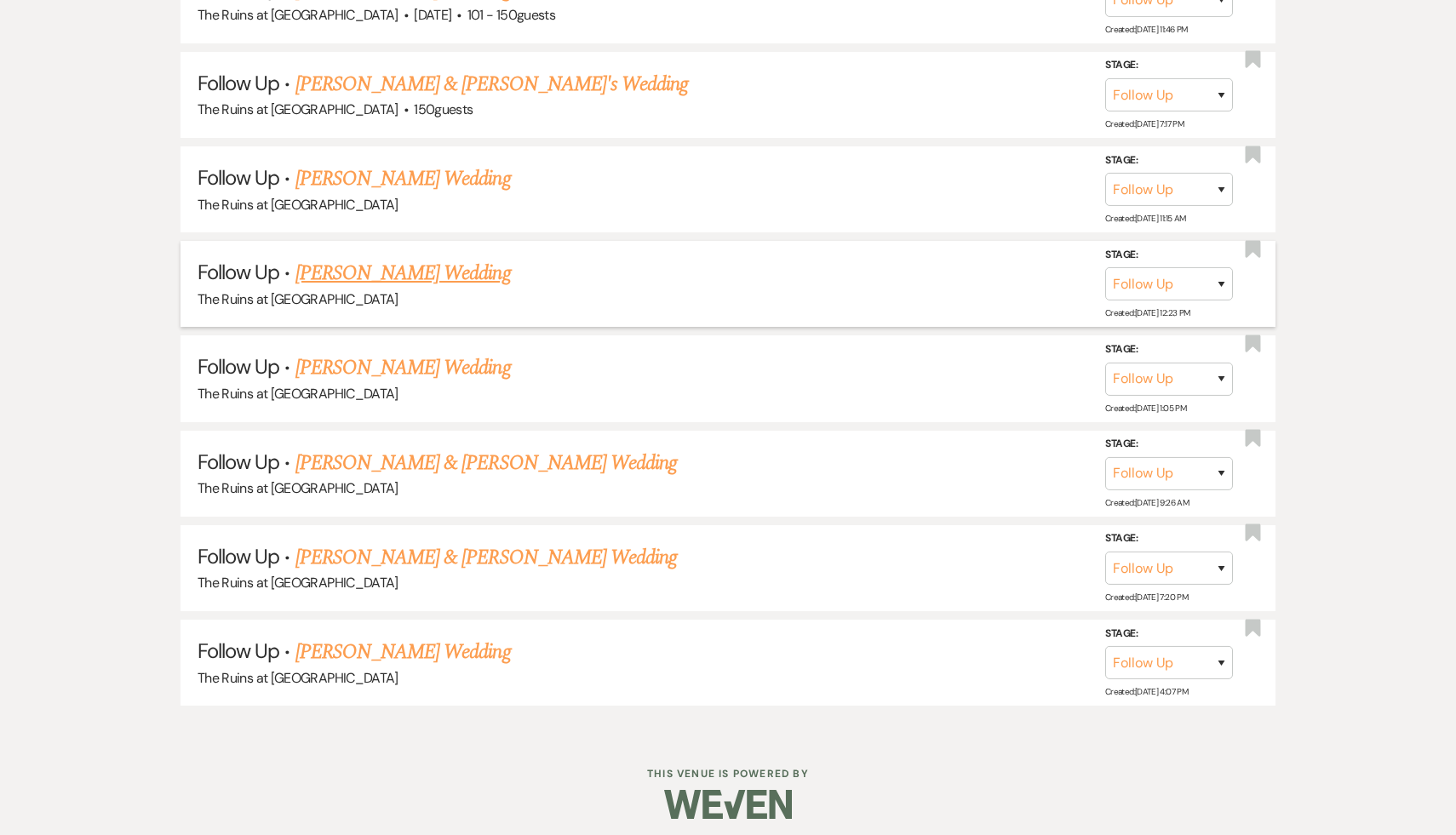
click at [429, 270] on link "[PERSON_NAME] Wedding" at bounding box center [403, 273] width 215 height 30
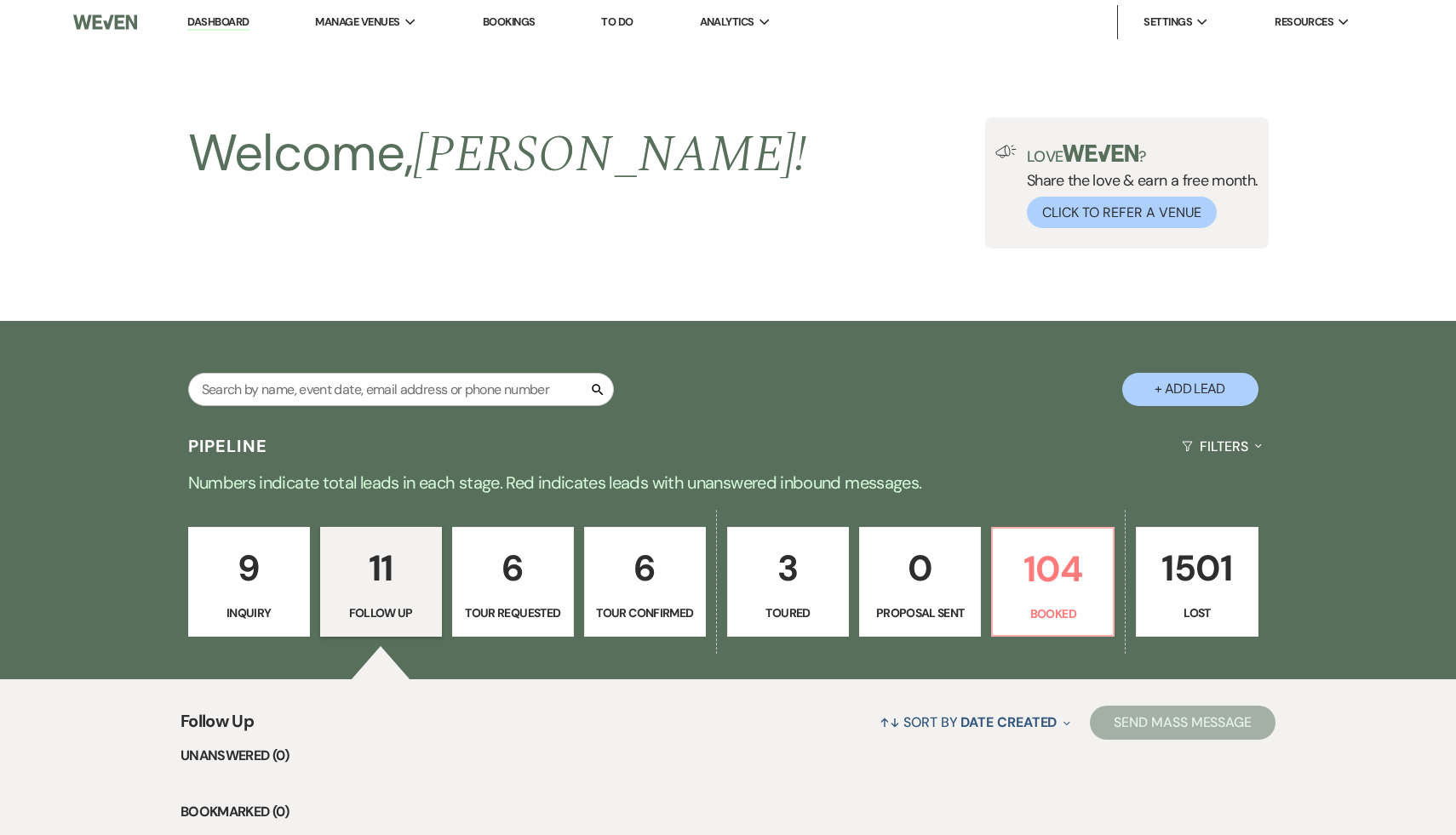
select select "9"
select select "5"
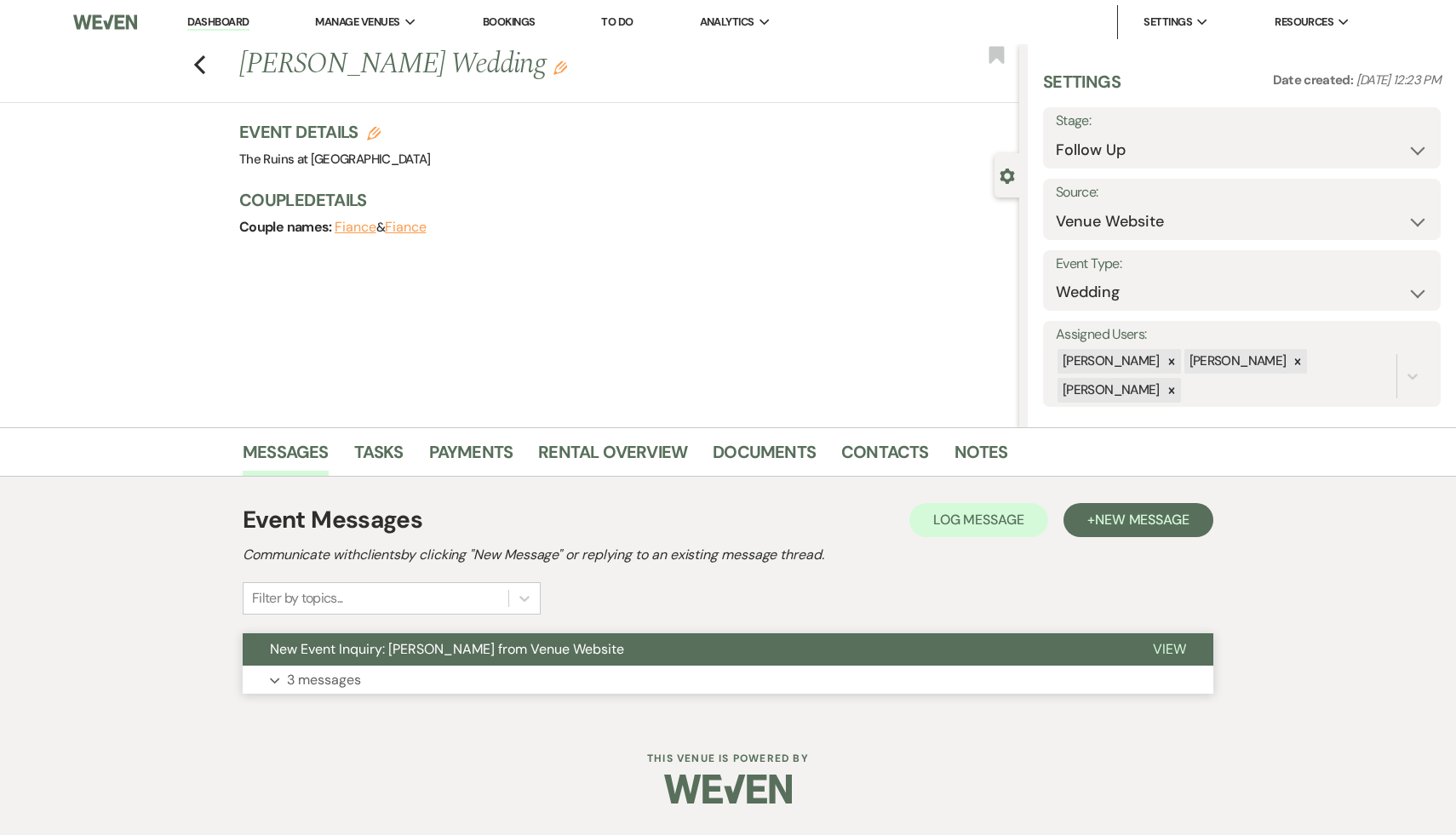
click at [382, 653] on span "New Event Inquiry: Danielle Grossman from Venue Website" at bounding box center [447, 649] width 354 height 18
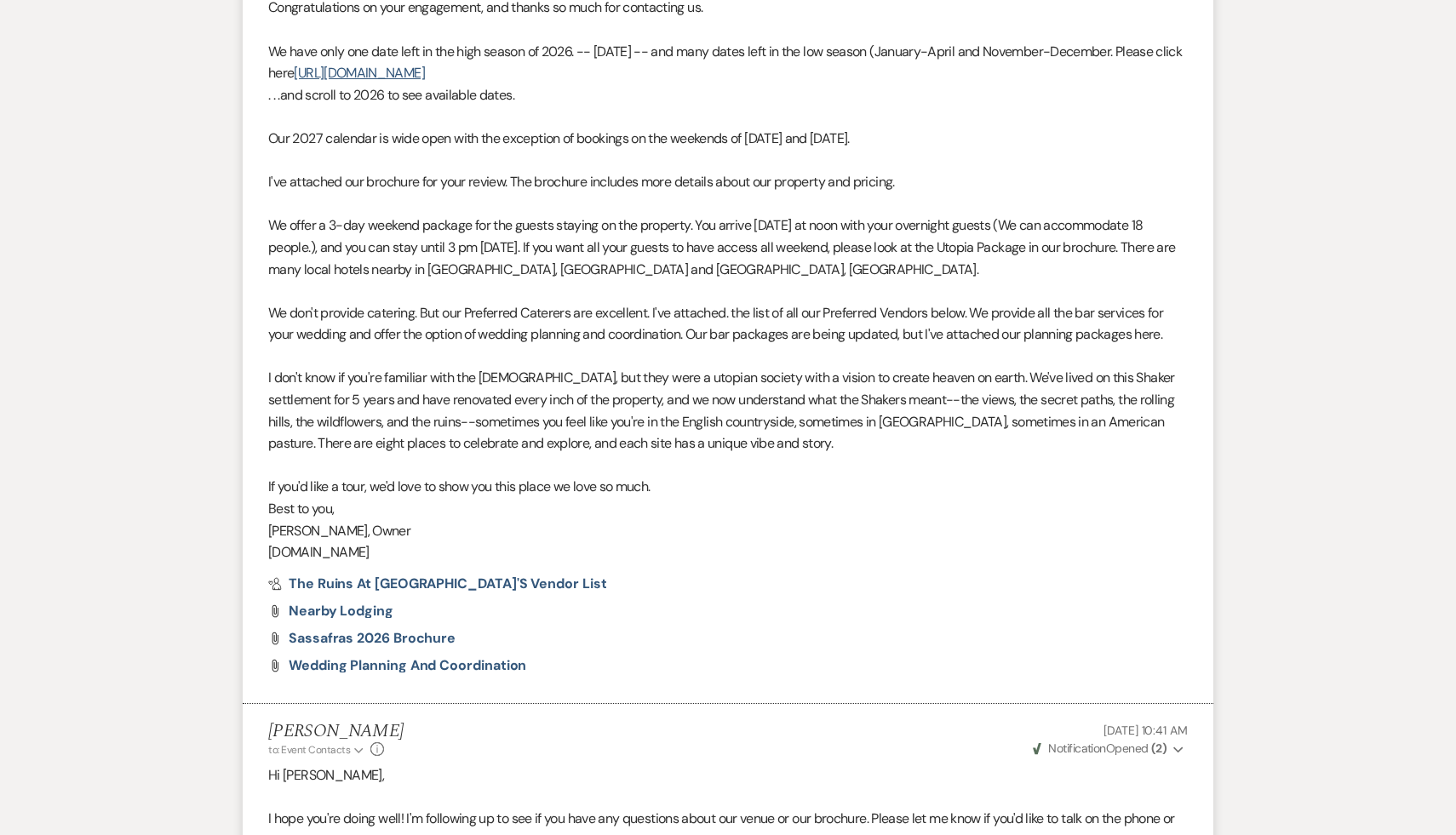
scroll to position [1521, 0]
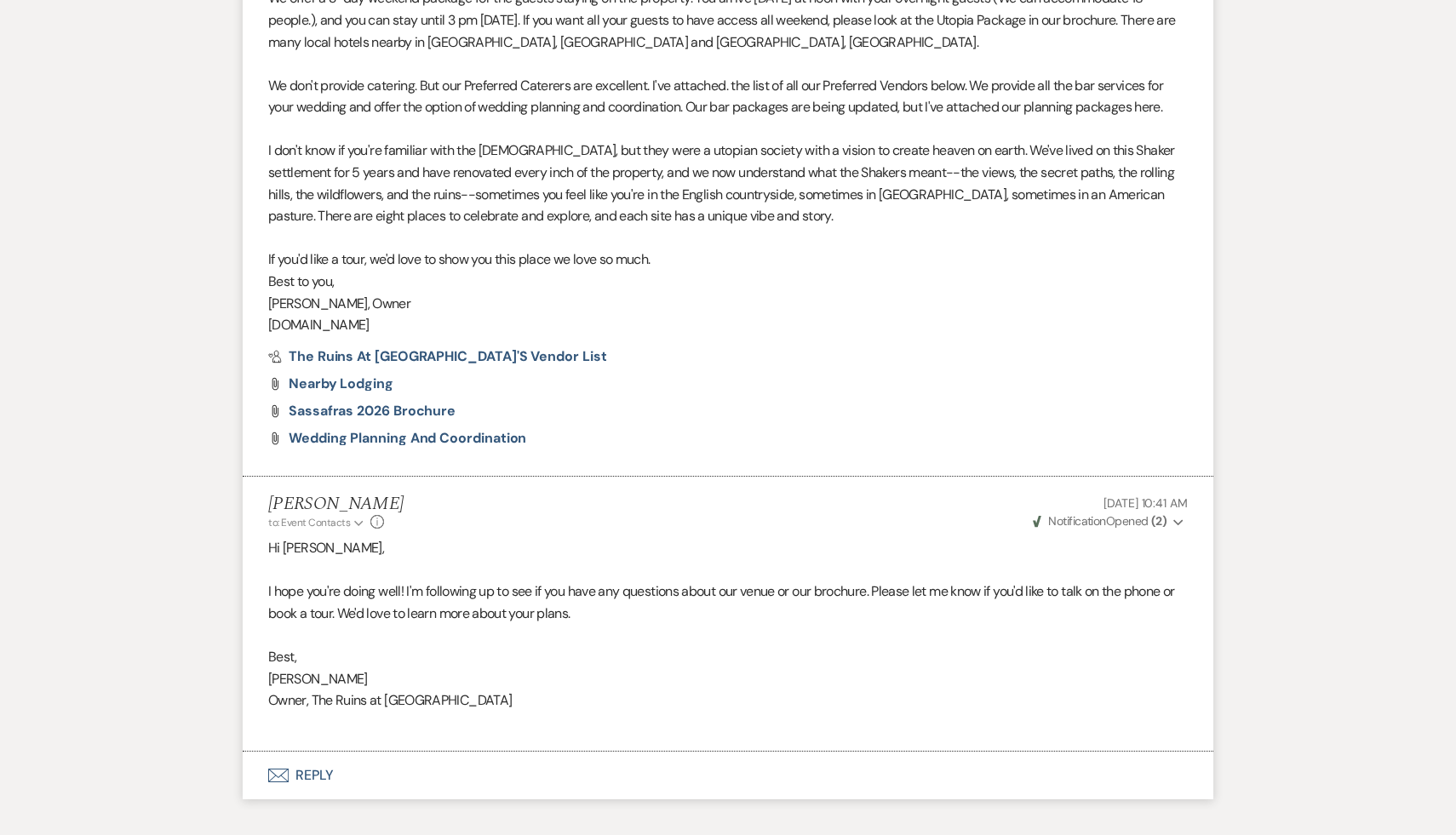
click at [315, 774] on button "Envelope Reply" at bounding box center [728, 776] width 971 height 48
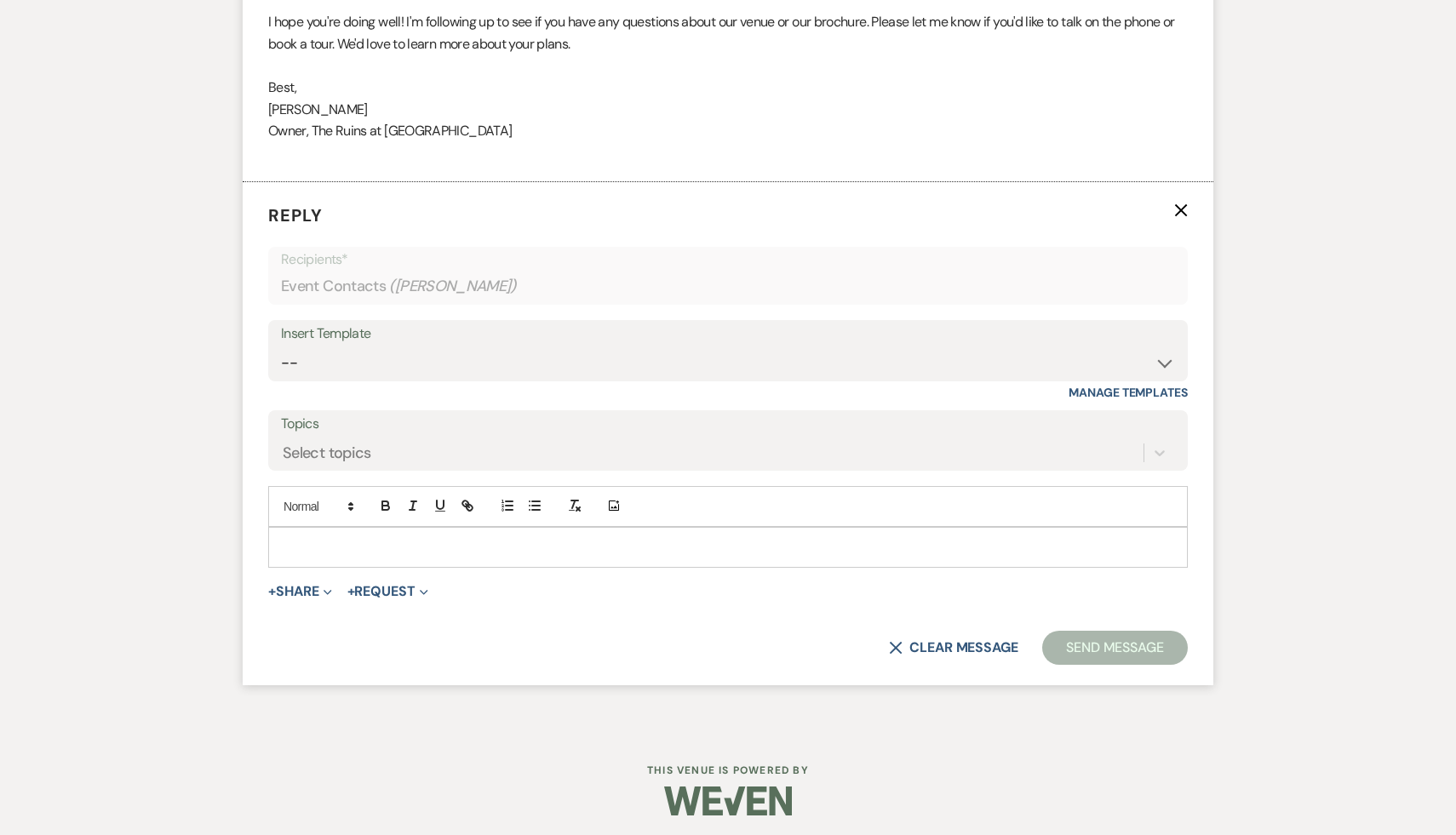
scroll to position [2097, 0]
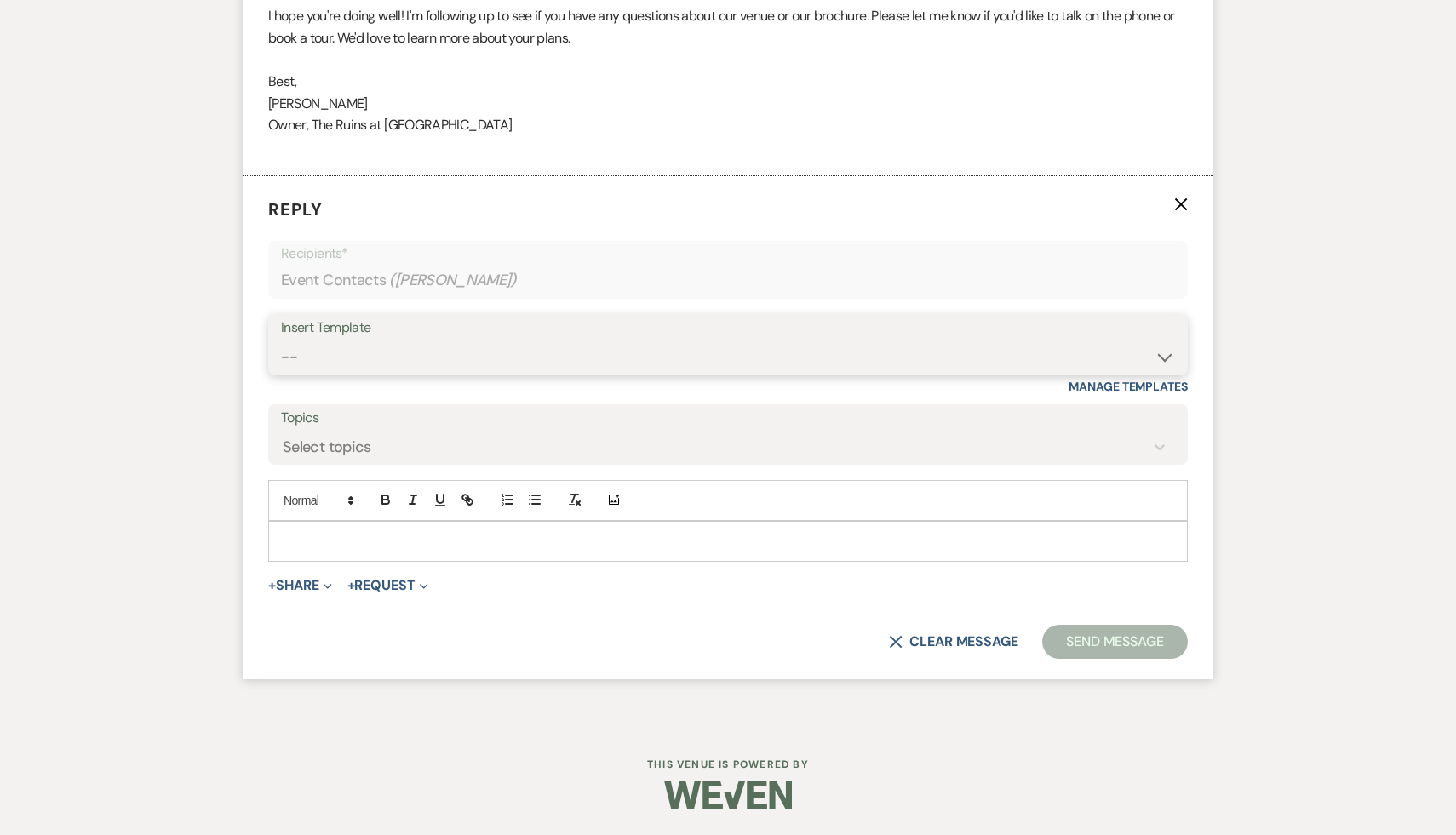
click at [1161, 354] on select "-- Weven Planning Portal Introduction (Booked Events) Initial Inquiry Response …" at bounding box center [728, 357] width 894 height 33
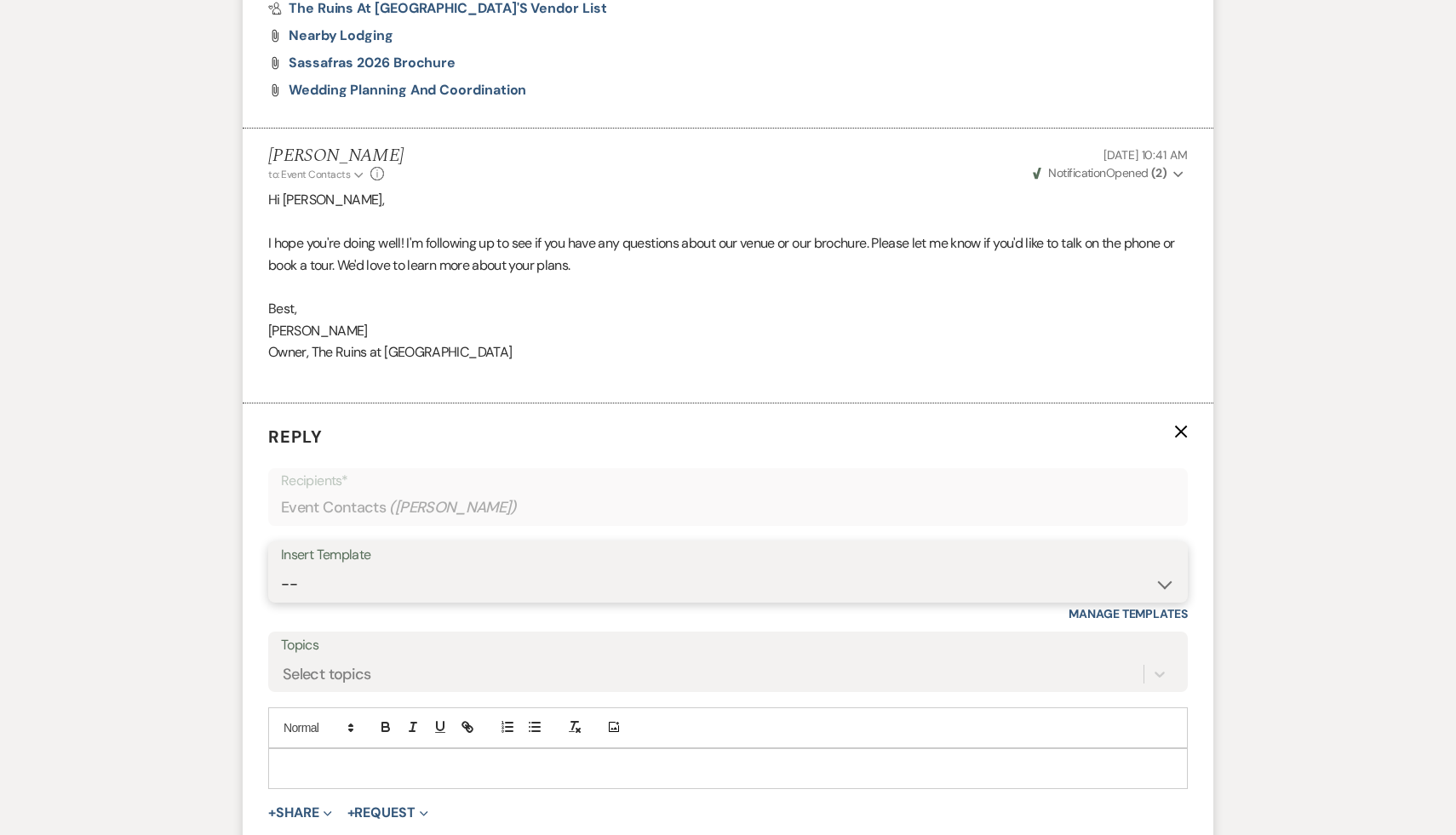
scroll to position [1877, 0]
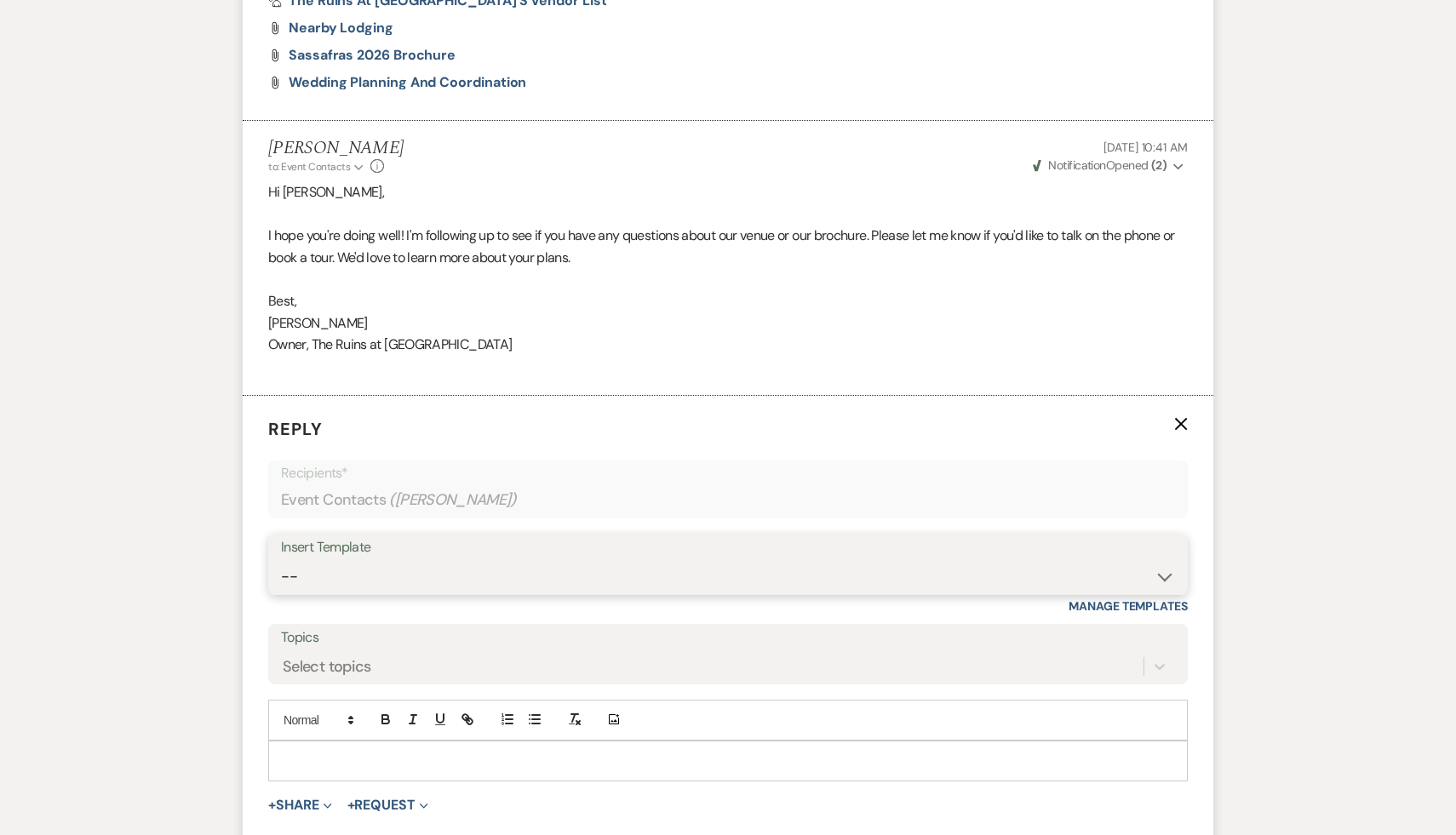
click at [1165, 575] on select "-- Weven Planning Portal Introduction (Booked Events) Initial Inquiry Response …" at bounding box center [728, 576] width 894 height 33
select select "1892"
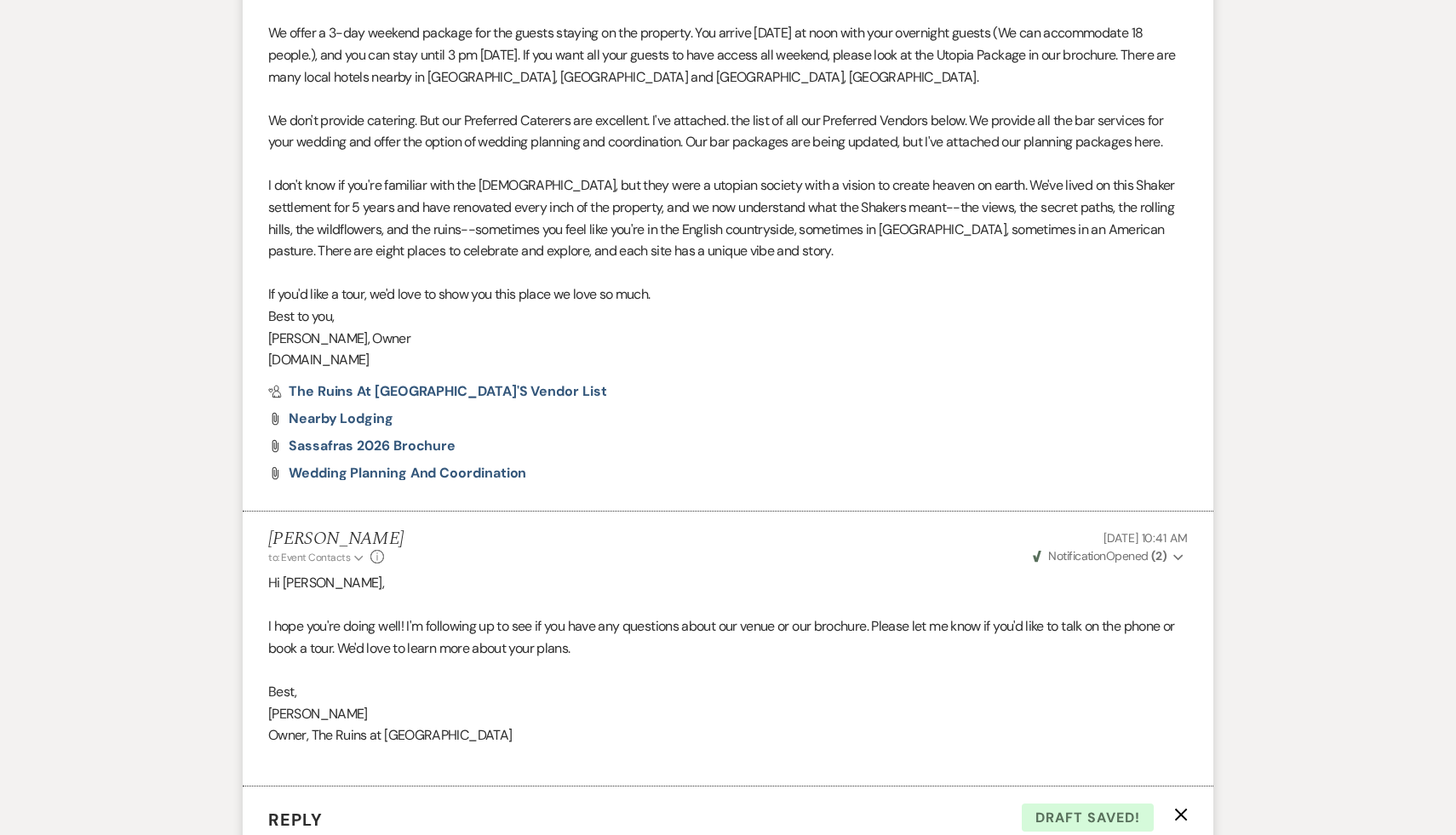
scroll to position [2192, 0]
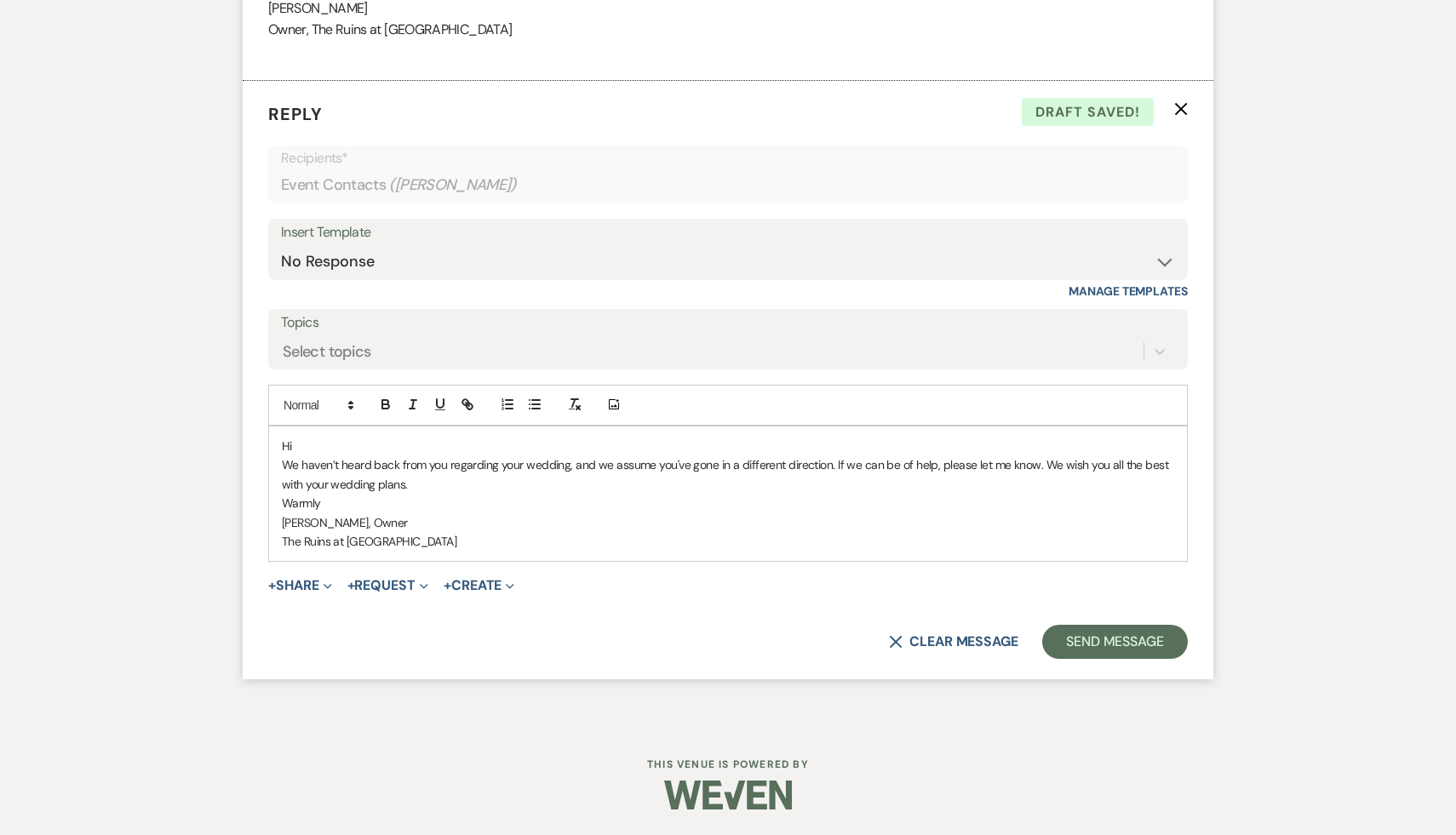
click at [328, 443] on p "Hi" at bounding box center [728, 446] width 892 height 19
click at [1137, 645] on button "Send Message" at bounding box center [1115, 642] width 146 height 34
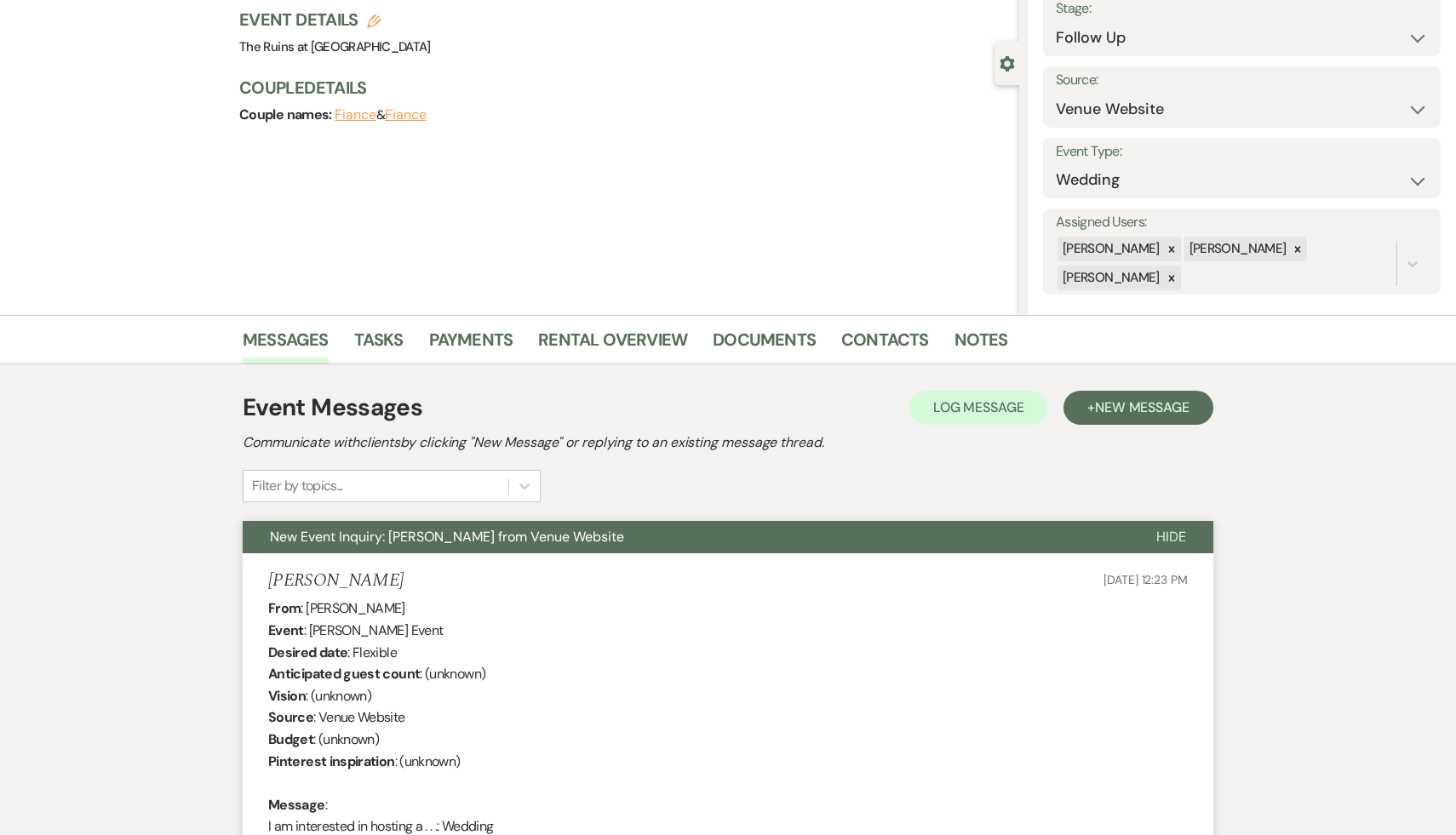
scroll to position [0, 0]
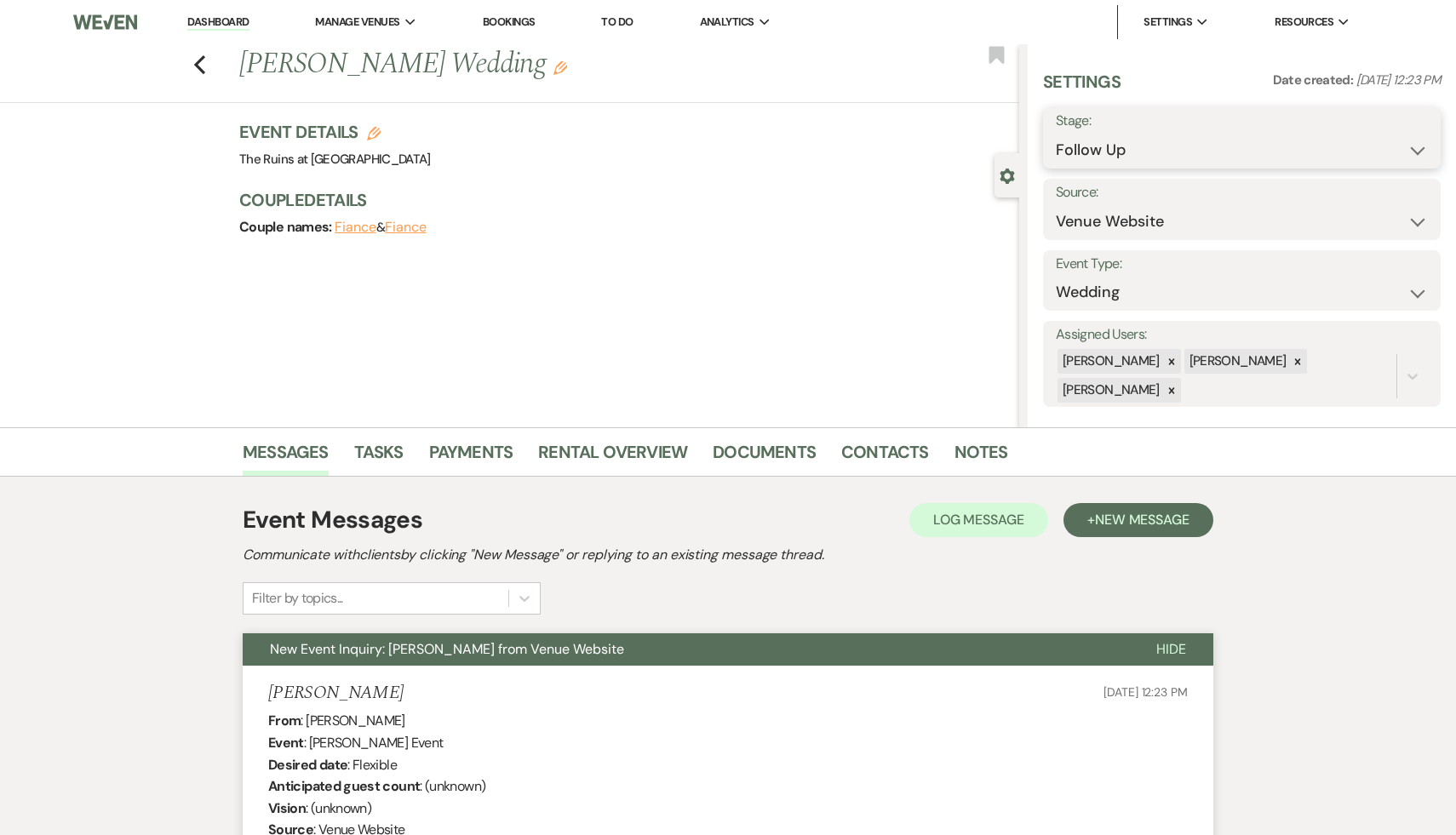
click at [1419, 147] on select "Inquiry Follow Up Tour Requested Tour Confirmed Toured Proposal Sent Booked Lost" at bounding box center [1241, 149] width 372 height 33
select select "8"
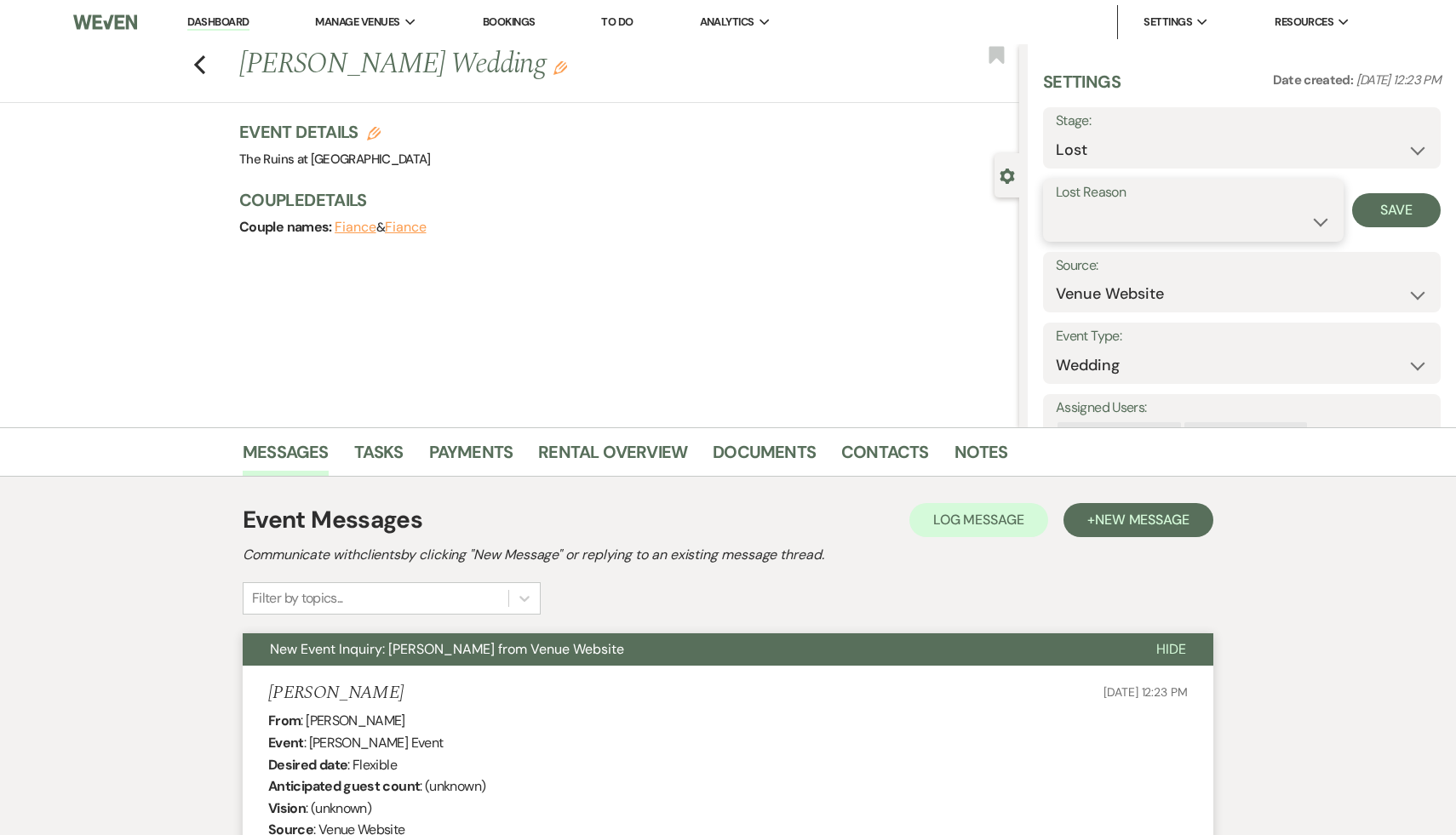
click at [1318, 217] on select "Booked Elsewhere Budget Date Unavailable No Response Not a Good Match Capacity …" at bounding box center [1192, 221] width 275 height 33
select select "5"
click at [1399, 211] on button "Save" at bounding box center [1396, 210] width 89 height 34
click at [218, 20] on link "Dashboard" at bounding box center [218, 22] width 61 height 16
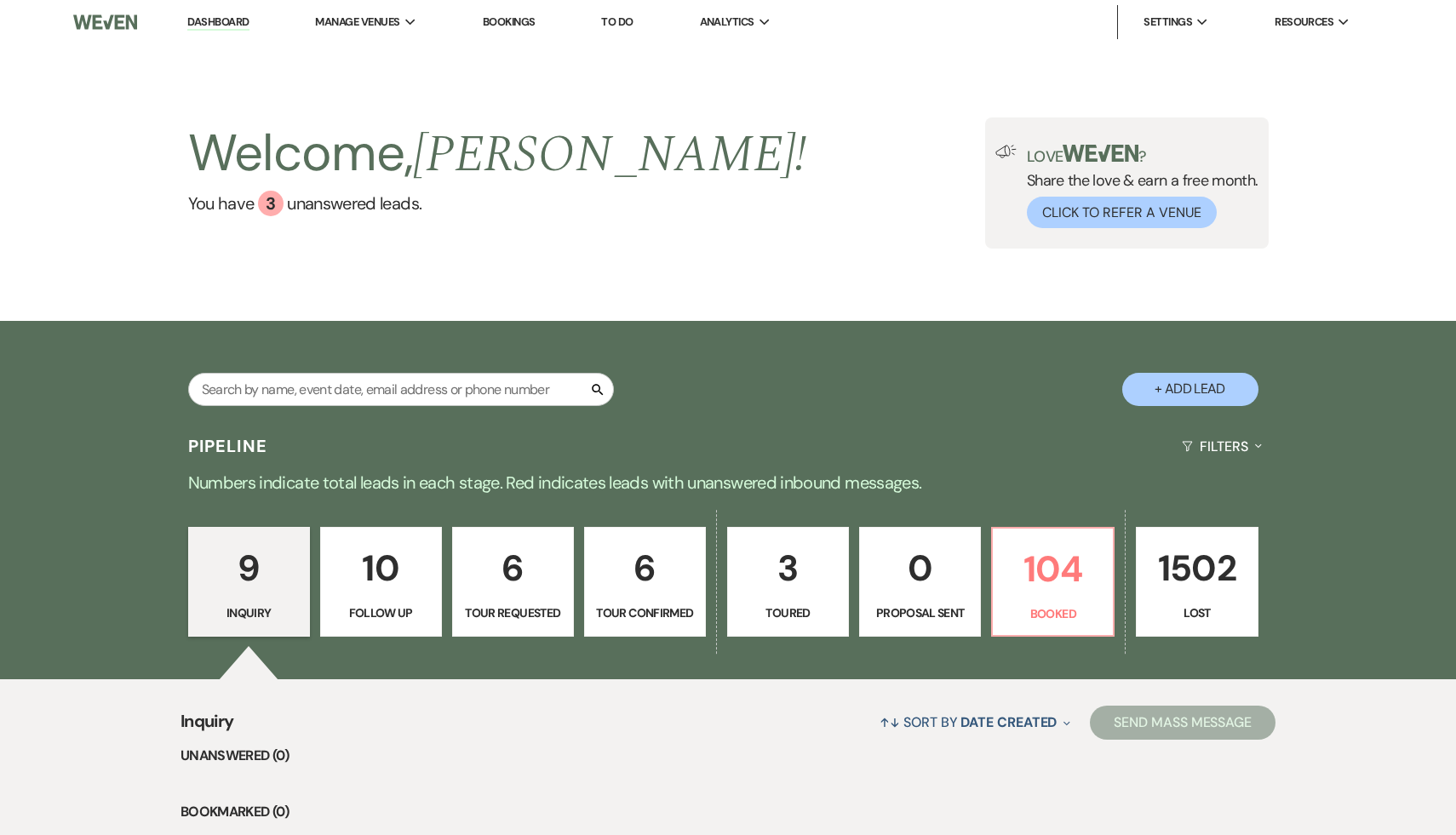
click at [1201, 395] on button "+ Add Lead" at bounding box center [1189, 389] width 136 height 33
select select "534"
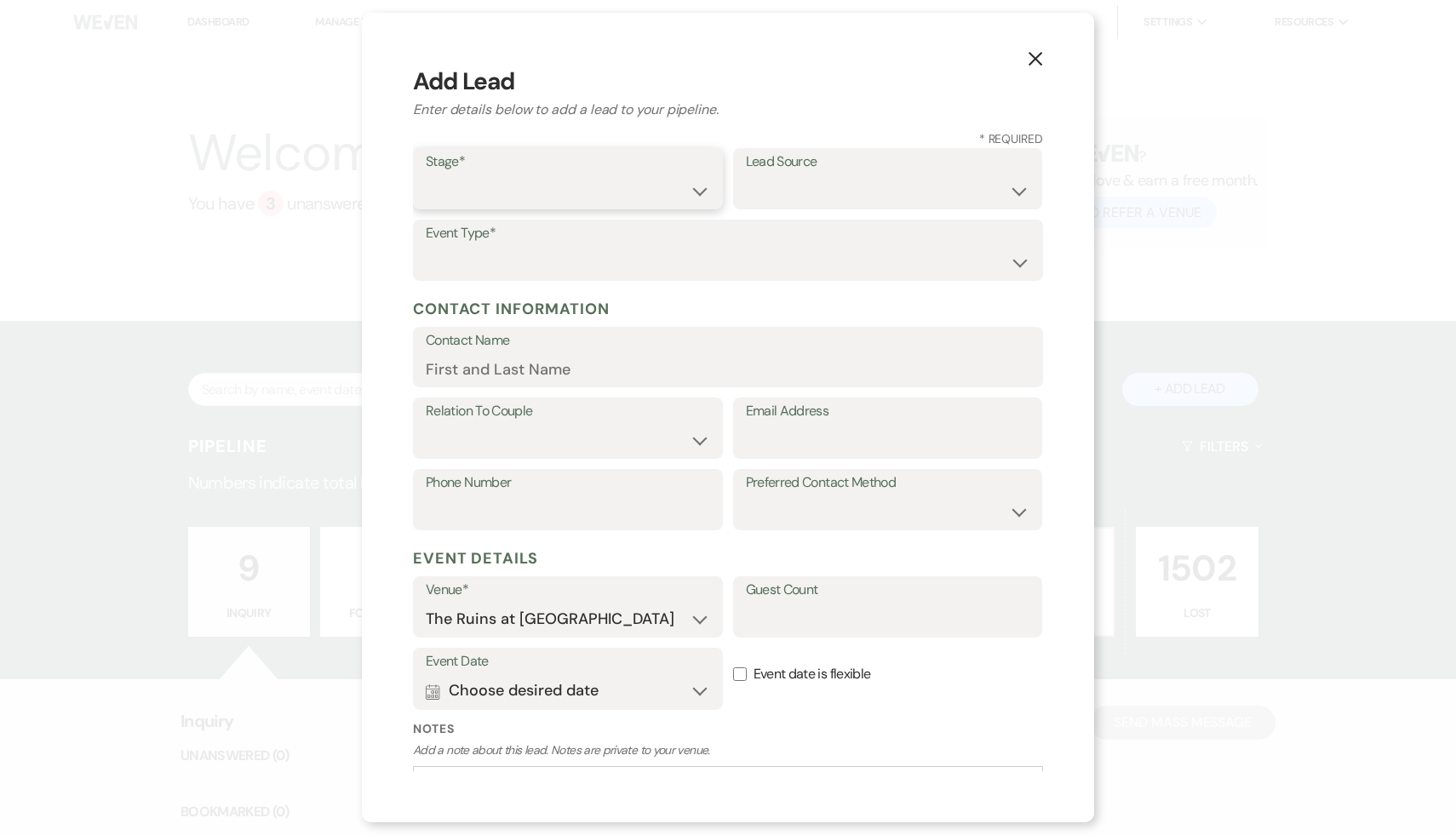
click at [699, 191] on select "Inquiry Follow Up Tour Requested Tour Confirmed Toured Proposal Sent Booked Lost" at bounding box center [568, 190] width 284 height 33
click at [698, 187] on select "Inquiry Follow Up Tour Requested Tour Confirmed Toured Proposal Sent Booked Lost" at bounding box center [568, 190] width 284 height 33
select select "1"
click at [1019, 184] on select "Weven Venue Website Instagram Facebook Pinterest Google The Knot Wedding Wire H…" at bounding box center [888, 190] width 284 height 33
select select "17"
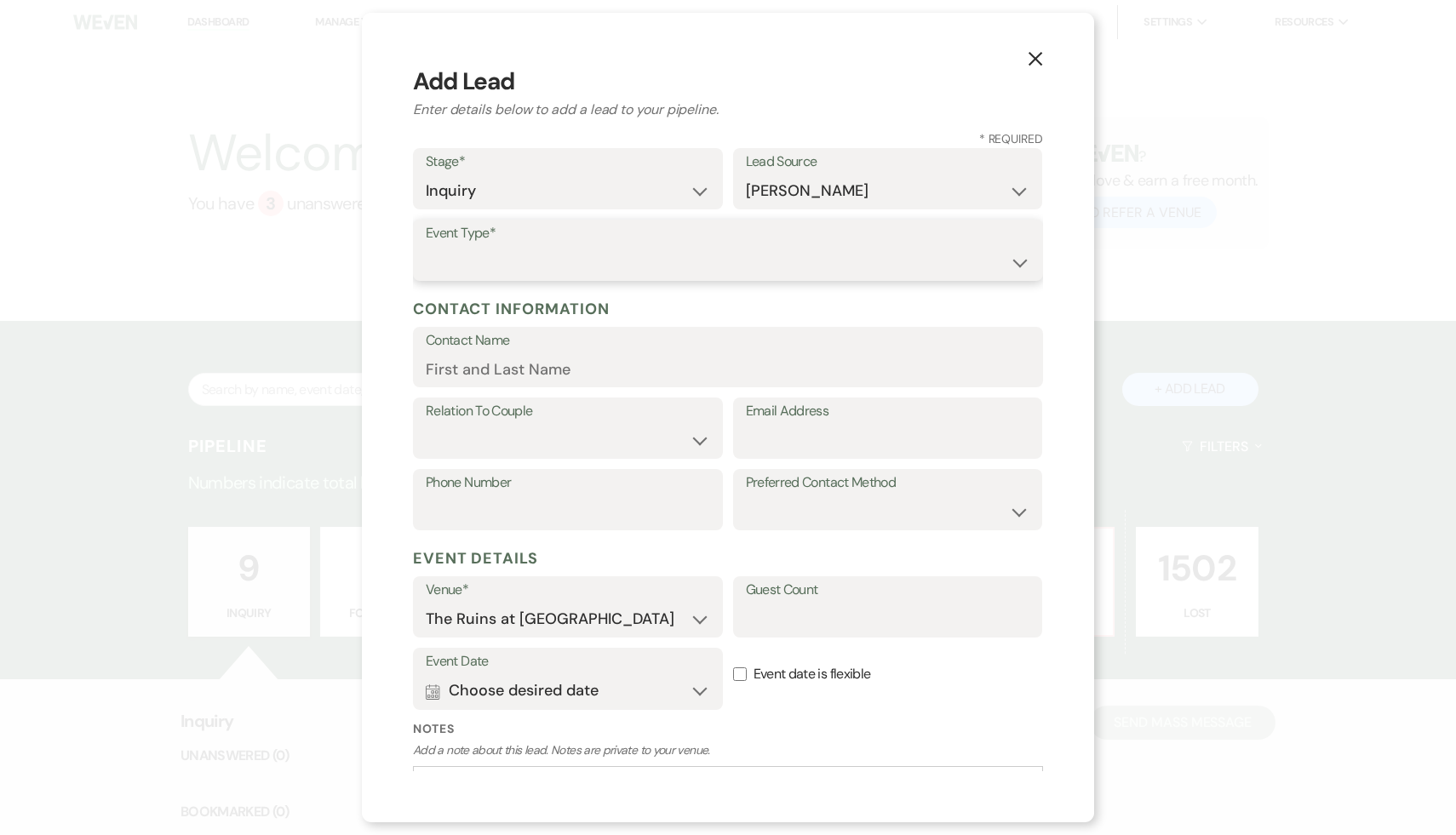
click at [1020, 261] on select "Wedding Anniversary Party Baby Shower Bachelorette / Bachelor Party Birthday Pa…" at bounding box center [728, 262] width 604 height 33
select select "1"
click at [787, 433] on input "Email Address" at bounding box center [888, 440] width 284 height 33
paste input "Not provided lutzlana2@gmail.com Wedding details Wedding date They request: Oct…"
type input "Not provided lutzlana2@gmail.com Wedding details Wedding date They request: Oct…"
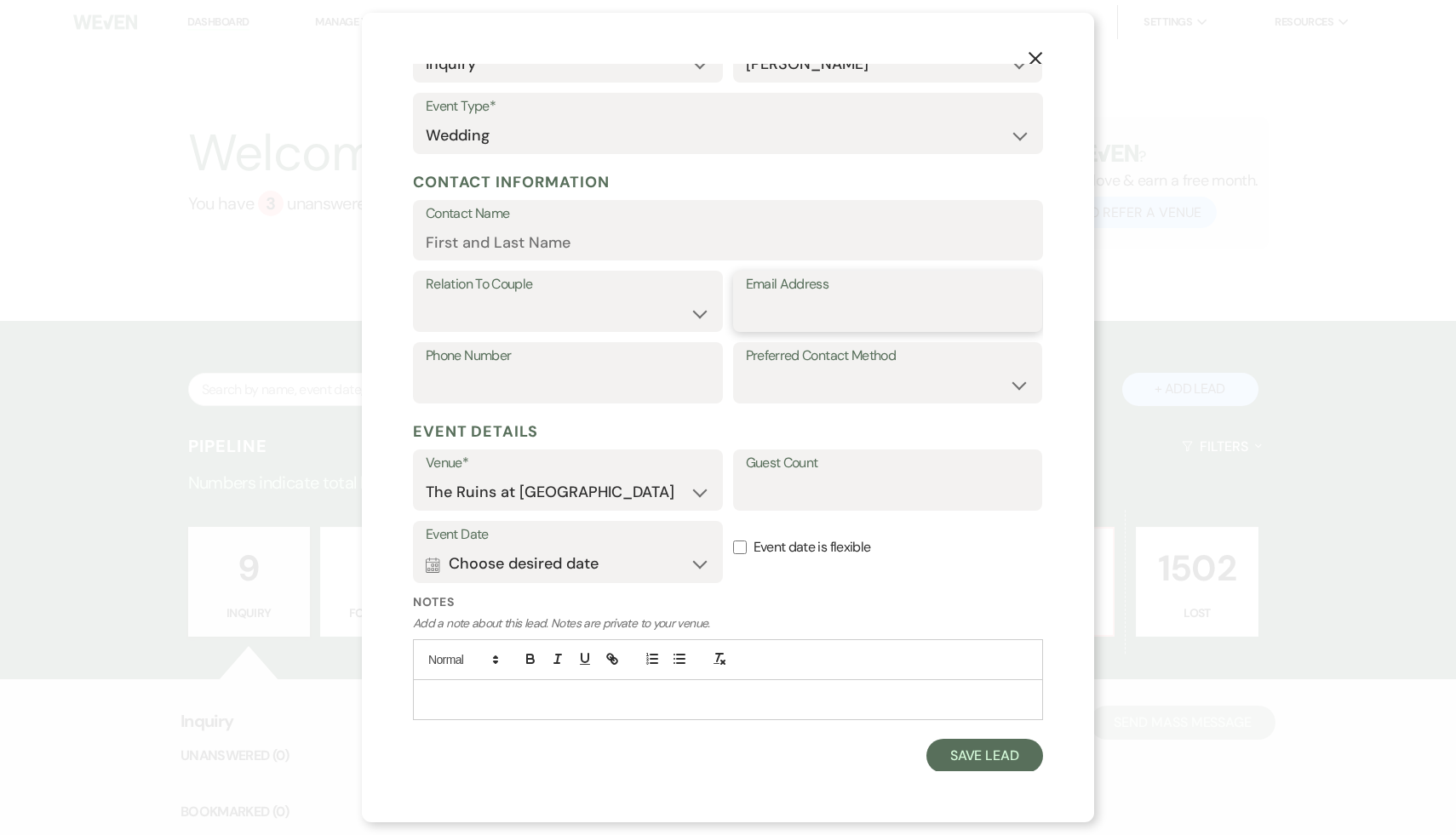
scroll to position [128, 0]
click at [595, 694] on p at bounding box center [728, 699] width 603 height 19
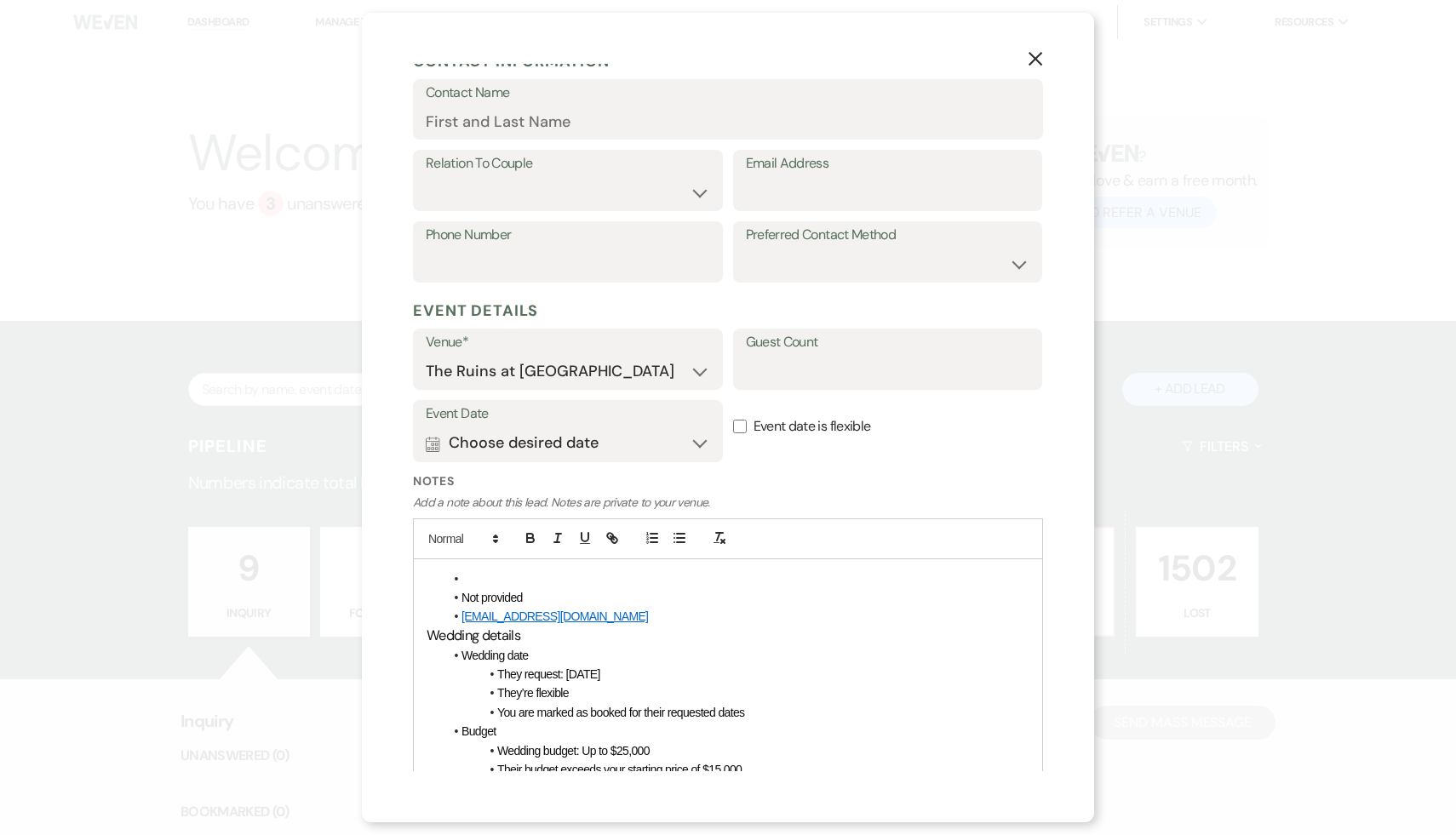
scroll to position [249, 0]
drag, startPoint x: 575, startPoint y: 617, endPoint x: 460, endPoint y: 614, distance: 115.0
click at [460, 614] on li "lutzlana2@gmail.com" at bounding box center [736, 615] width 586 height 19
copy link "lutzlana2@gmail.com"
click at [807, 193] on input "Email Address" at bounding box center [888, 191] width 284 height 33
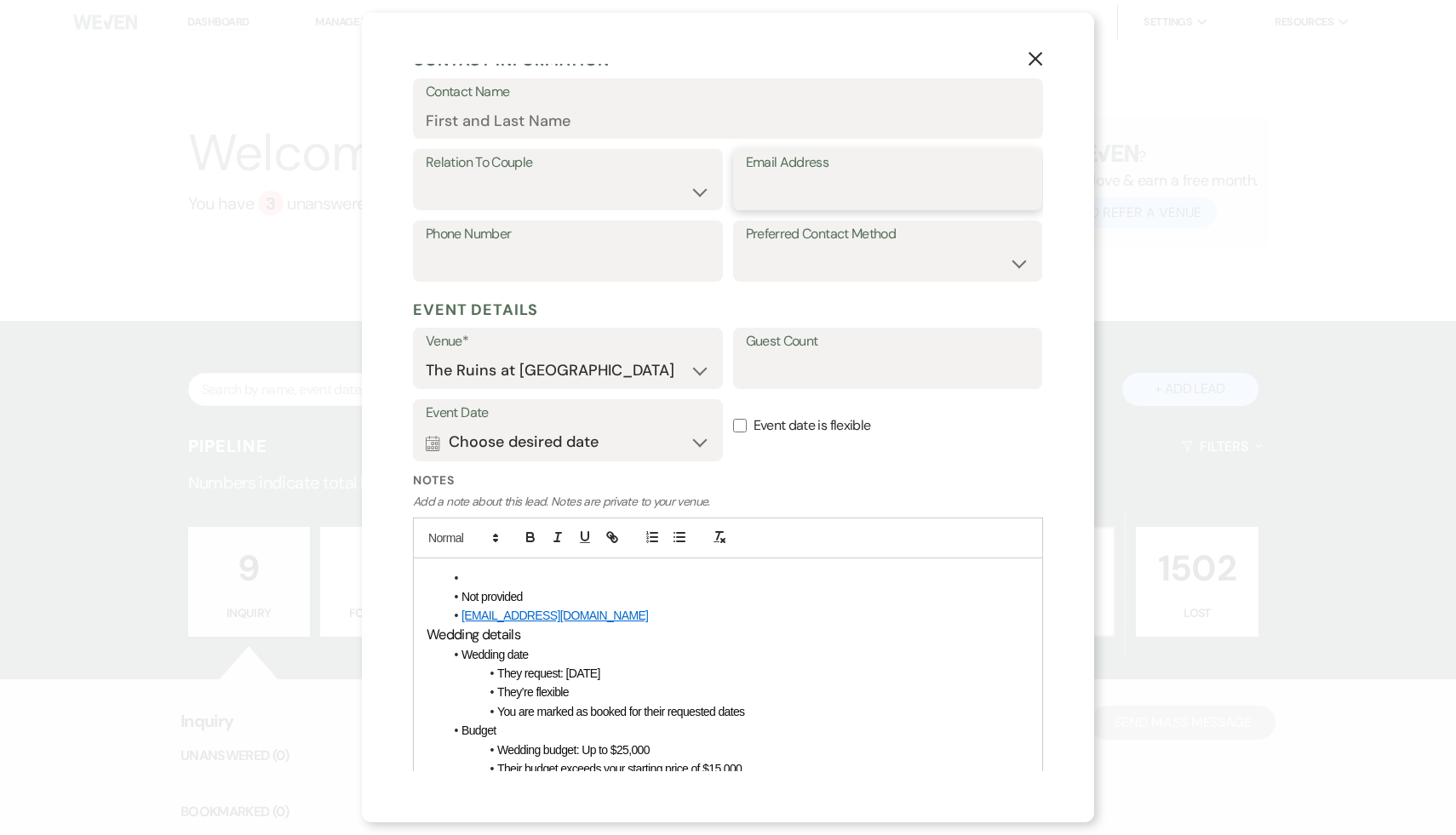
paste input "lutzlana2@gmail.com"
type input "lutzlana2@gmail.com"
click at [599, 119] on input "Contact Name" at bounding box center [728, 120] width 604 height 33
type input "Lana"
click at [694, 191] on select "Couple Planner Parent of Couple Family Member Friend Other" at bounding box center [568, 191] width 284 height 33
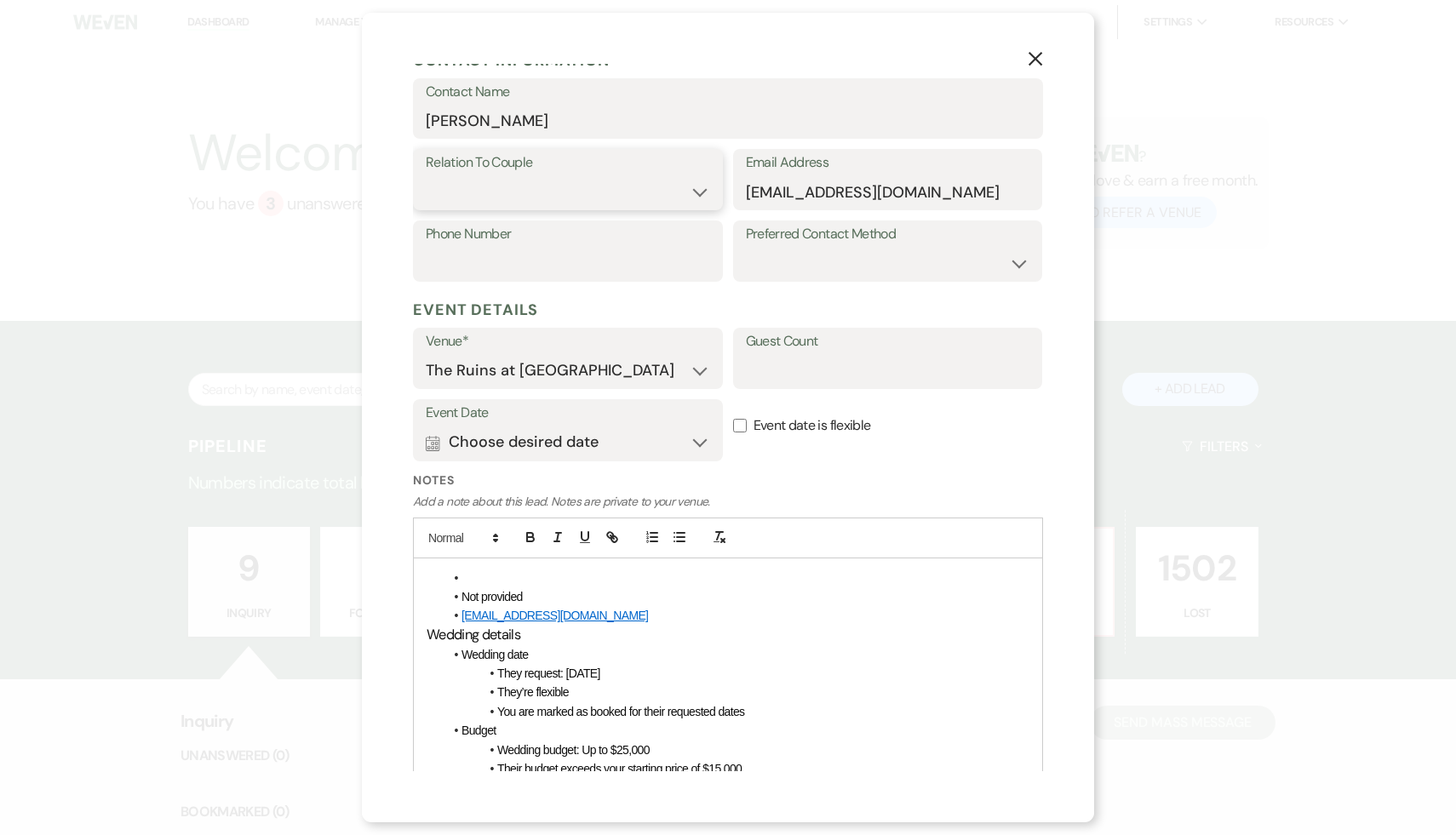
select select "1"
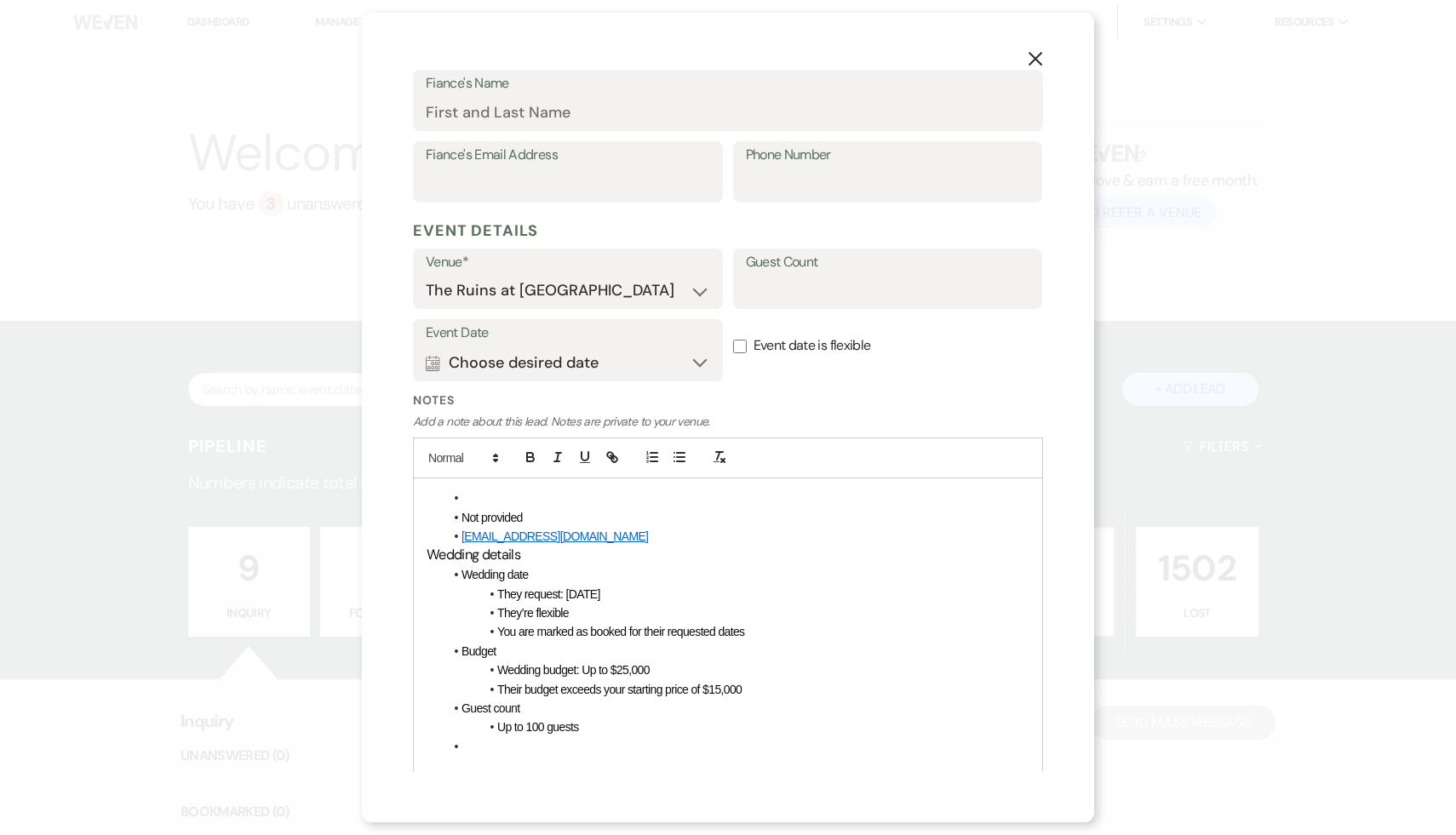
scroll to position [571, 0]
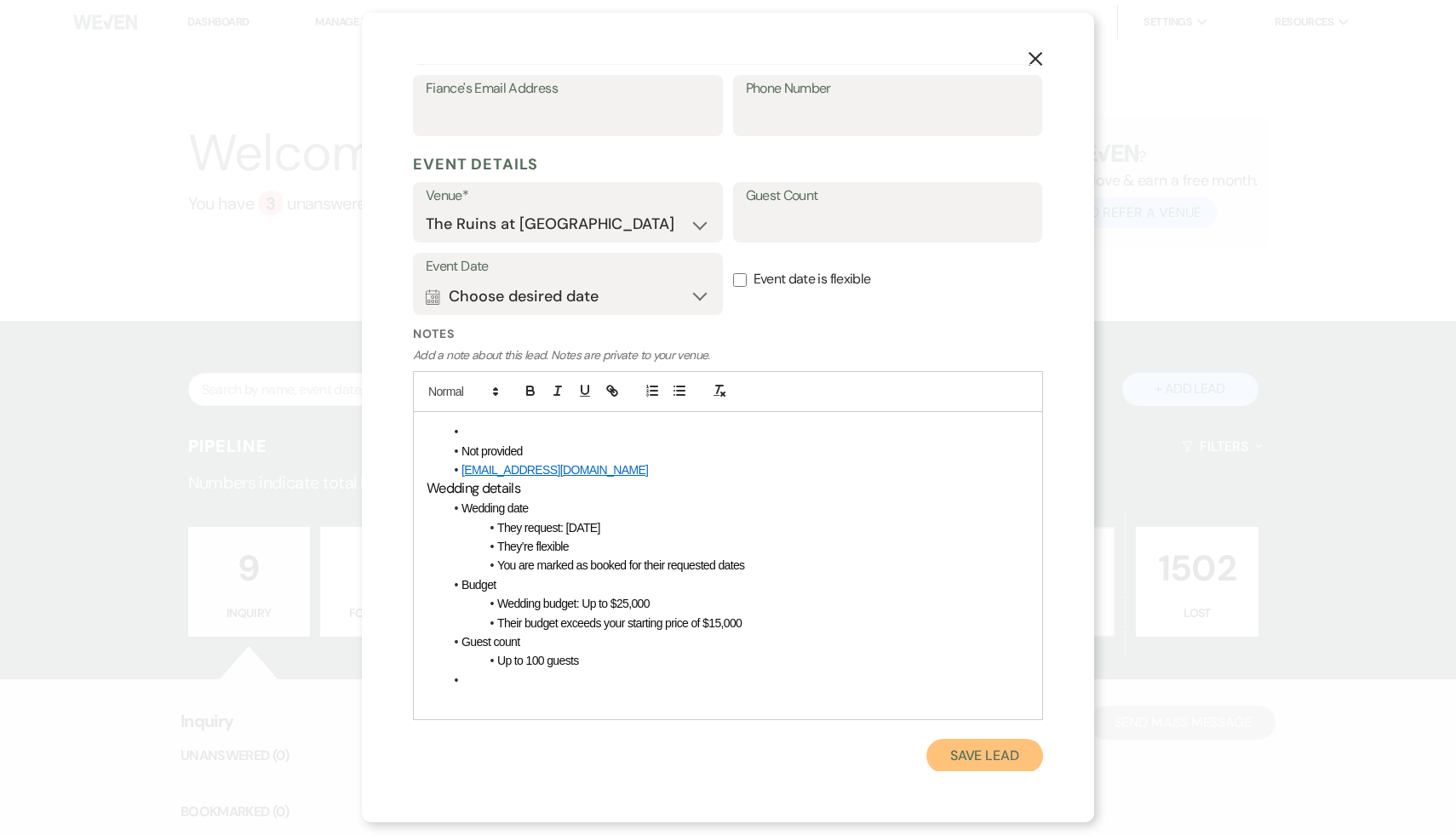
click at [983, 759] on button "Save Lead" at bounding box center [984, 756] width 116 height 34
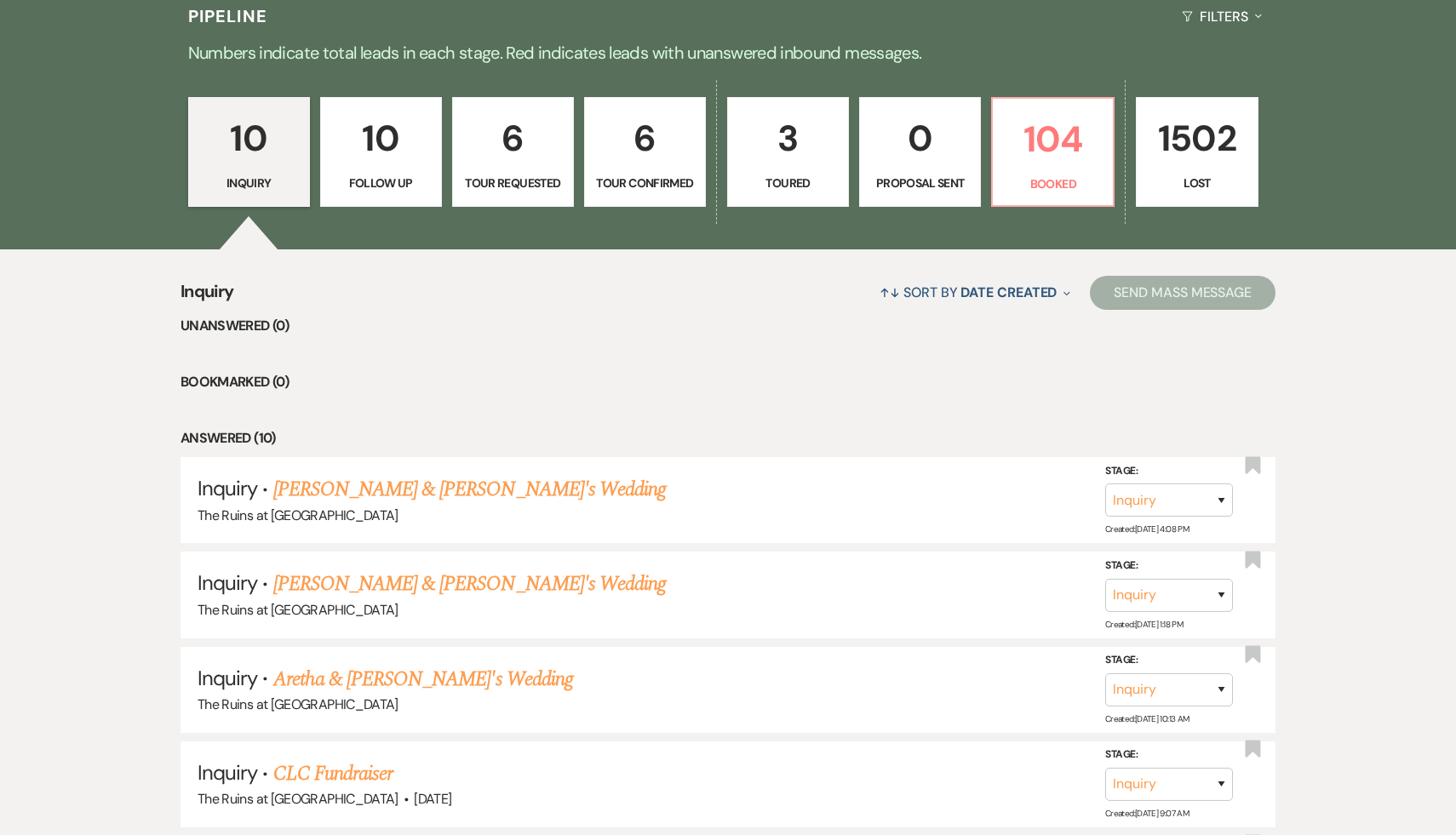
scroll to position [436, 0]
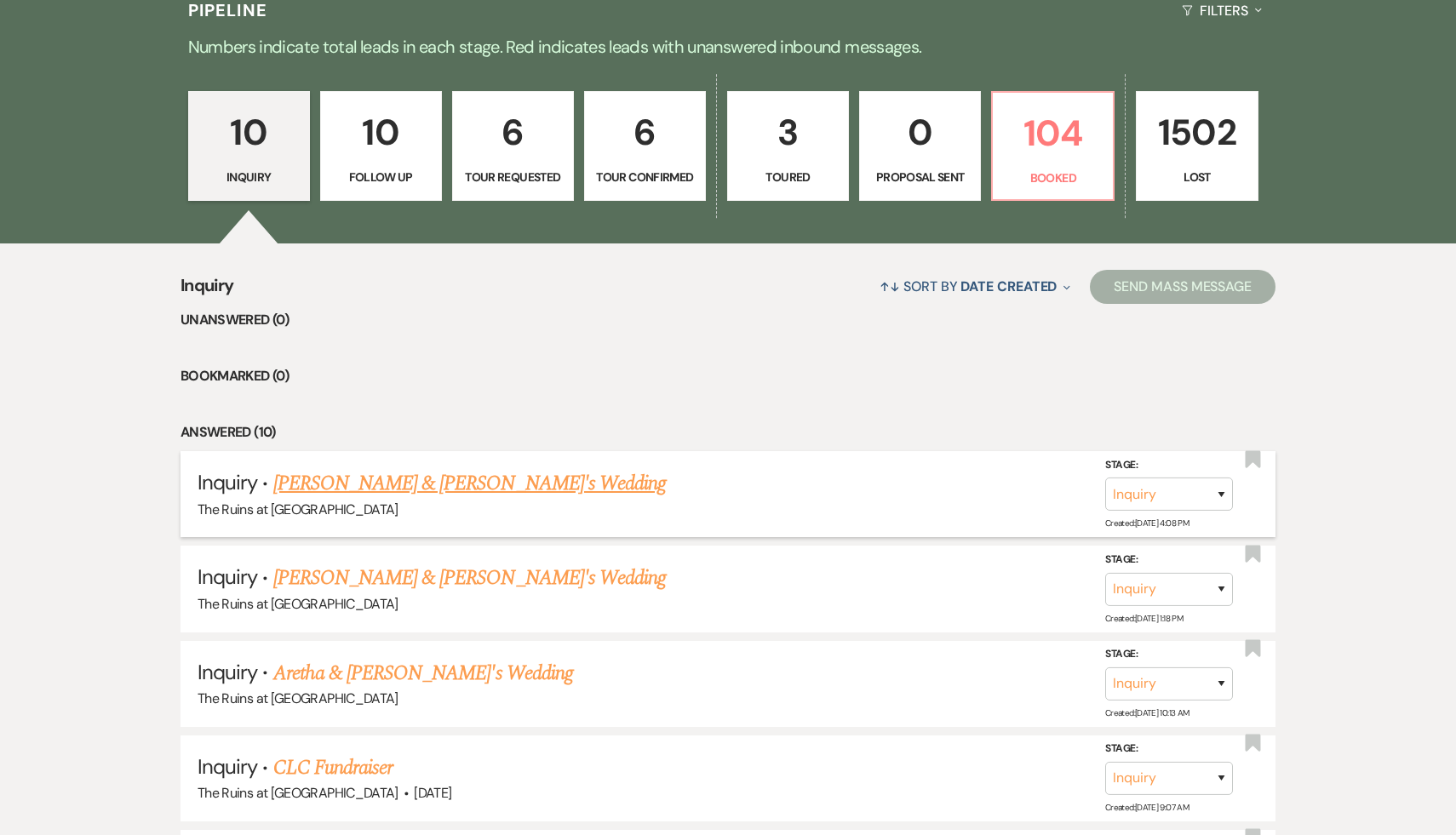
click at [383, 491] on link "Lana & Fiance's Wedding" at bounding box center [469, 484] width 393 height 30
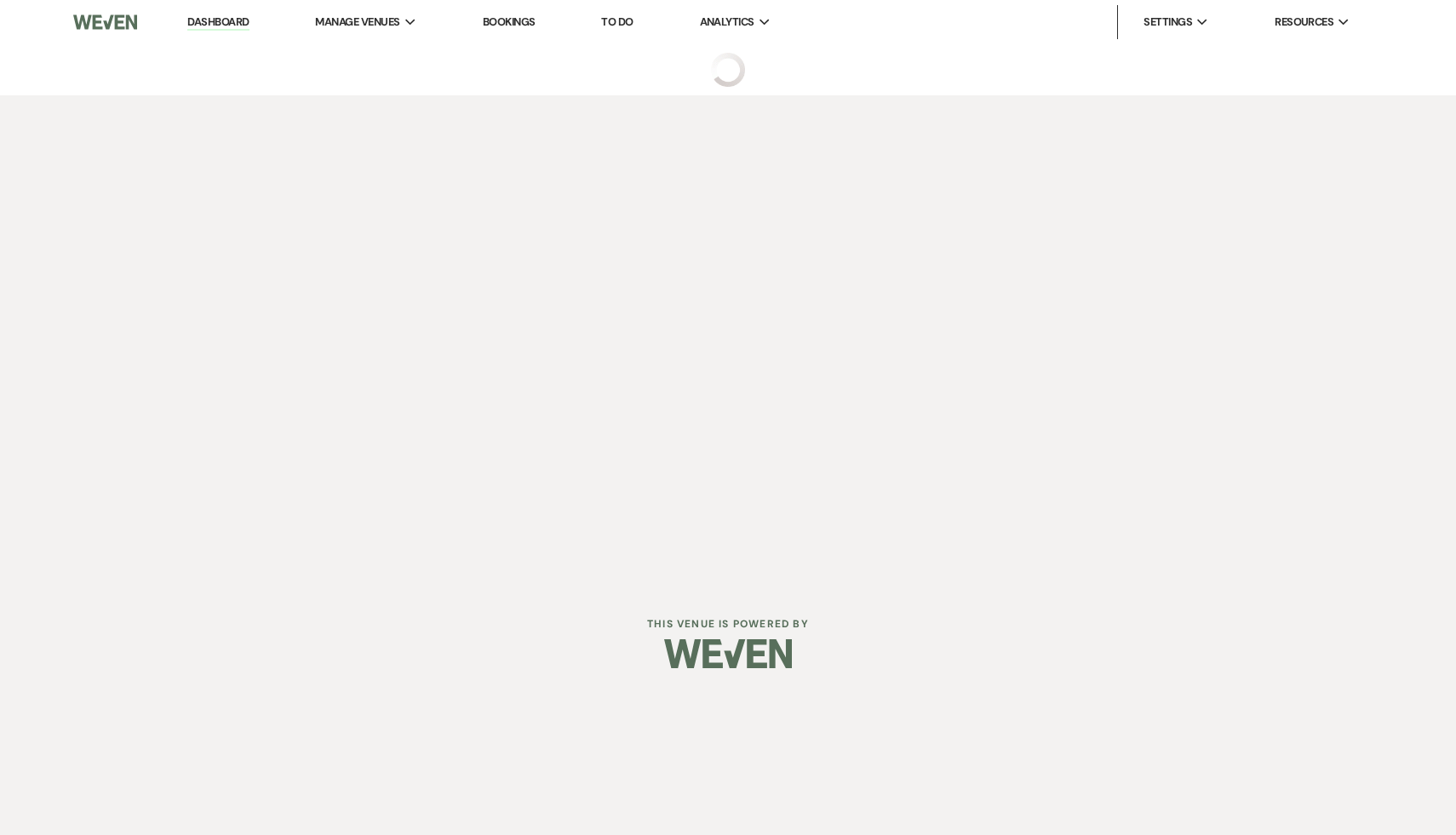
select select "17"
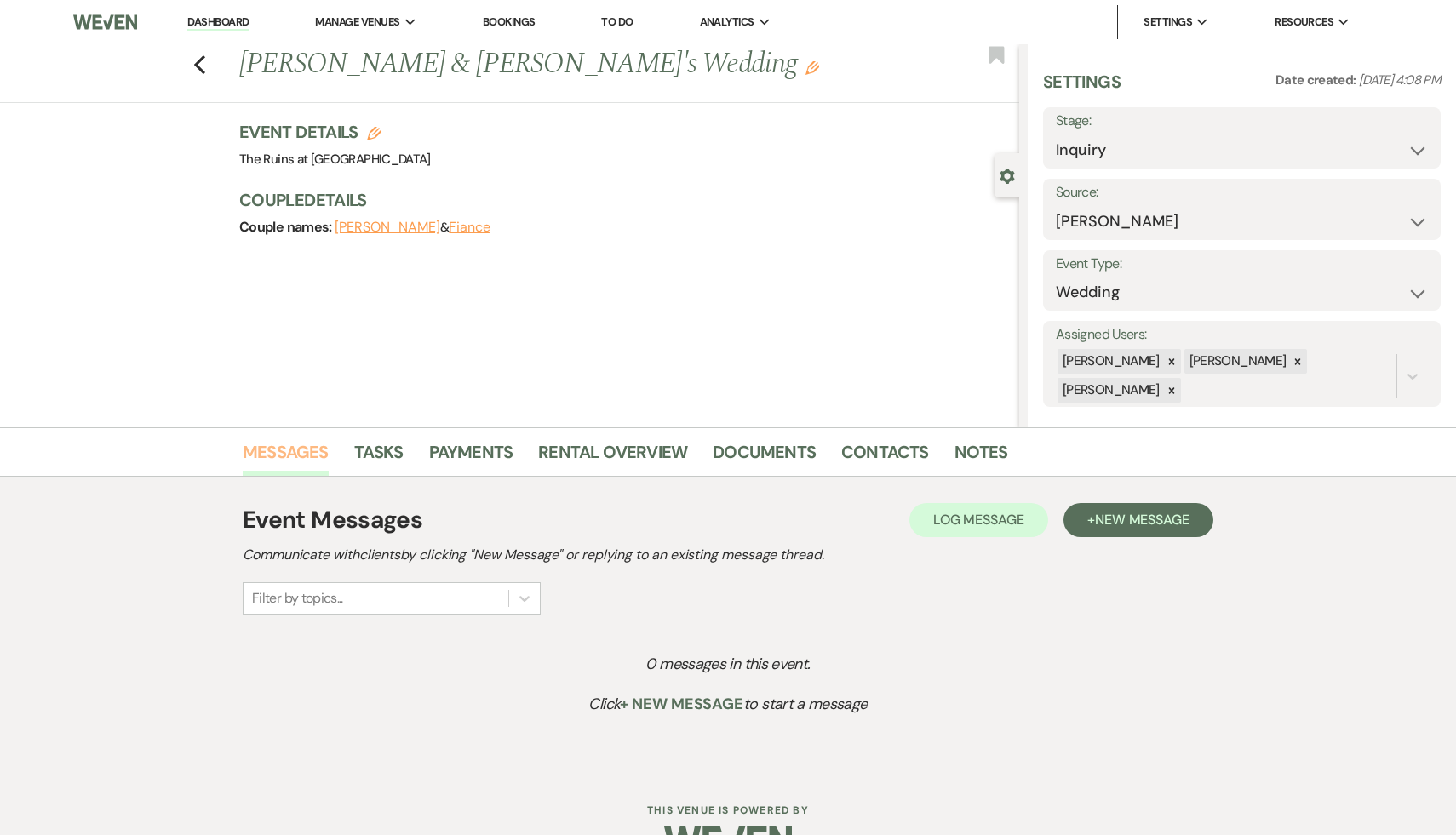
click at [301, 452] on link "Messages" at bounding box center [285, 457] width 86 height 37
click at [1164, 514] on span "New Message" at bounding box center [1142, 520] width 94 height 18
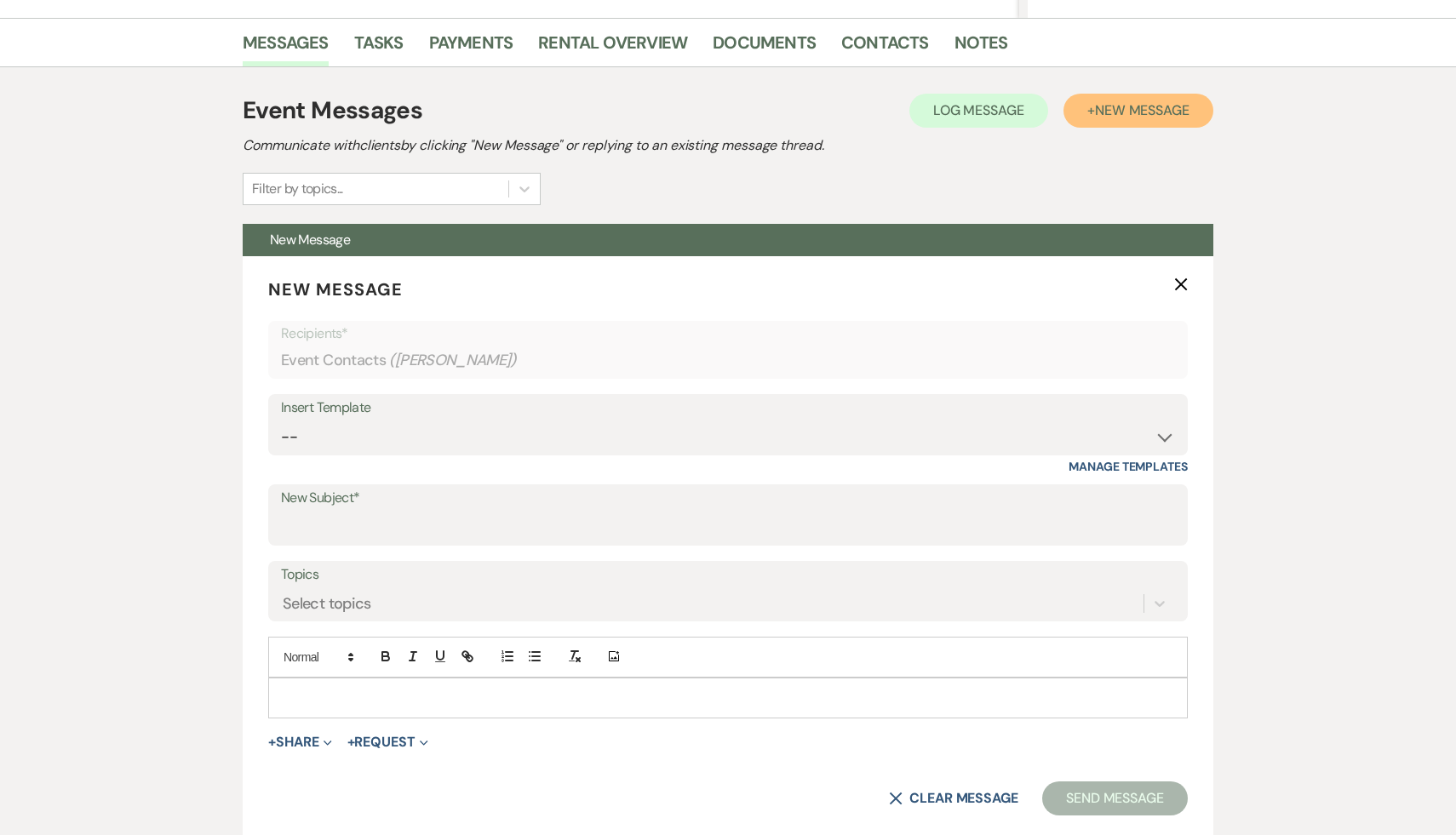
scroll to position [413, 0]
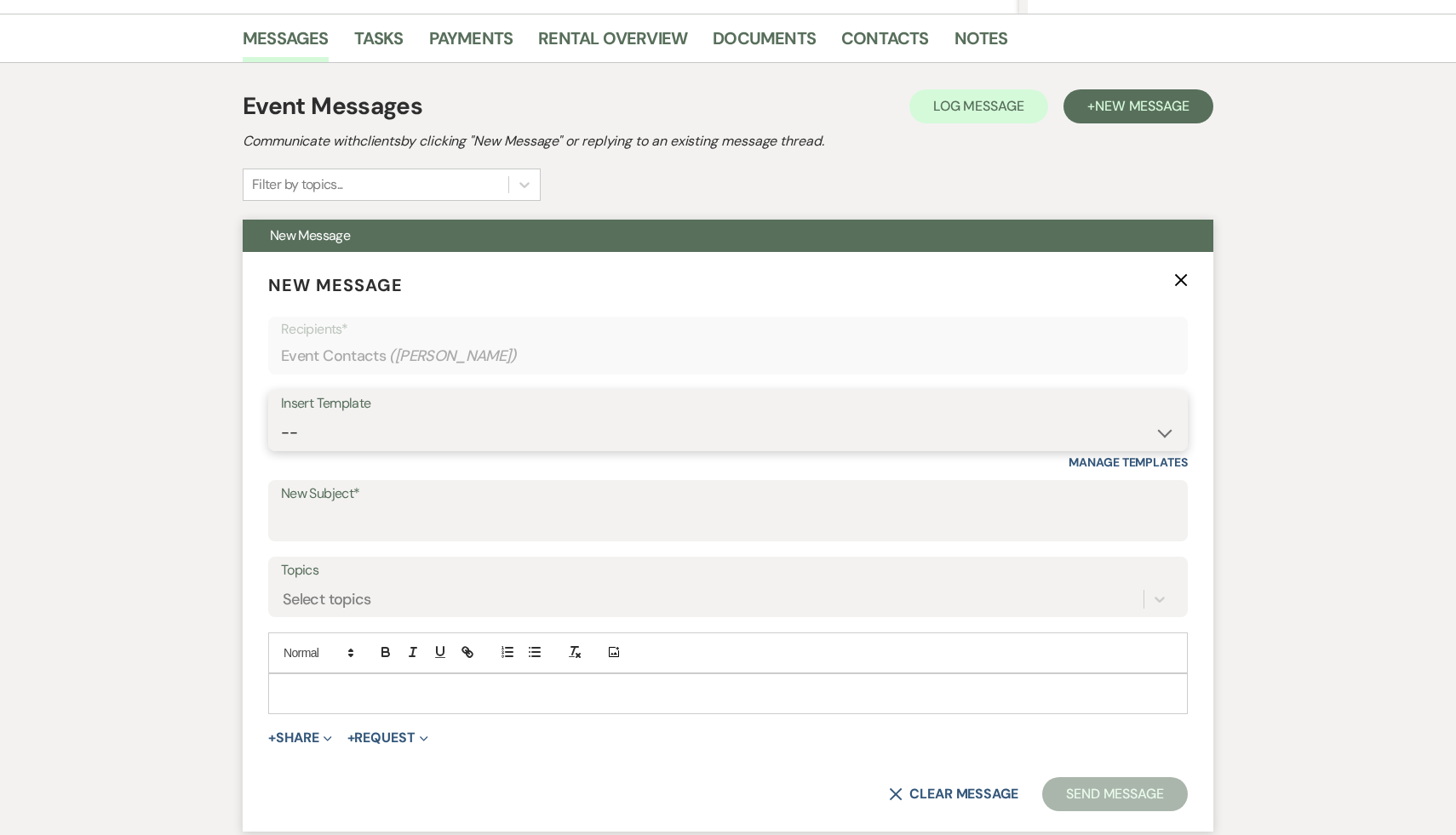
click at [1162, 431] on select "-- Weven Planning Portal Introduction (Booked Events) Initial Inquiry Response …" at bounding box center [728, 432] width 894 height 33
select select "566"
type input "Thank you for your interest in The Ruins at [GEOGRAPHIC_DATA]!"
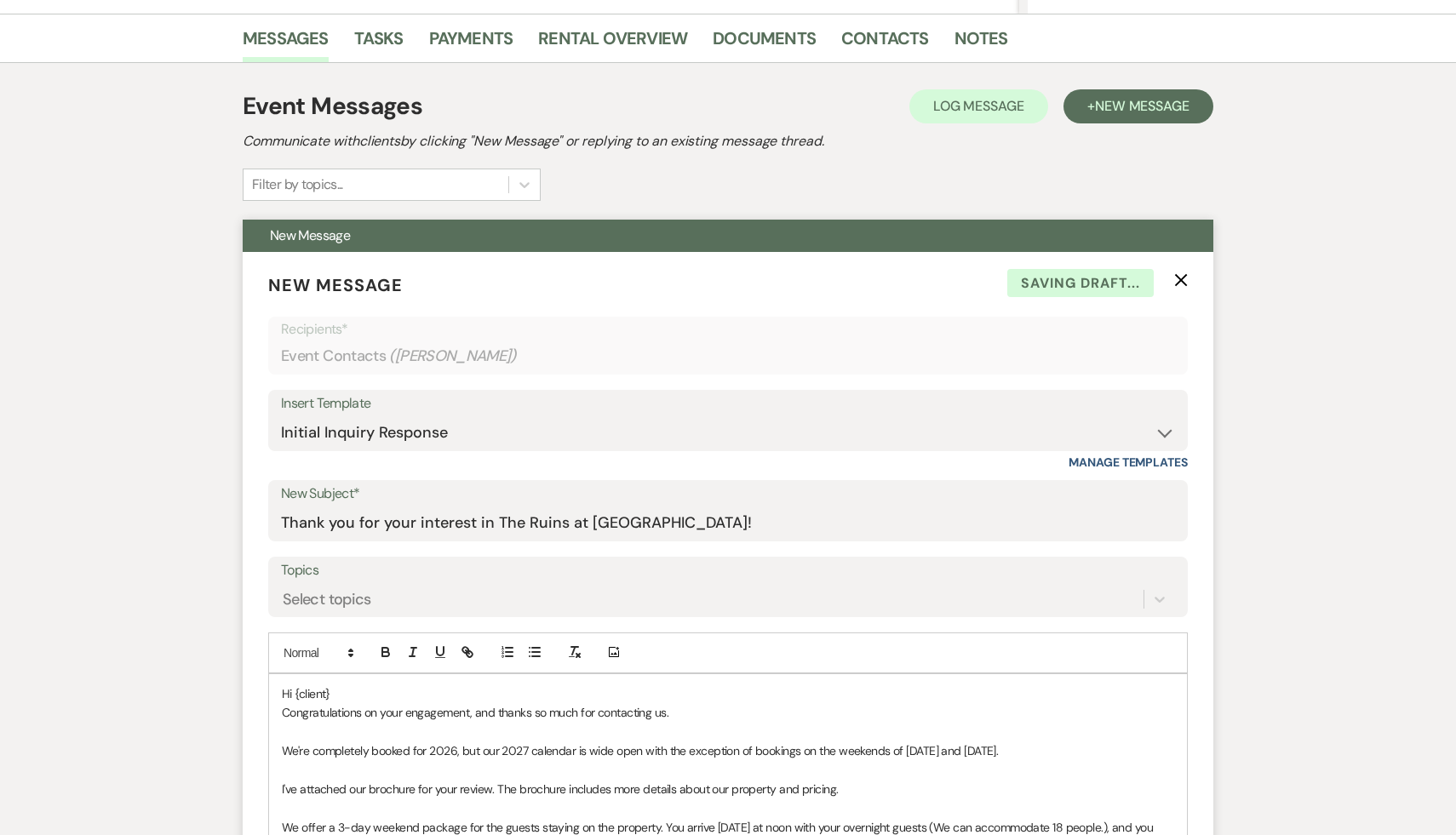
click at [349, 689] on p "Hi {client}" at bounding box center [728, 694] width 892 height 19
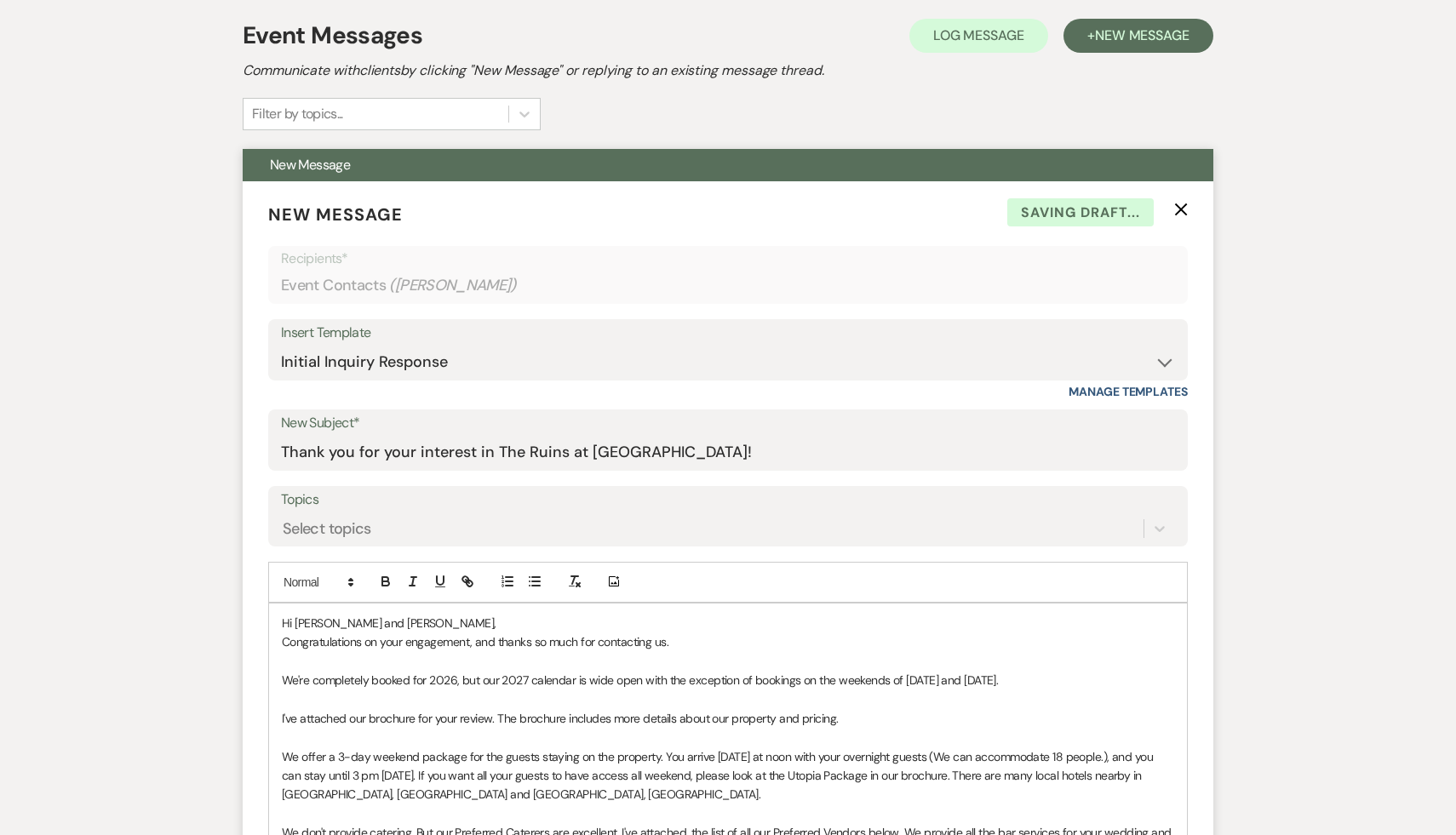
scroll to position [486, 0]
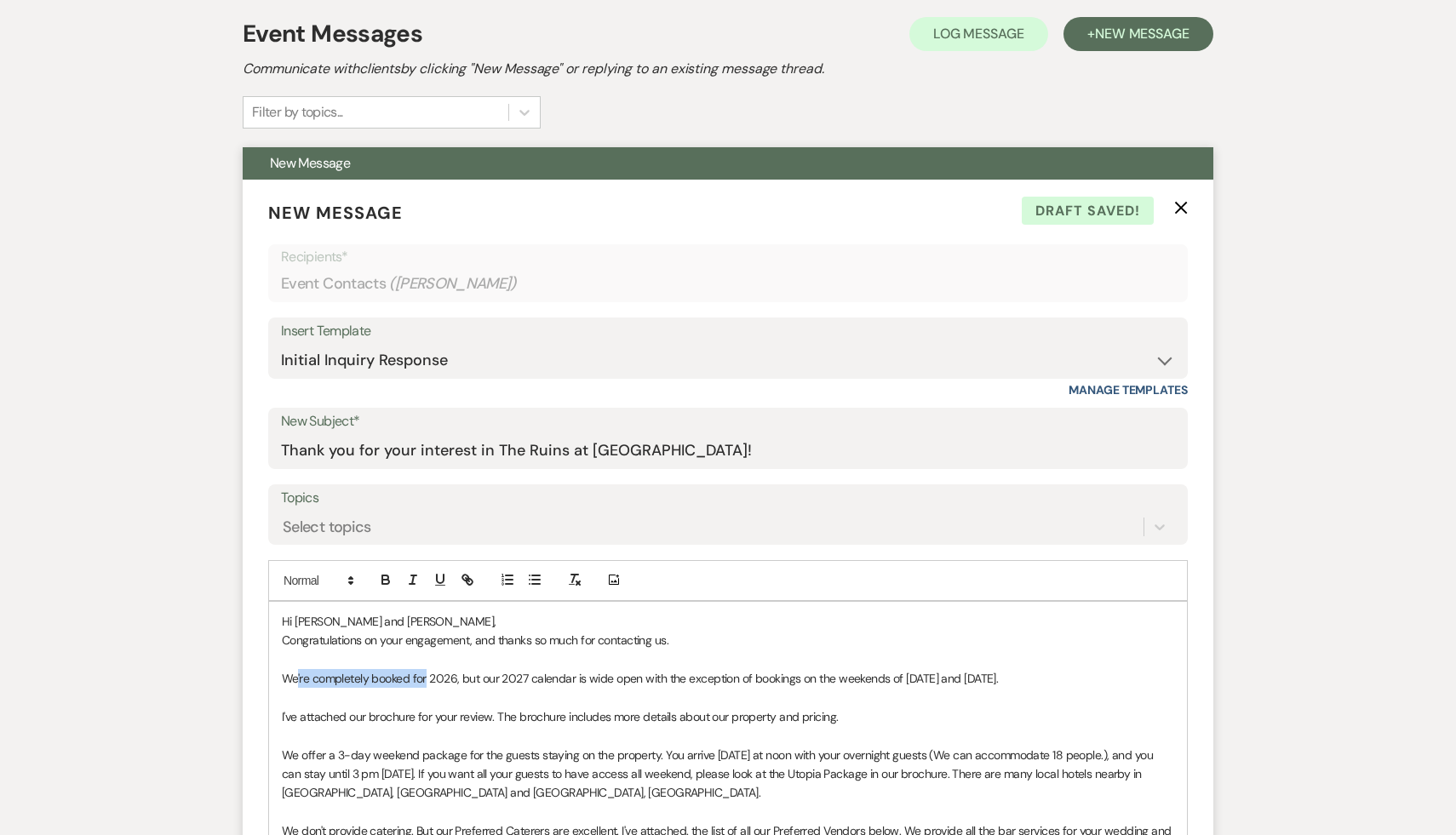
drag, startPoint x: 426, startPoint y: 680, endPoint x: 295, endPoint y: 687, distance: 131.2
click at [295, 687] on p "We're completely booked for 2026, but our 2027 calendar is wide open with the e…" at bounding box center [728, 678] width 892 height 19
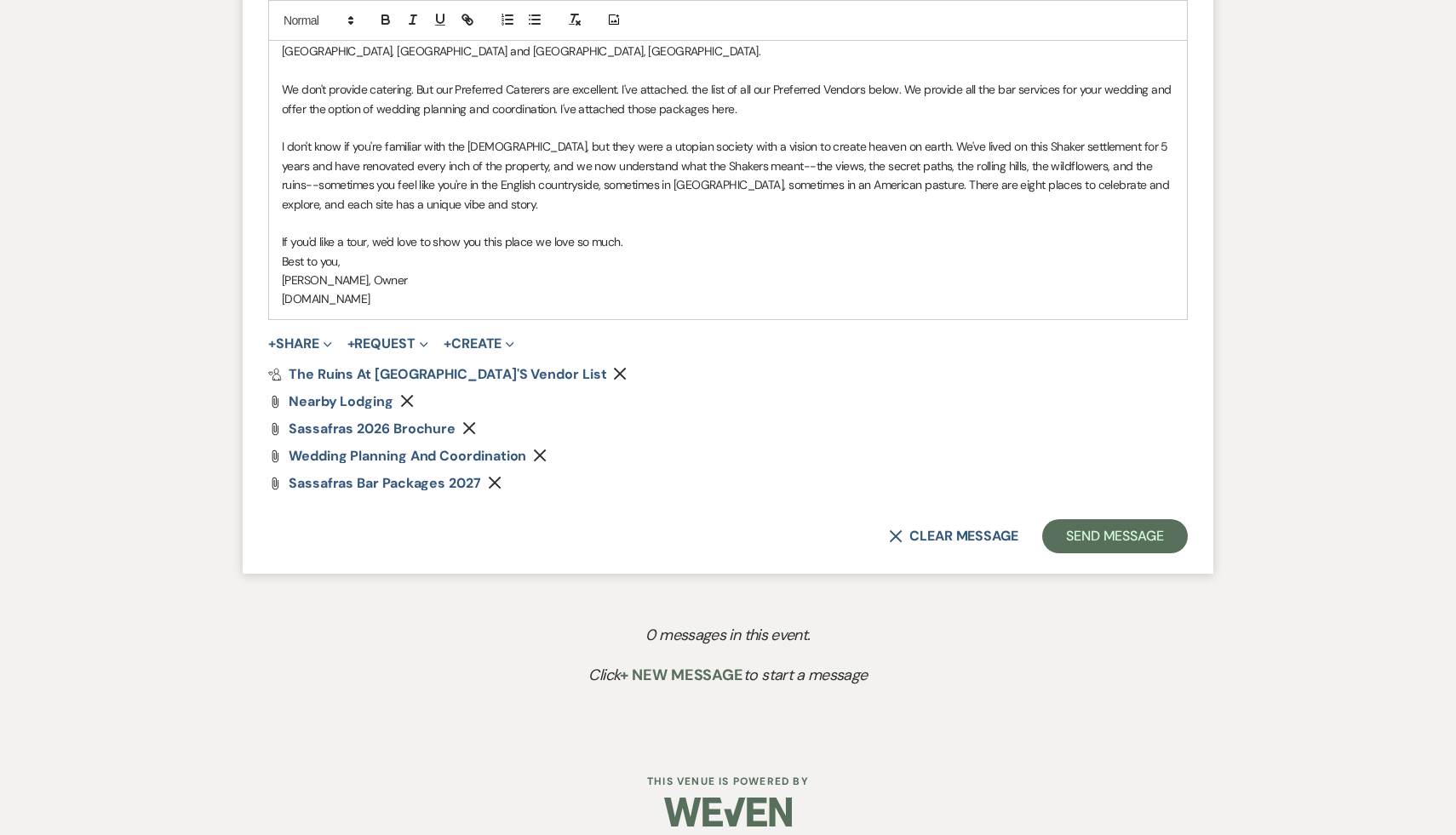
scroll to position [1244, 0]
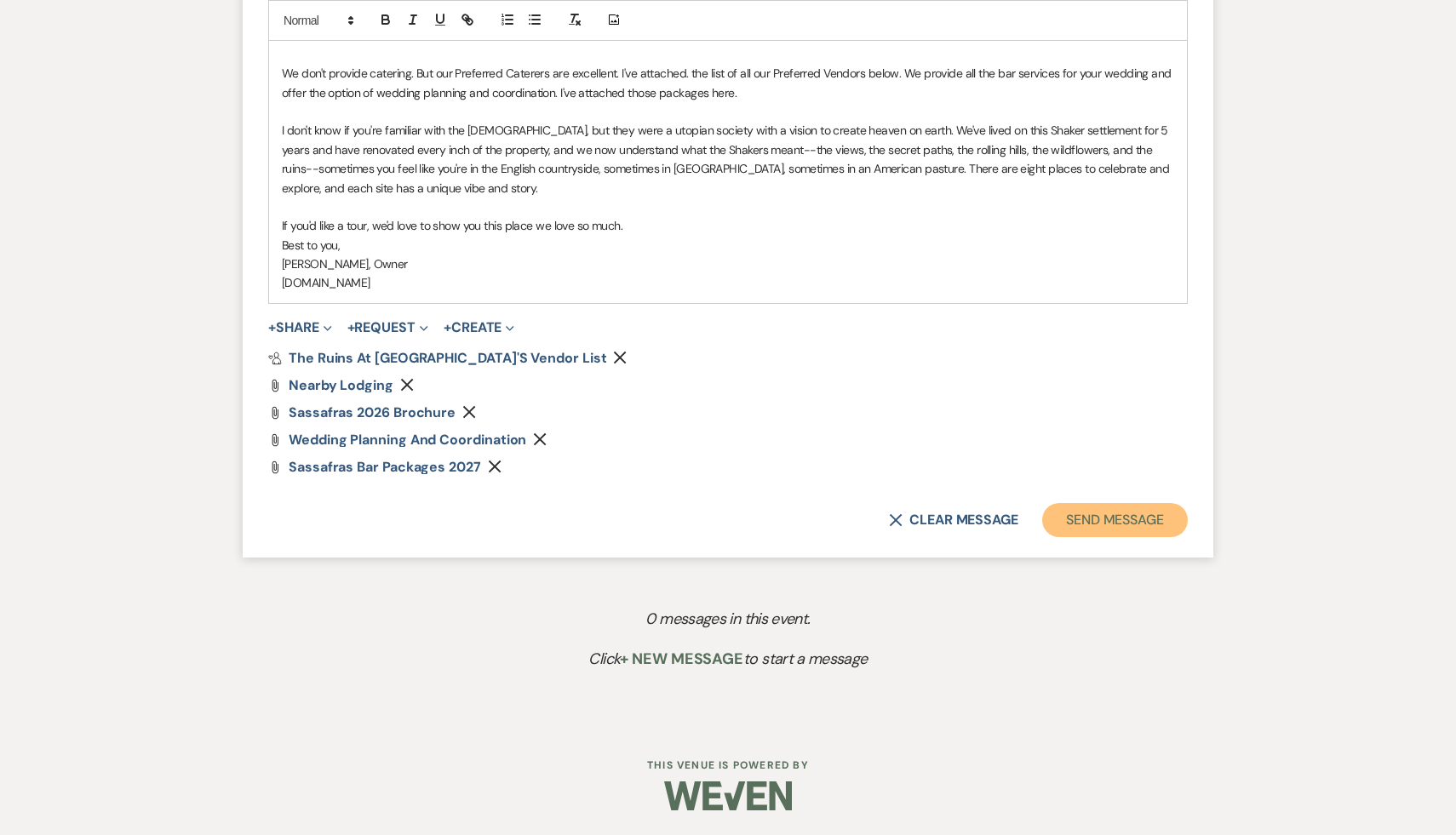
click at [1135, 520] on button "Send Message" at bounding box center [1115, 520] width 146 height 34
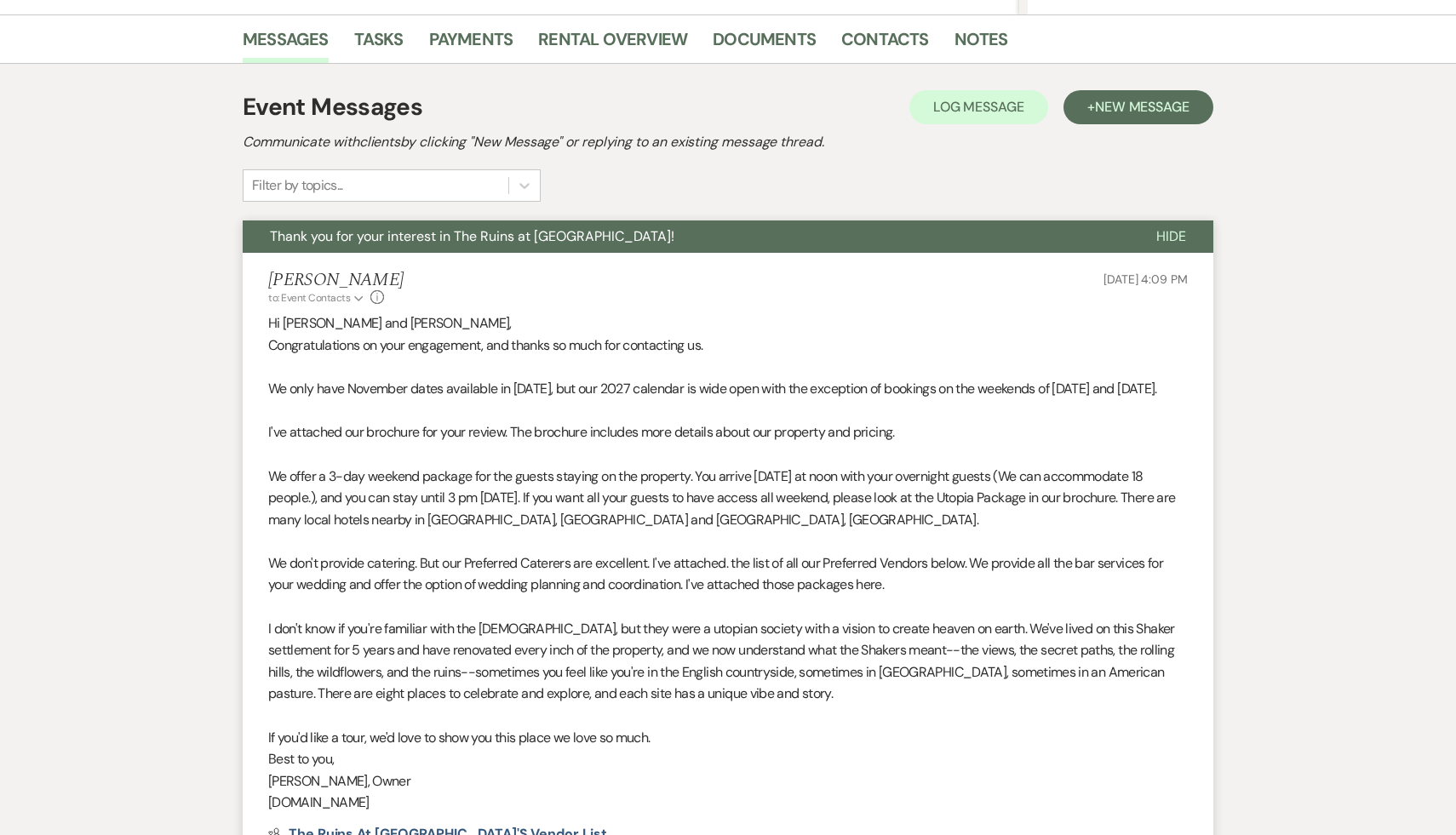
scroll to position [0, 0]
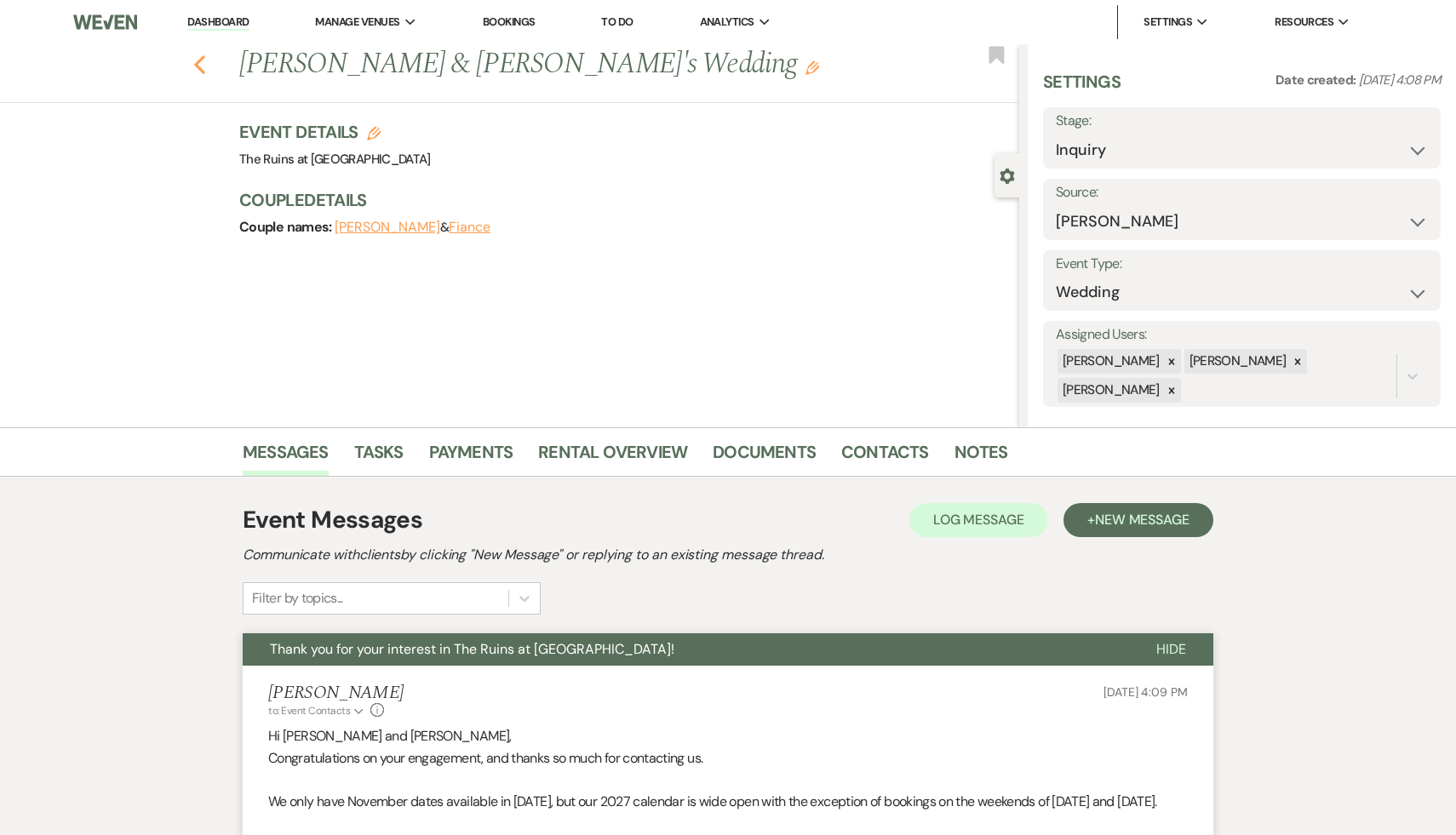
click at [197, 61] on use "button" at bounding box center [199, 64] width 11 height 19
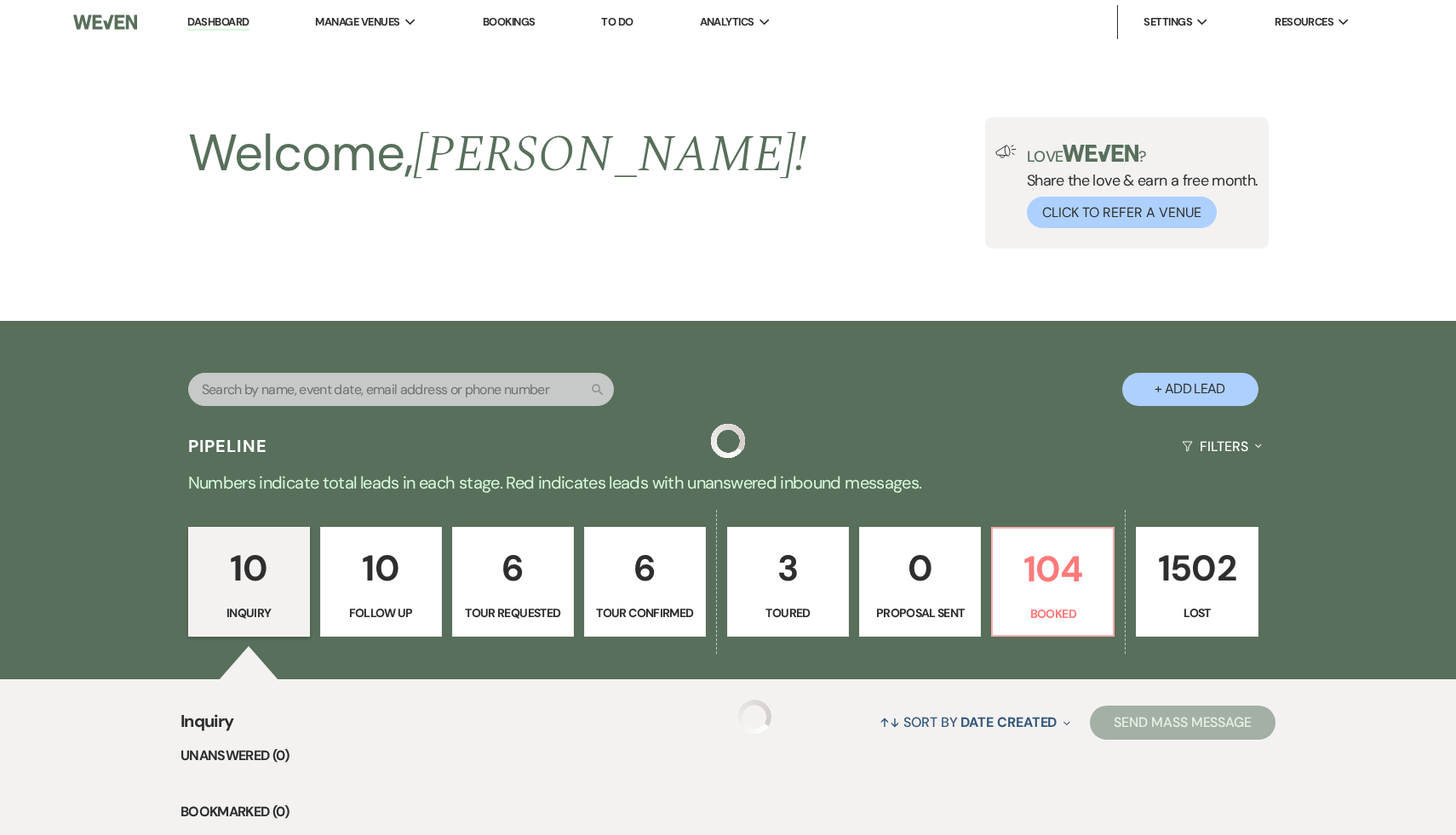
scroll to position [436, 0]
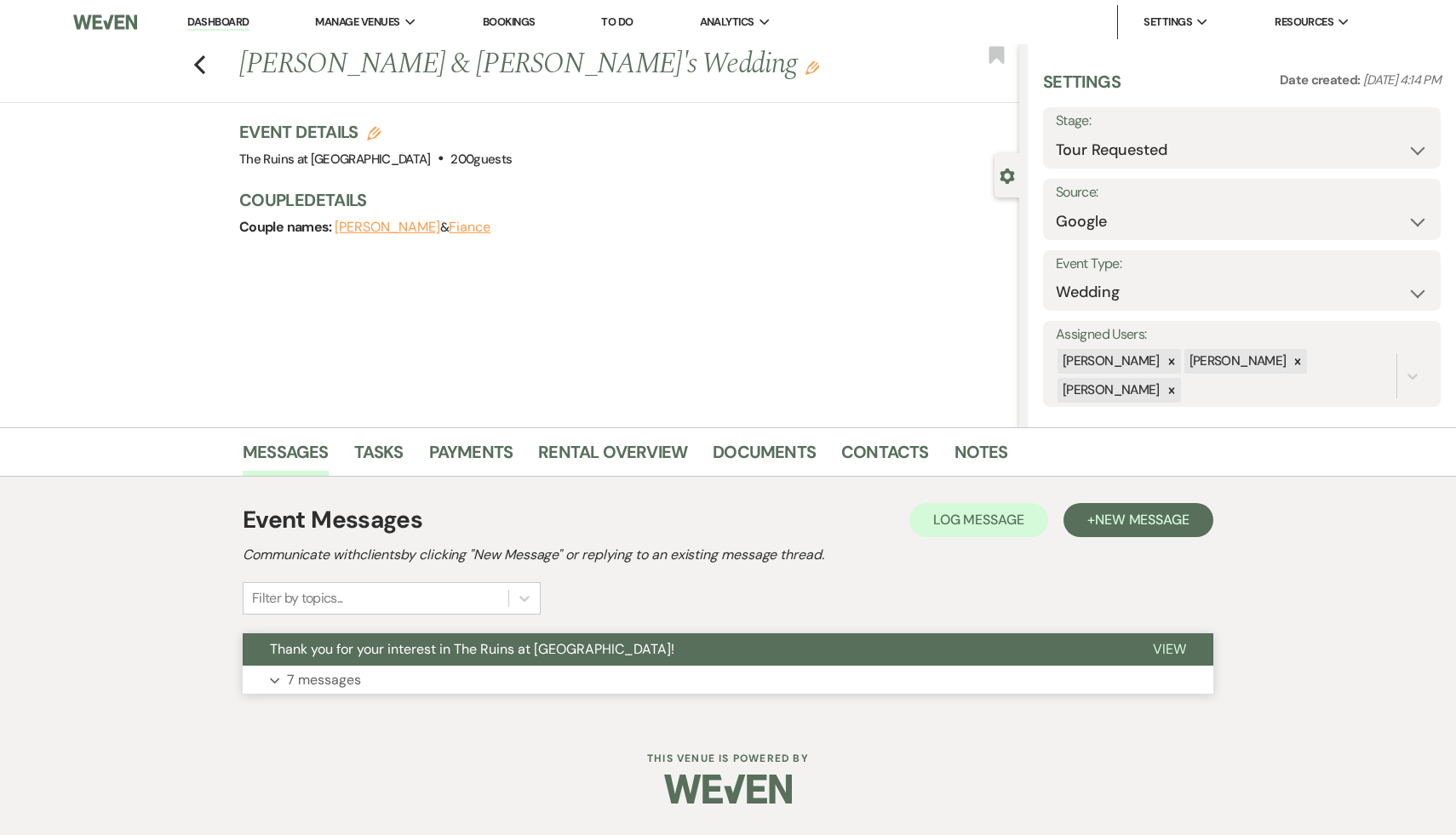
click at [507, 653] on span "Thank you for your interest in The Ruins at [GEOGRAPHIC_DATA]!" at bounding box center [472, 649] width 404 height 18
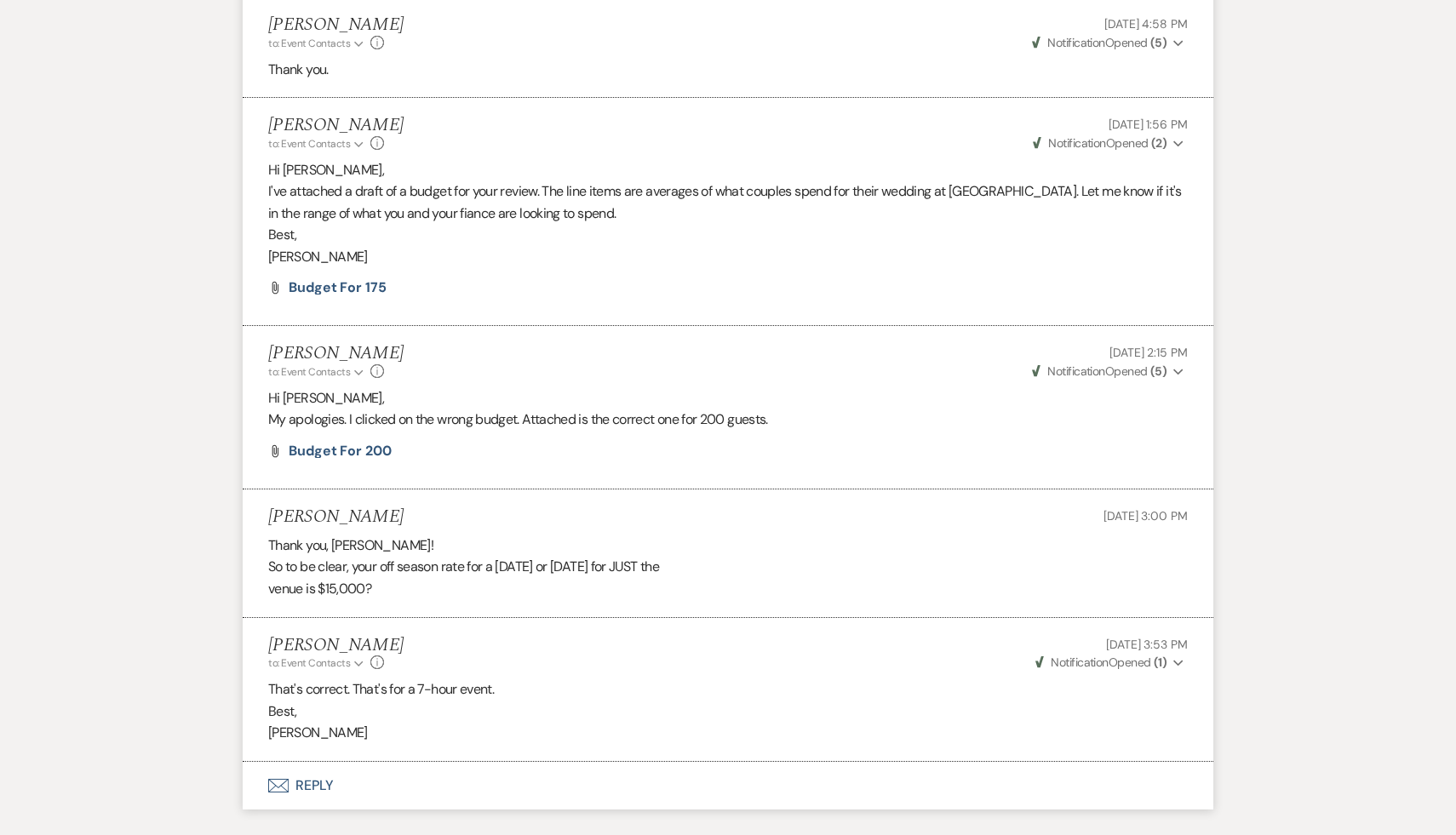
scroll to position [1744, 0]
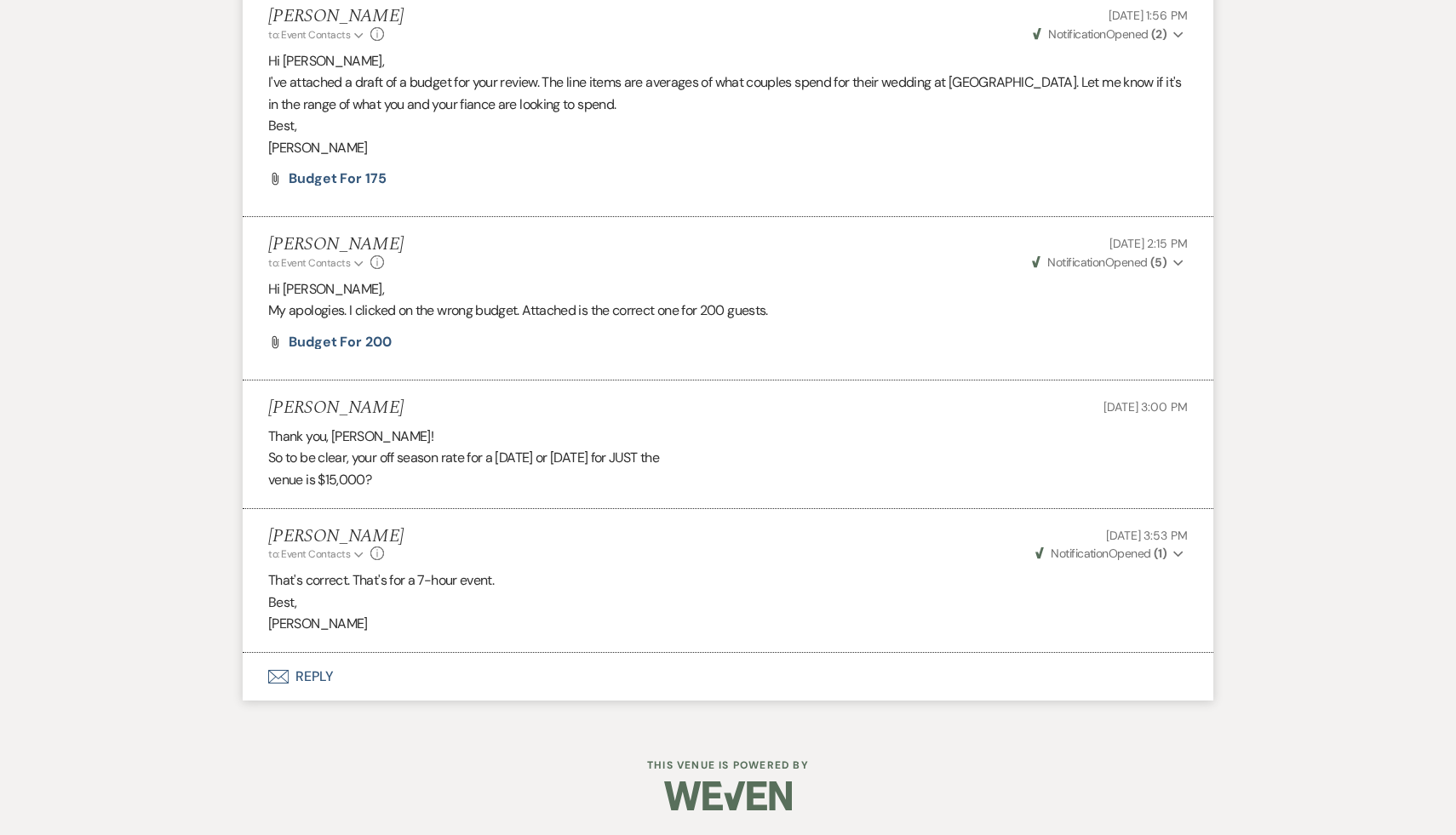
click at [304, 678] on button "Envelope Reply" at bounding box center [728, 678] width 971 height 48
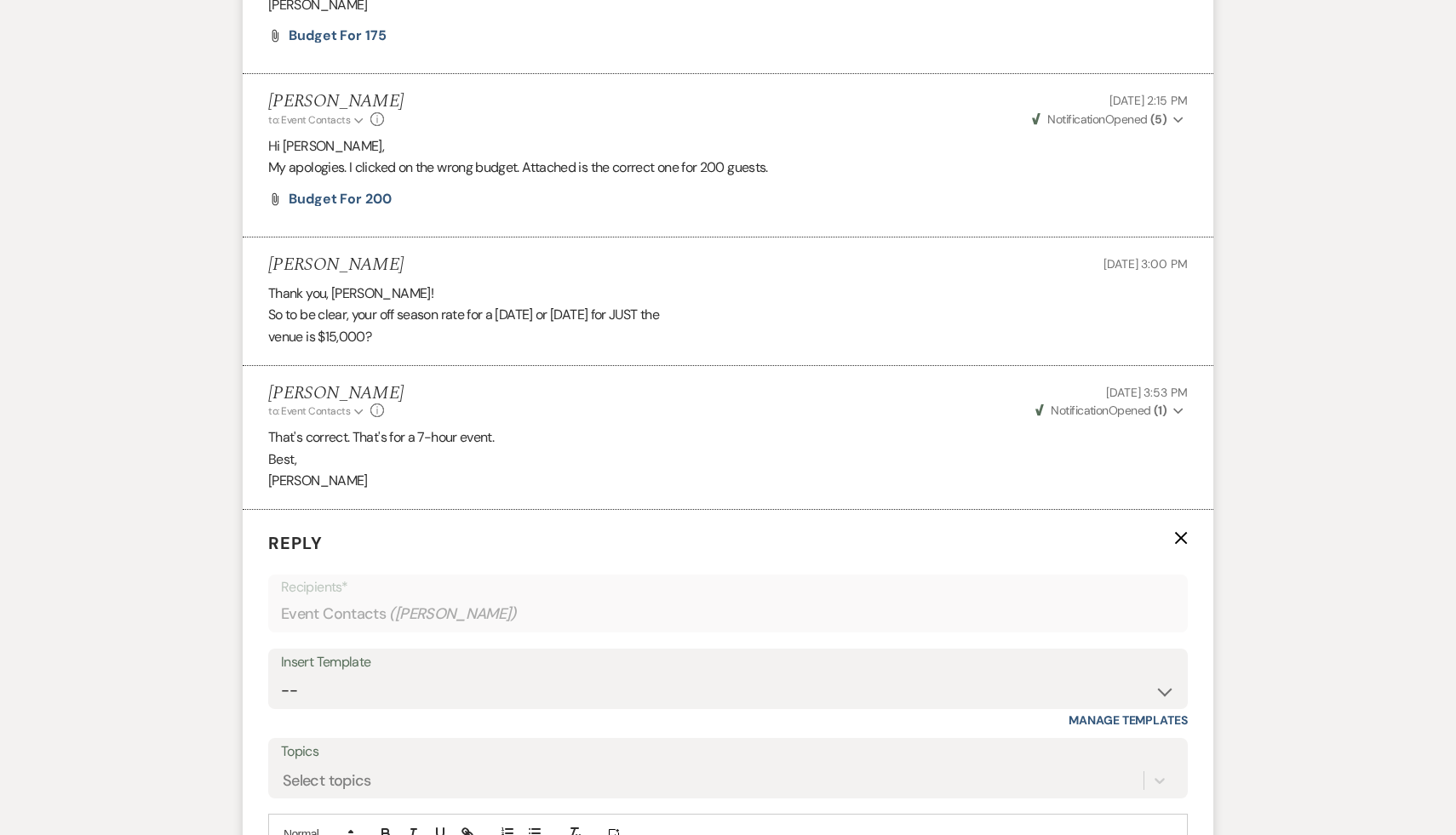
scroll to position [2034, 0]
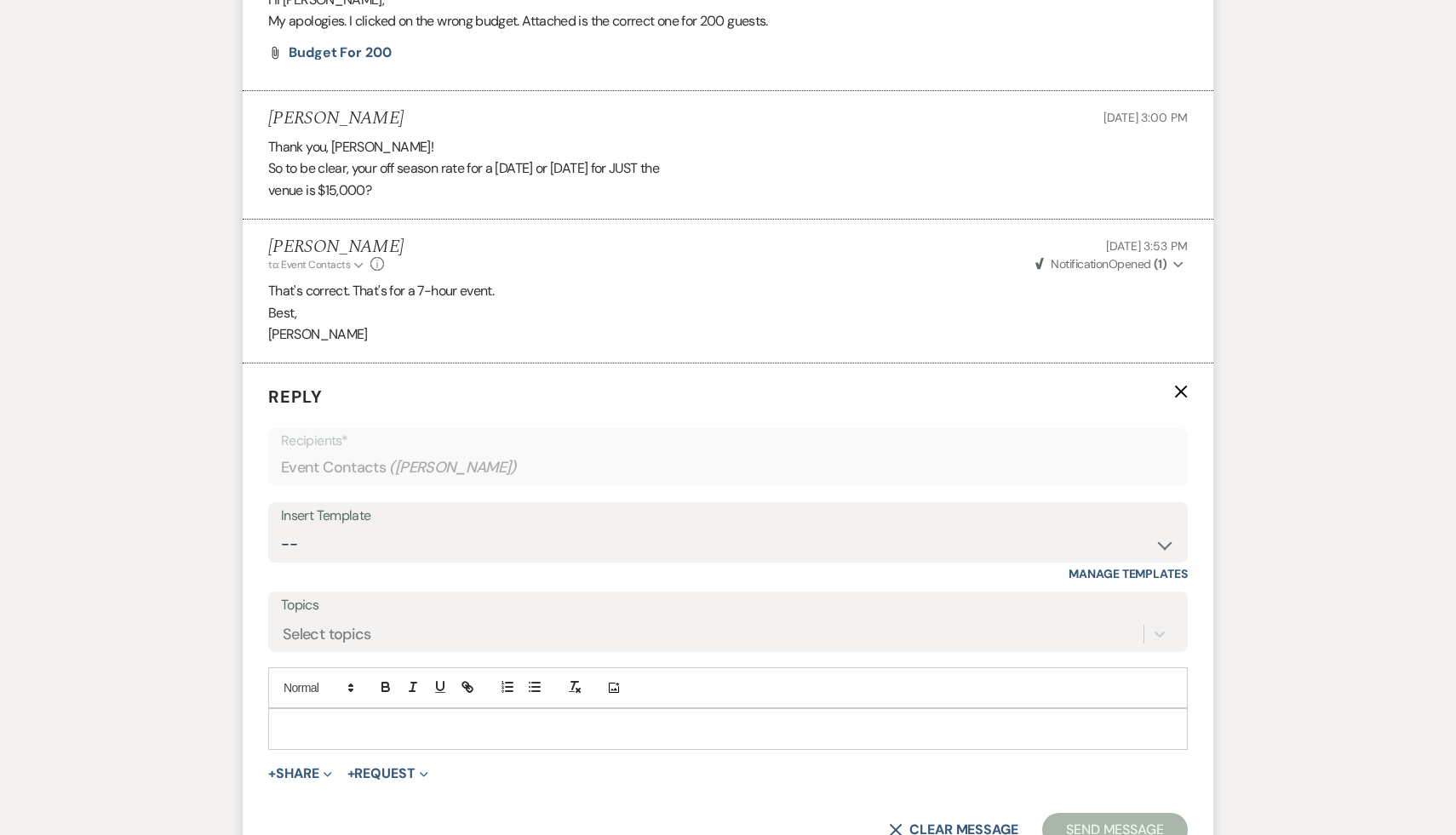
click at [314, 722] on p at bounding box center [728, 728] width 892 height 19
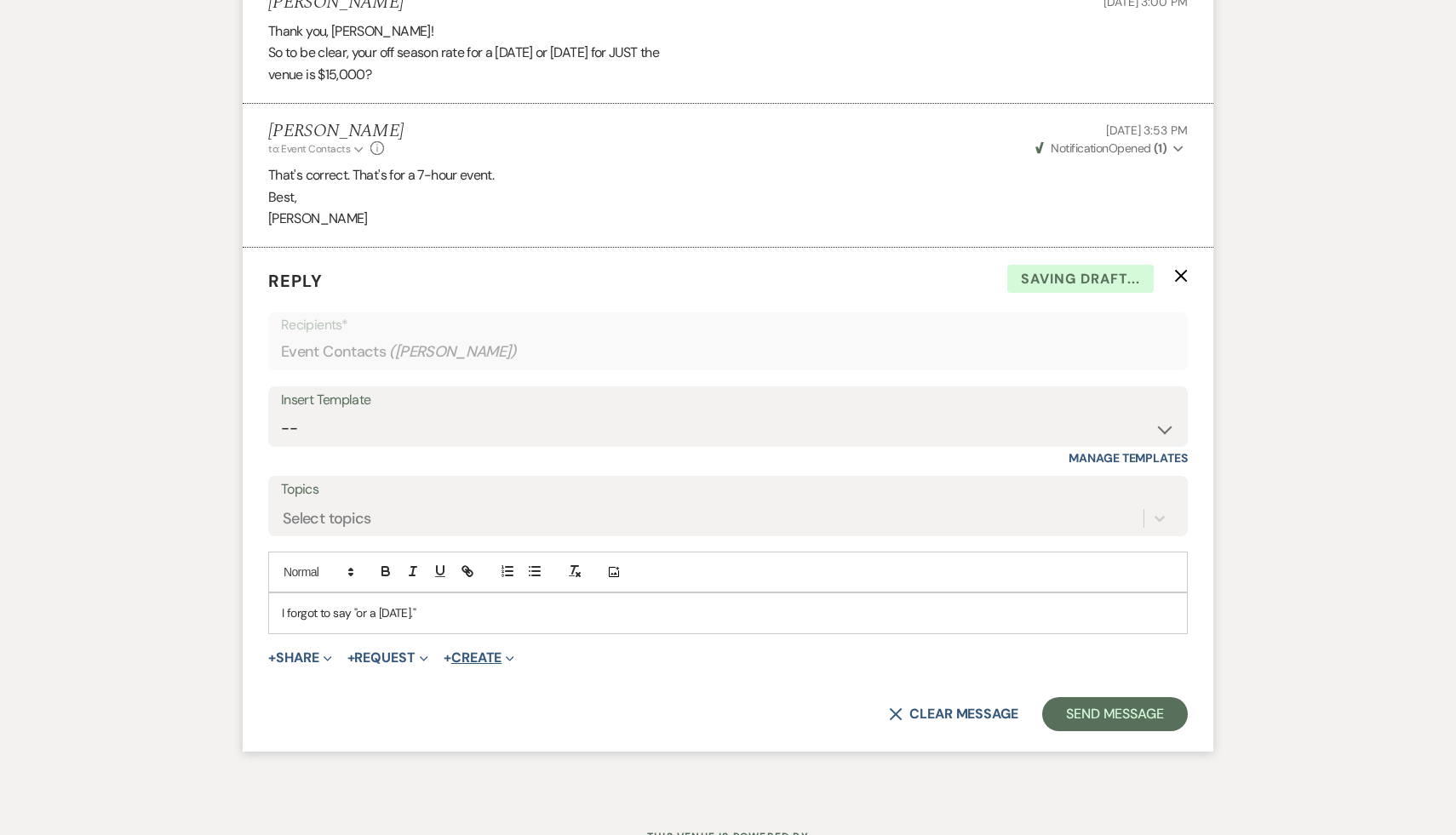
scroll to position [2221, 0]
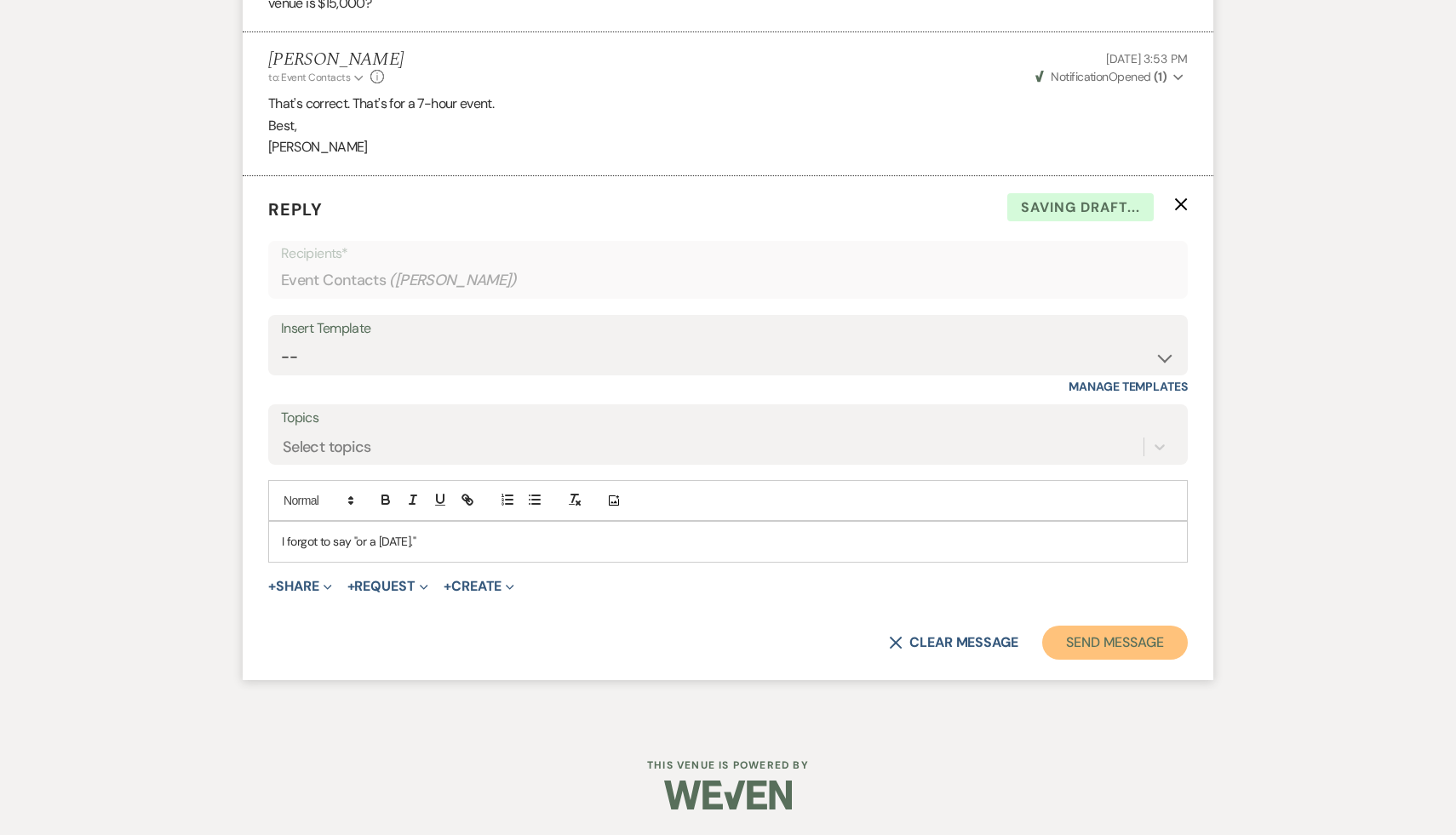
click at [1116, 638] on button "Send Message" at bounding box center [1115, 643] width 146 height 34
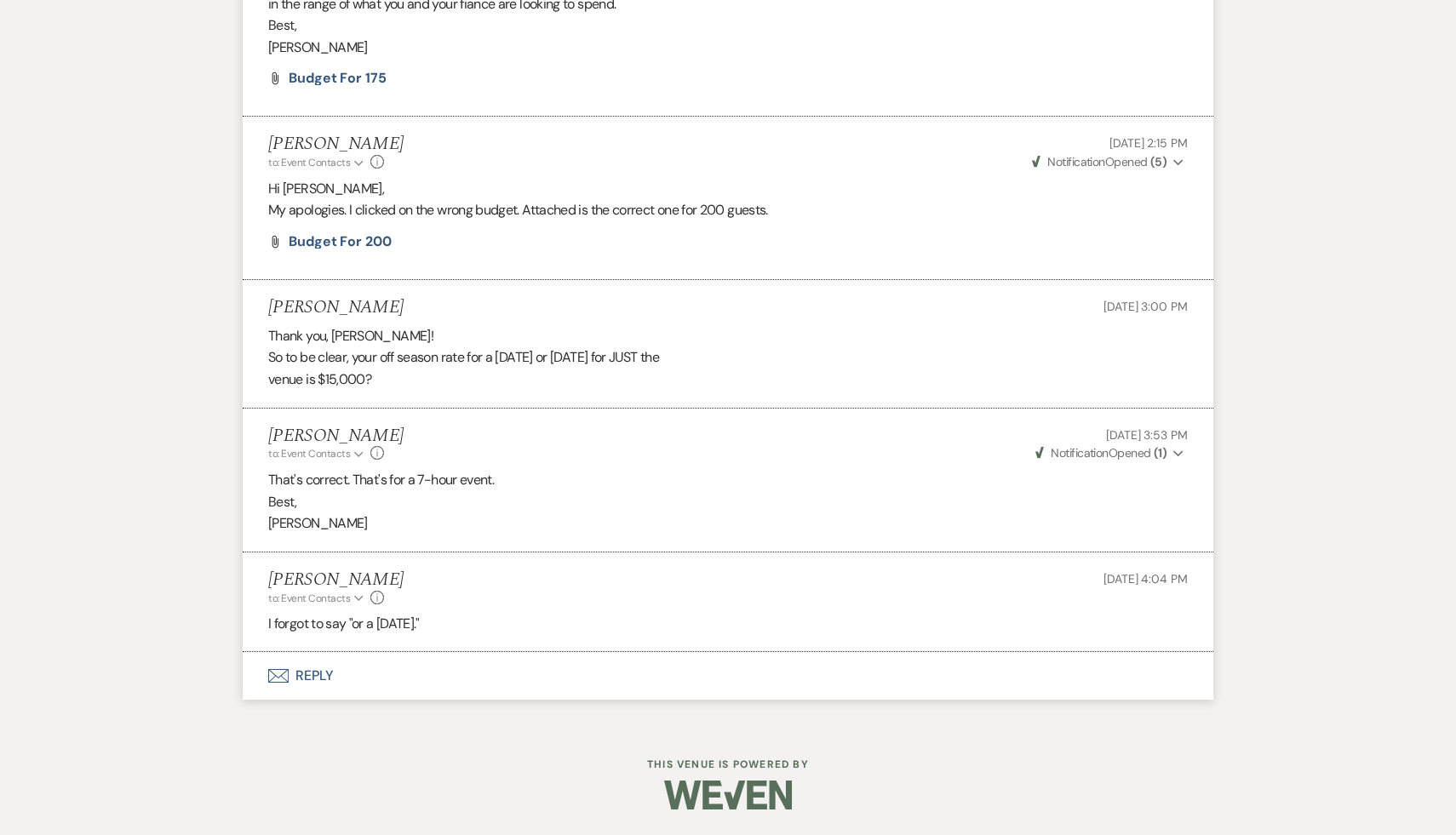
scroll to position [1844, 0]
